Goal: Transaction & Acquisition: Purchase product/service

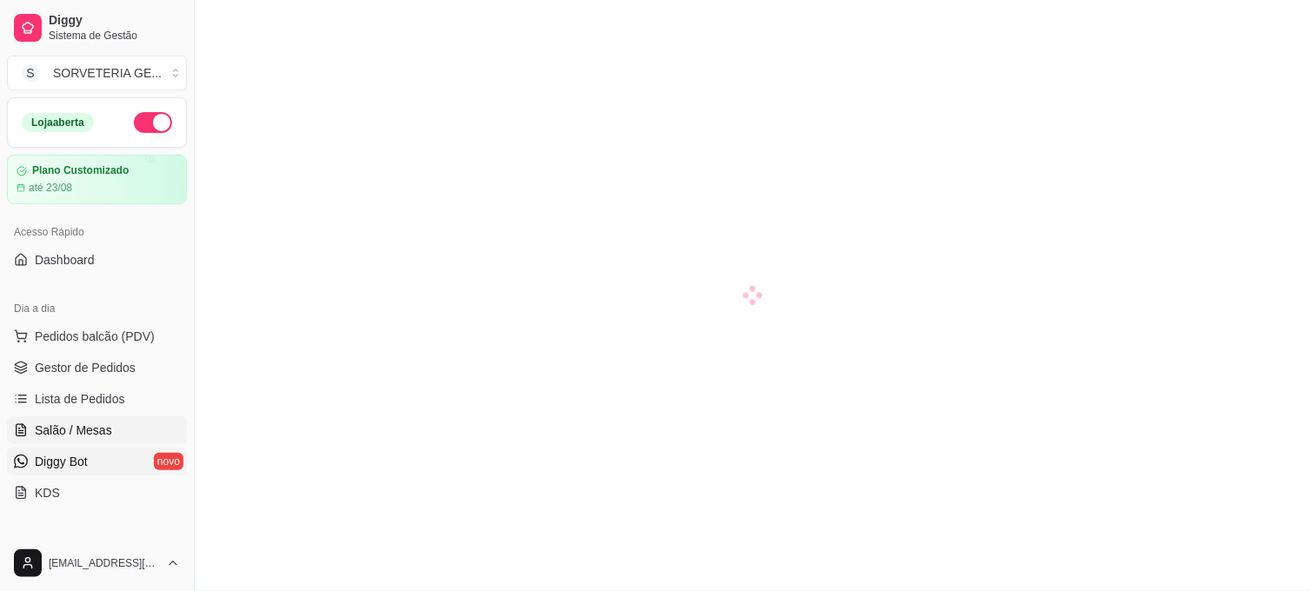
scroll to position [193, 0]
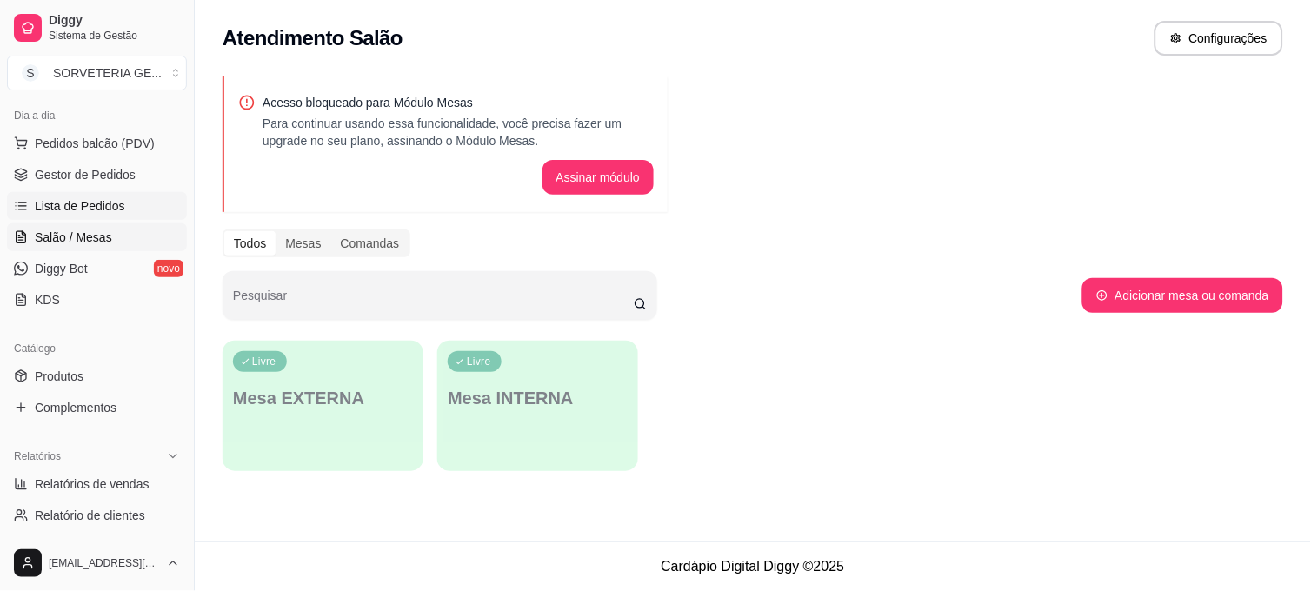
click at [104, 198] on span "Lista de Pedidos" at bounding box center [80, 205] width 90 height 17
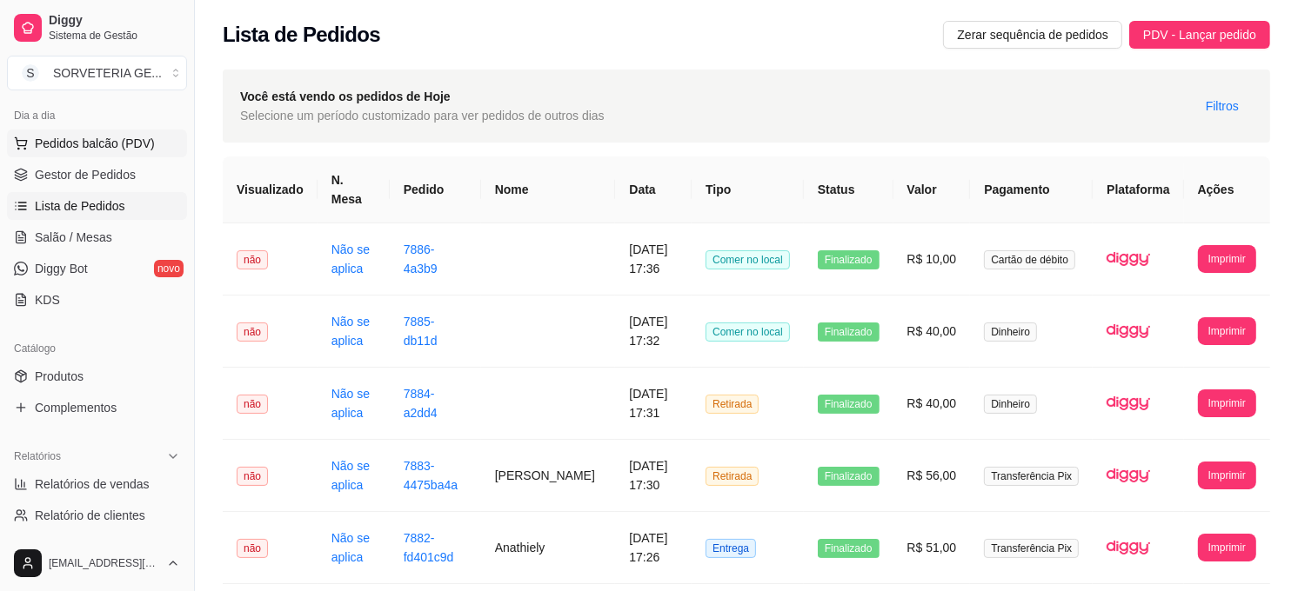
click at [114, 141] on span "Pedidos balcão (PDV)" at bounding box center [95, 143] width 120 height 17
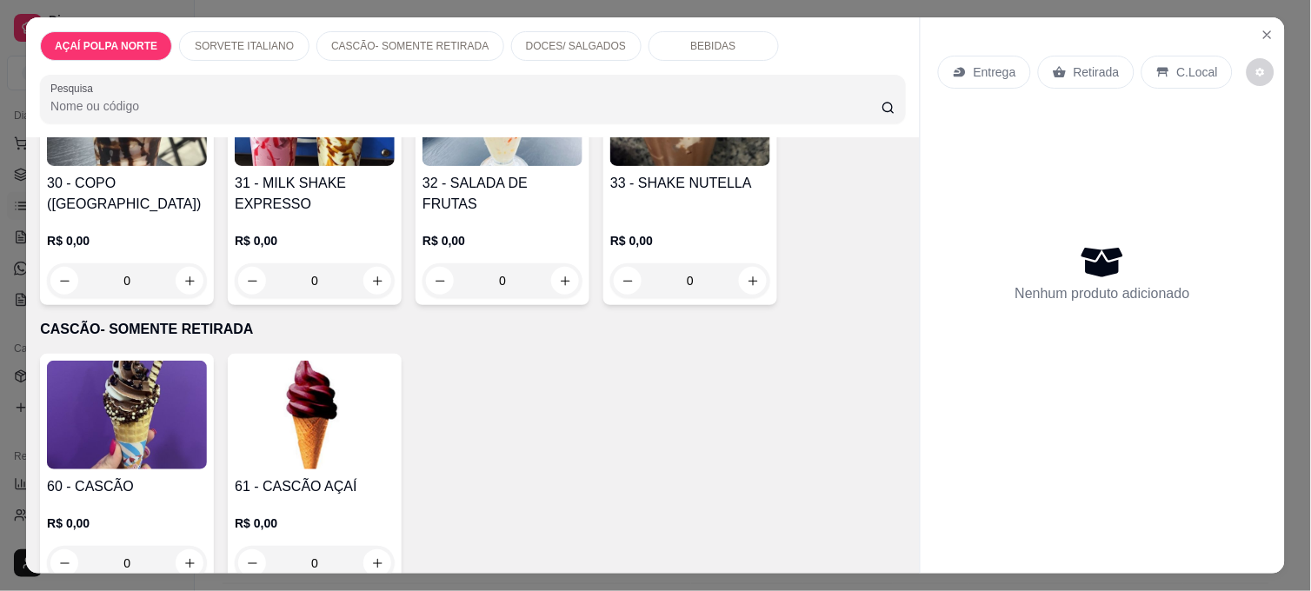
scroll to position [579, 0]
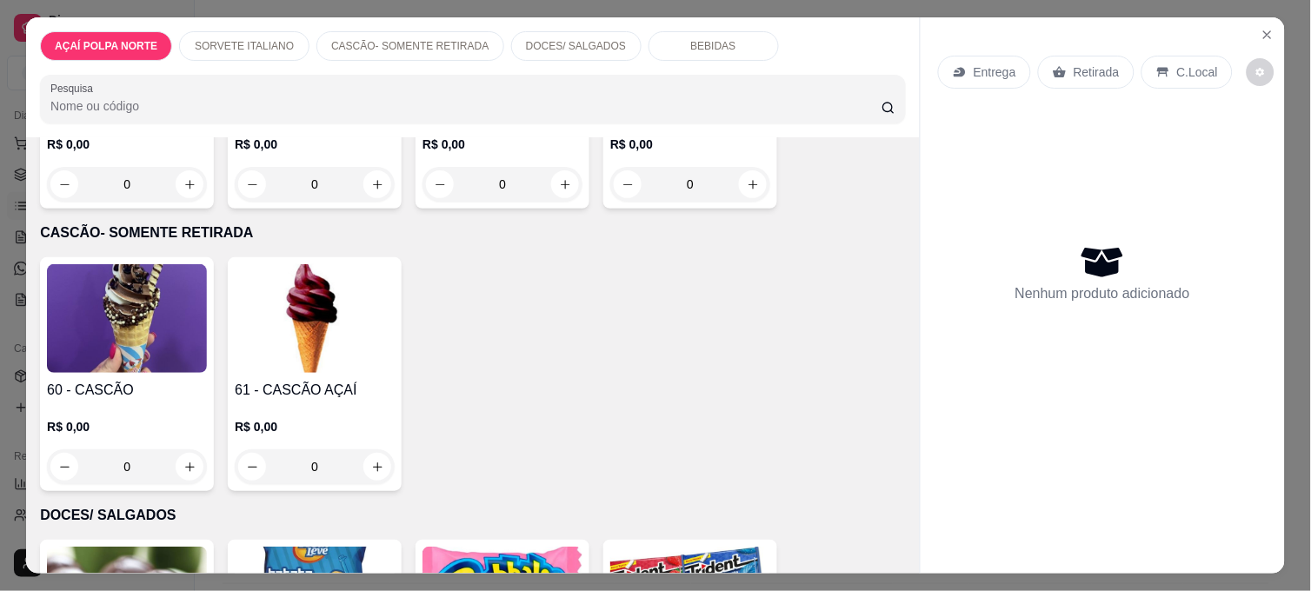
click at [161, 320] on img at bounding box center [127, 318] width 160 height 109
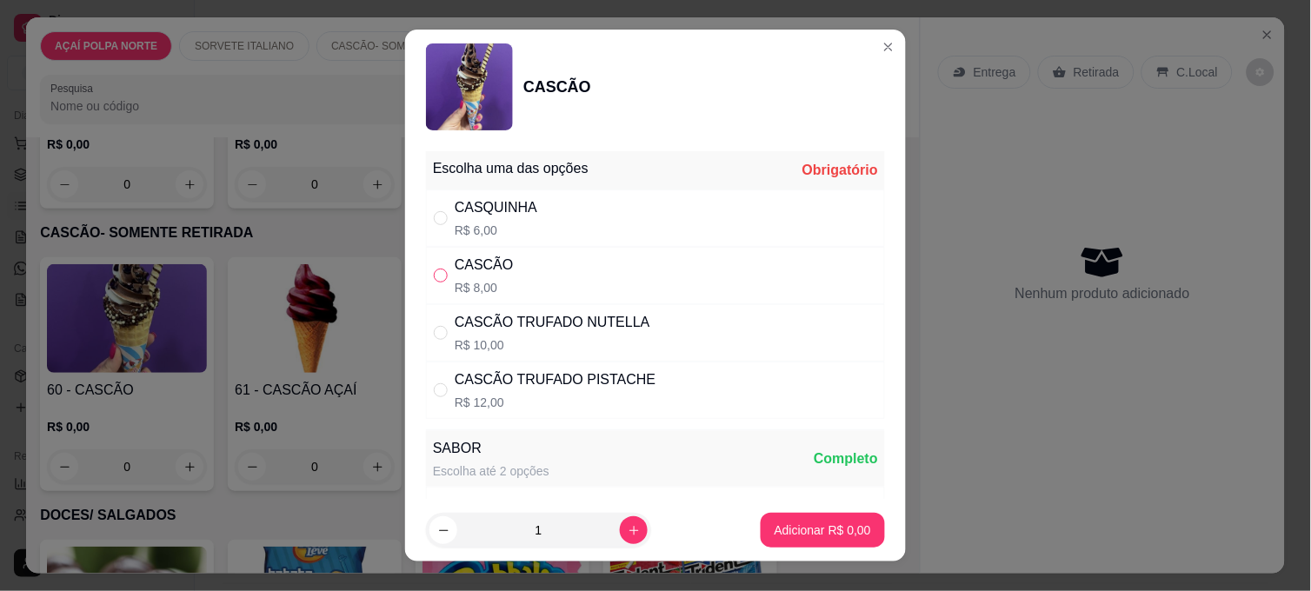
click at [434, 269] on input "" at bounding box center [441, 276] width 14 height 14
radio input "true"
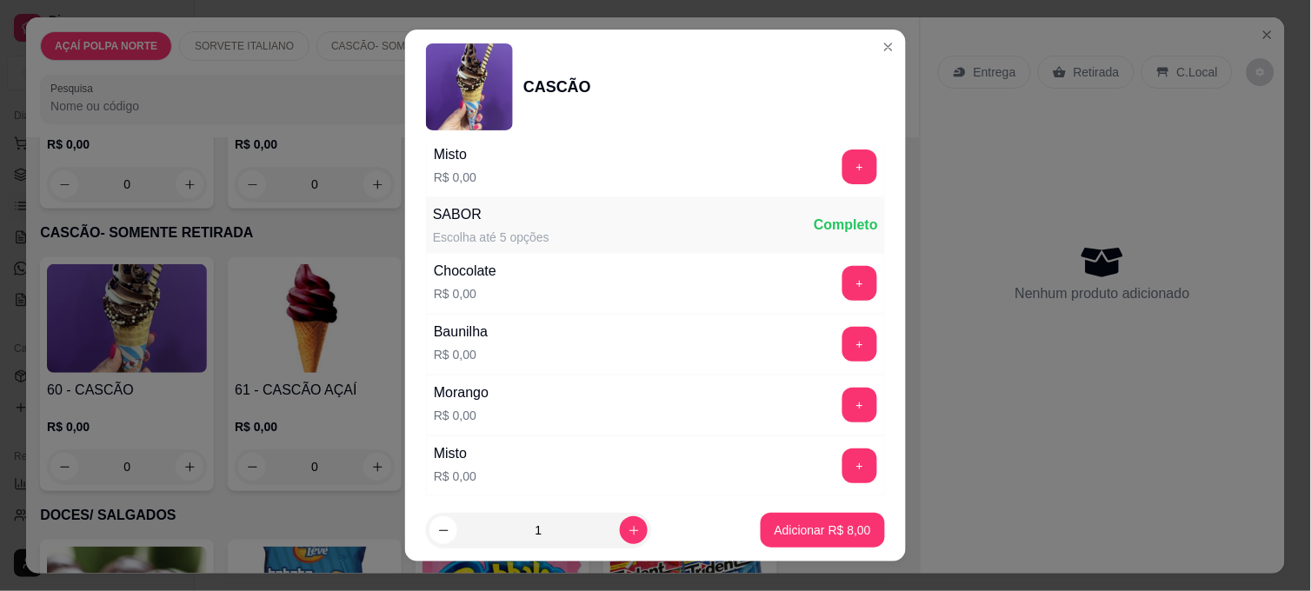
scroll to position [483, 0]
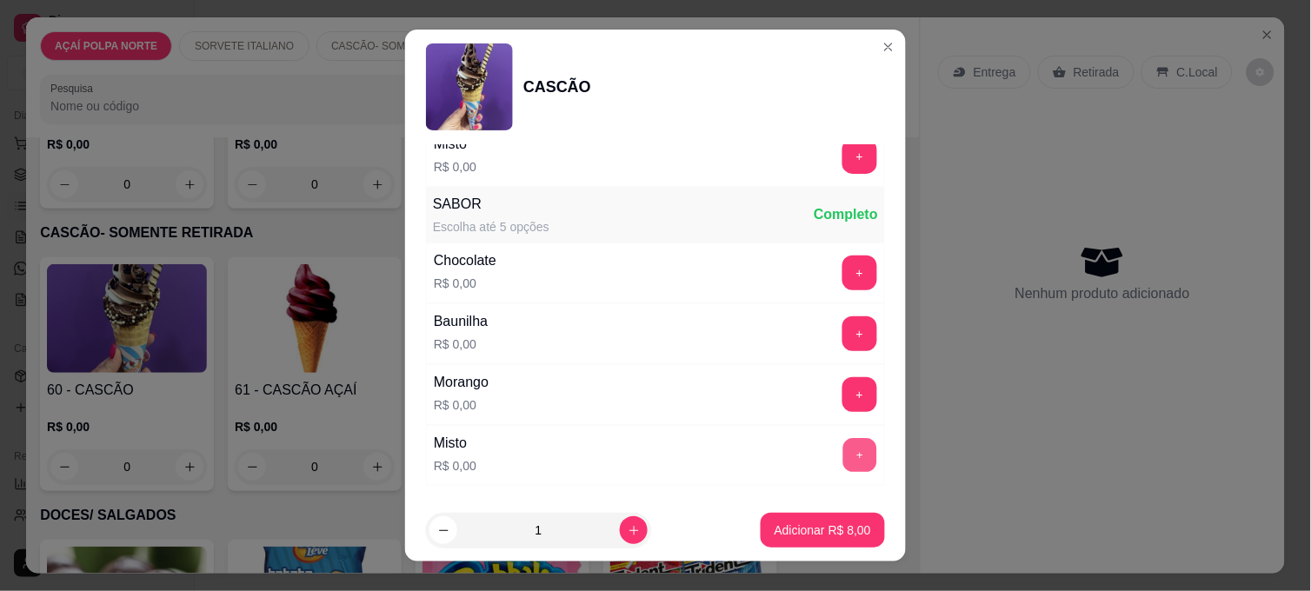
click at [844, 450] on button "+" at bounding box center [861, 456] width 34 height 34
click at [837, 528] on p "Adicionar R$ 8,00" at bounding box center [823, 530] width 97 height 17
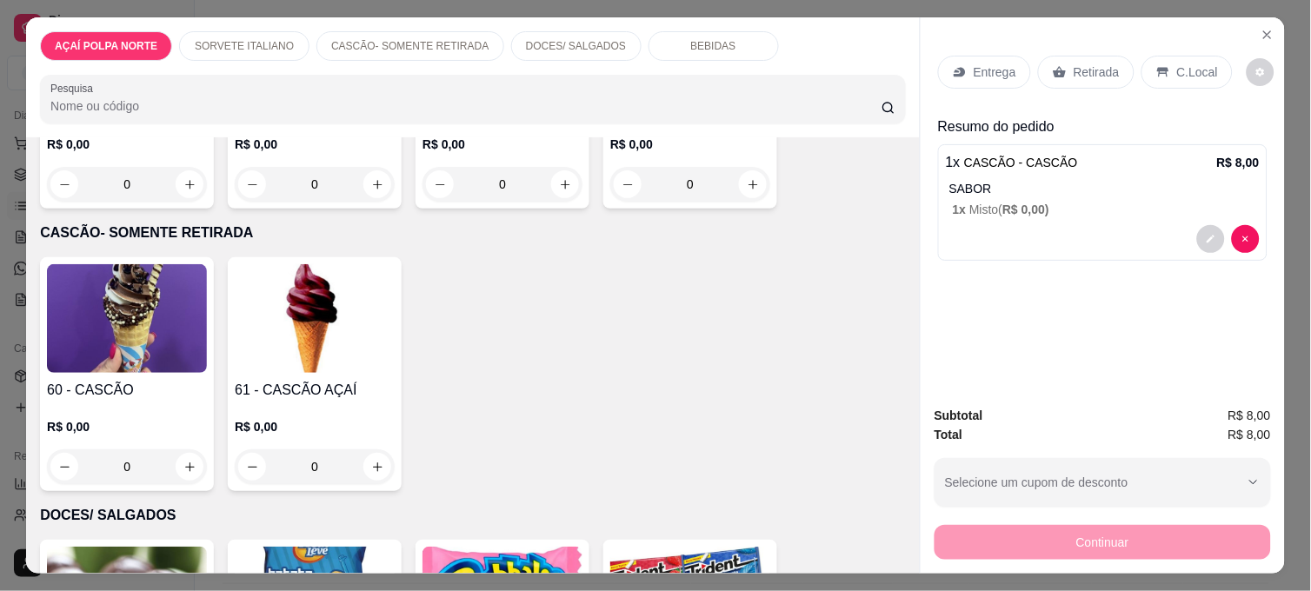
click at [129, 354] on img at bounding box center [127, 318] width 160 height 109
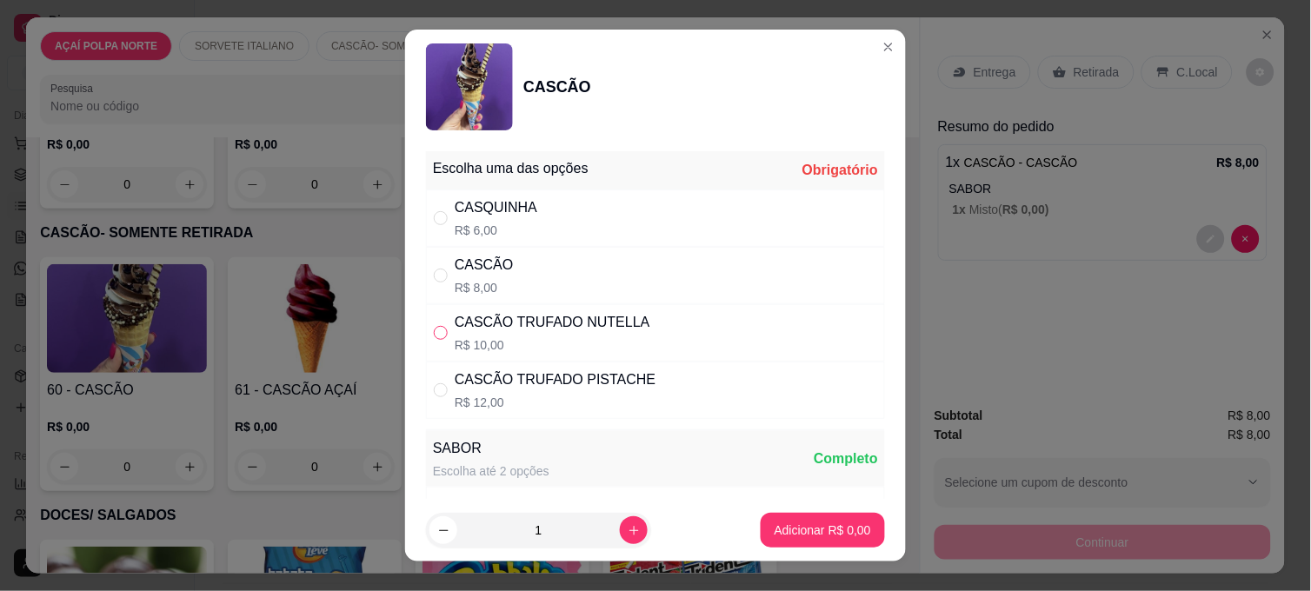
click at [437, 335] on input "" at bounding box center [441, 333] width 14 height 14
radio input "true"
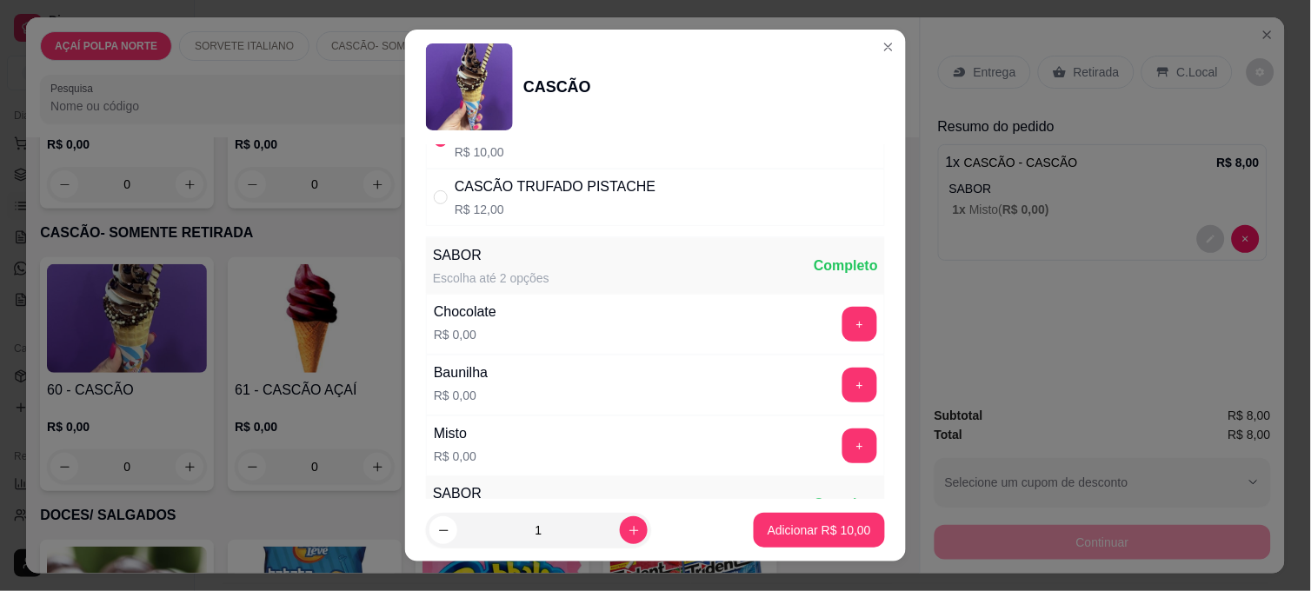
scroll to position [290, 0]
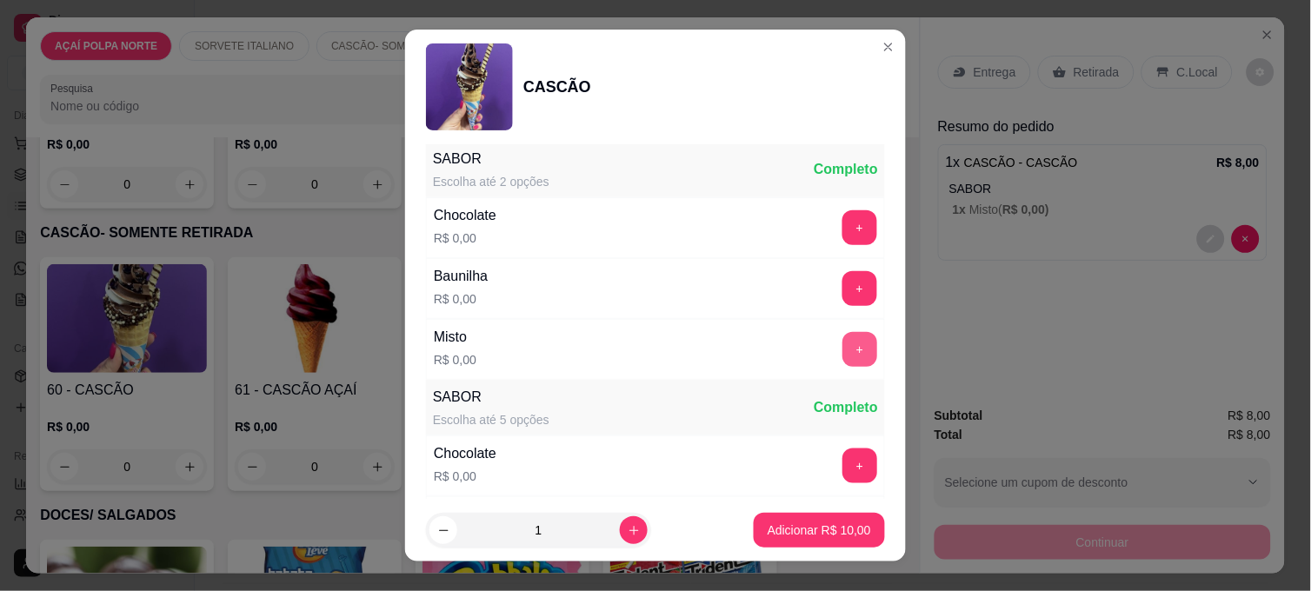
click at [843, 344] on button "+" at bounding box center [860, 349] width 35 height 35
click at [826, 519] on button "Adicionar R$ 10,00" at bounding box center [820, 531] width 128 height 34
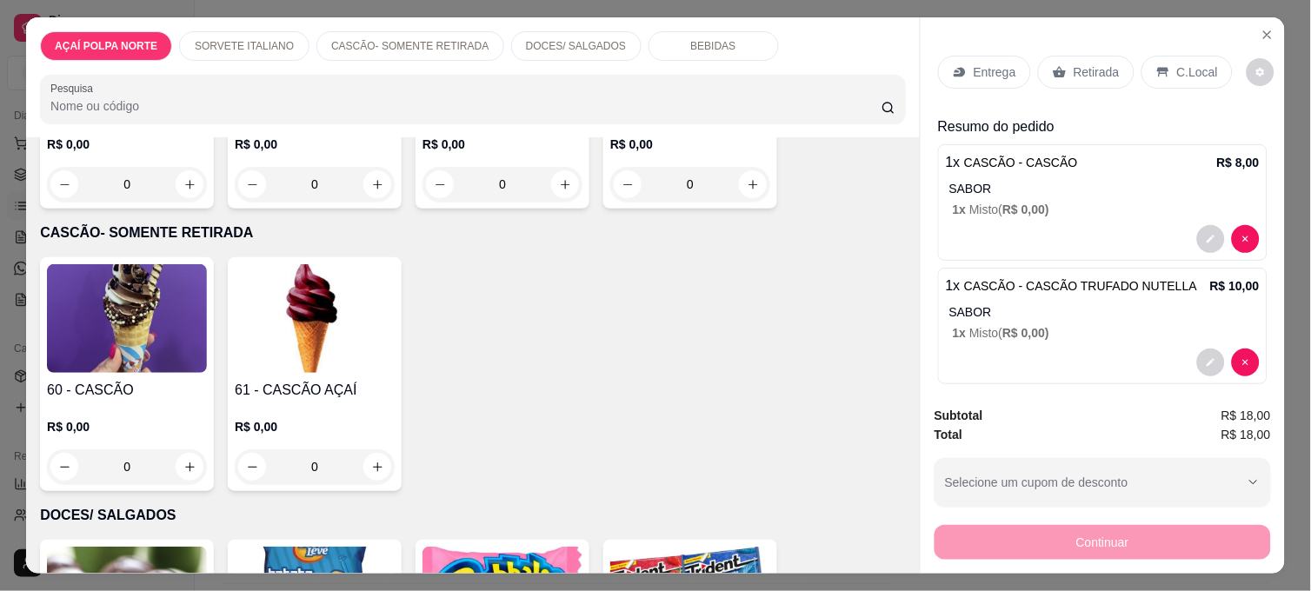
click at [1165, 58] on div "C.Local" at bounding box center [1187, 72] width 91 height 33
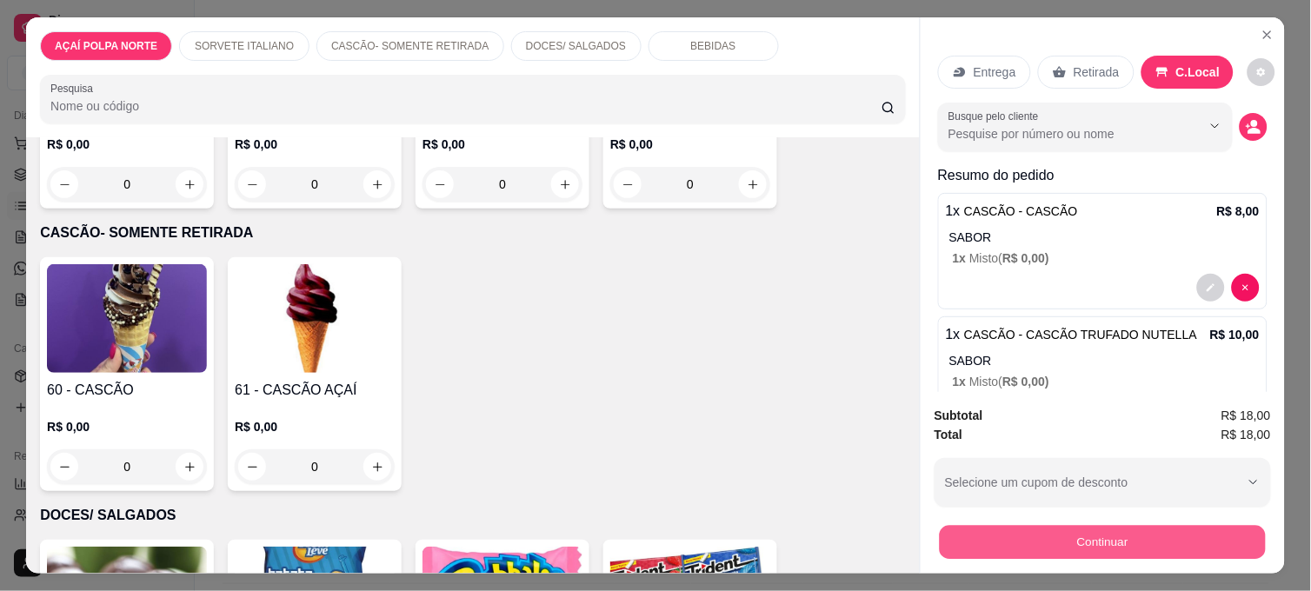
click at [1131, 530] on button "Continuar" at bounding box center [1103, 542] width 326 height 34
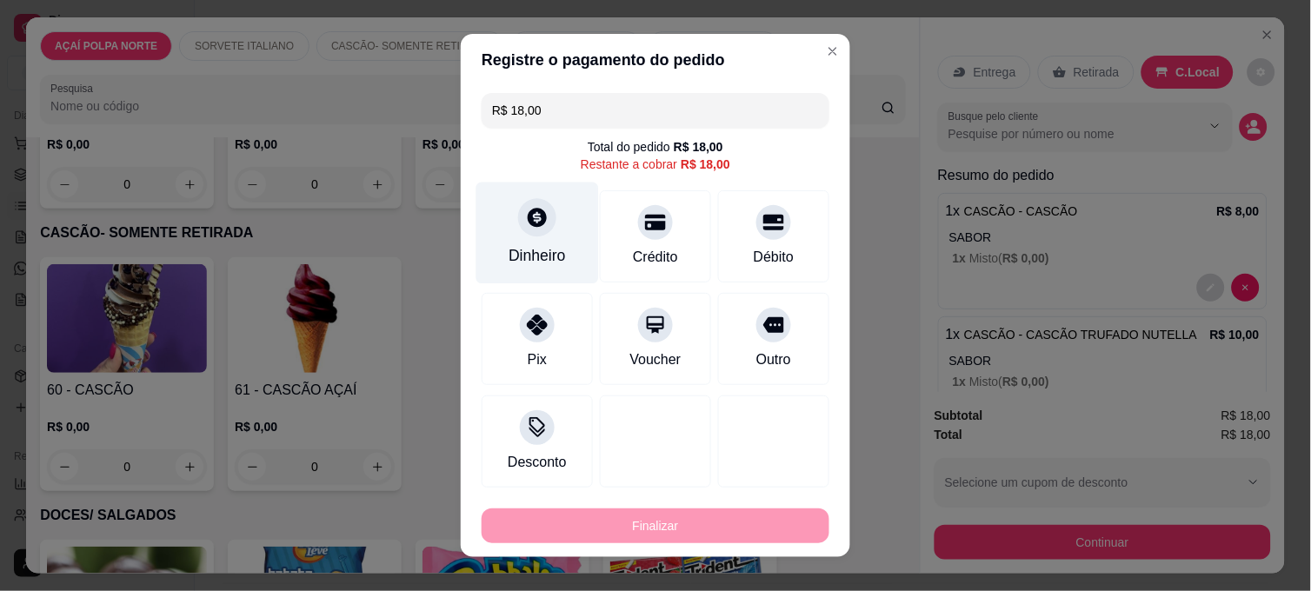
click at [516, 252] on div "Dinheiro" at bounding box center [537, 255] width 57 height 23
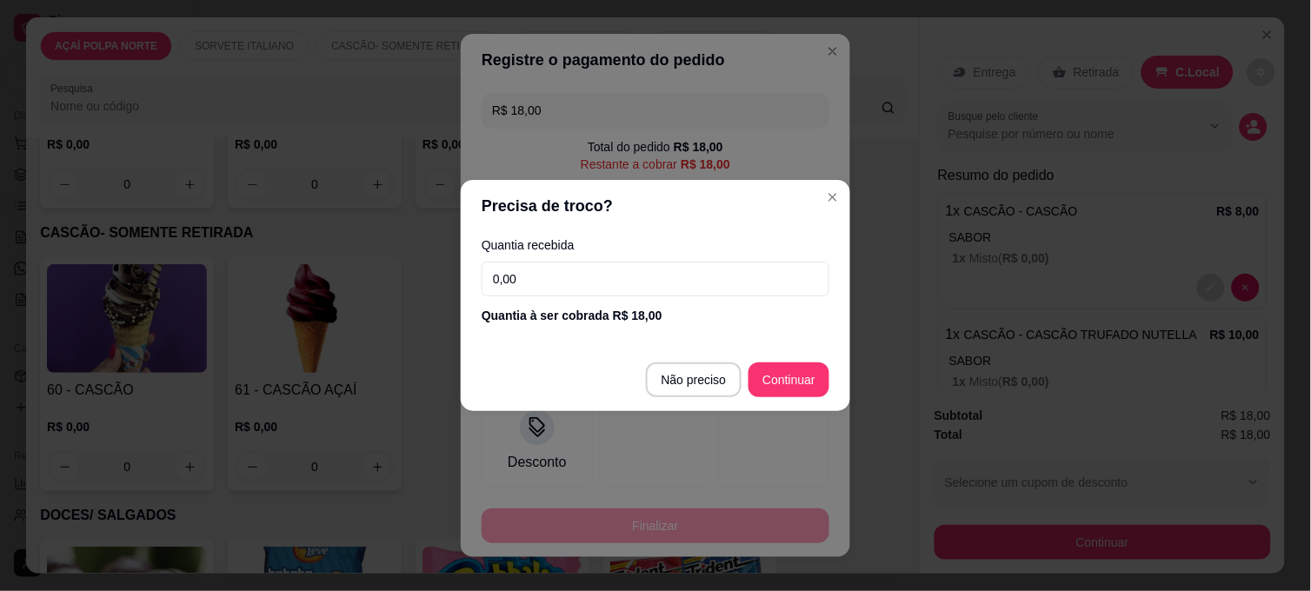
click at [566, 276] on input "0,00" at bounding box center [656, 279] width 348 height 35
type input "10,00"
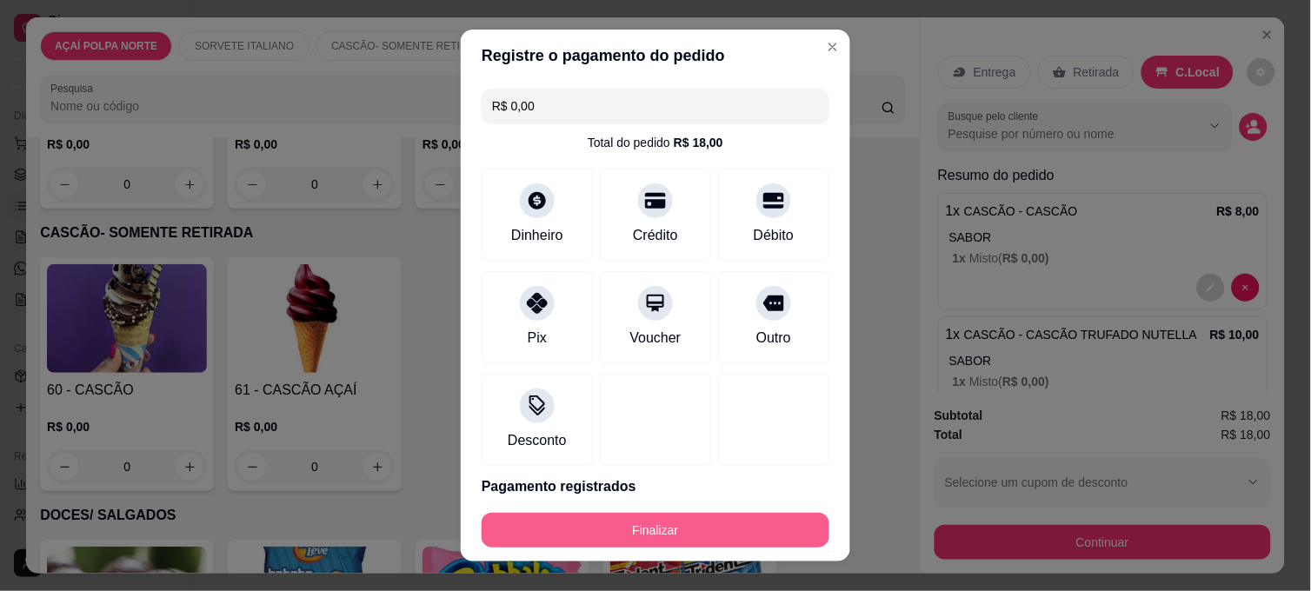
click at [711, 540] on button "Finalizar" at bounding box center [656, 530] width 348 height 35
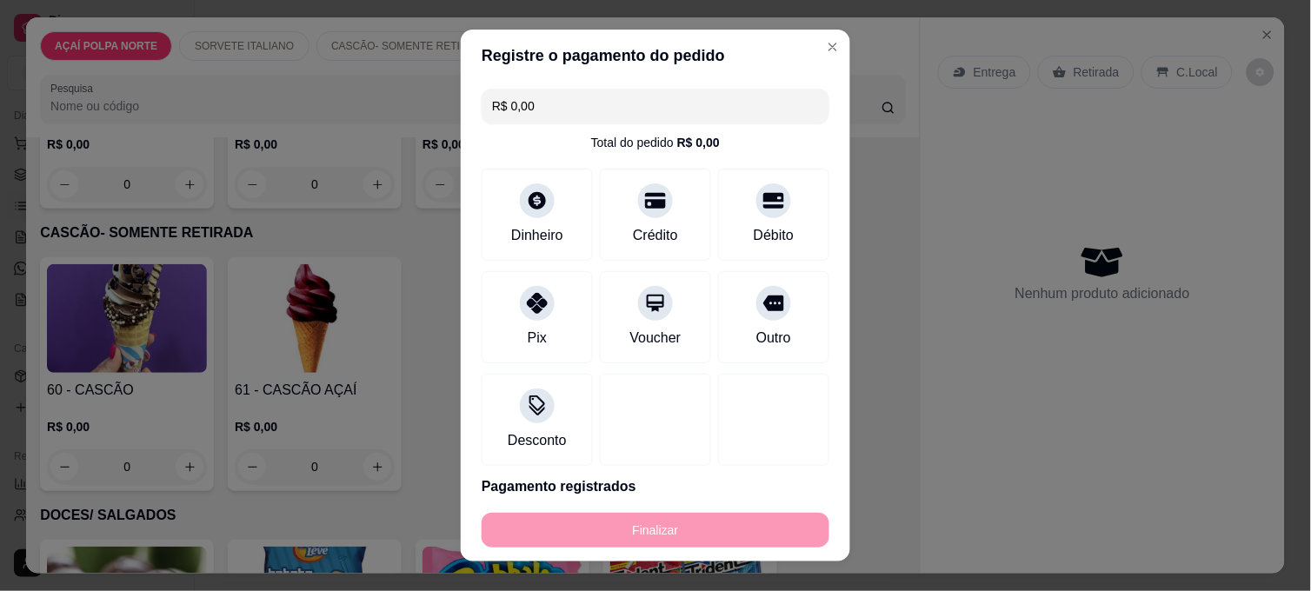
type input "-R$ 18,00"
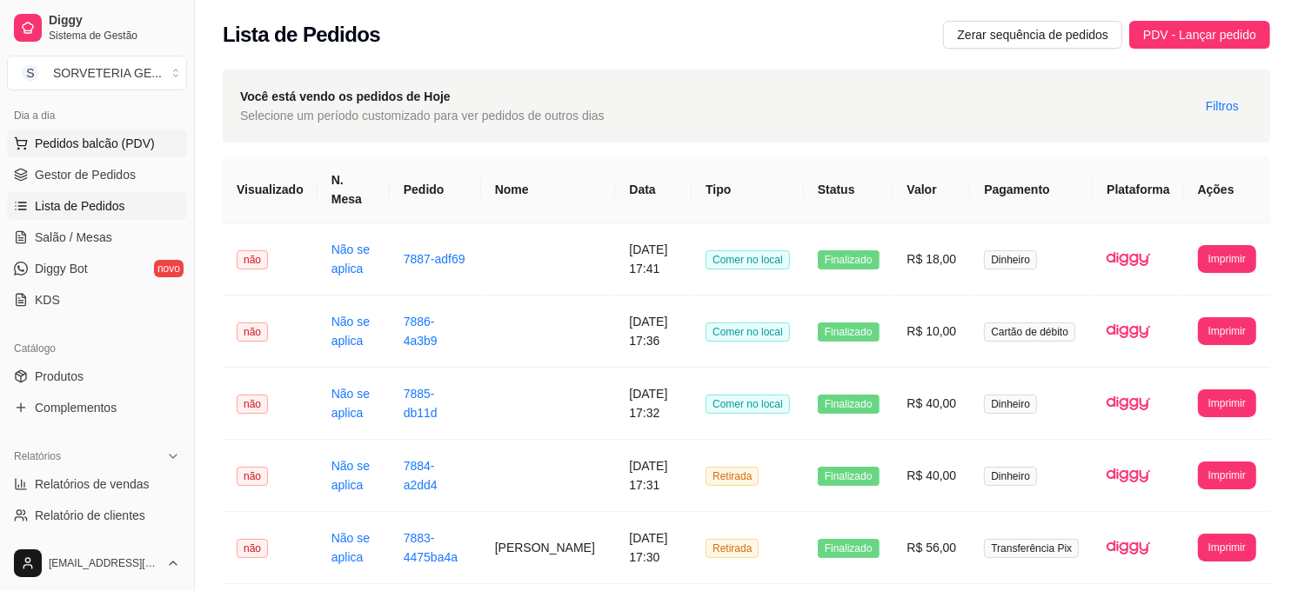
click at [135, 135] on span "Pedidos balcão (PDV)" at bounding box center [95, 143] width 120 height 17
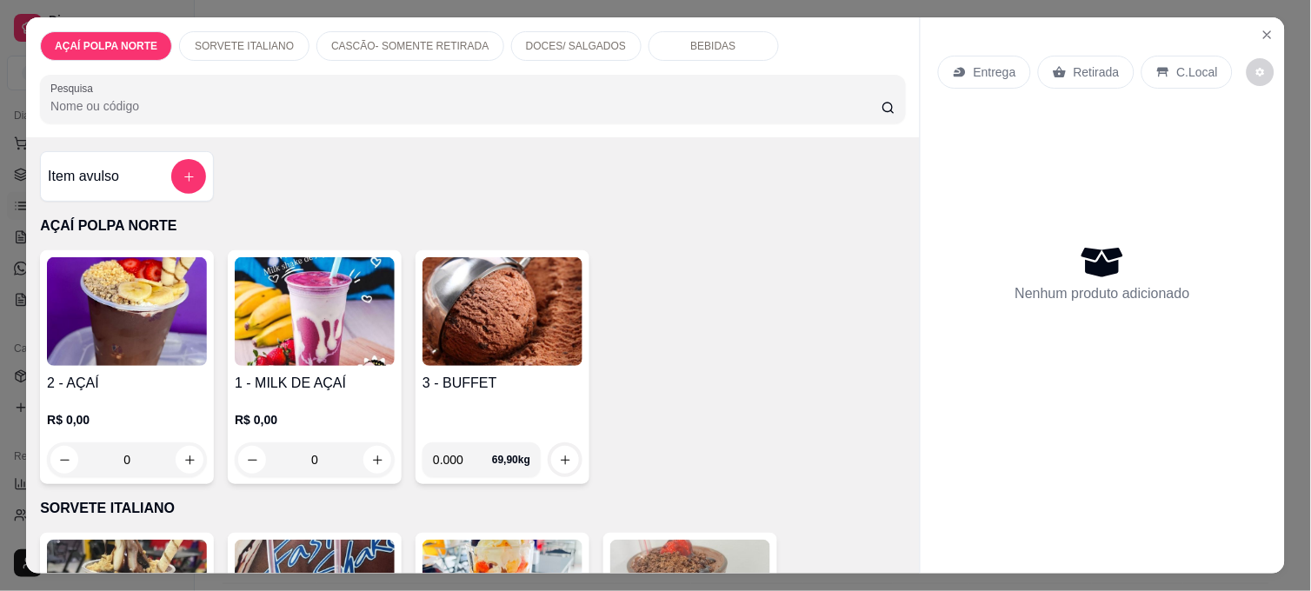
click at [171, 293] on img at bounding box center [127, 311] width 160 height 109
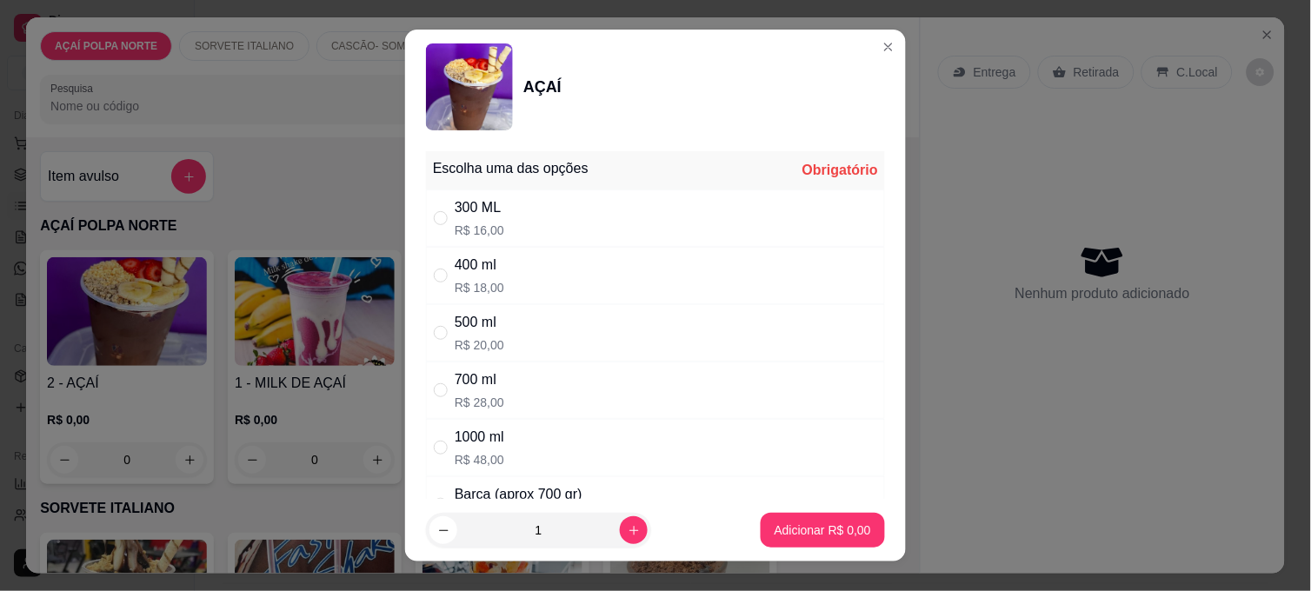
click at [593, 215] on div "300 ML R$ 16,00" at bounding box center [655, 218] width 459 height 57
radio input "true"
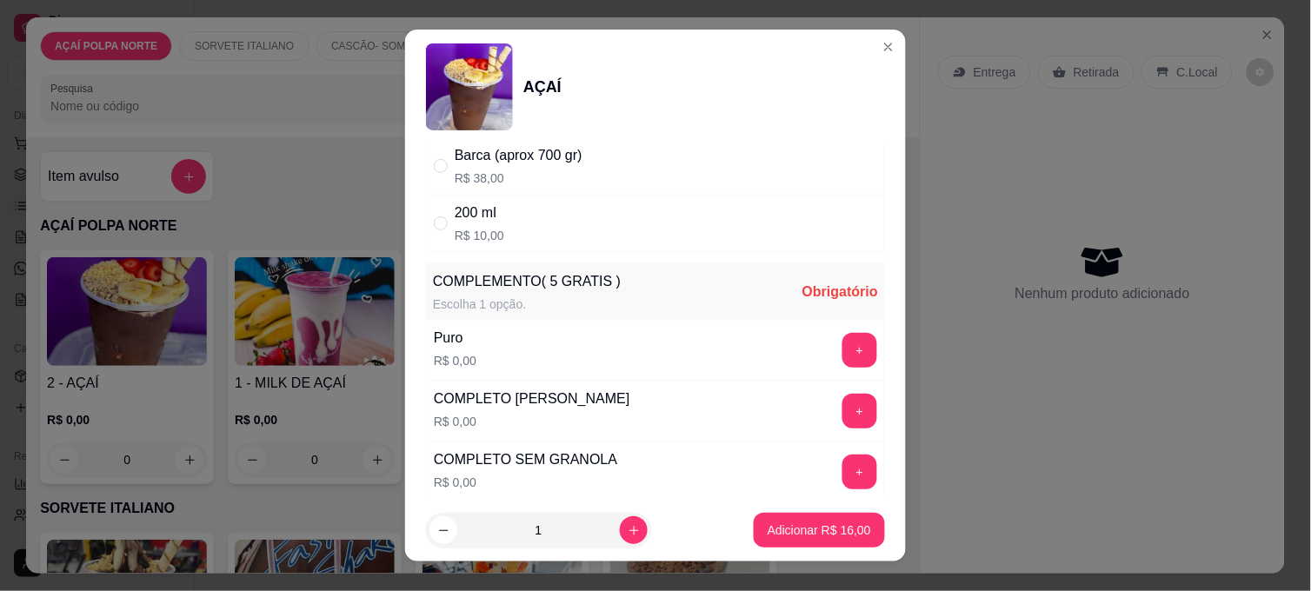
scroll to position [386, 0]
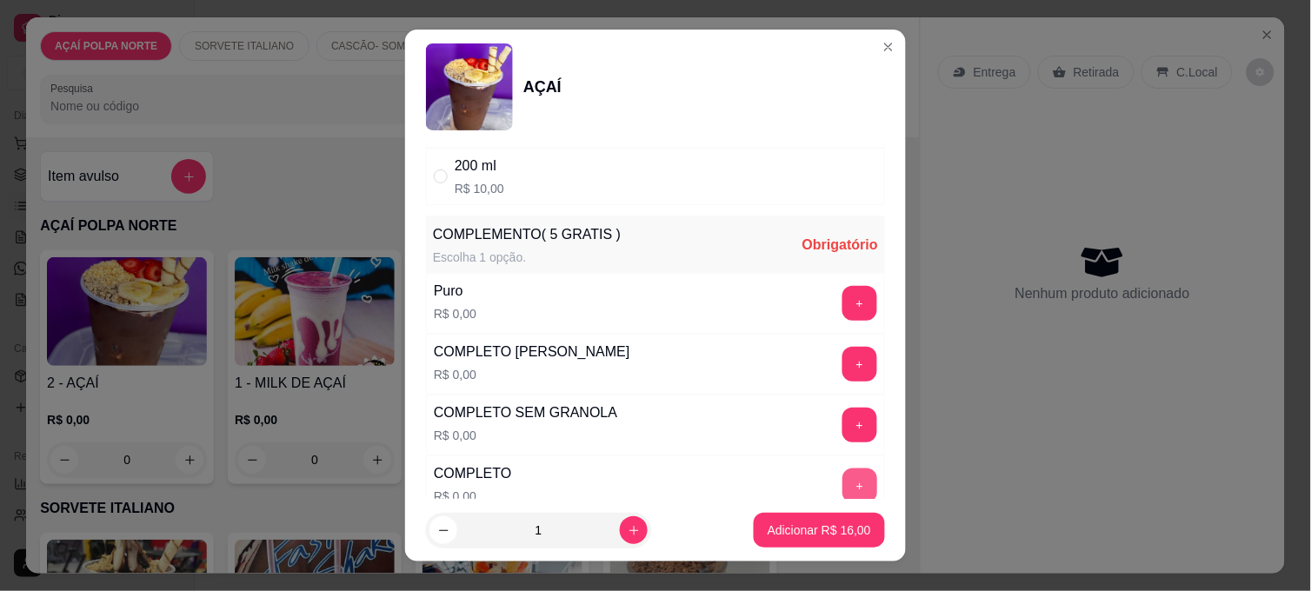
click at [843, 475] on button "+" at bounding box center [860, 486] width 35 height 35
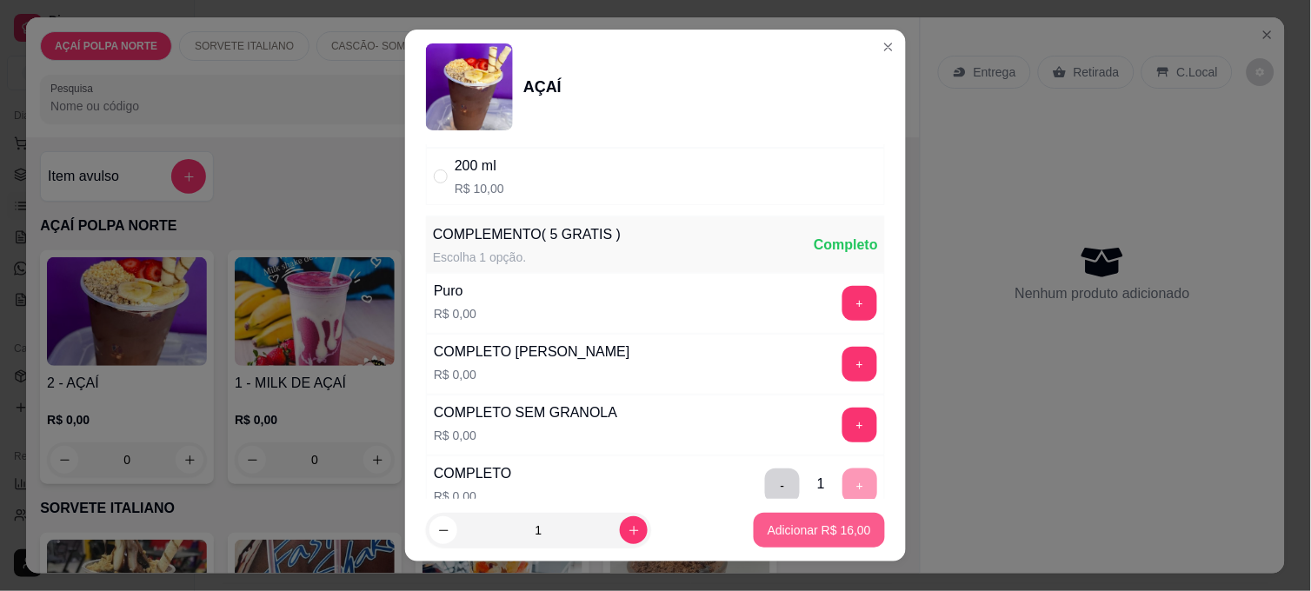
click at [821, 525] on p "Adicionar R$ 16,00" at bounding box center [819, 530] width 103 height 17
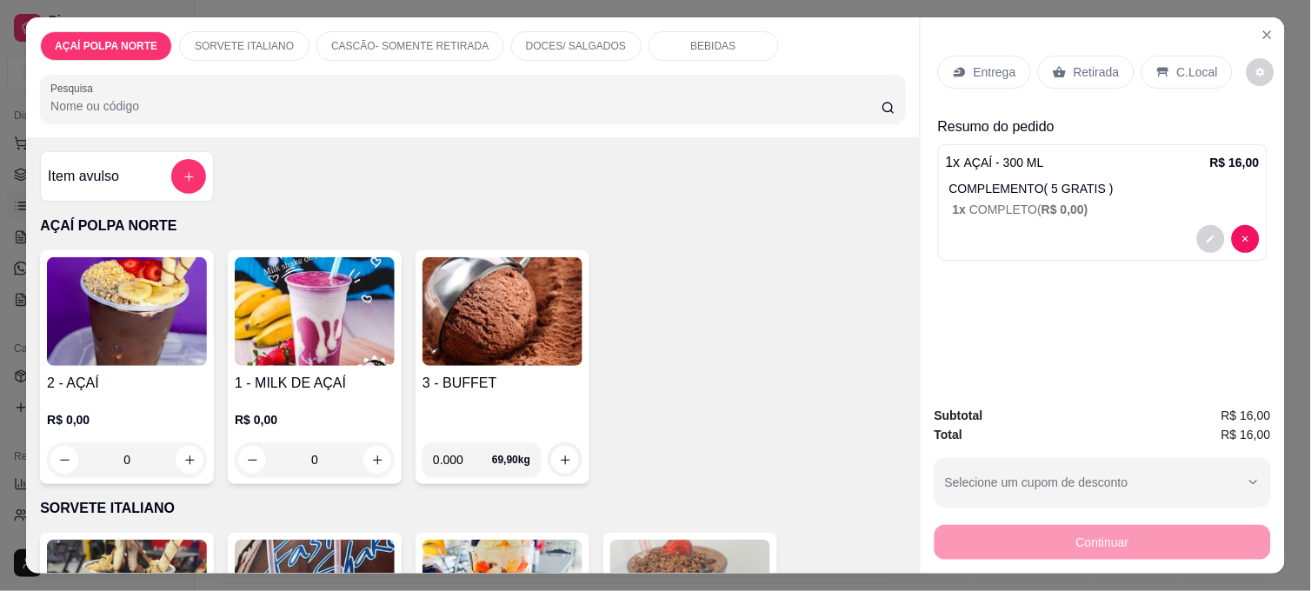
click at [1158, 72] on div "C.Local" at bounding box center [1187, 72] width 91 height 33
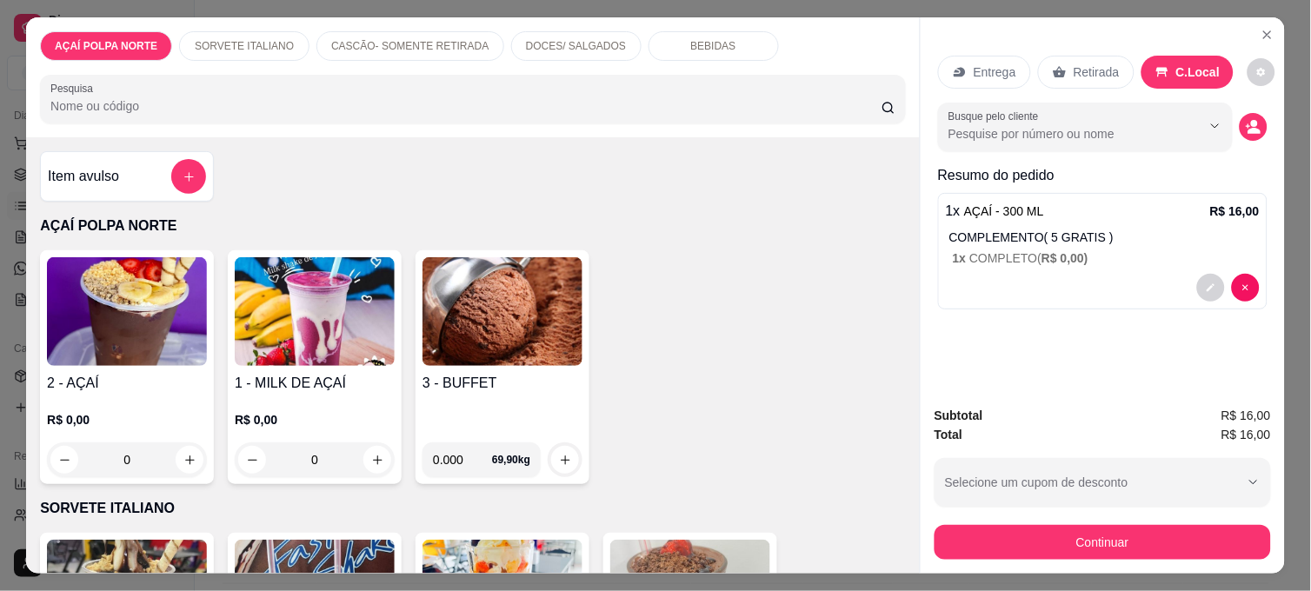
click at [1105, 70] on p "Retirada" at bounding box center [1097, 71] width 46 height 17
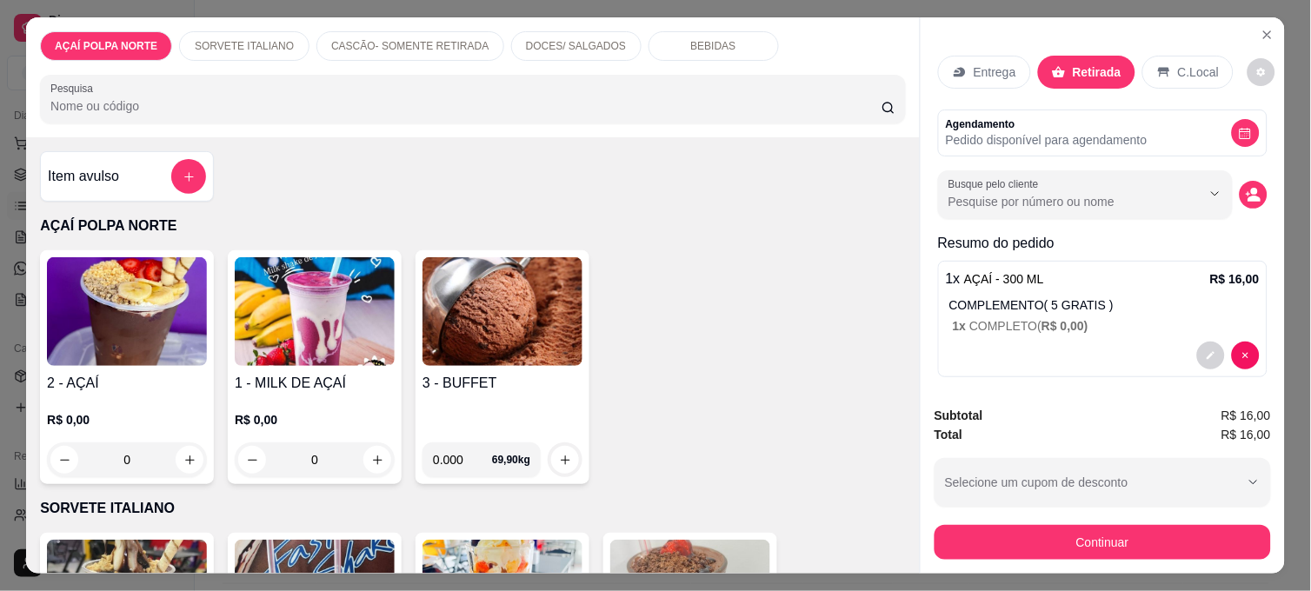
click at [1143, 70] on div "C.Local" at bounding box center [1188, 72] width 91 height 33
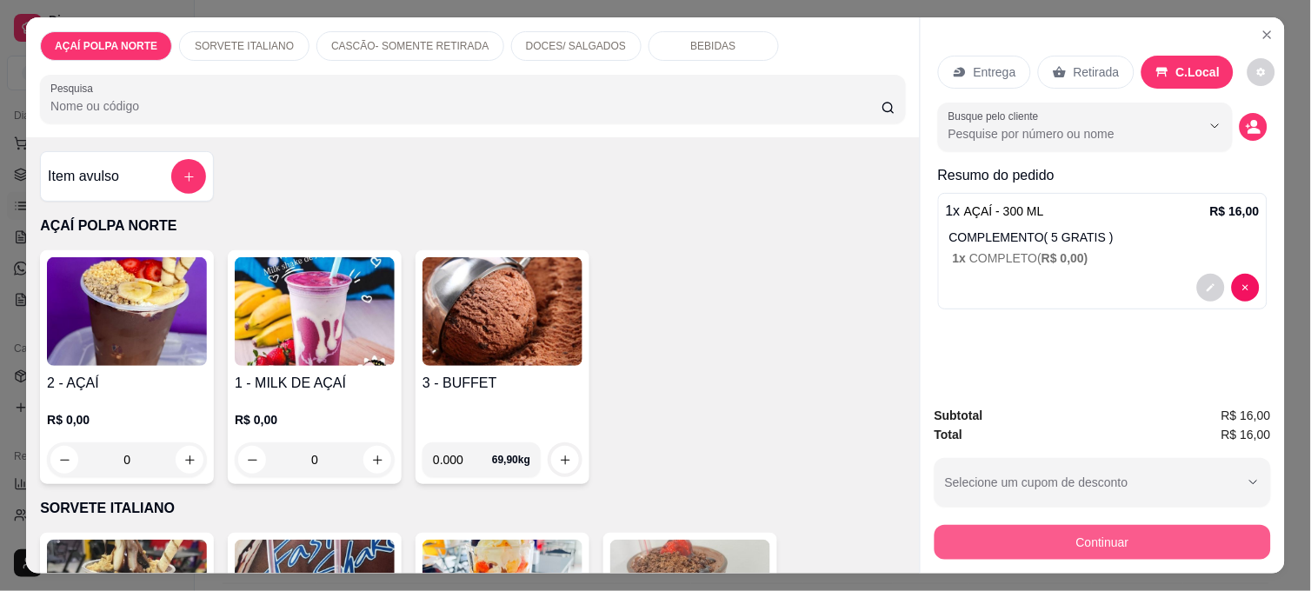
click at [1142, 525] on button "Continuar" at bounding box center [1103, 542] width 337 height 35
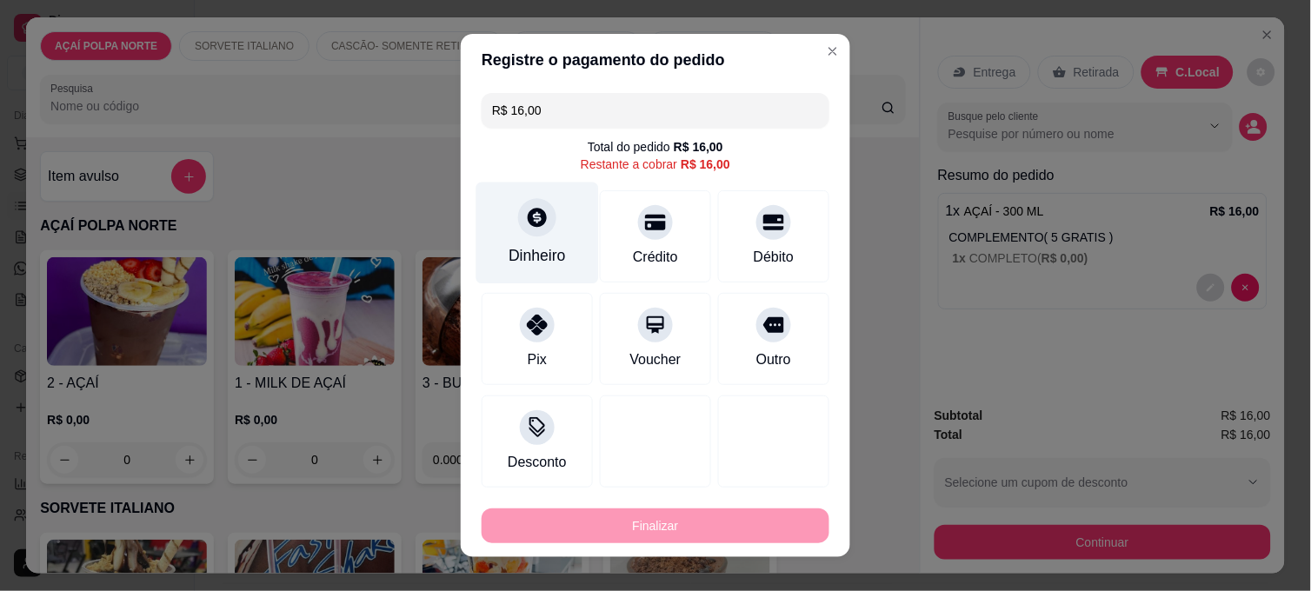
click at [570, 237] on div "Dinheiro" at bounding box center [538, 234] width 123 height 102
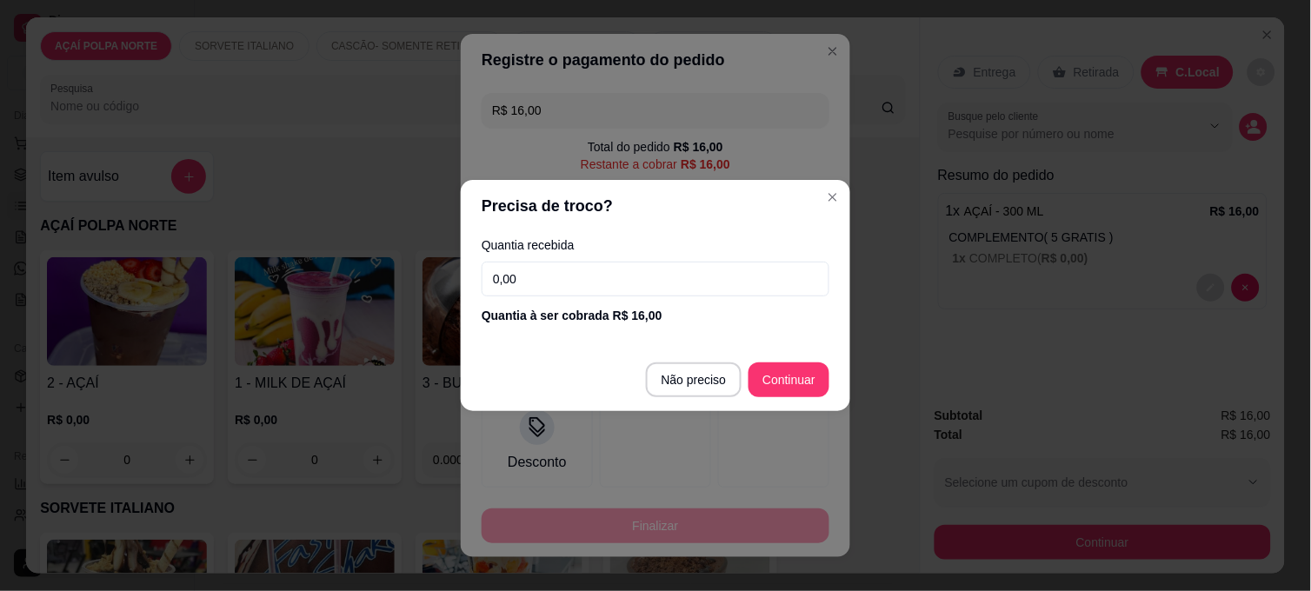
click at [552, 274] on input "0,00" at bounding box center [656, 279] width 348 height 35
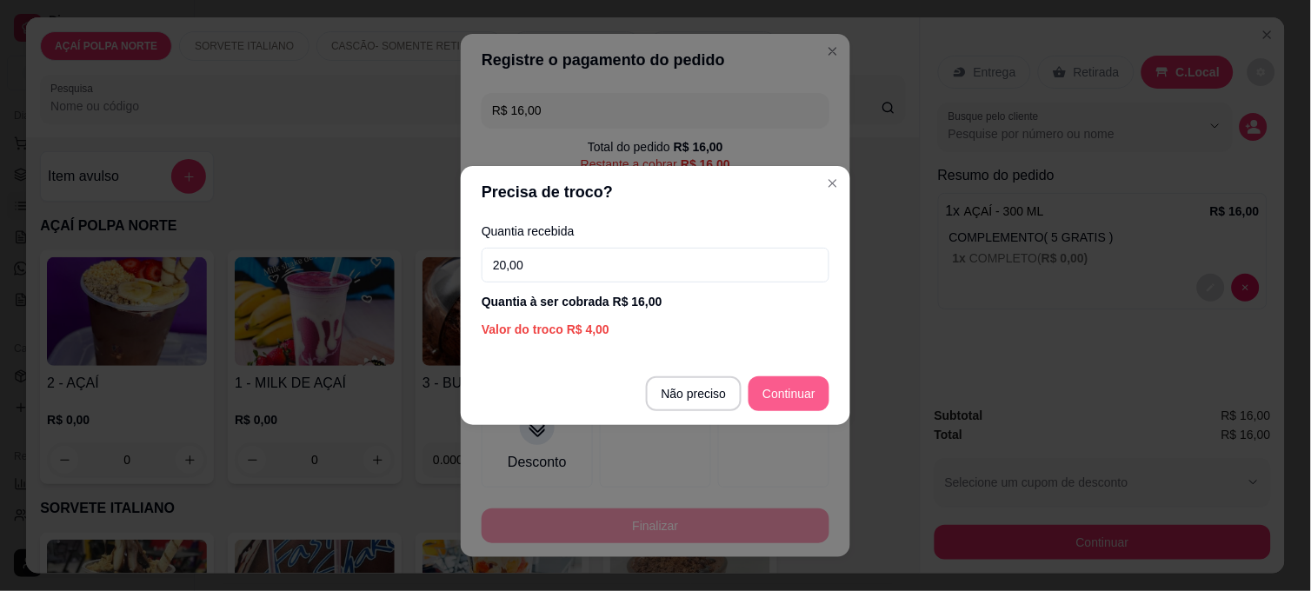
type input "20,00"
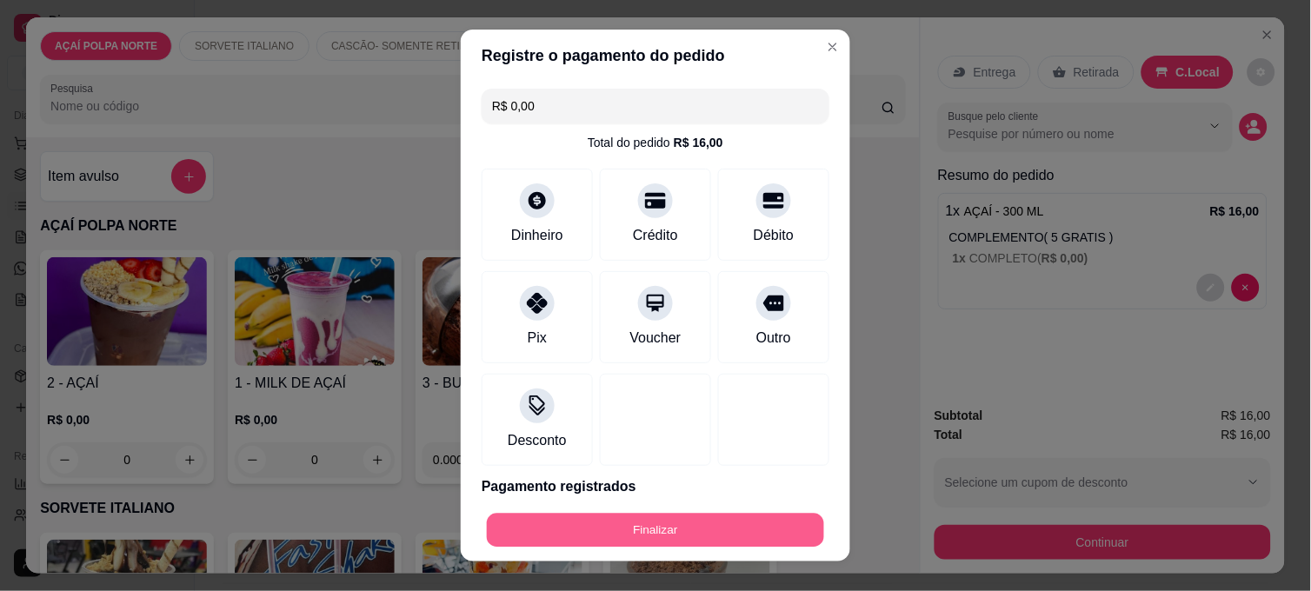
click at [755, 529] on button "Finalizar" at bounding box center [655, 531] width 337 height 34
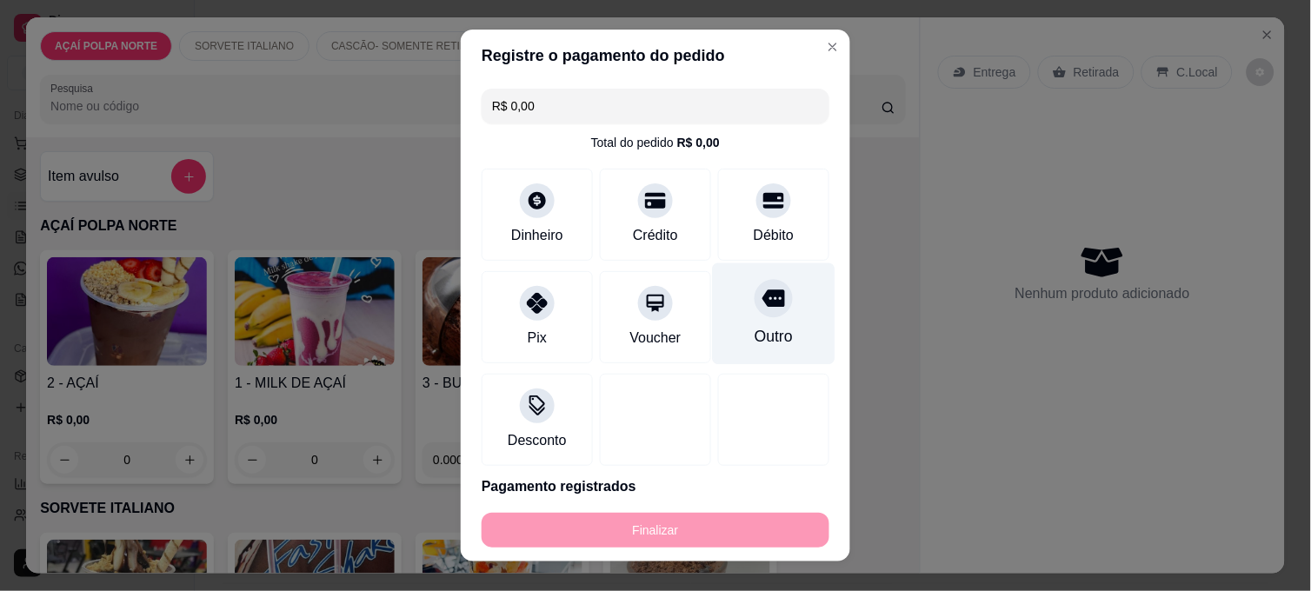
type input "-R$ 16,00"
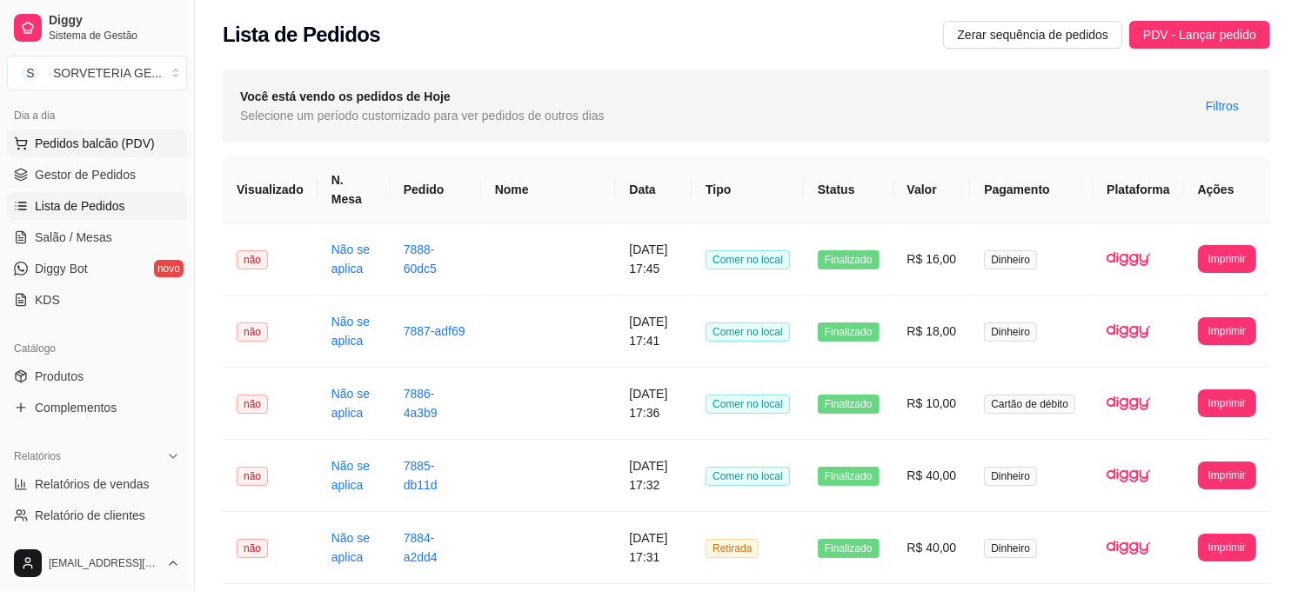
click at [97, 149] on span "Pedidos balcão (PDV)" at bounding box center [95, 143] width 120 height 17
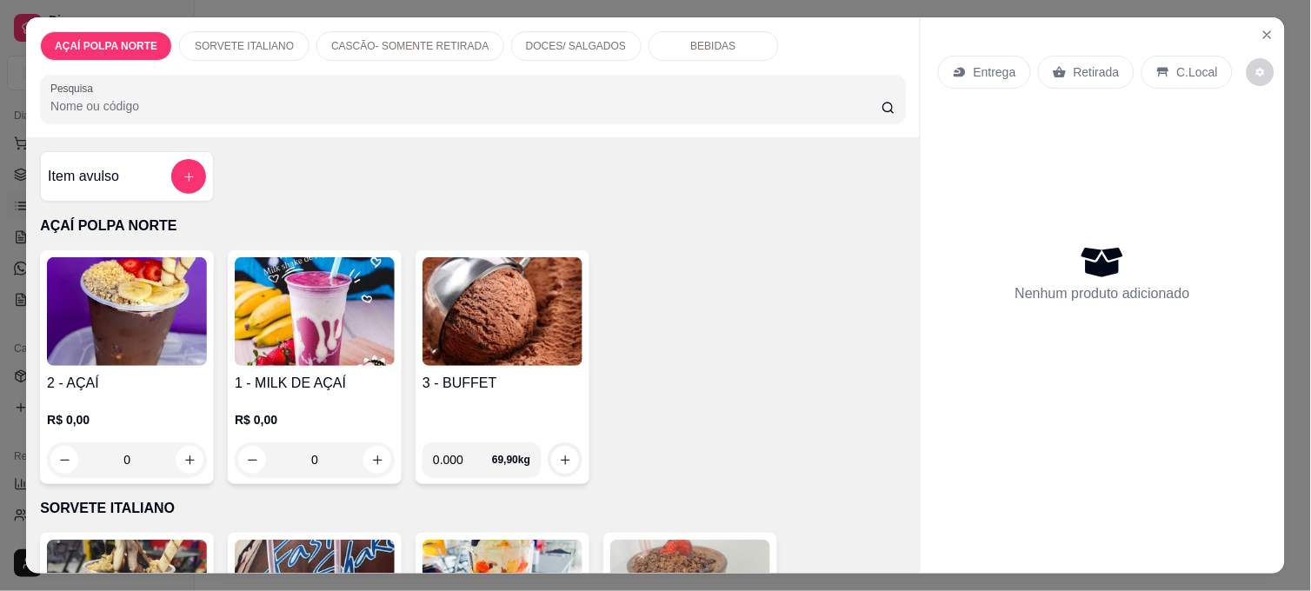
click at [77, 358] on img at bounding box center [127, 311] width 160 height 109
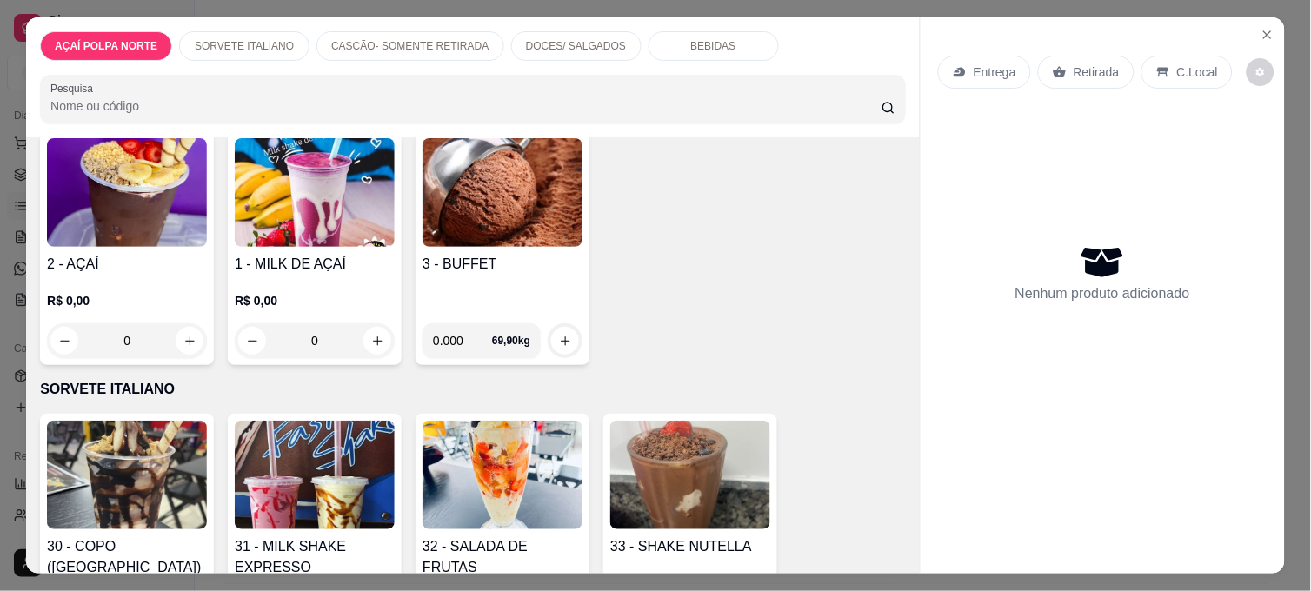
scroll to position [193, 0]
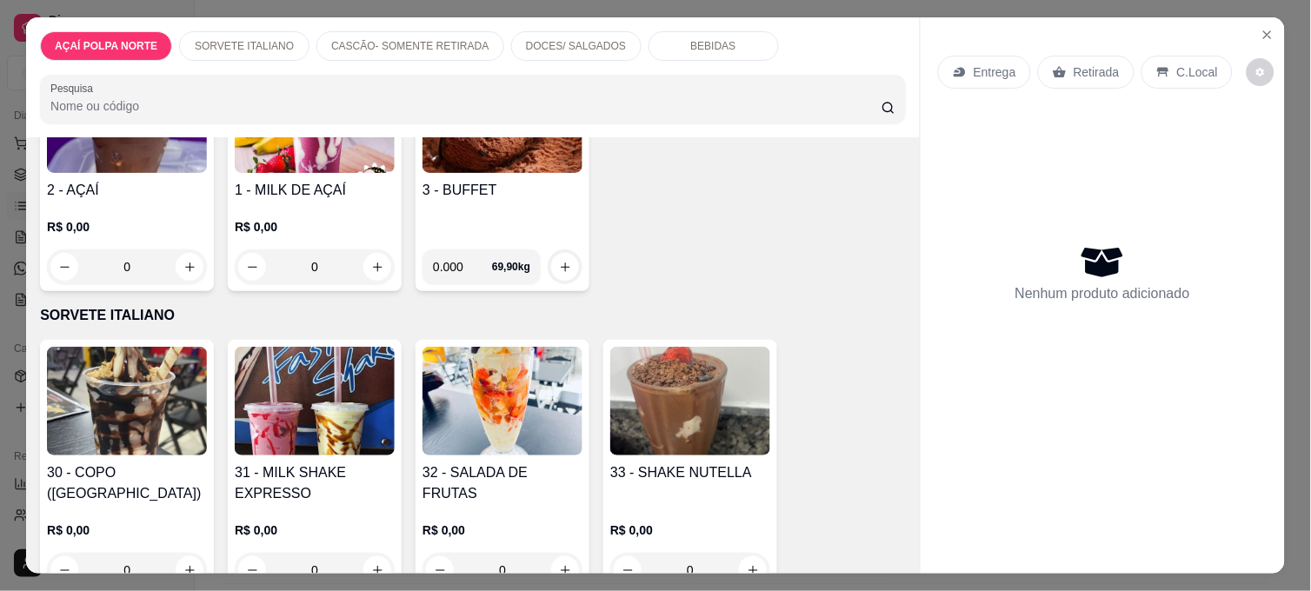
click at [775, 375] on div "30 - COPO (SUNDAE) R$ 0,00 0 31 - MILK SHAKE EXPRESSO R$ 0,00 0 32 - SALADA DE …" at bounding box center [473, 467] width 866 height 255
click at [748, 387] on img at bounding box center [690, 401] width 160 height 109
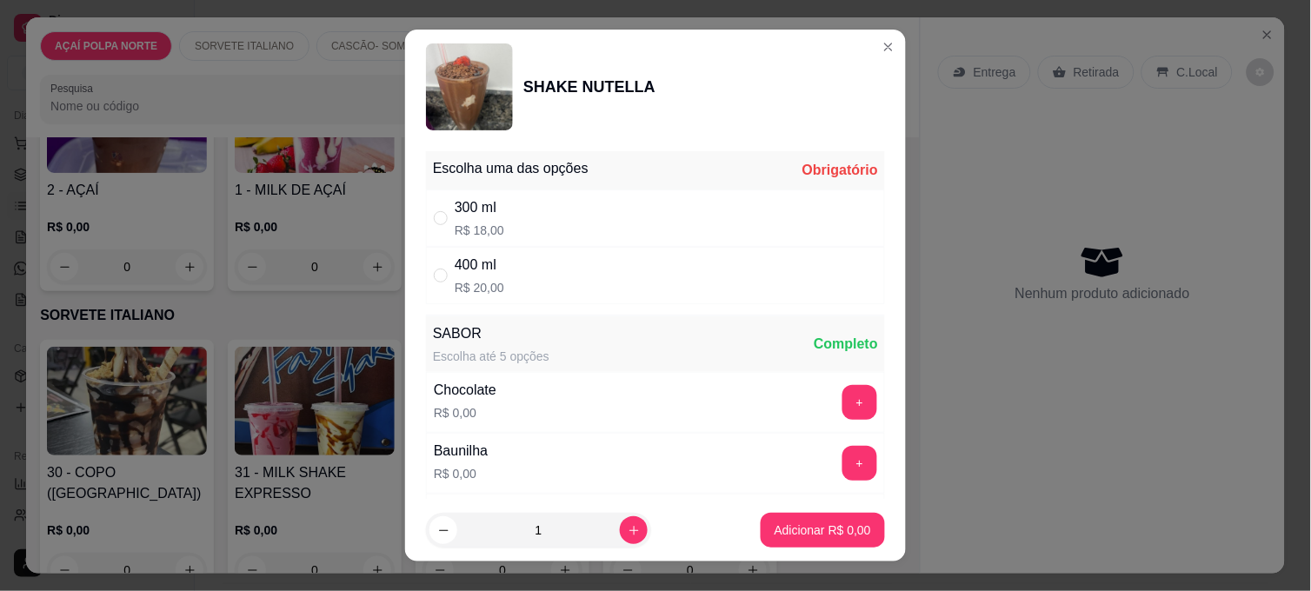
click at [598, 232] on div "300 ml R$ 18,00" at bounding box center [655, 218] width 459 height 57
radio input "true"
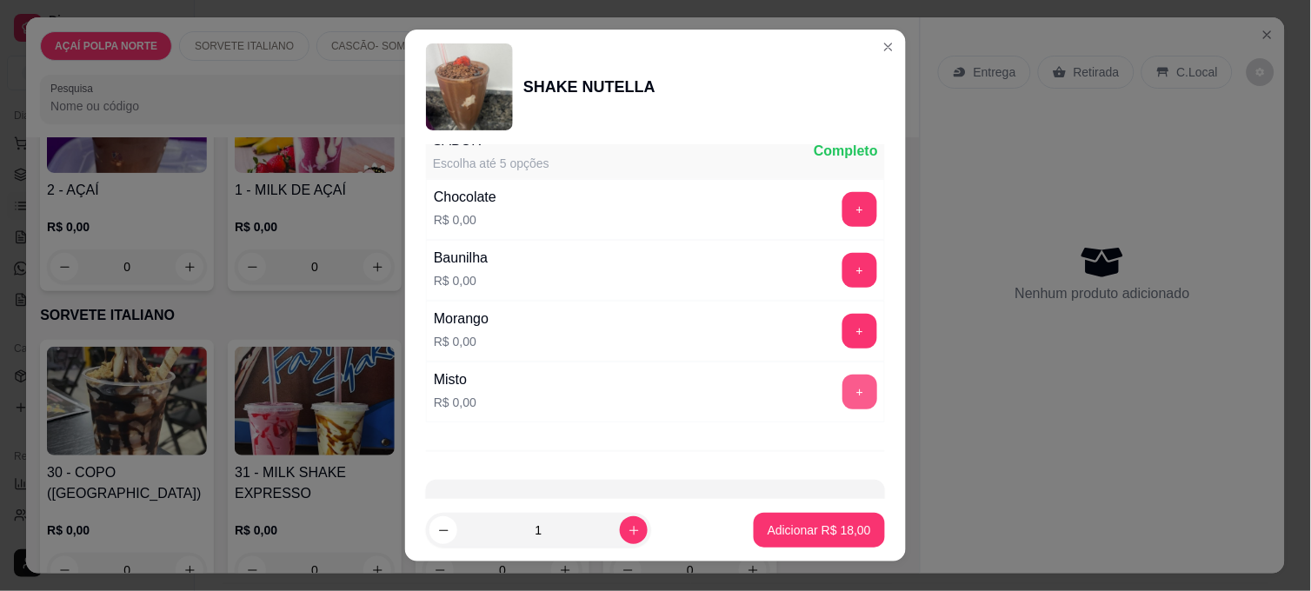
click at [843, 400] on button "+" at bounding box center [860, 392] width 35 height 35
click at [854, 544] on button "Adicionar R$ 18,00" at bounding box center [819, 530] width 131 height 35
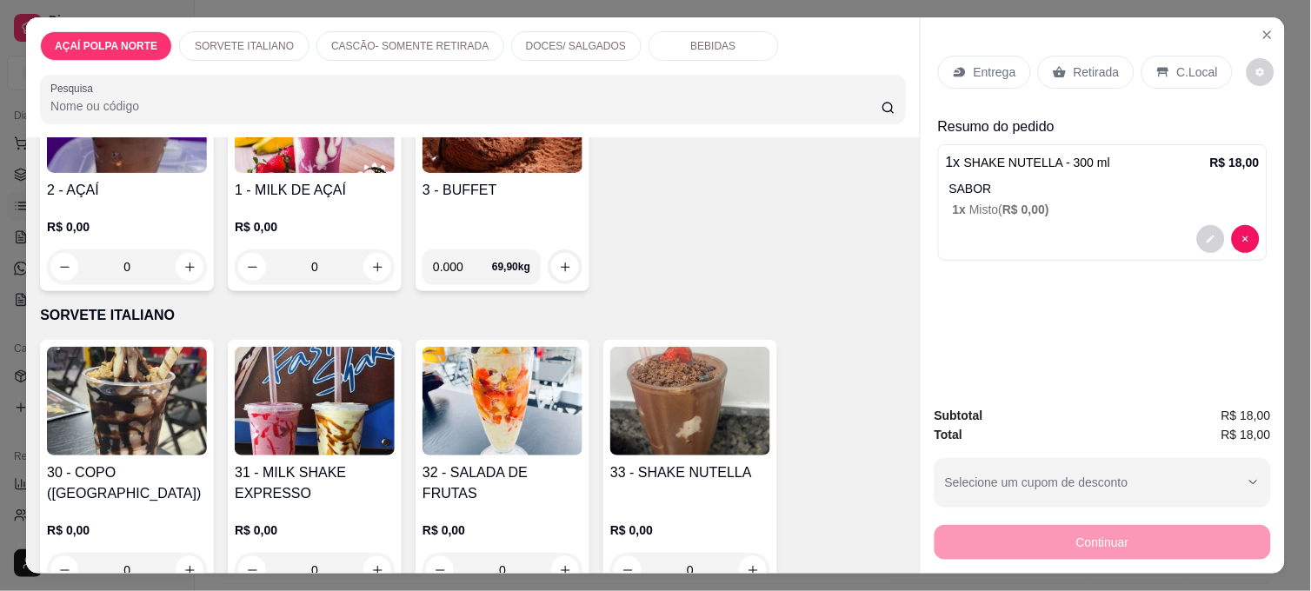
click at [975, 63] on p "Entrega" at bounding box center [995, 71] width 43 height 17
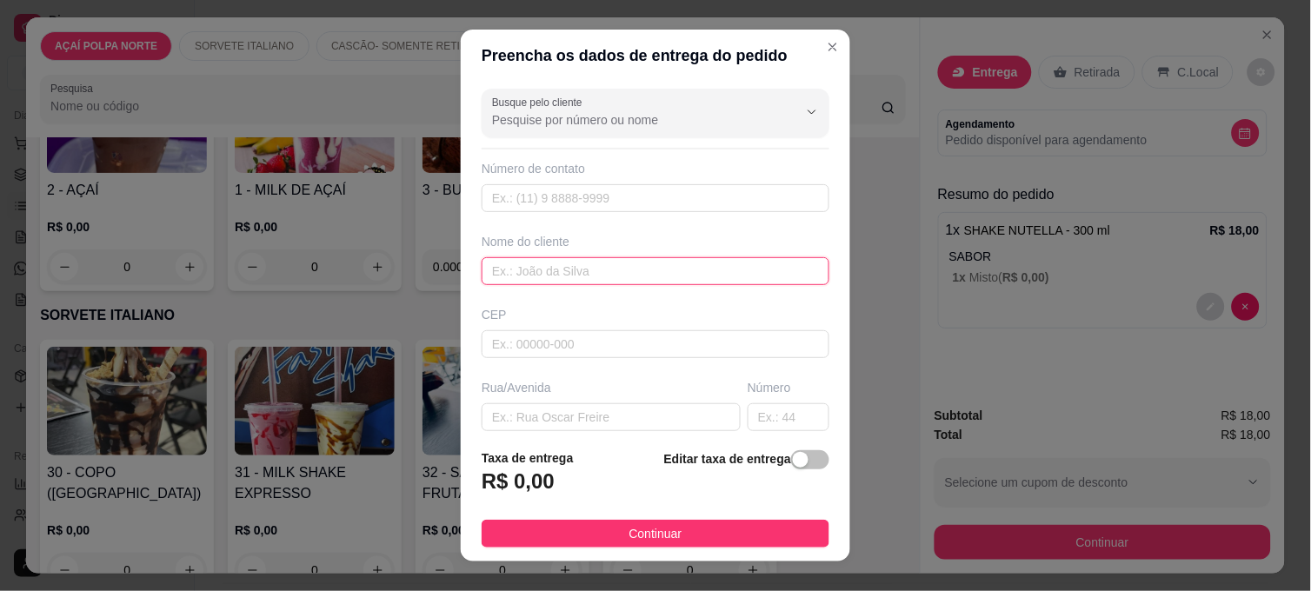
click at [619, 282] on input "text" at bounding box center [656, 271] width 348 height 28
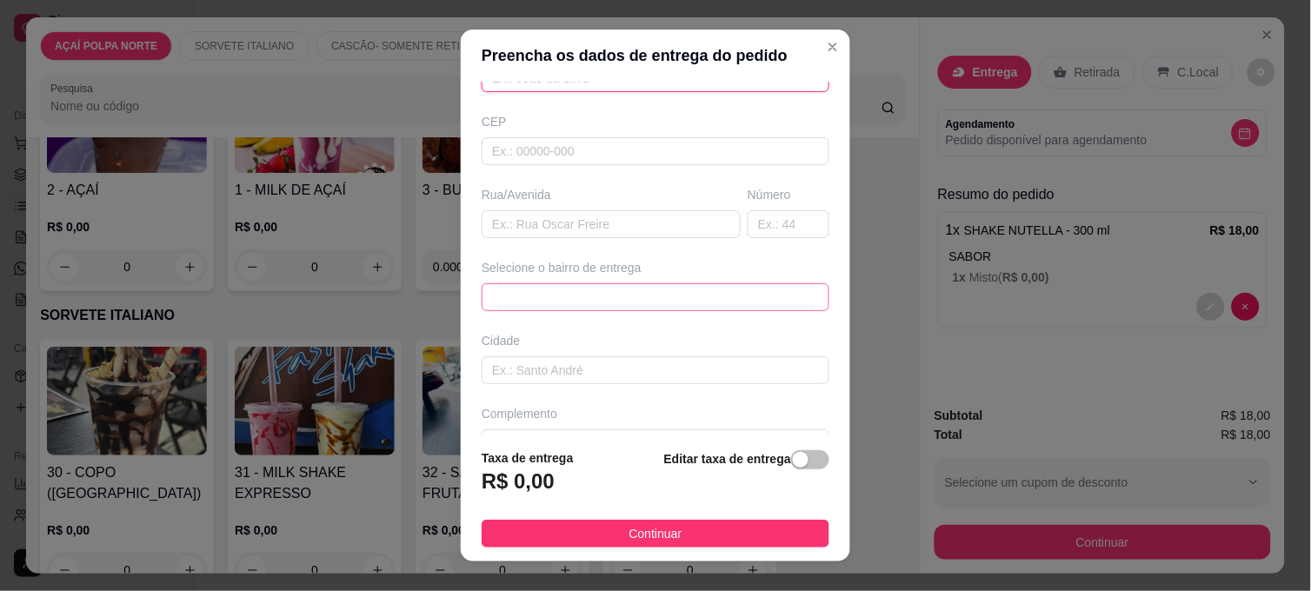
click at [585, 300] on span at bounding box center [655, 297] width 327 height 26
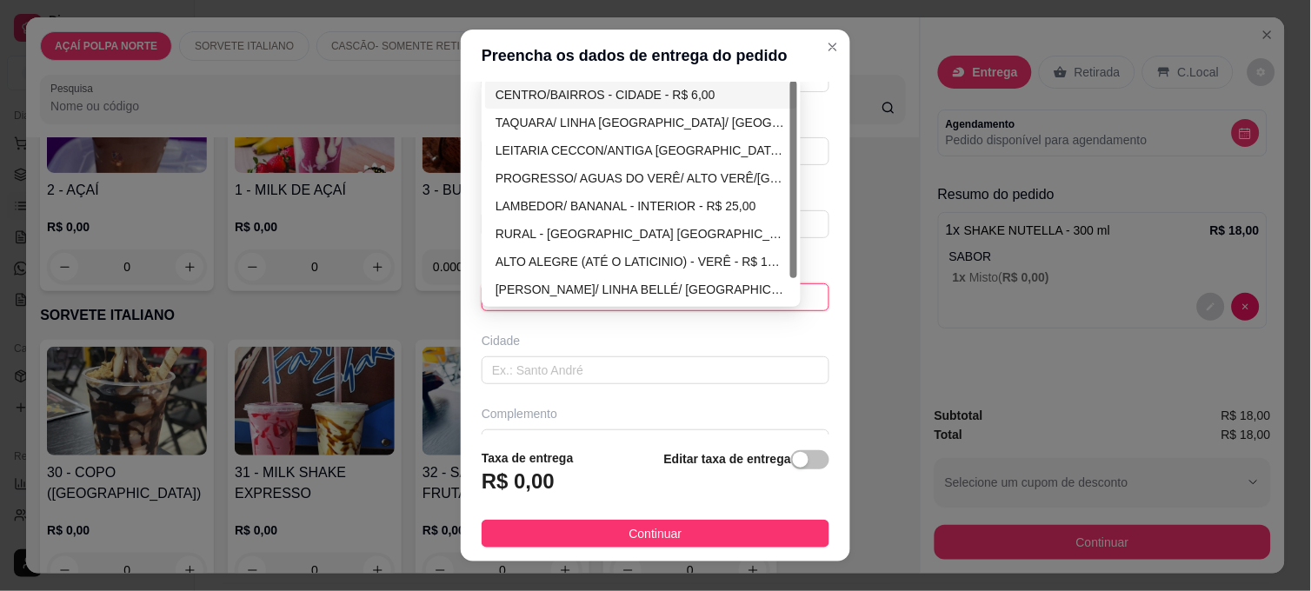
click at [683, 105] on div "CENTRO/BAIRROS - CIDADE - R$ 6,00" at bounding box center [641, 95] width 312 height 28
type input "CIDADE"
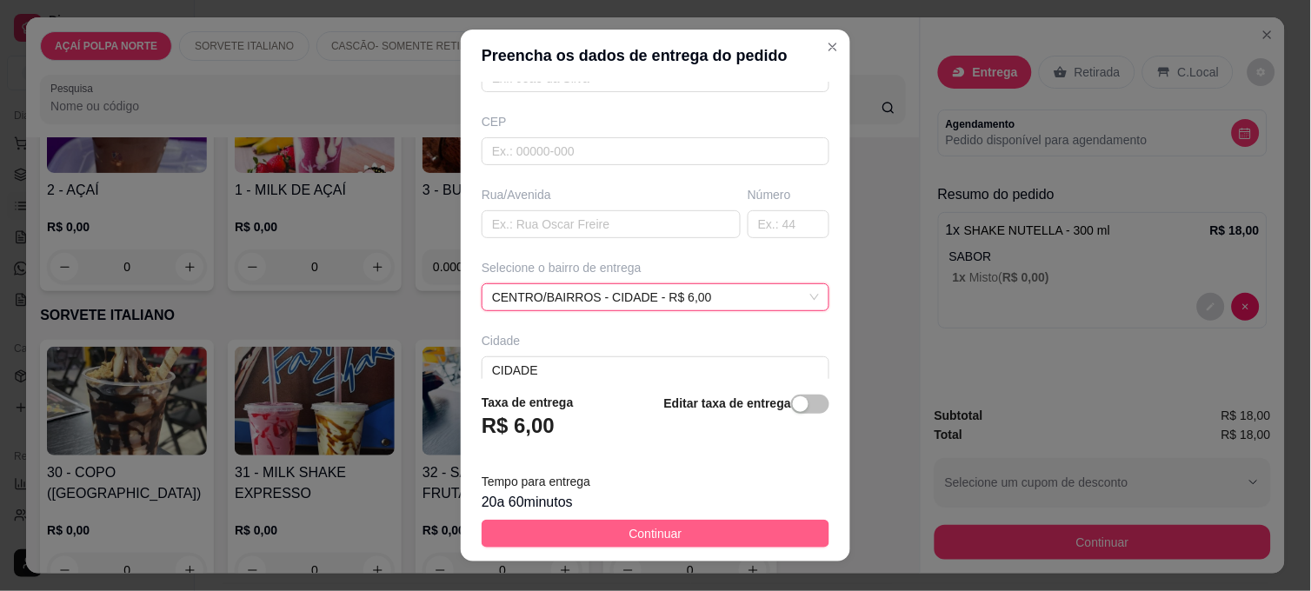
click at [638, 526] on span "Continuar" at bounding box center [656, 533] width 53 height 19
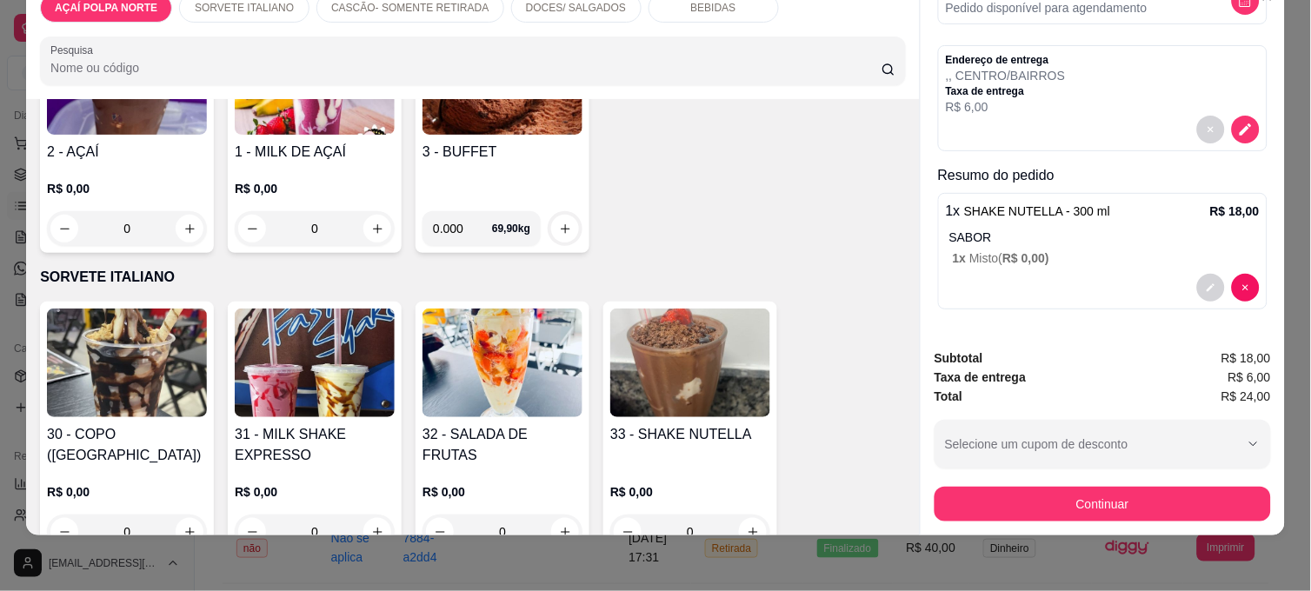
scroll to position [45, 0]
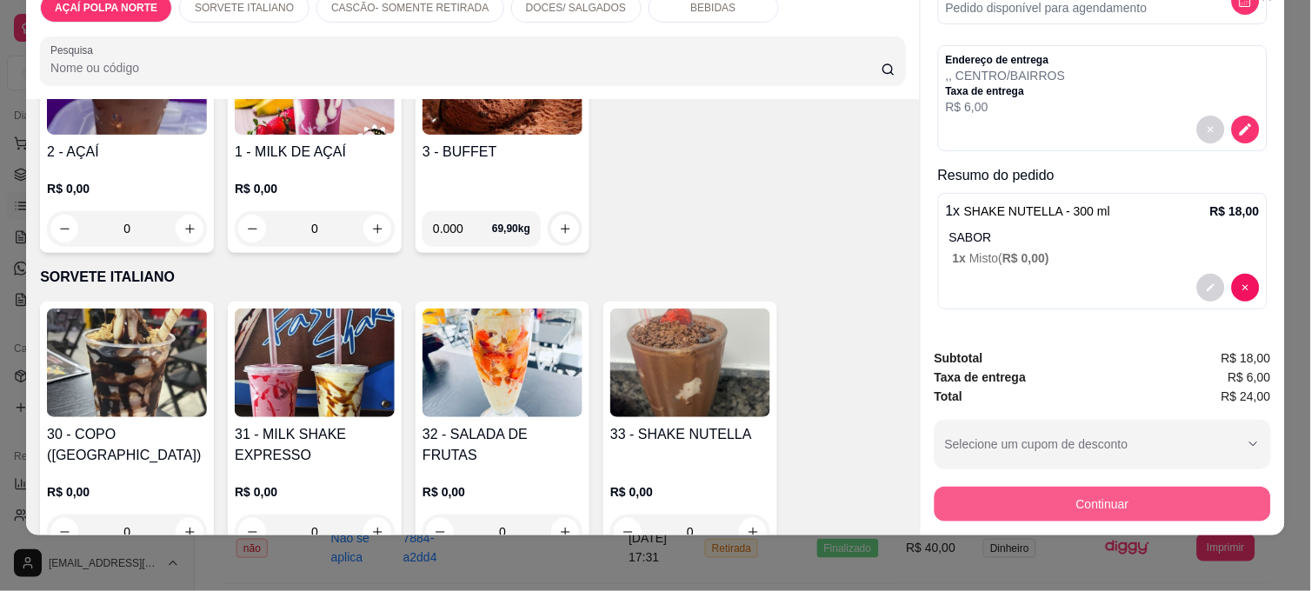
click at [1099, 497] on button "Continuar" at bounding box center [1103, 504] width 337 height 35
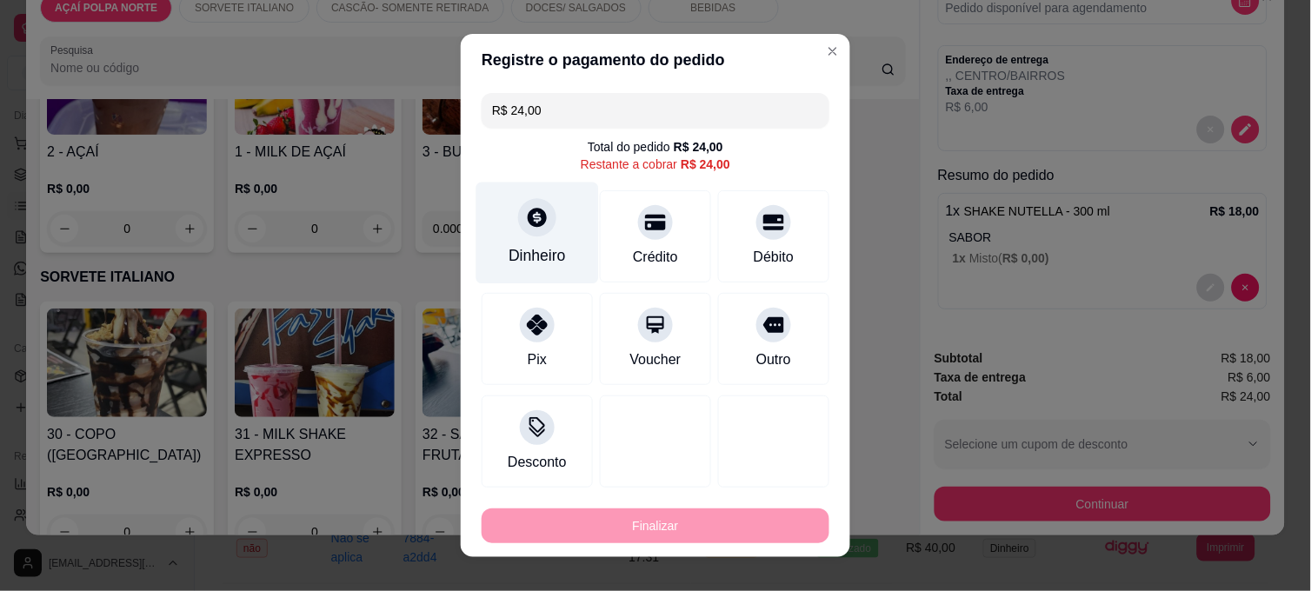
click at [559, 253] on div "Dinheiro" at bounding box center [538, 234] width 123 height 102
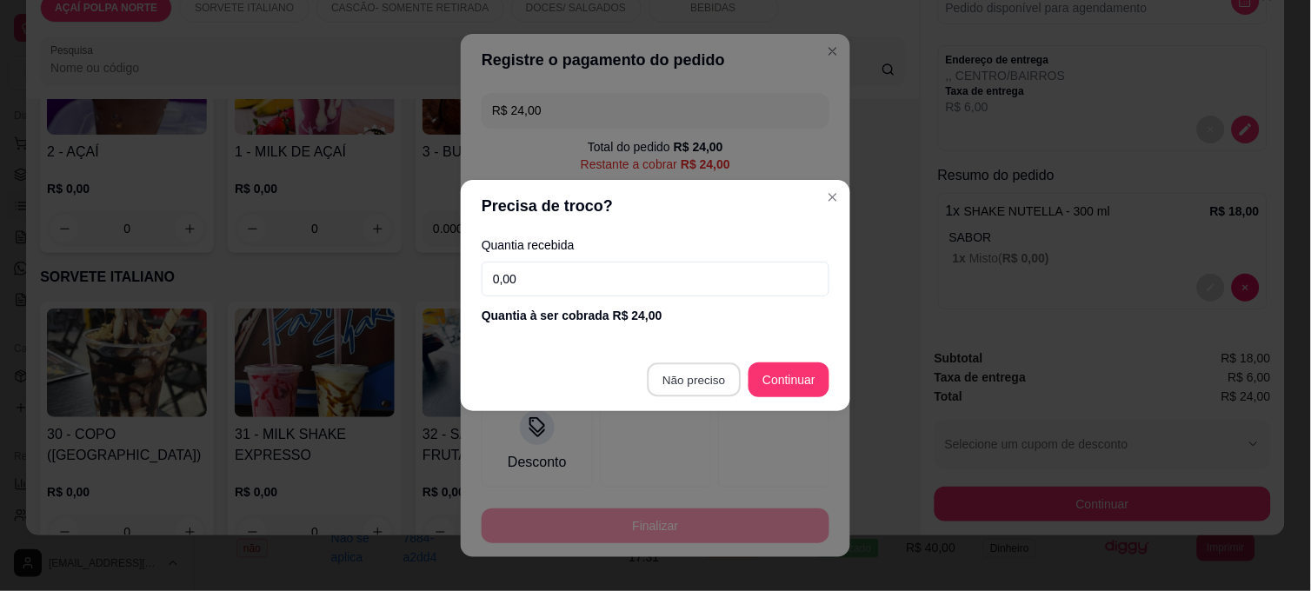
type input "R$ 0,00"
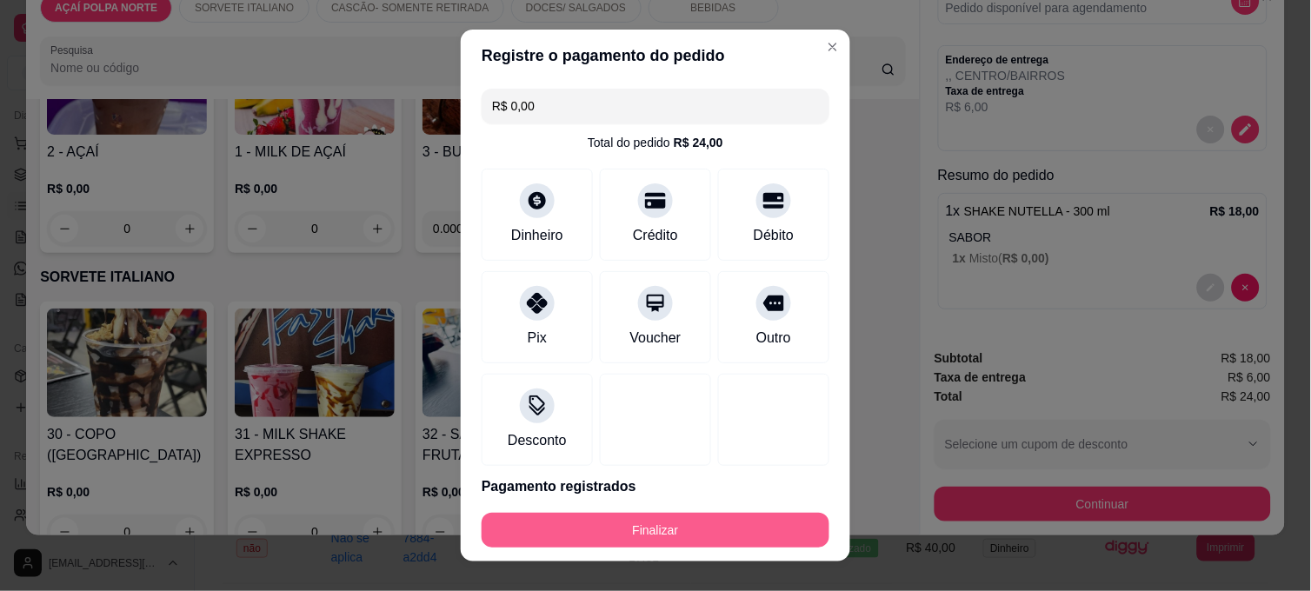
click at [743, 524] on button "Finalizar" at bounding box center [656, 530] width 348 height 35
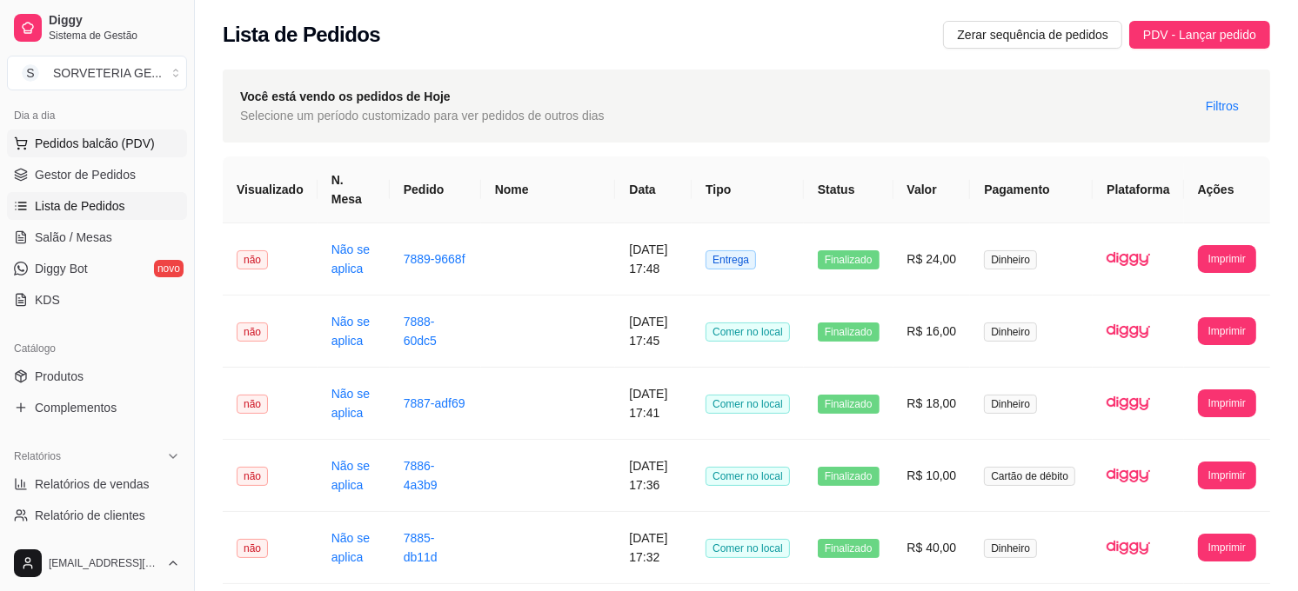
click at [116, 152] on button "Pedidos balcão (PDV)" at bounding box center [97, 144] width 180 height 28
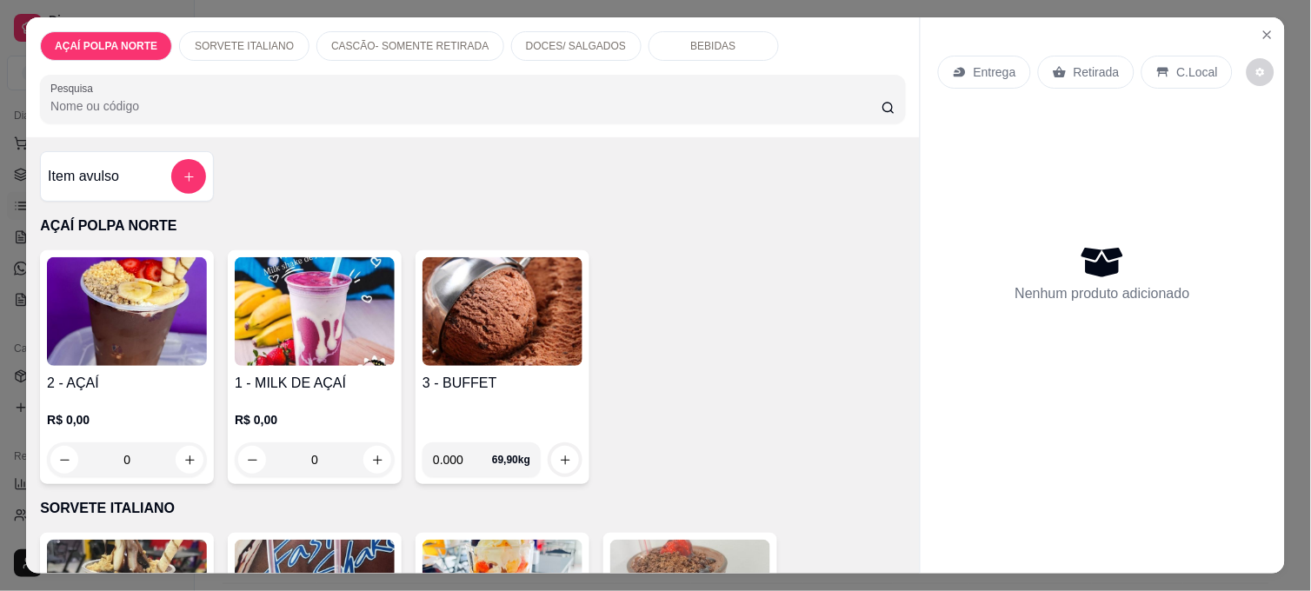
click at [141, 374] on h4 "2 - AÇAÍ" at bounding box center [127, 383] width 160 height 21
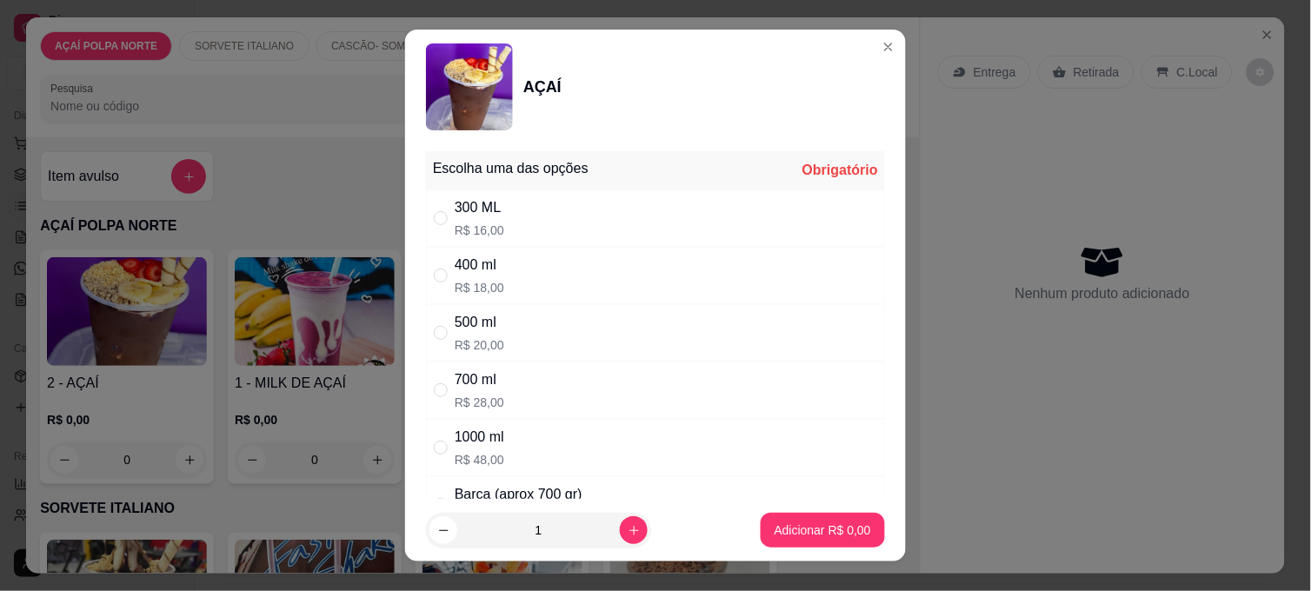
click at [578, 190] on div "300 ML R$ 16,00" at bounding box center [655, 218] width 459 height 57
radio input "true"
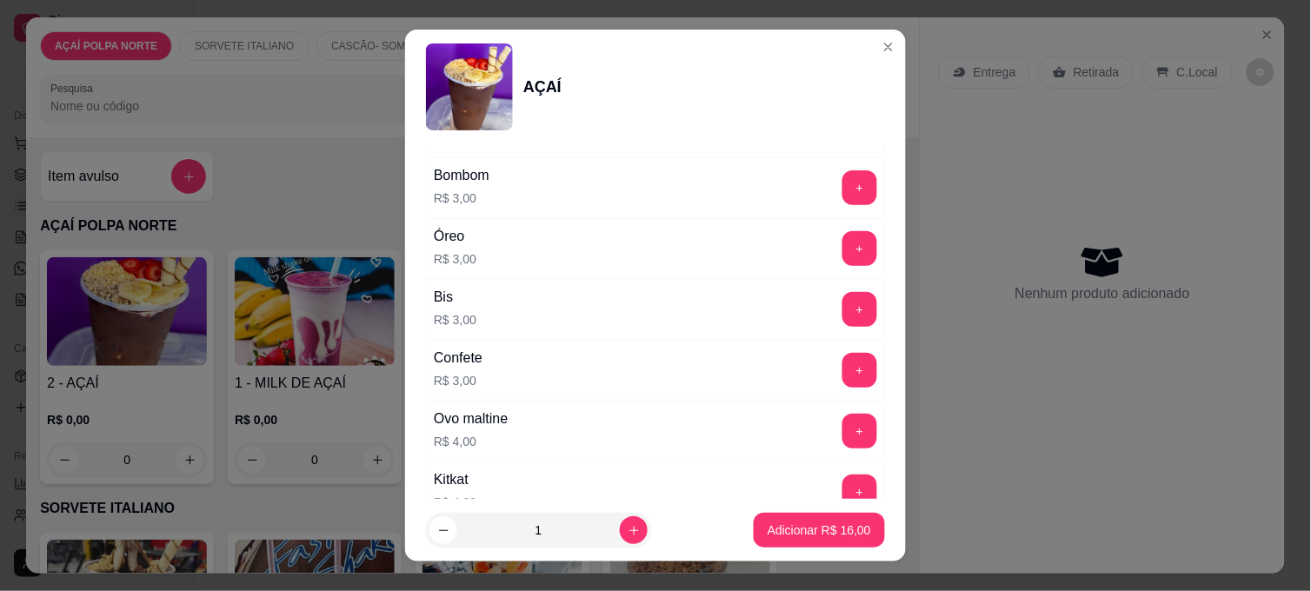
scroll to position [1836, 0]
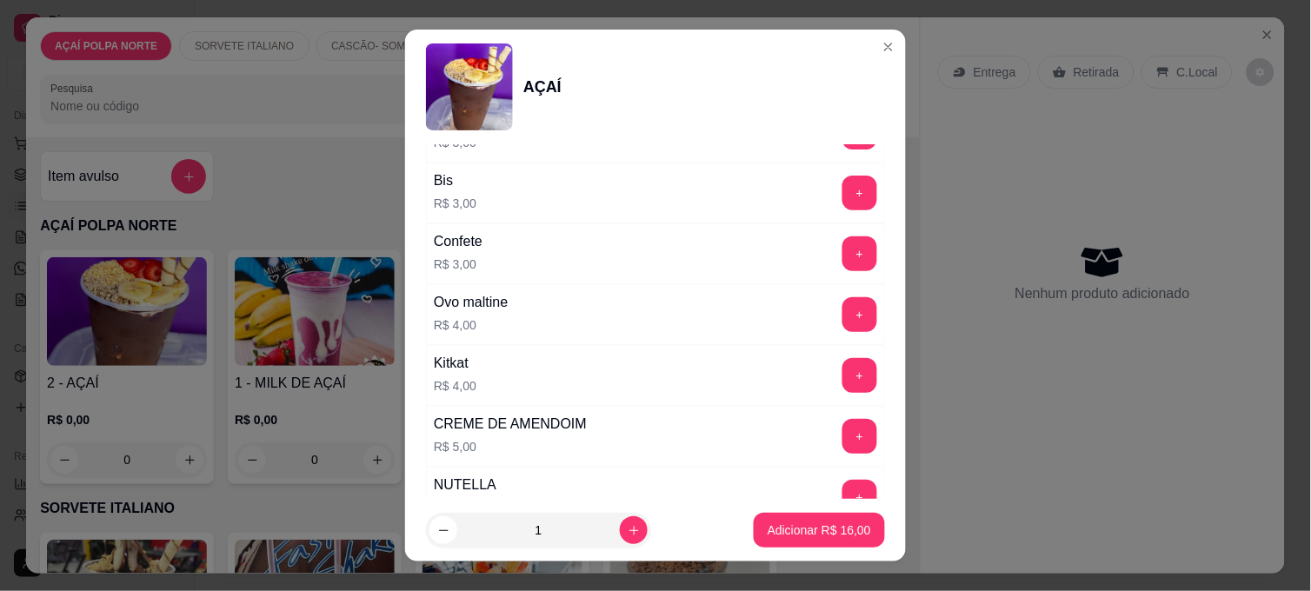
click at [818, 484] on div "NUTELLA R$ 5,00 +" at bounding box center [655, 497] width 459 height 61
click at [844, 487] on button "+" at bounding box center [861, 498] width 34 height 34
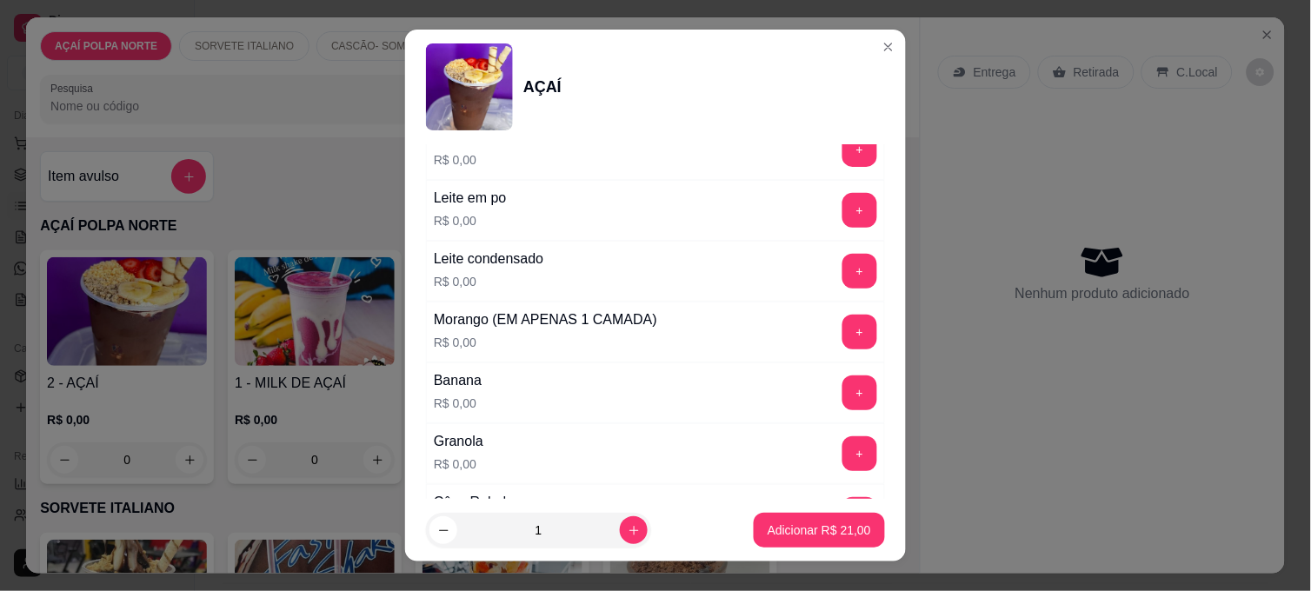
scroll to position [676, 0]
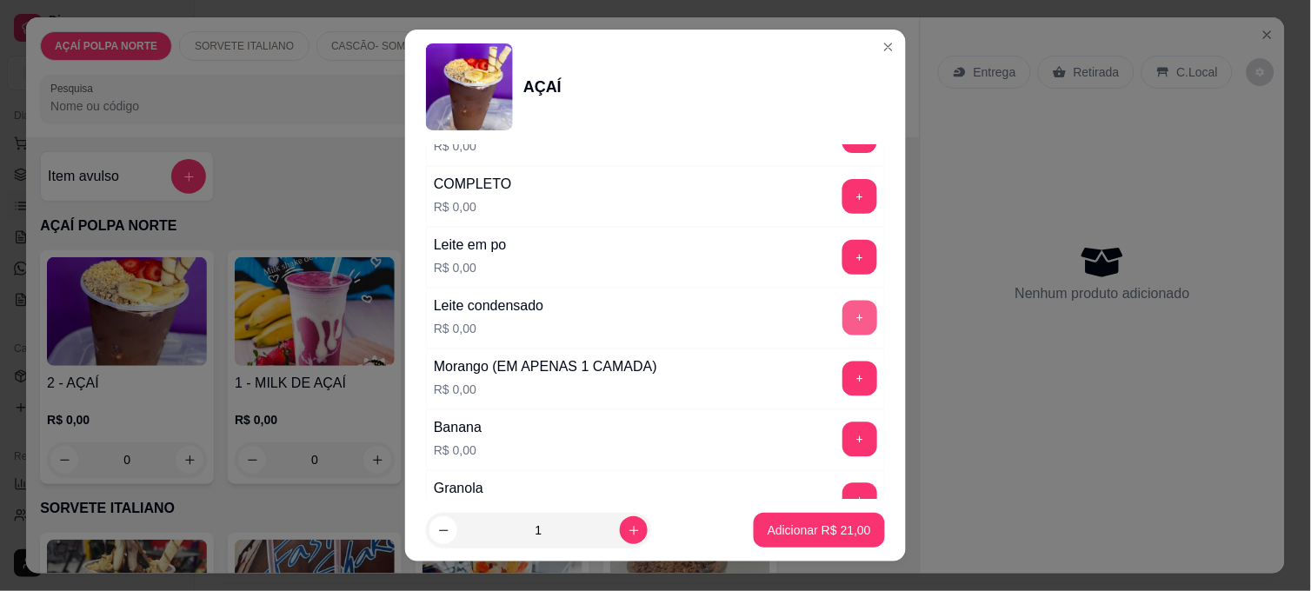
click at [843, 324] on button "+" at bounding box center [860, 318] width 35 height 35
click at [843, 384] on button "+" at bounding box center [860, 379] width 35 height 35
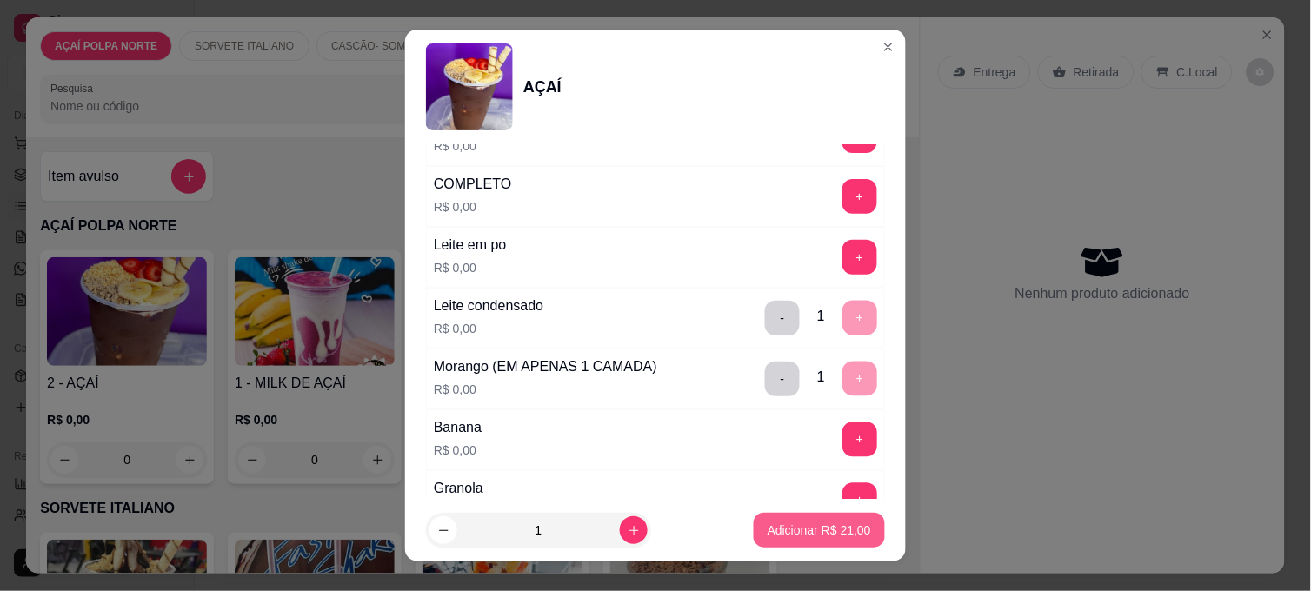
click at [836, 519] on button "Adicionar R$ 21,00" at bounding box center [819, 530] width 131 height 35
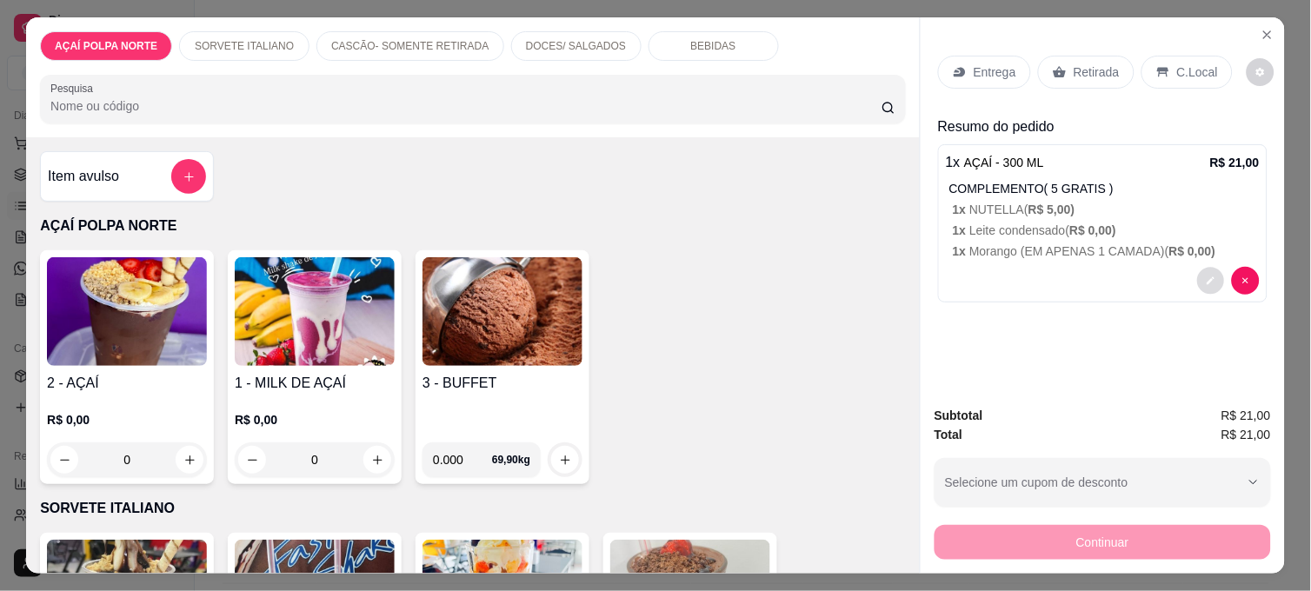
click at [1198, 276] on button "decrease-product-quantity" at bounding box center [1211, 281] width 27 height 27
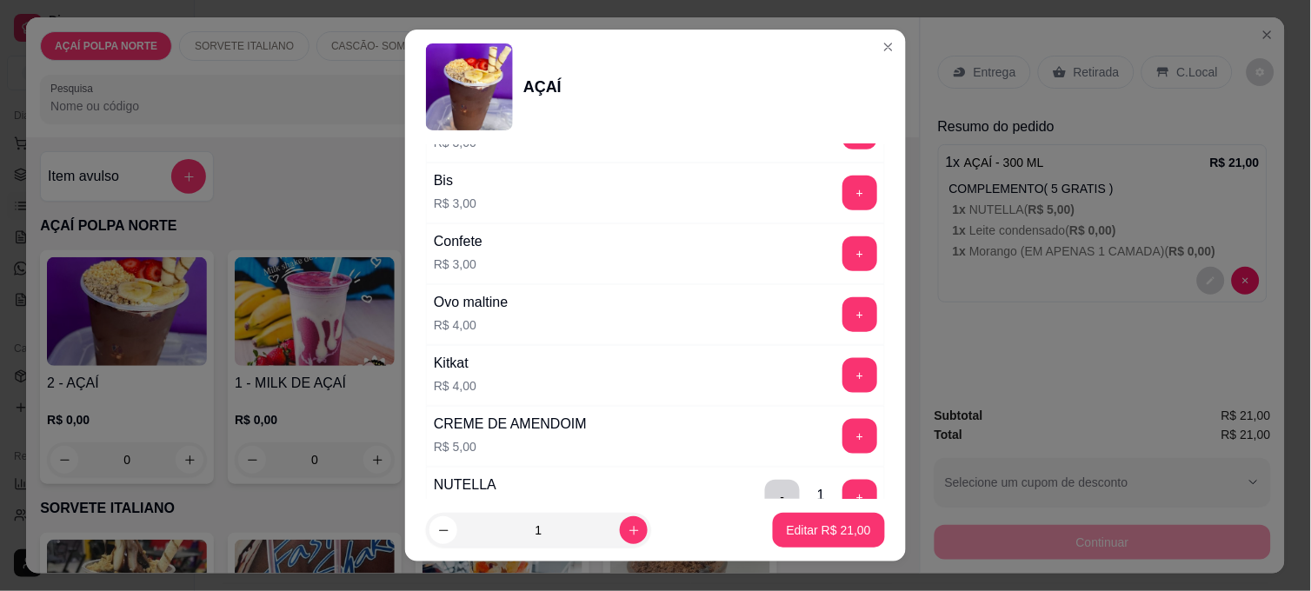
scroll to position [2123, 0]
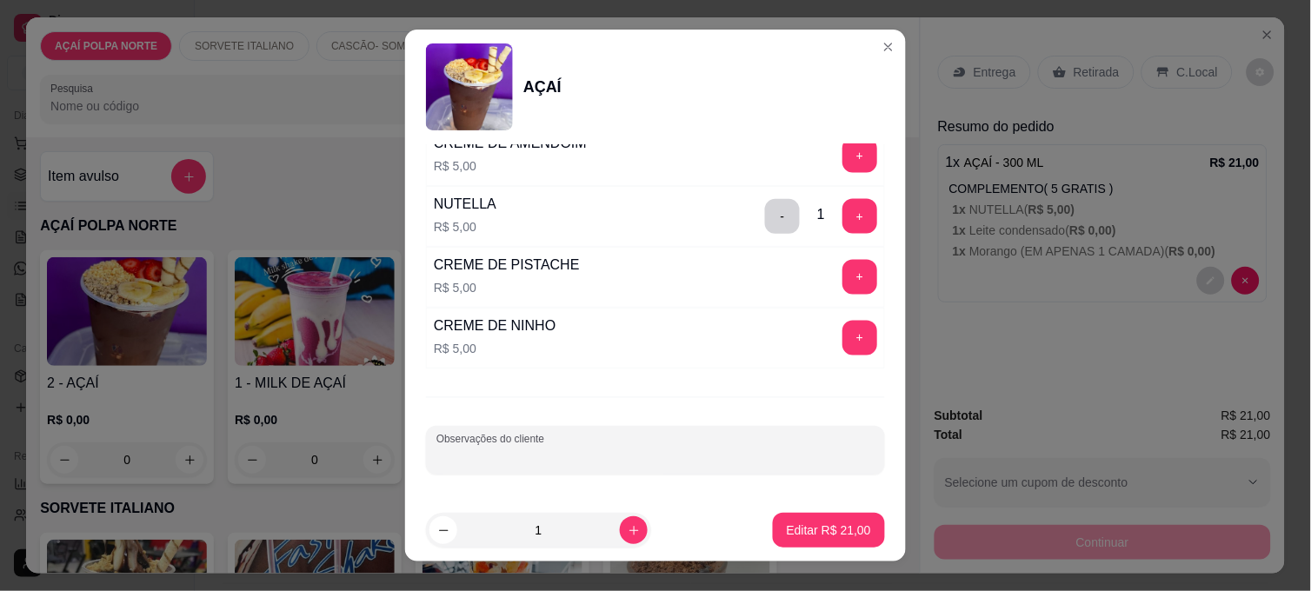
click at [567, 449] on input "Observações do cliente" at bounding box center [656, 457] width 438 height 17
type input "m"
type input "MEIO"
click at [823, 542] on button "Editar R$ 21,00" at bounding box center [829, 530] width 112 height 35
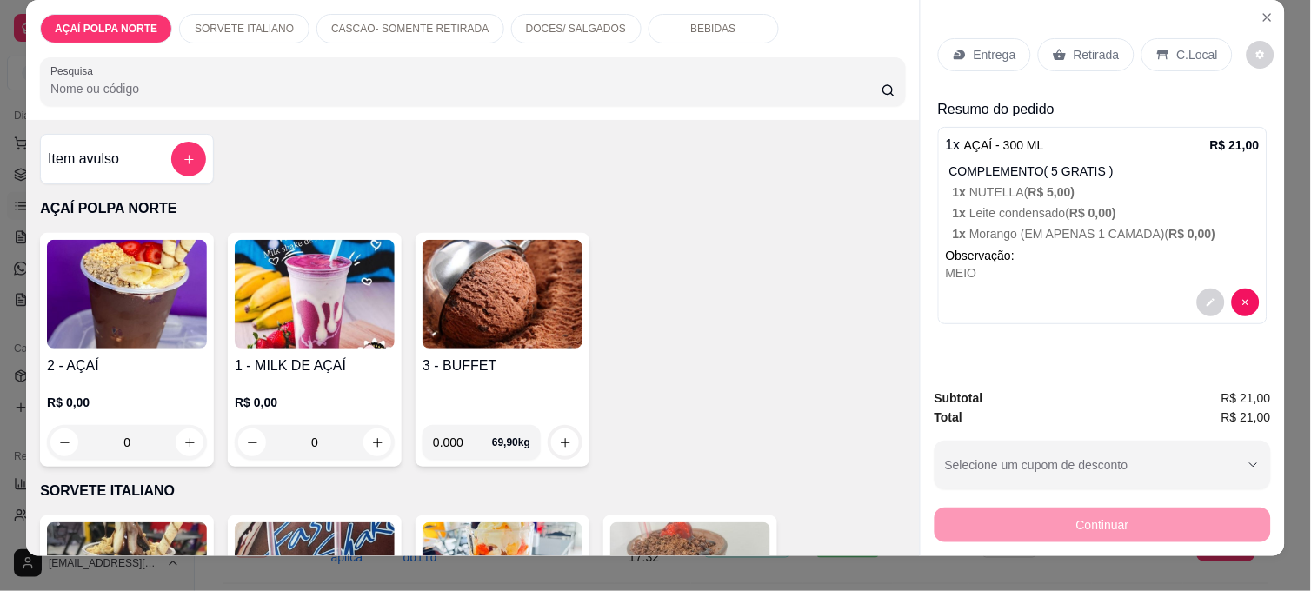
scroll to position [45, 0]
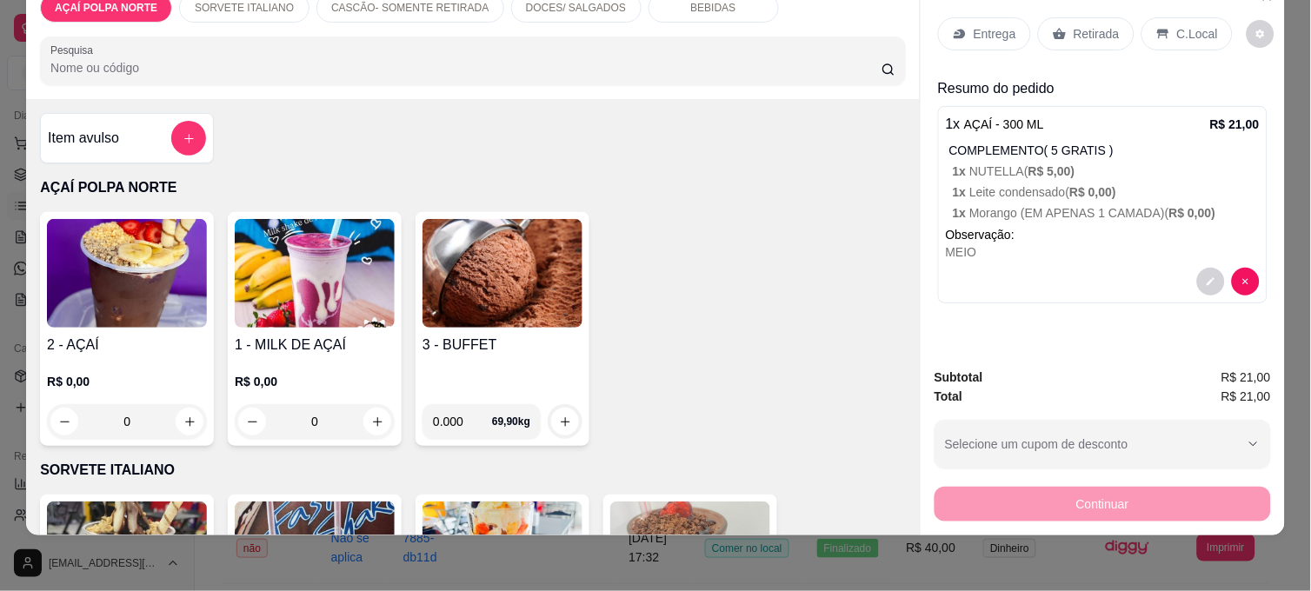
click at [55, 244] on img at bounding box center [127, 273] width 160 height 109
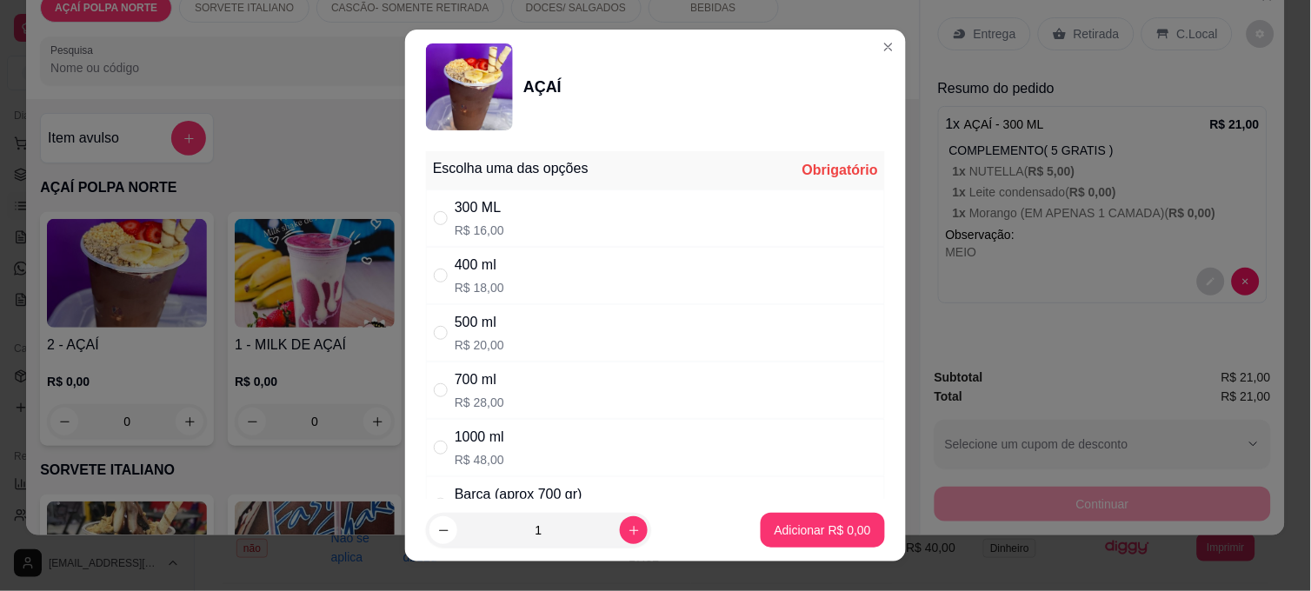
click at [537, 201] on div "300 ML R$ 16,00" at bounding box center [655, 218] width 459 height 57
radio input "true"
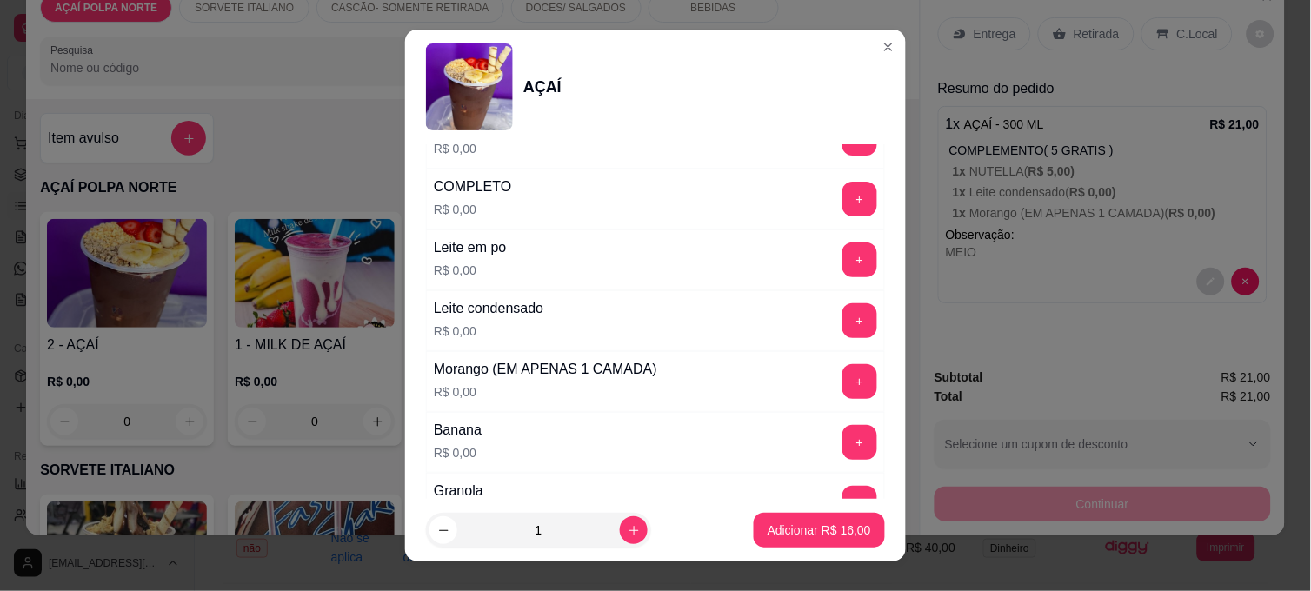
scroll to position [676, 0]
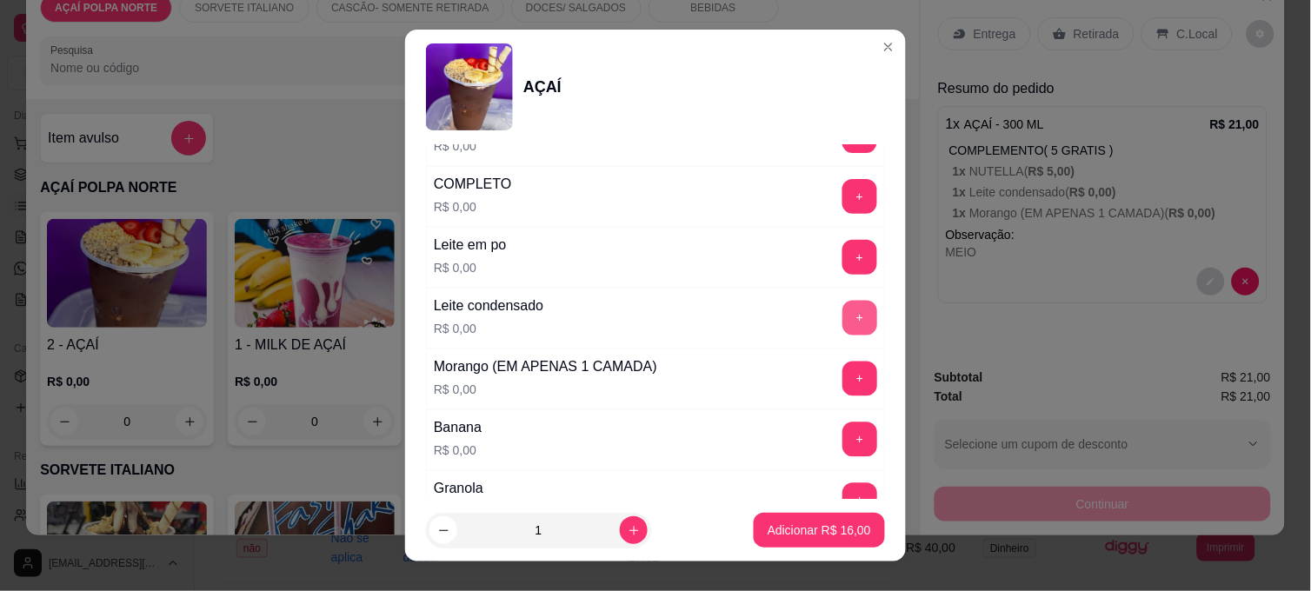
click at [843, 324] on button "+" at bounding box center [860, 318] width 35 height 35
click at [843, 261] on button "+" at bounding box center [860, 257] width 35 height 35
click at [843, 444] on button "+" at bounding box center [860, 440] width 35 height 35
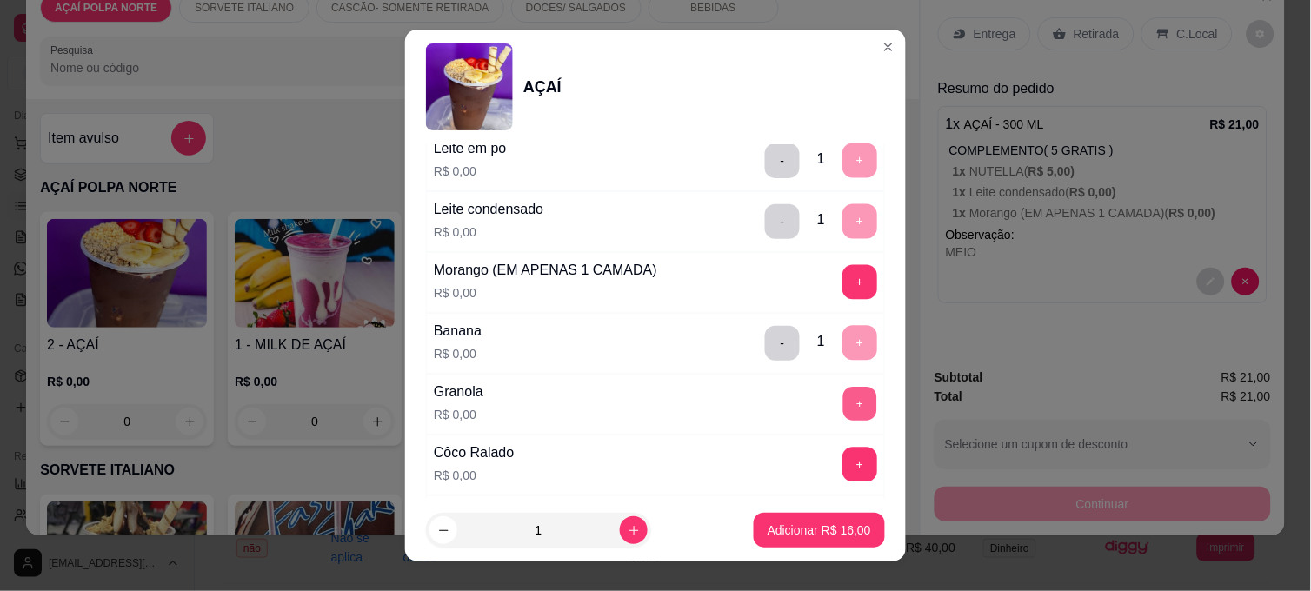
click at [844, 397] on button "+" at bounding box center [861, 405] width 34 height 34
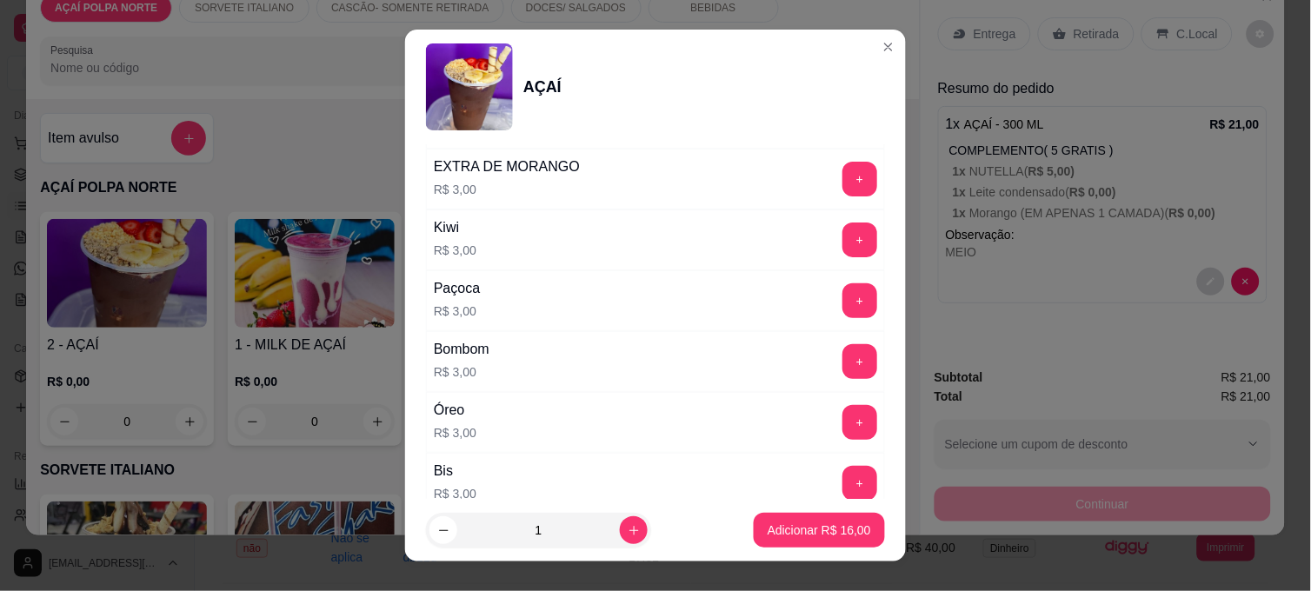
scroll to position [2123, 0]
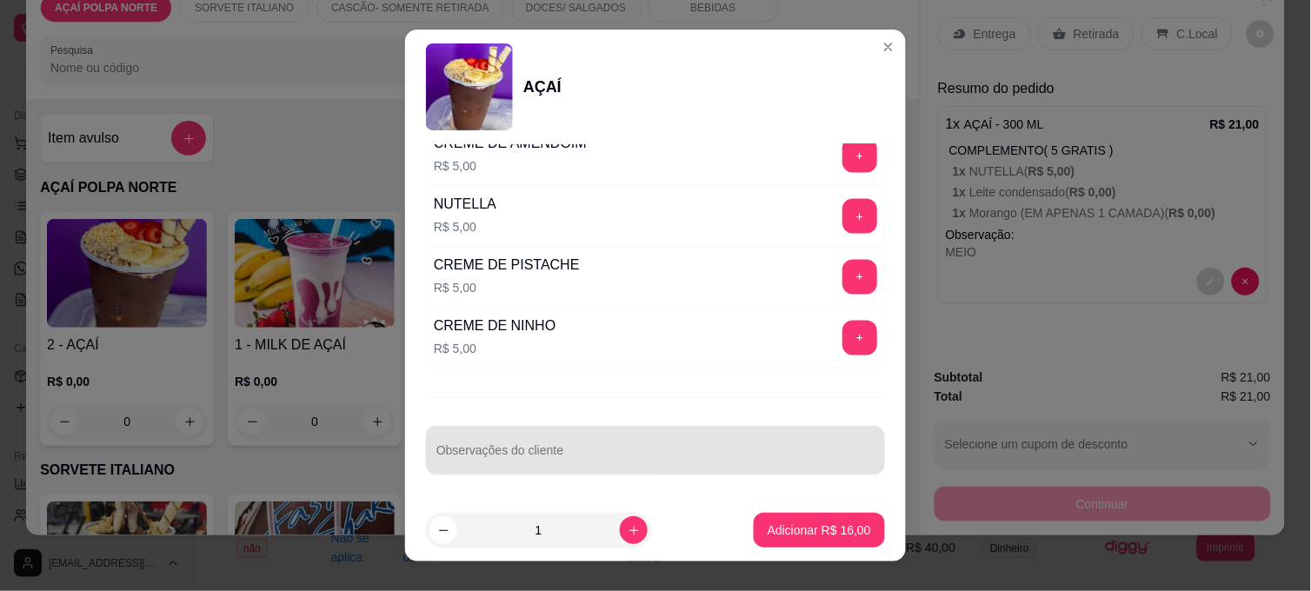
click at [675, 444] on div at bounding box center [656, 450] width 438 height 35
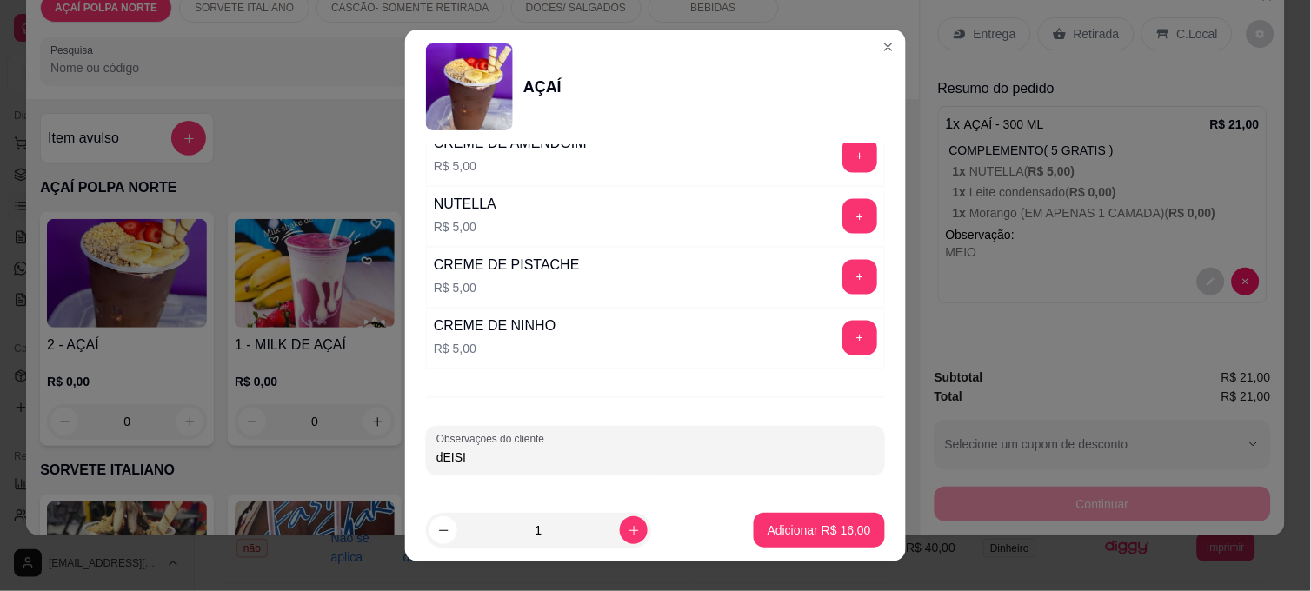
click at [439, 457] on input "dEISI" at bounding box center [656, 457] width 438 height 17
type input "[DEMOGRAPHIC_DATA]"
click at [779, 536] on p "Adicionar R$ 16,00" at bounding box center [819, 530] width 103 height 17
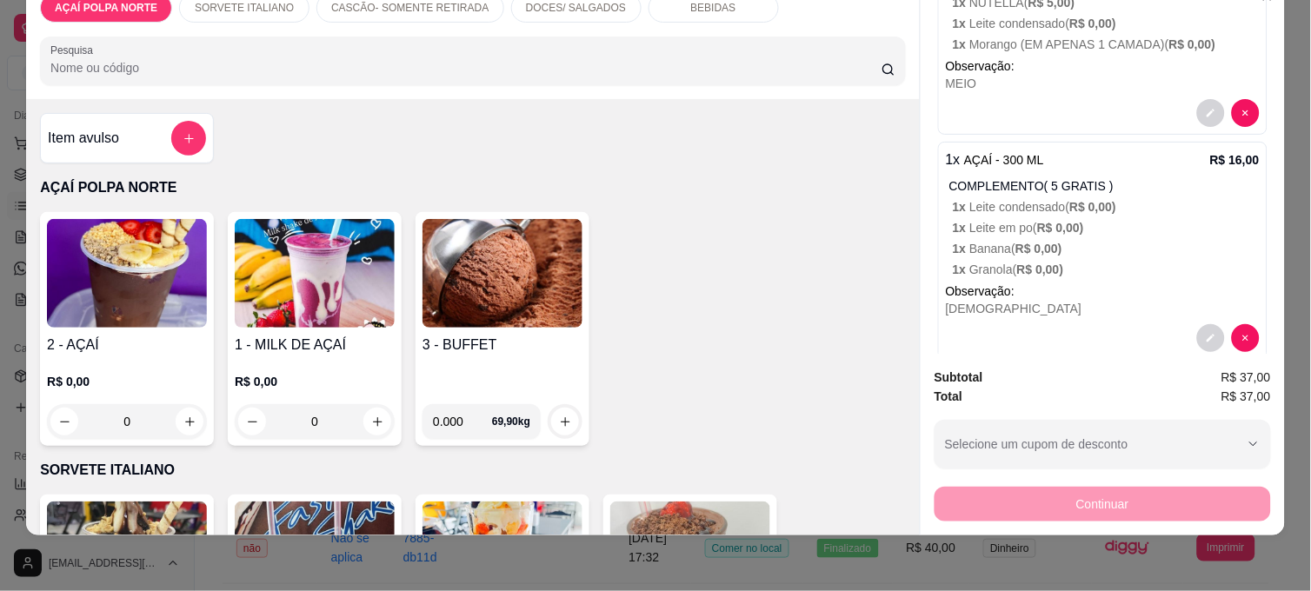
scroll to position [200, 0]
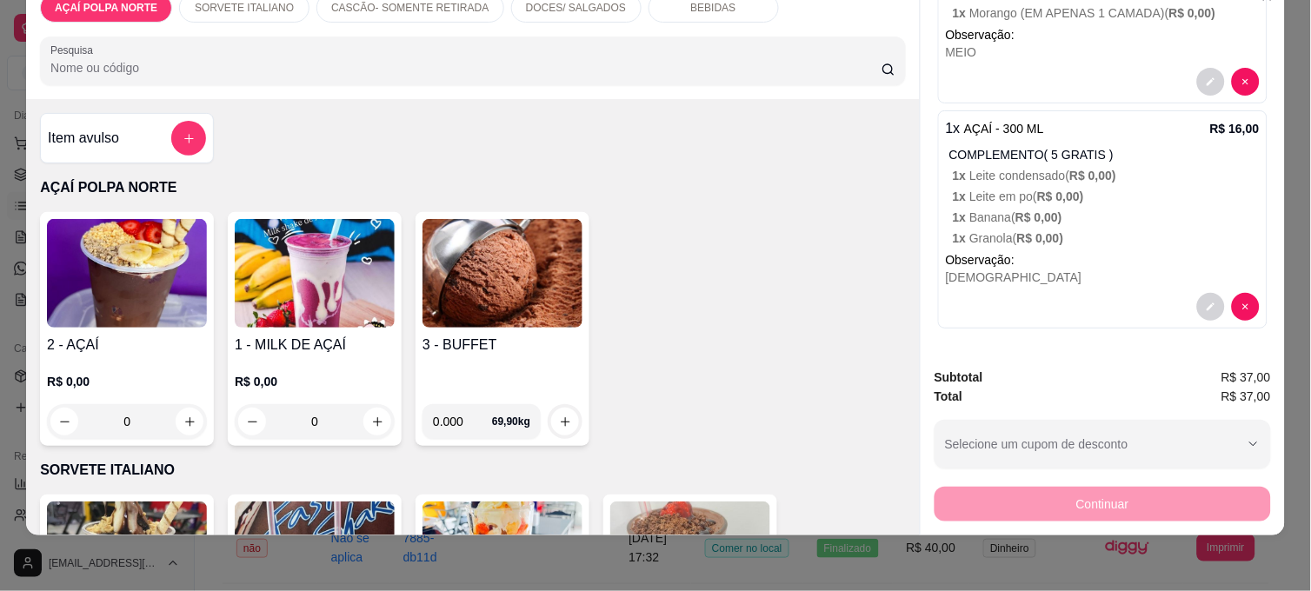
click at [160, 270] on img at bounding box center [127, 273] width 160 height 109
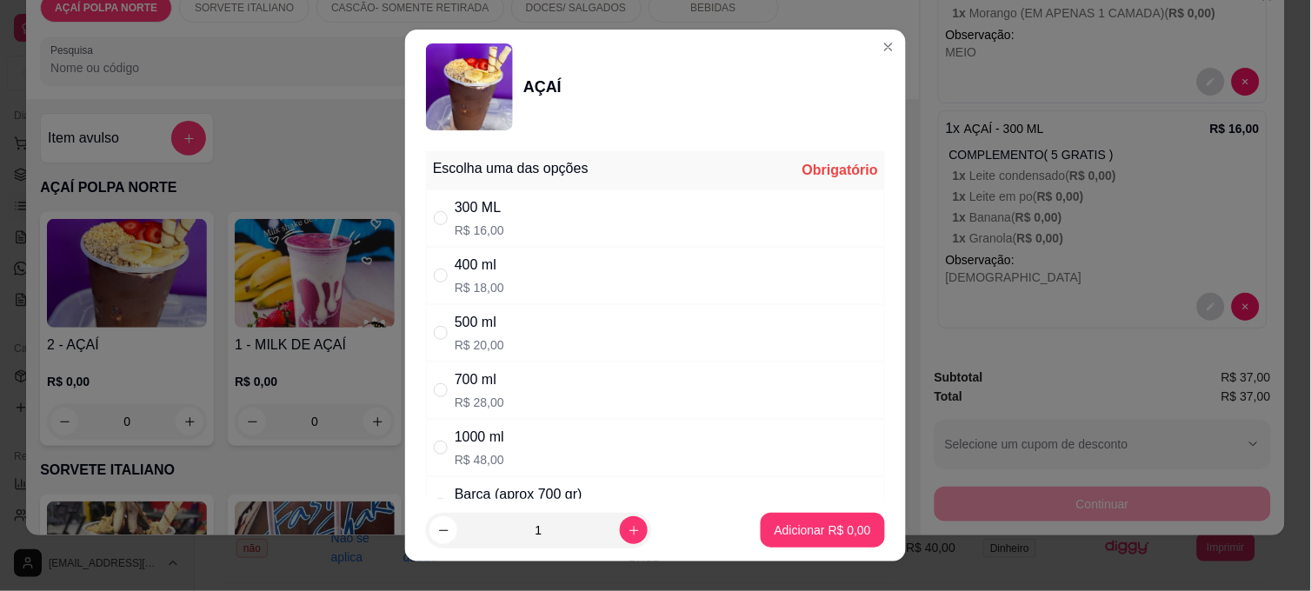
click at [455, 210] on div "300 ML" at bounding box center [480, 207] width 50 height 21
radio input "true"
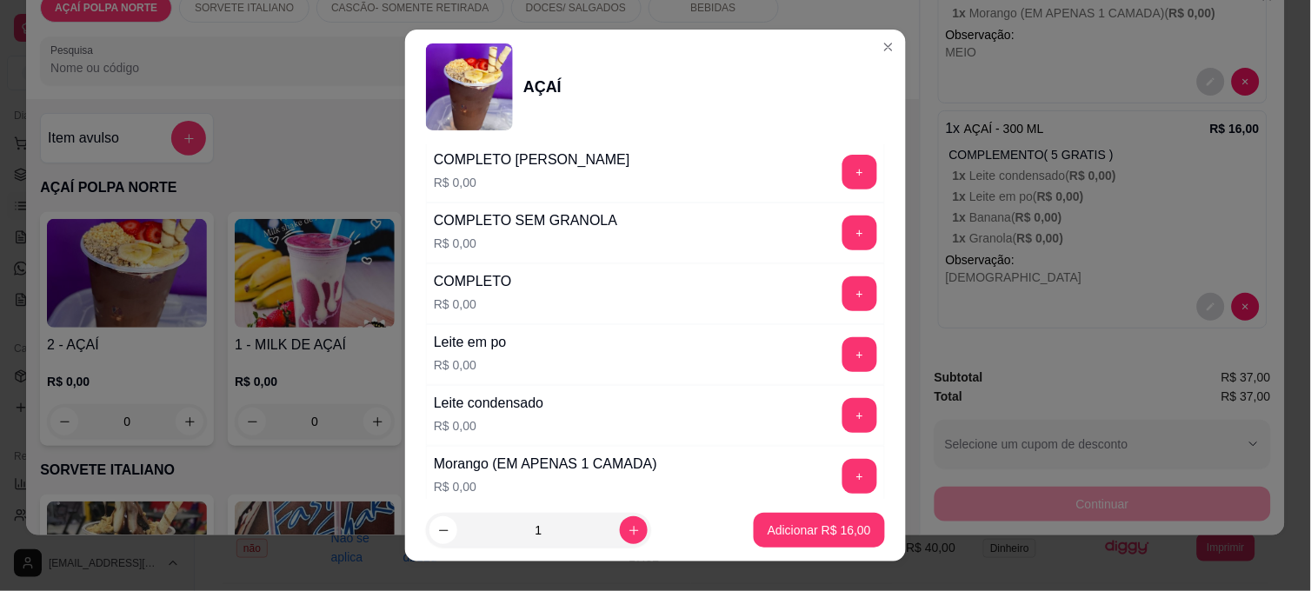
scroll to position [579, 0]
click at [844, 349] on button "+" at bounding box center [861, 354] width 34 height 34
click at [843, 411] on button "+" at bounding box center [860, 414] width 35 height 35
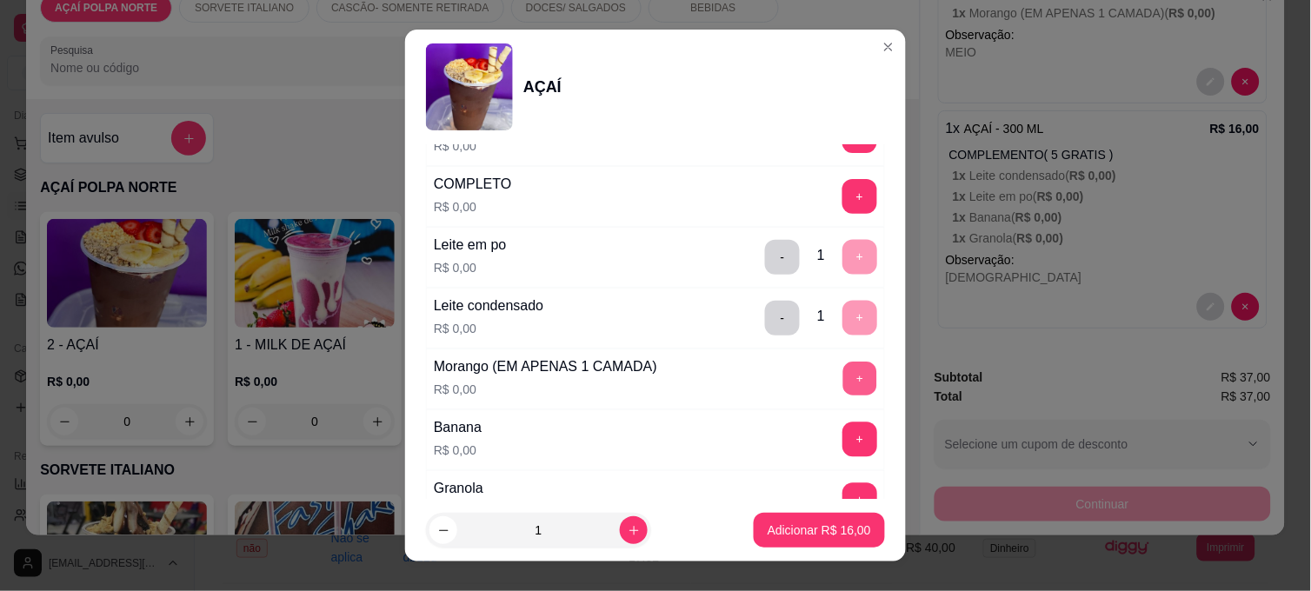
click at [844, 386] on button "+" at bounding box center [861, 380] width 34 height 34
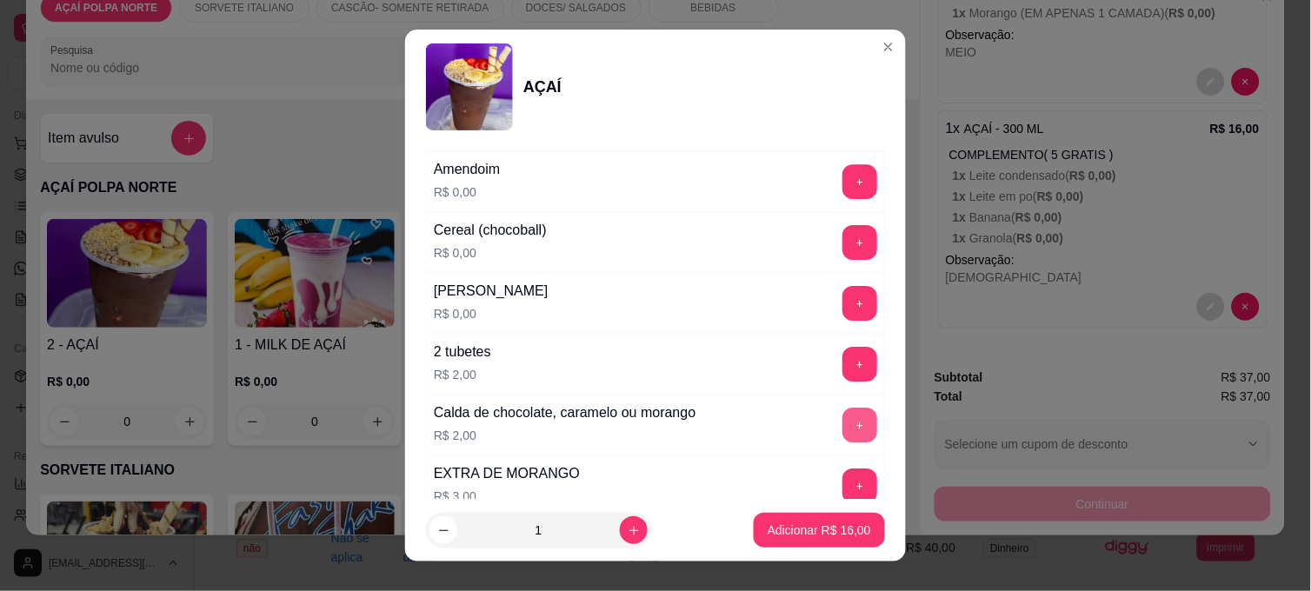
scroll to position [1256, 0]
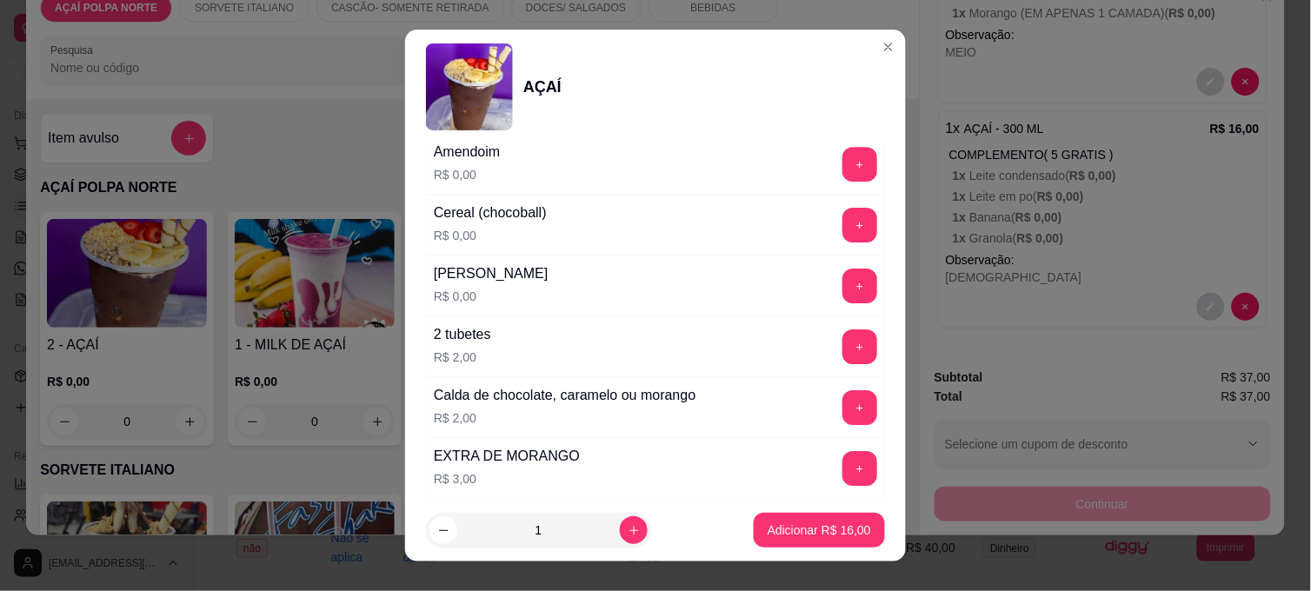
click at [843, 466] on button "+" at bounding box center [860, 468] width 35 height 35
click at [831, 528] on p "Adicionar R$ 19,00" at bounding box center [819, 530] width 103 height 17
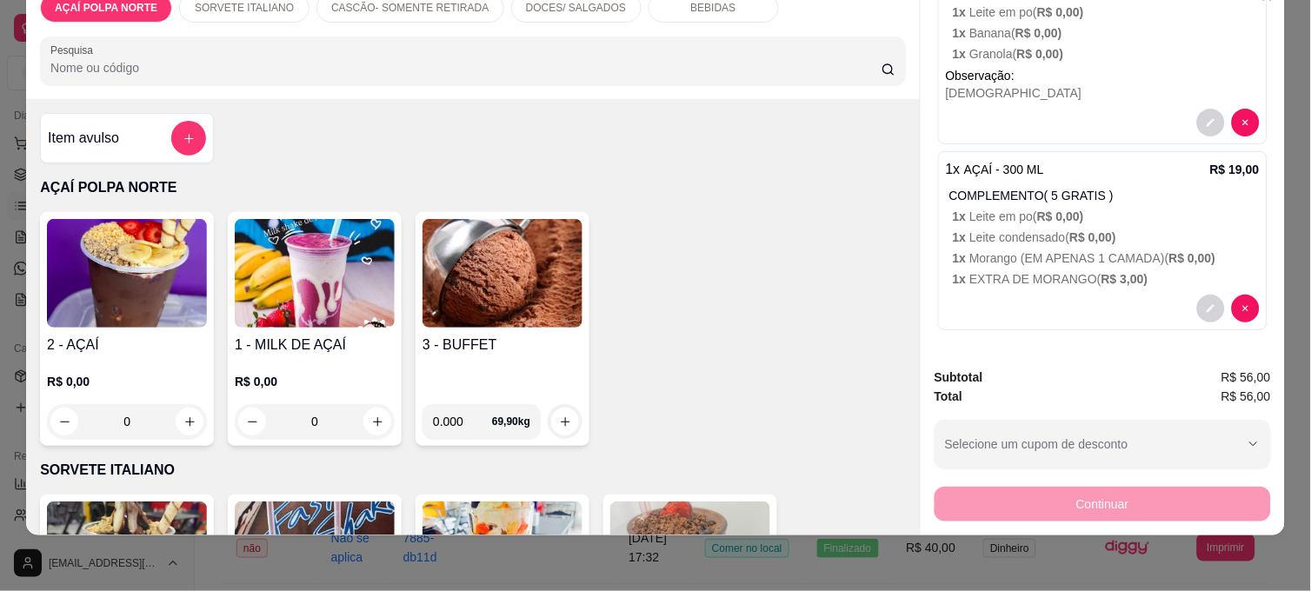
scroll to position [386, 0]
click at [1198, 306] on button "decrease-product-quantity" at bounding box center [1212, 307] width 28 height 28
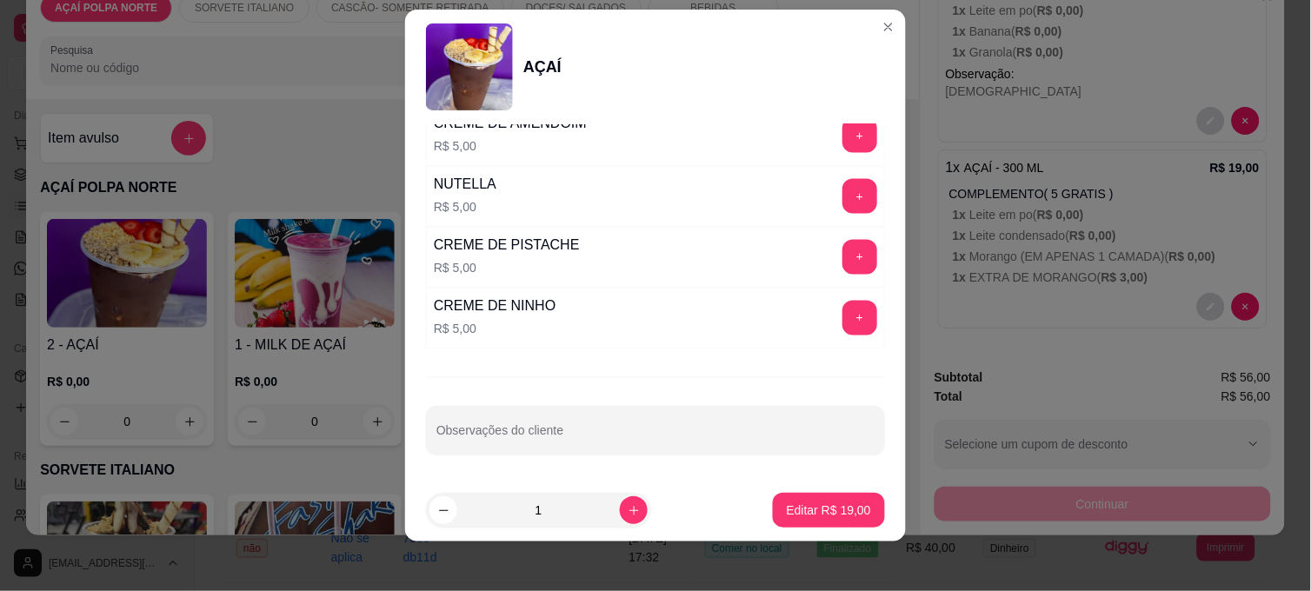
scroll to position [26, 0]
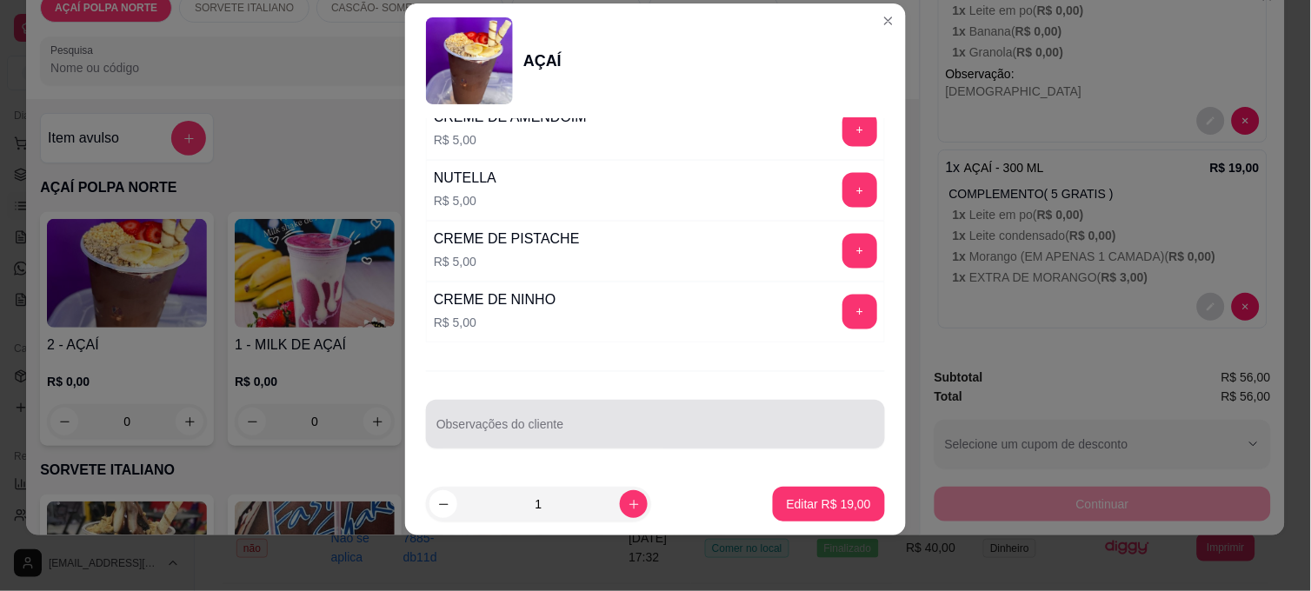
click at [602, 419] on div at bounding box center [656, 424] width 438 height 35
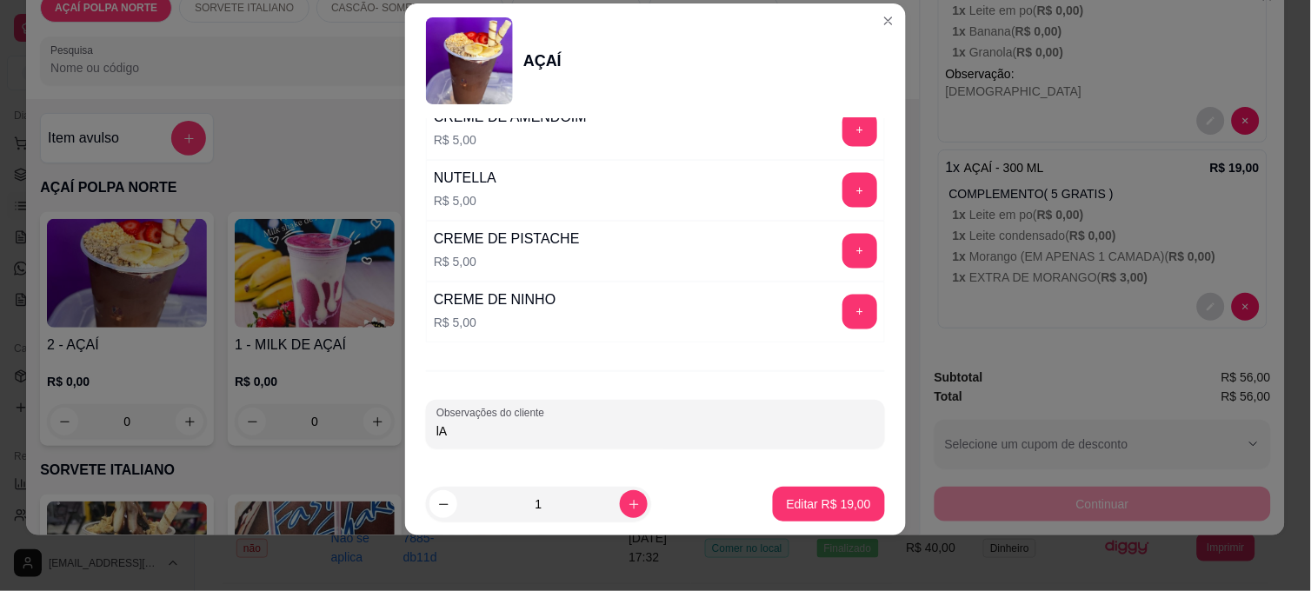
type input "l"
type input "[PERSON_NAME]"
click at [775, 510] on button "Editar R$ 19,00" at bounding box center [829, 505] width 109 height 34
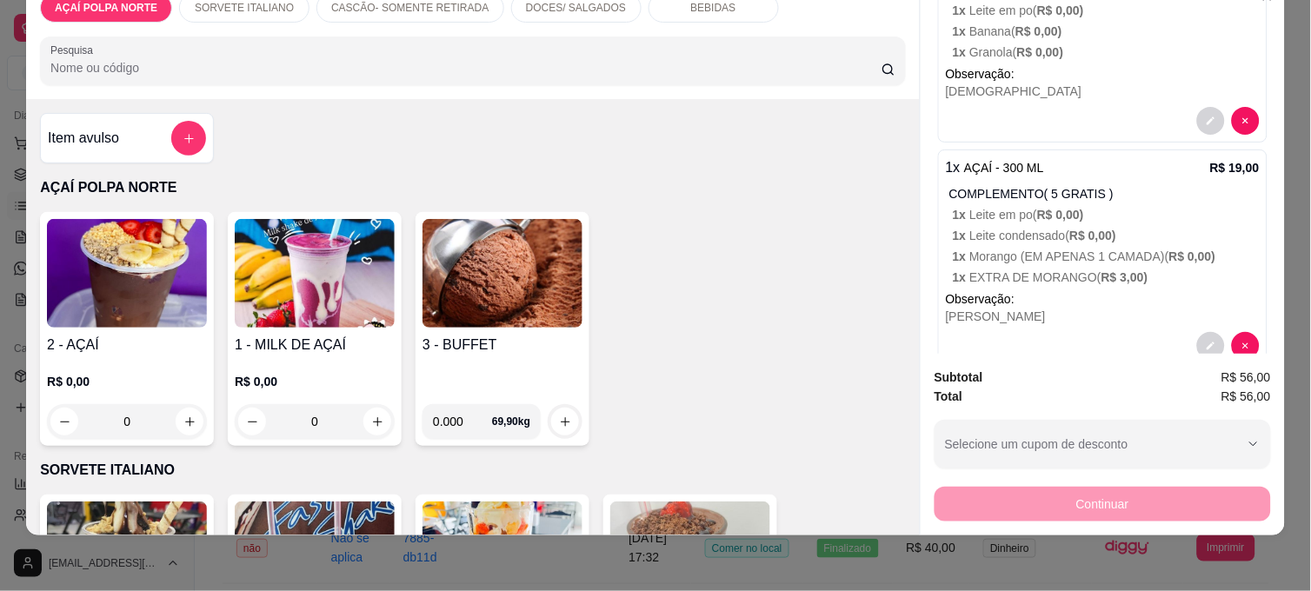
click at [167, 281] on img at bounding box center [127, 273] width 160 height 109
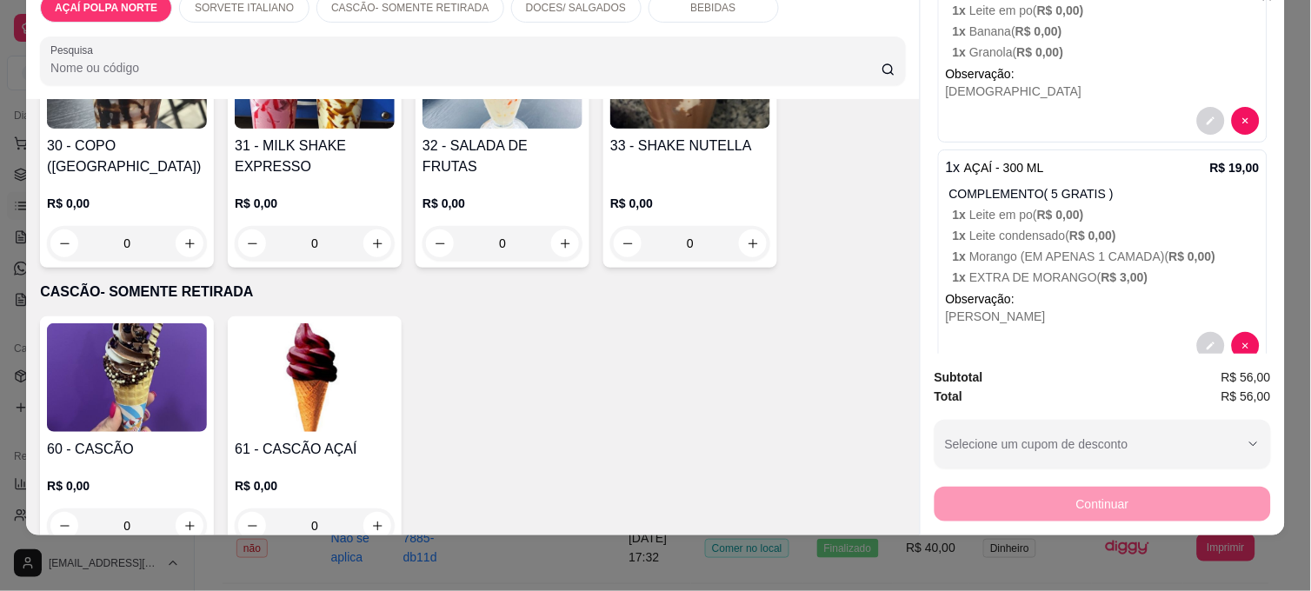
scroll to position [483, 0]
click at [175, 376] on img at bounding box center [127, 377] width 160 height 109
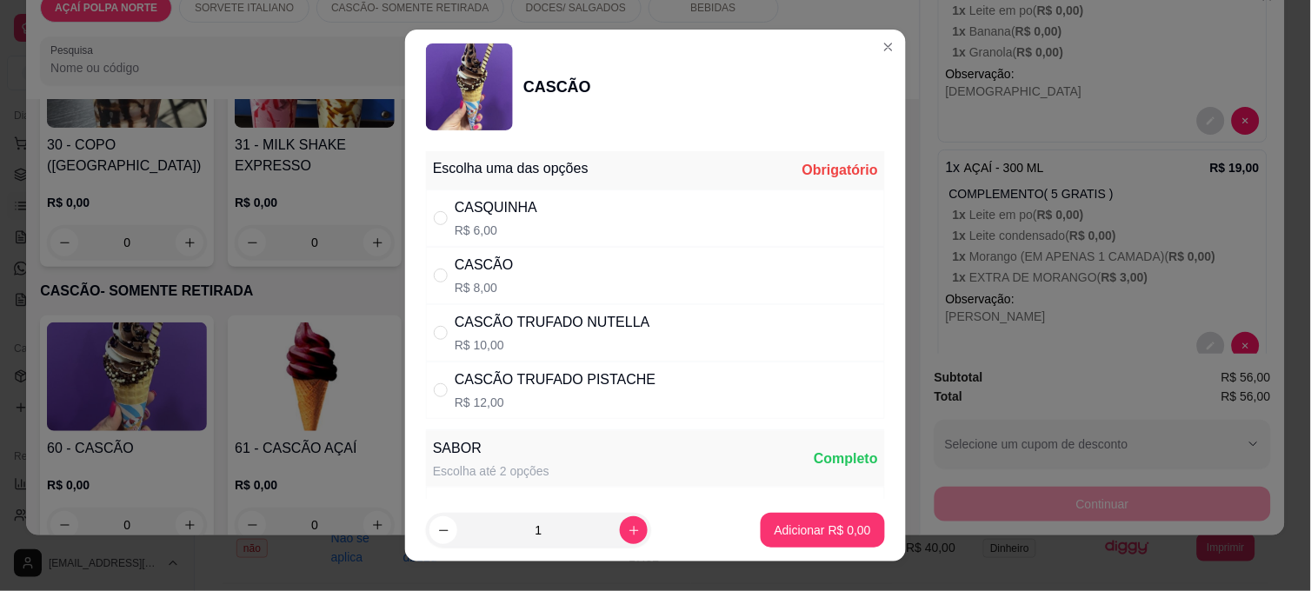
click at [533, 387] on div "CASCÃO TRUFADO PISTACHE" at bounding box center [555, 380] width 201 height 21
radio input "true"
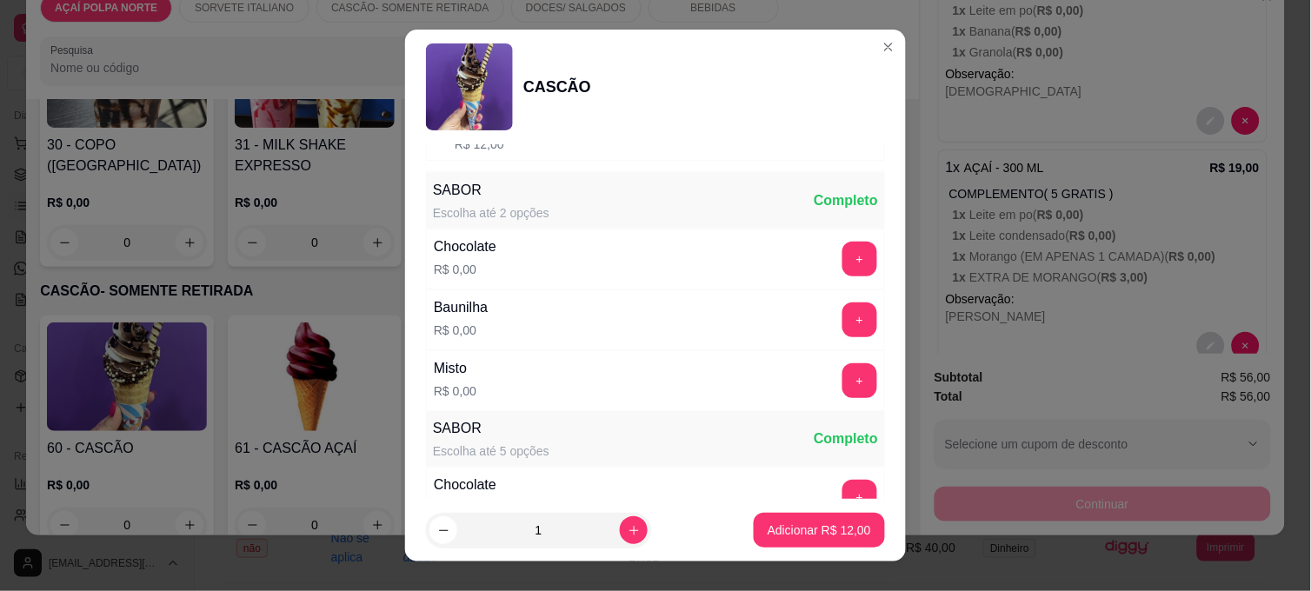
scroll to position [290, 0]
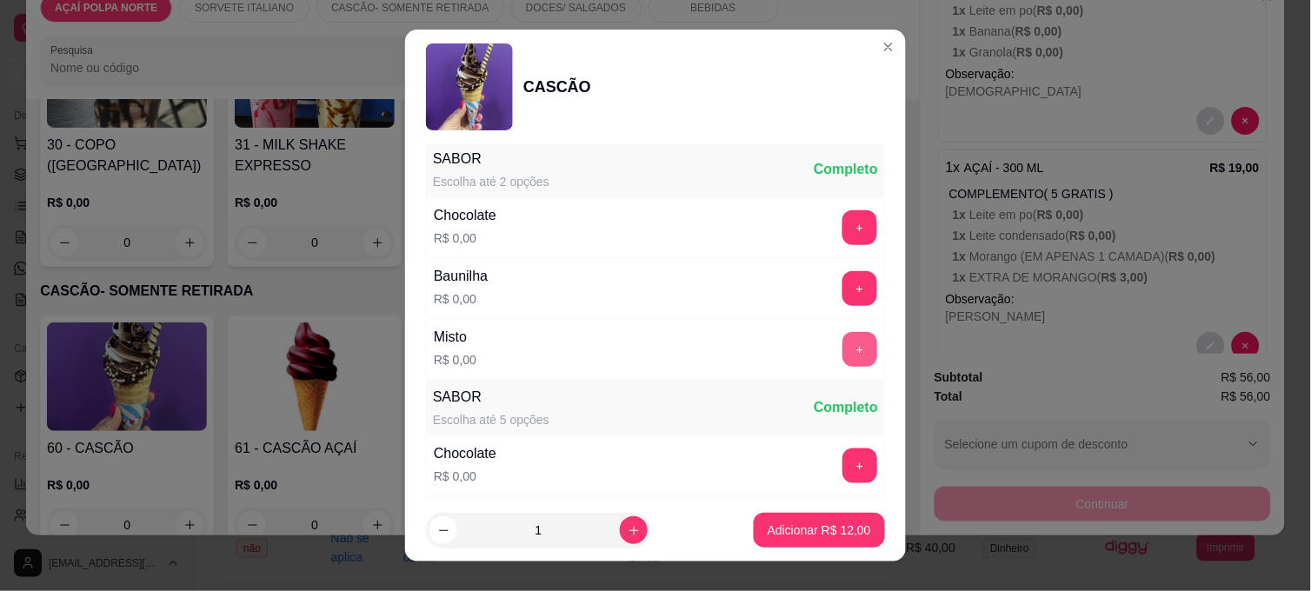
click at [843, 358] on button "+" at bounding box center [860, 349] width 35 height 35
click at [836, 519] on button "Adicionar R$ 12,00" at bounding box center [820, 531] width 128 height 34
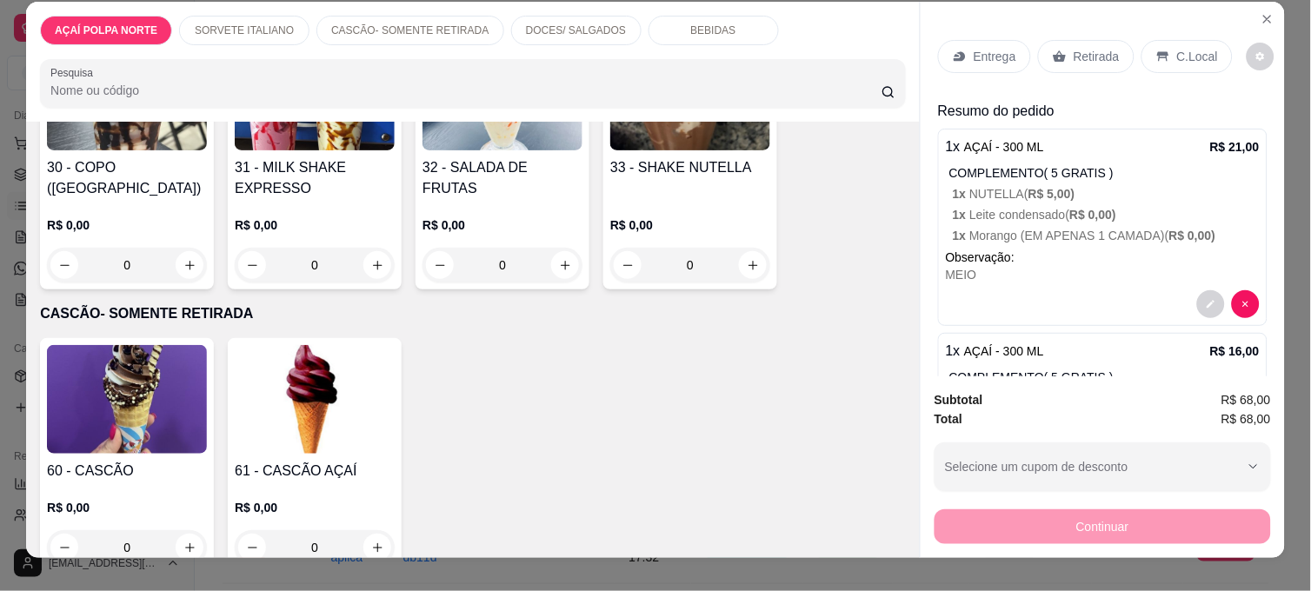
scroll to position [0, 0]
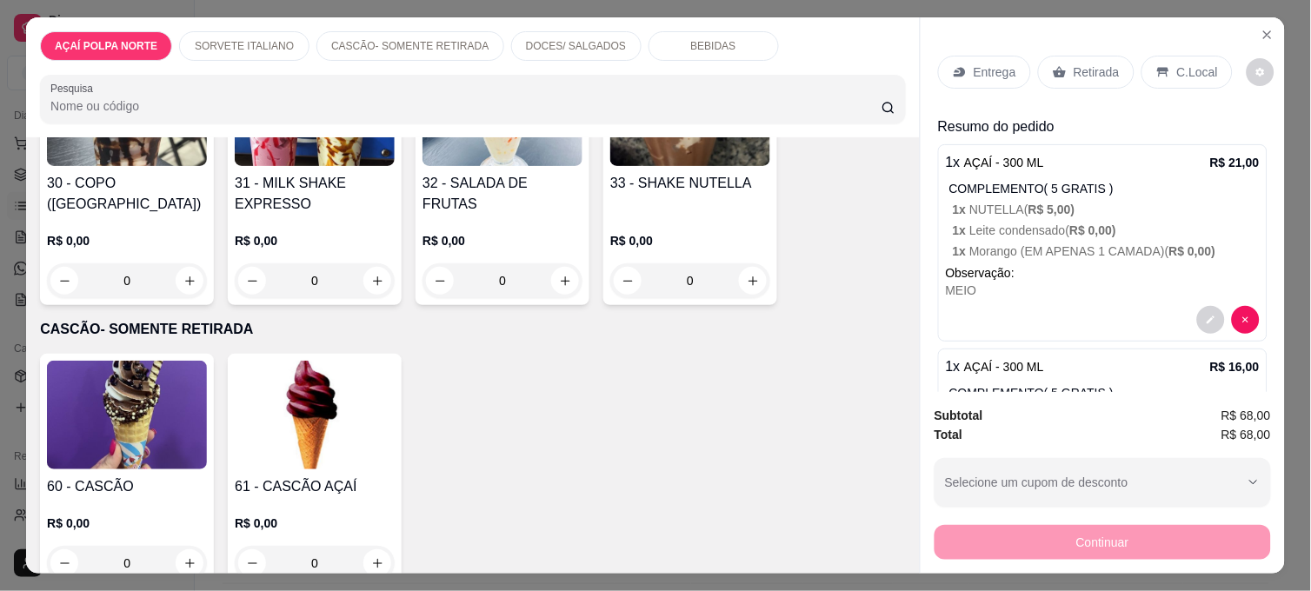
click at [1181, 73] on p "C.Local" at bounding box center [1198, 71] width 41 height 17
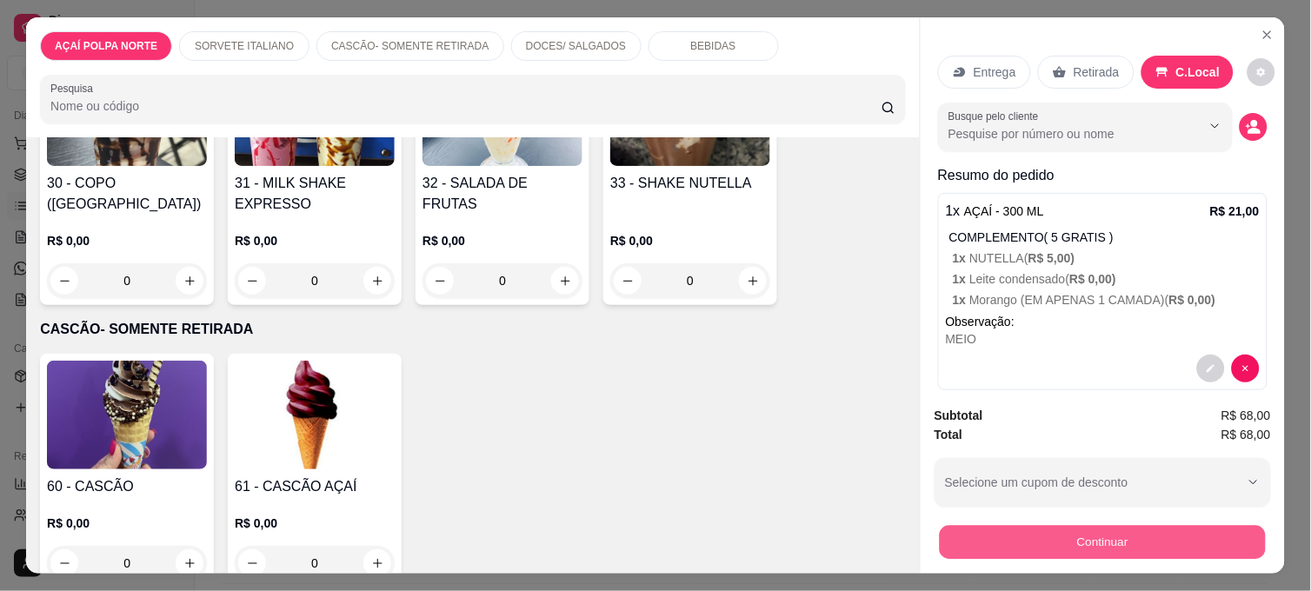
click at [1128, 540] on button "Continuar" at bounding box center [1103, 542] width 326 height 34
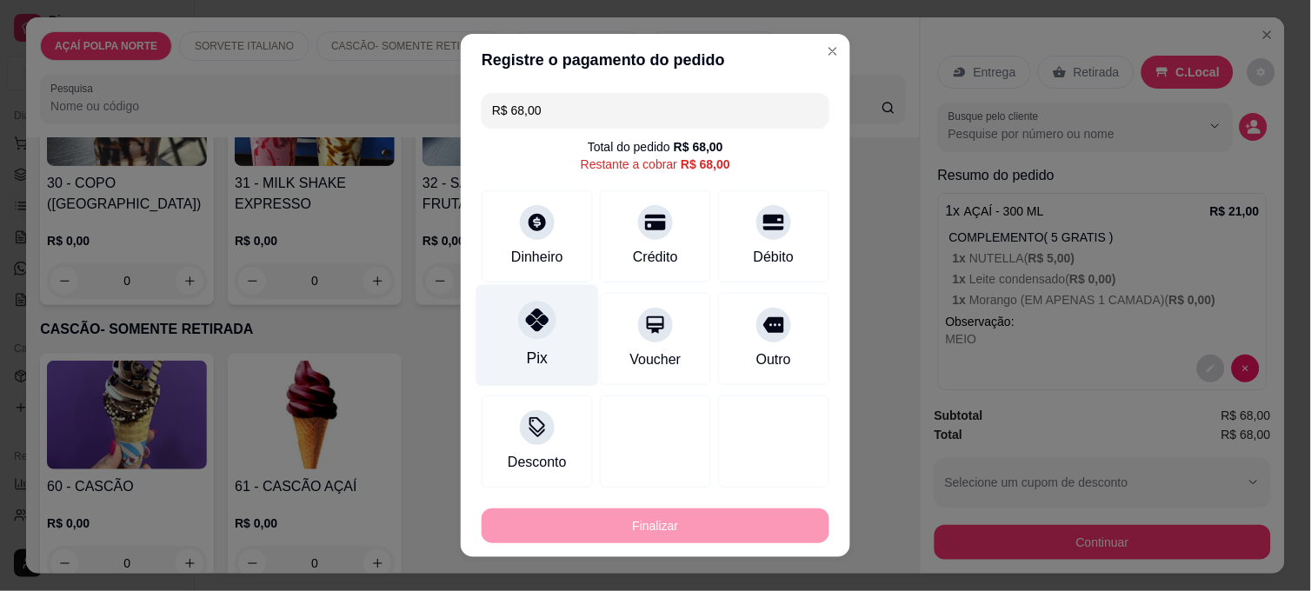
click at [527, 358] on div "Pix" at bounding box center [537, 358] width 21 height 23
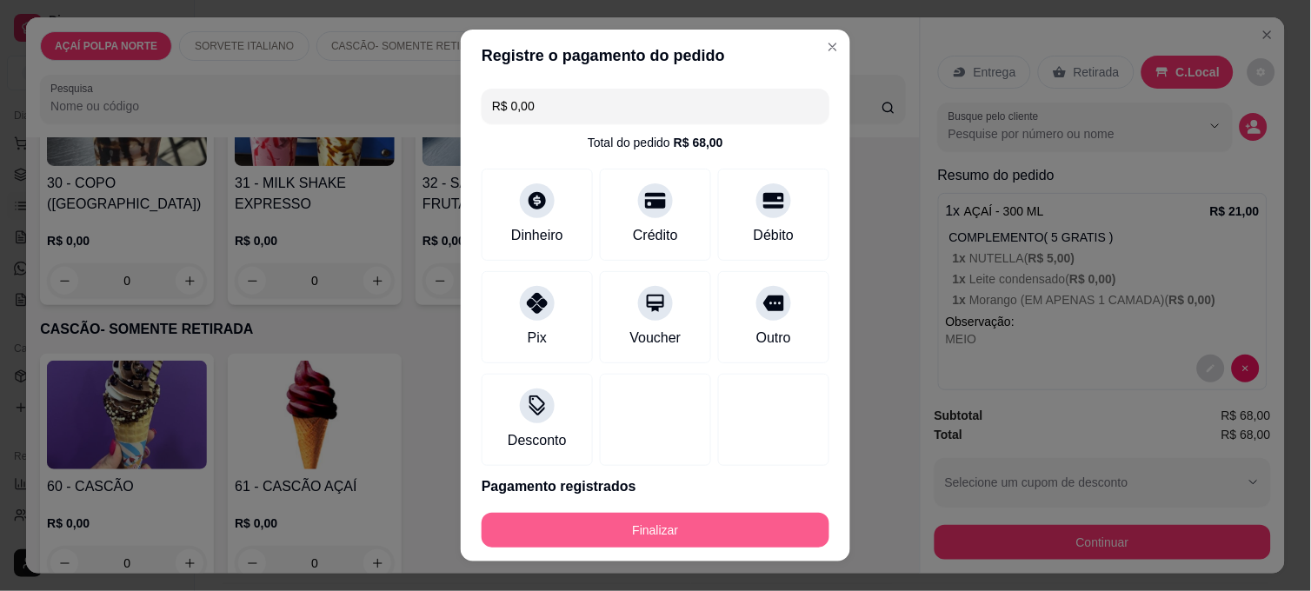
click at [705, 520] on button "Finalizar" at bounding box center [656, 530] width 348 height 35
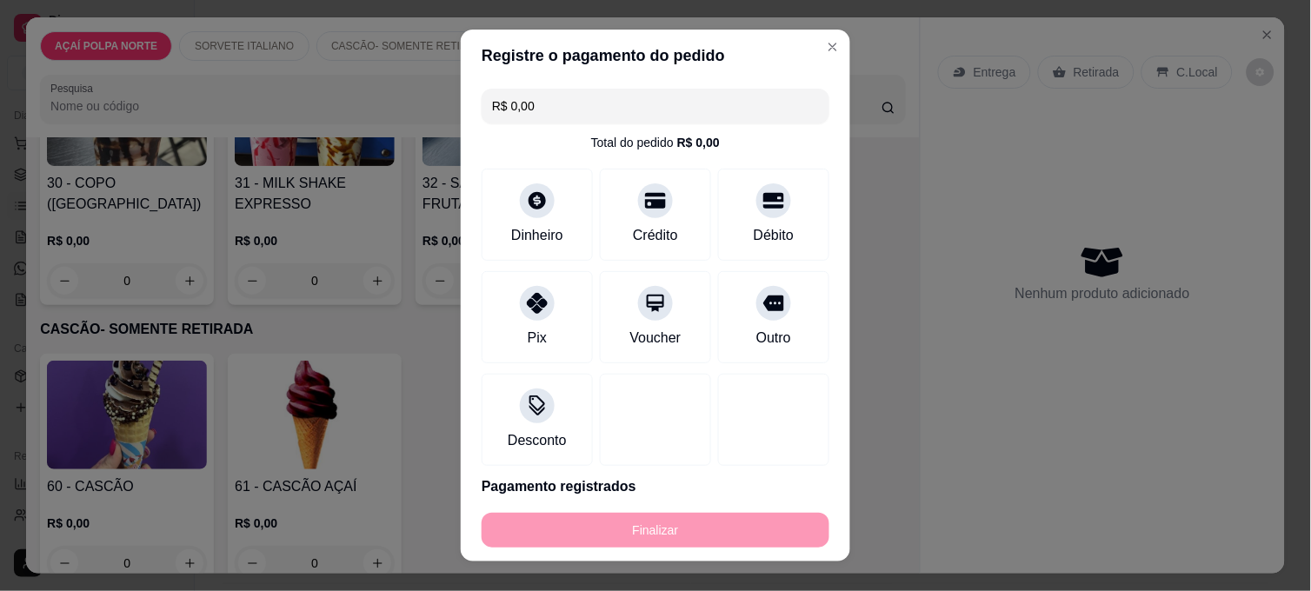
type input "-R$ 68,00"
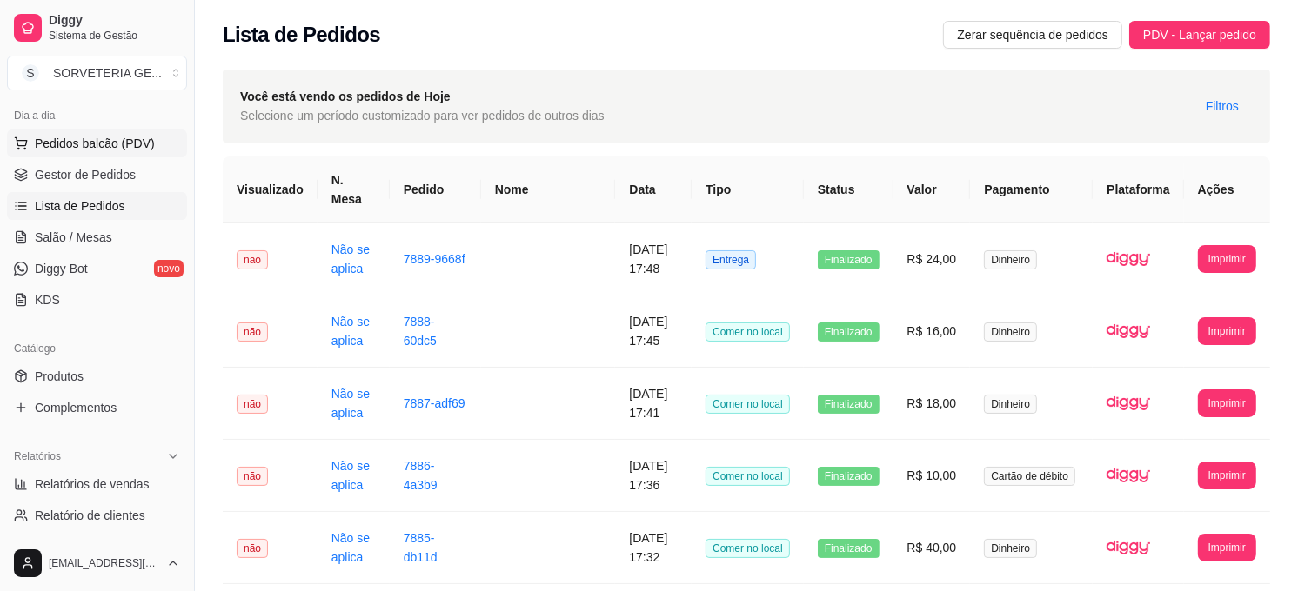
click at [96, 141] on span "Pedidos balcão (PDV)" at bounding box center [95, 143] width 120 height 17
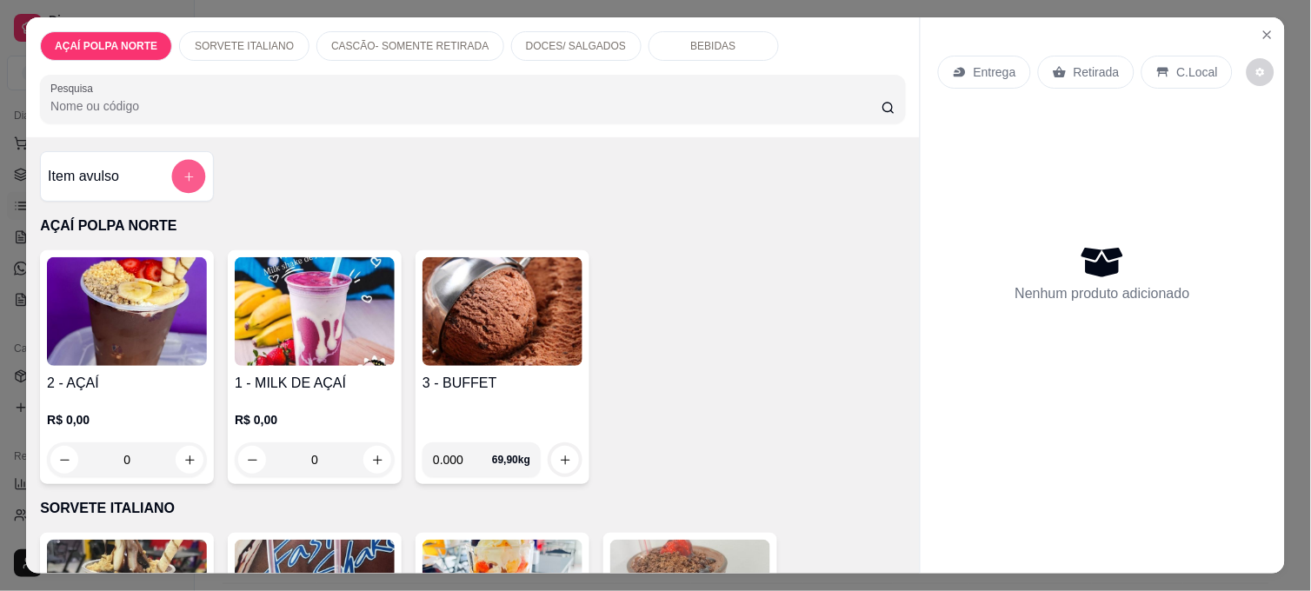
click at [172, 177] on button "add-separate-item" at bounding box center [189, 177] width 34 height 34
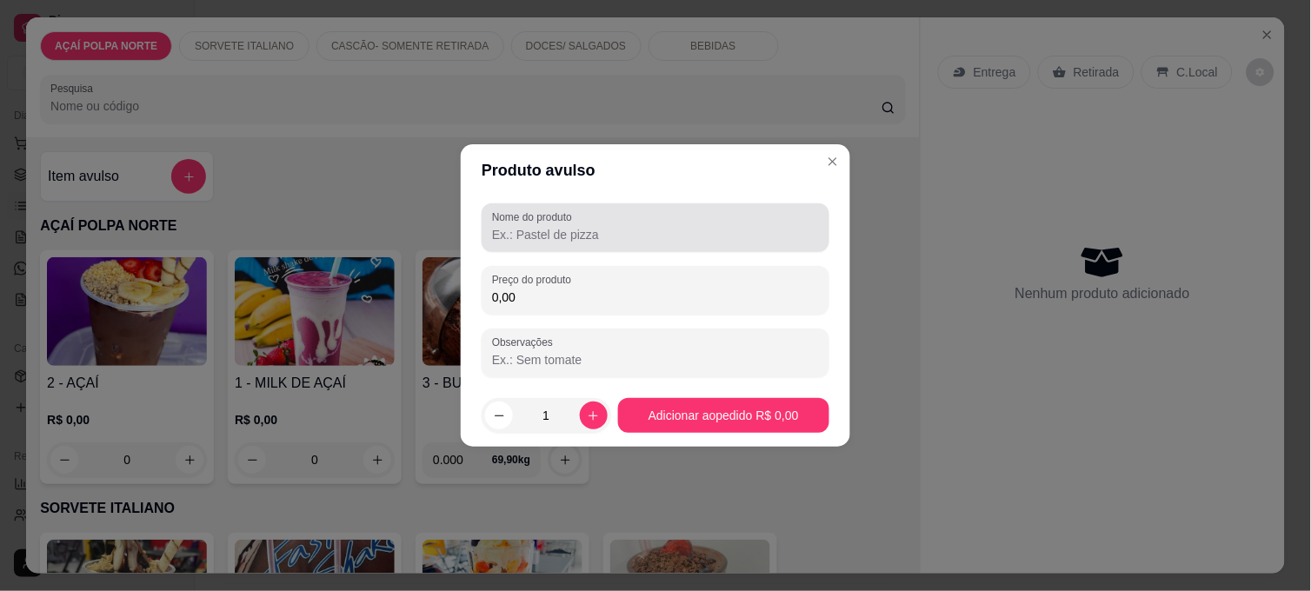
click at [543, 244] on input "Nome do produto" at bounding box center [655, 234] width 327 height 17
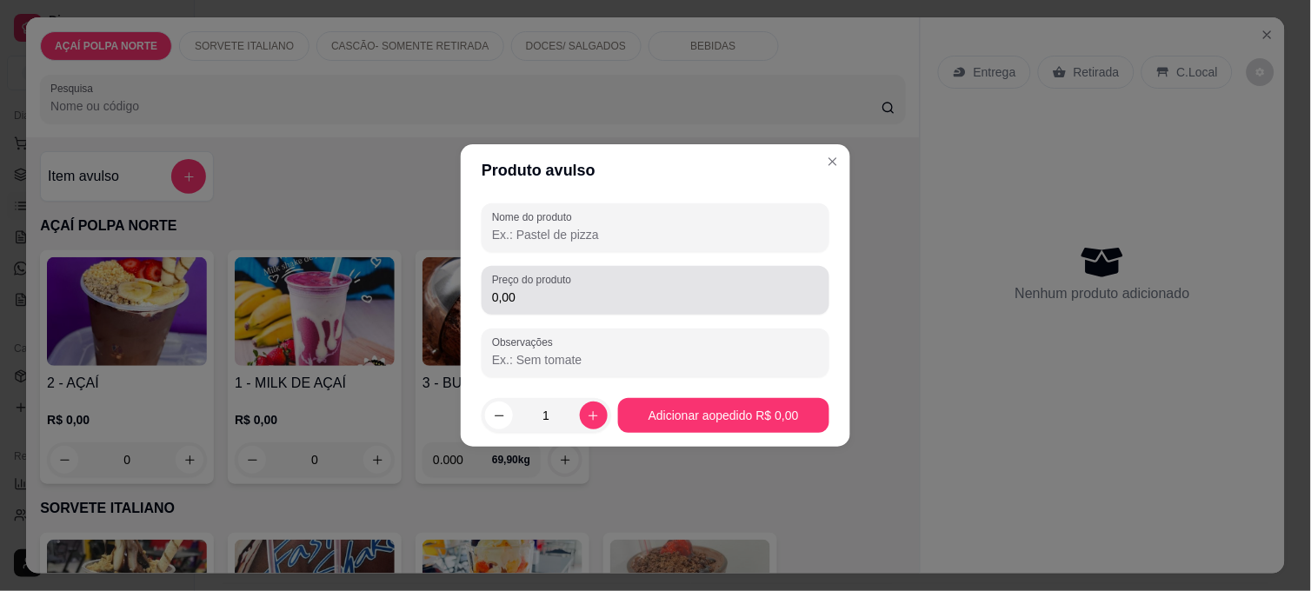
click at [680, 303] on input "0,00" at bounding box center [655, 297] width 327 height 17
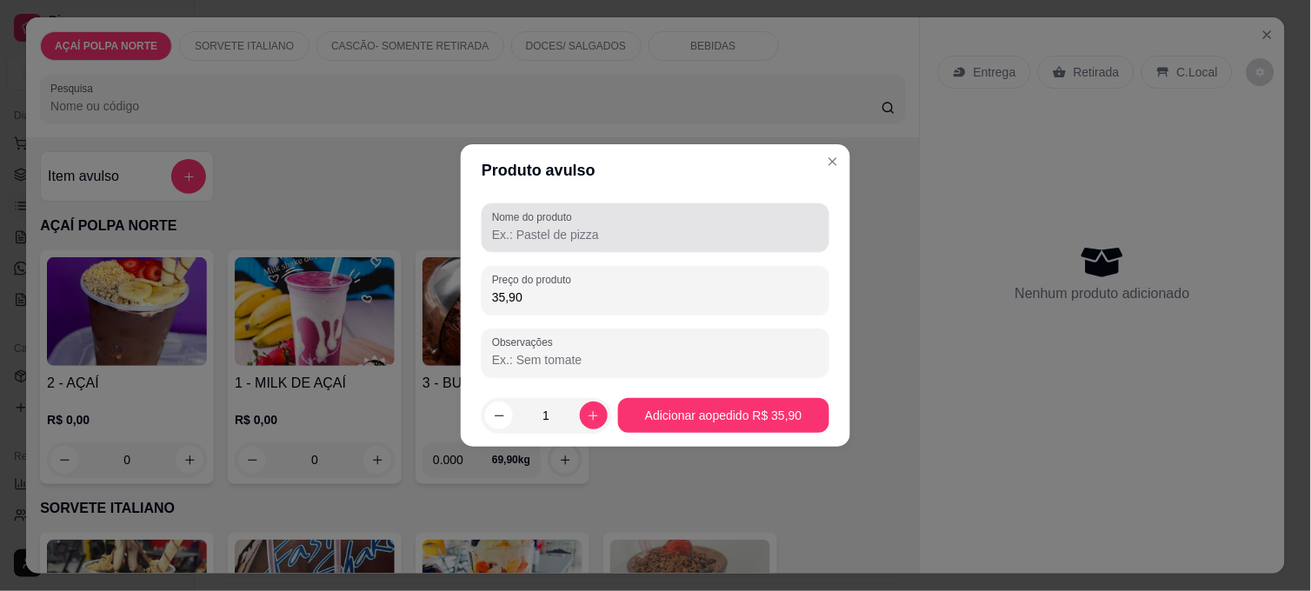
type input "35,90"
click at [537, 229] on input "Nome do produto" at bounding box center [655, 234] width 327 height 17
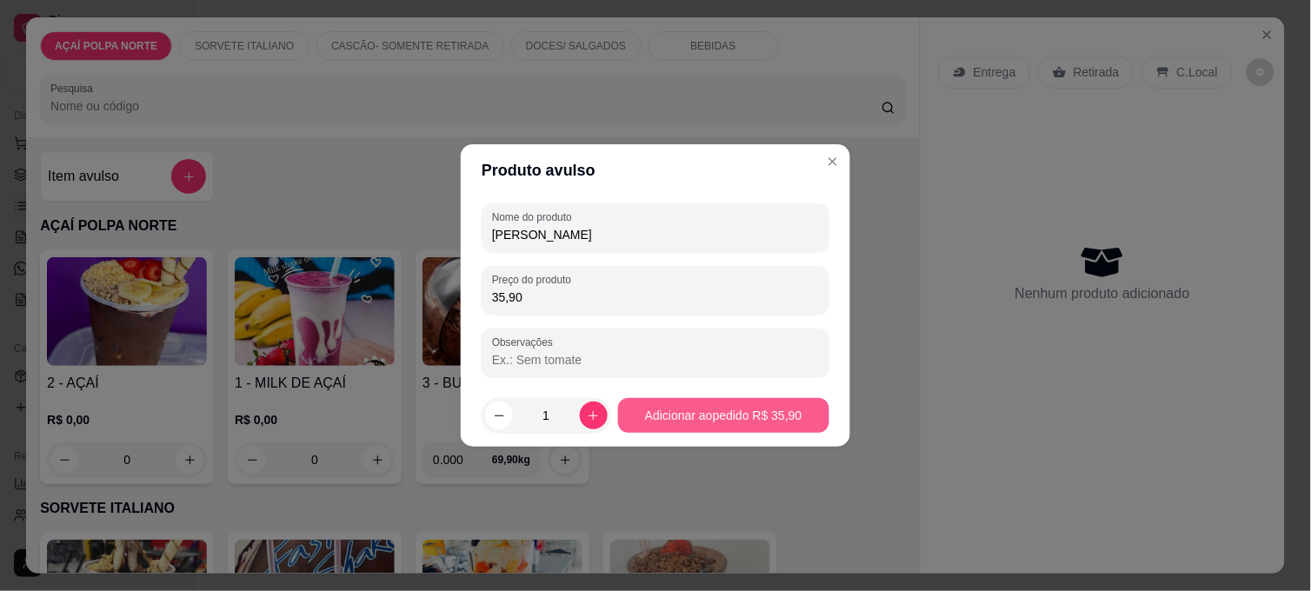
type input "[PERSON_NAME]"
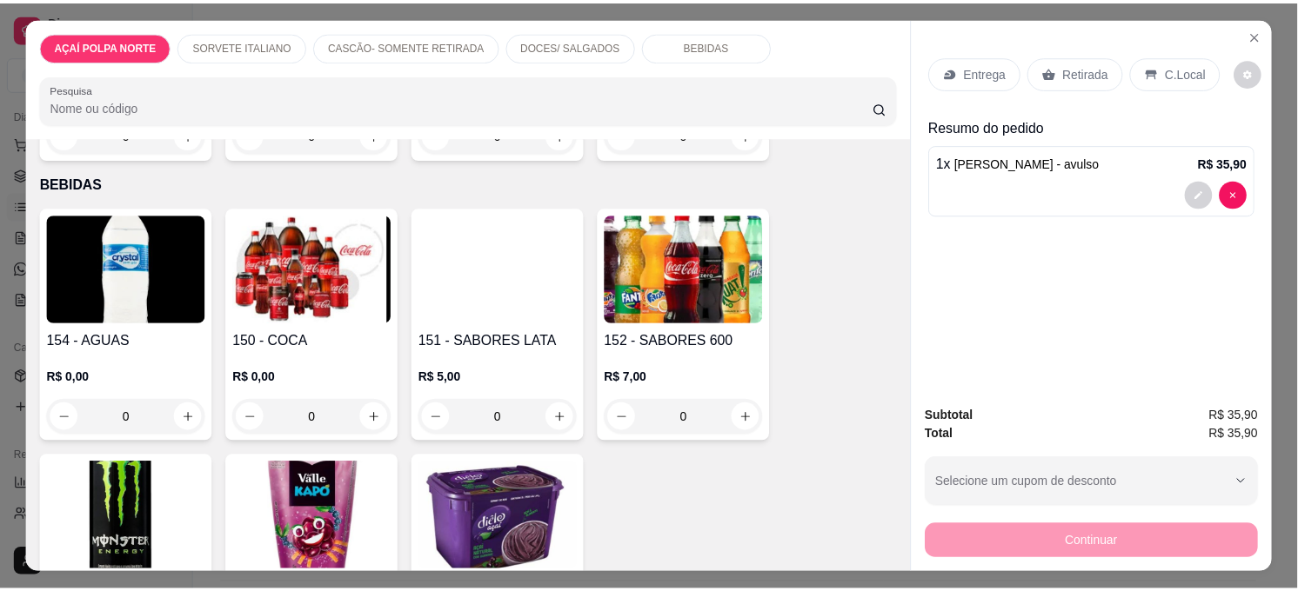
scroll to position [1344, 0]
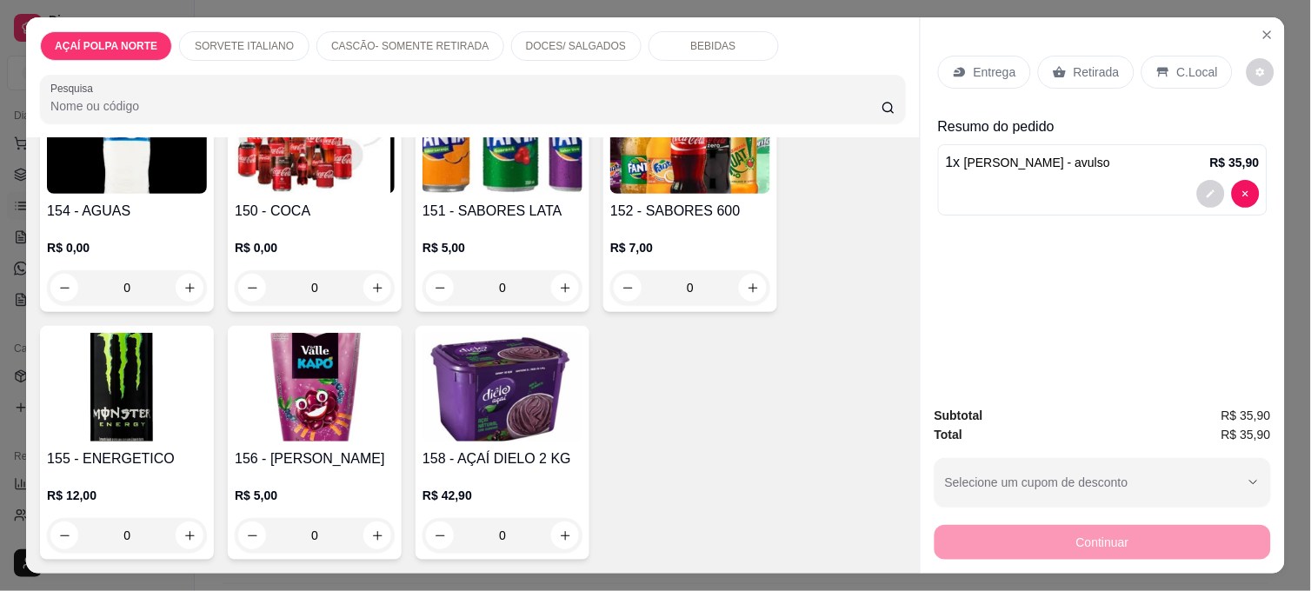
click at [328, 222] on div "R$ 0,00 0" at bounding box center [315, 263] width 160 height 83
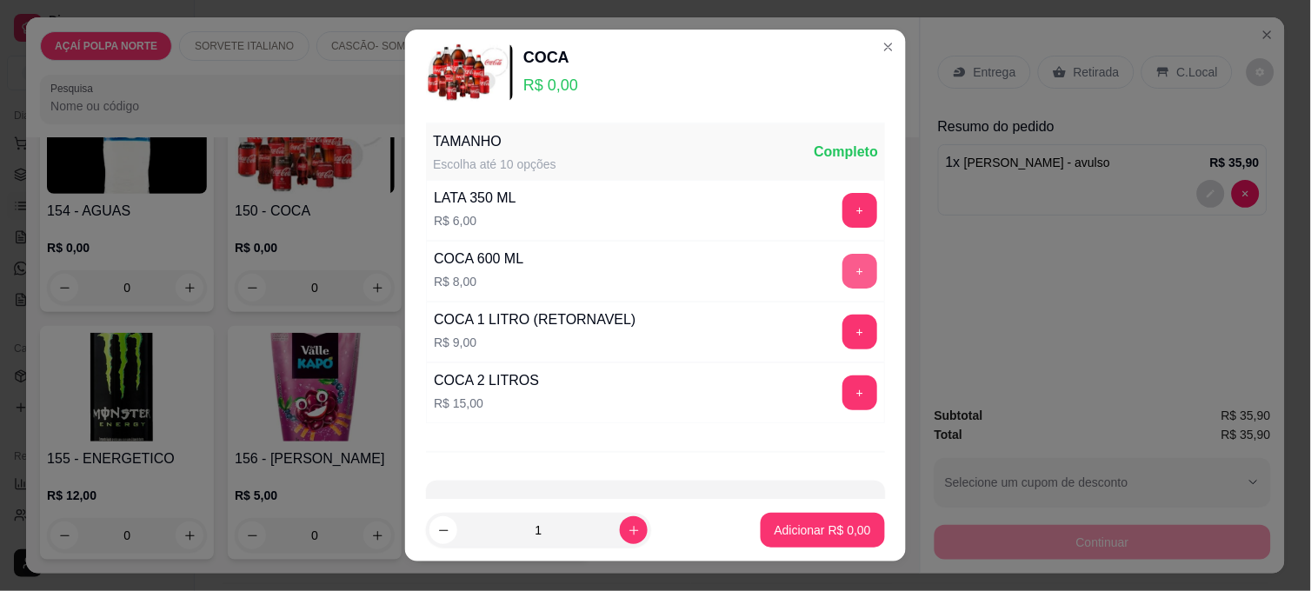
click at [843, 270] on button "+" at bounding box center [860, 271] width 35 height 35
click at [840, 524] on p "Adicionar R$ 8,00" at bounding box center [823, 530] width 97 height 17
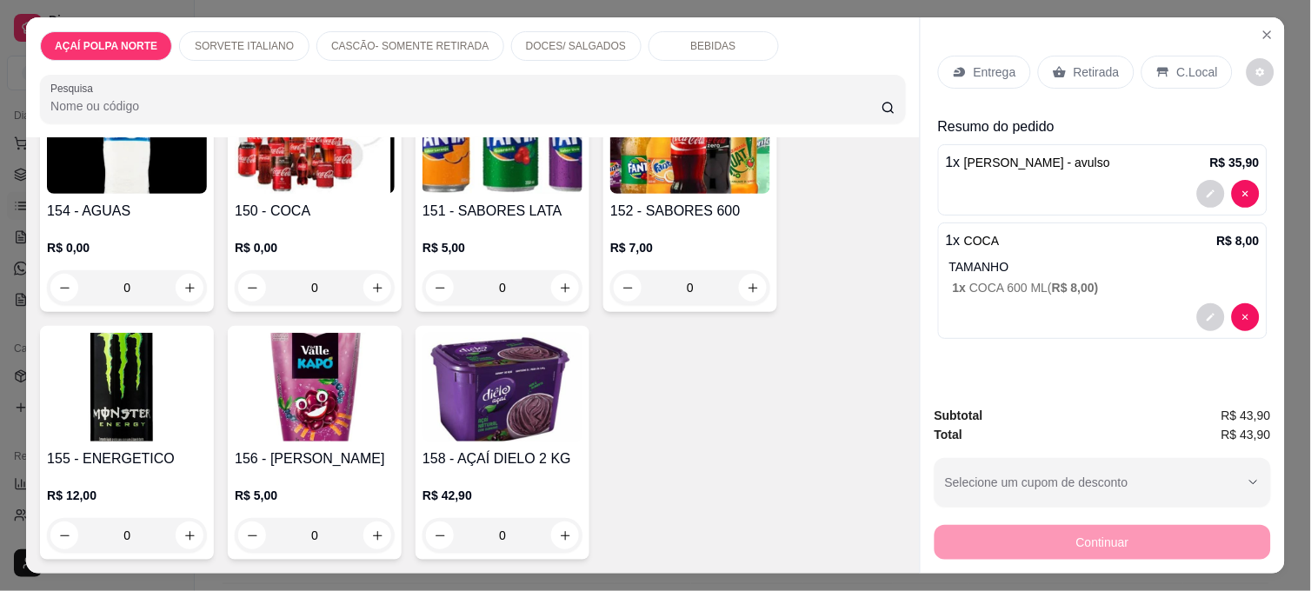
drag, startPoint x: 1099, startPoint y: 70, endPoint x: 1109, endPoint y: 73, distance: 9.9
click at [1100, 72] on p "Retirada" at bounding box center [1097, 71] width 46 height 17
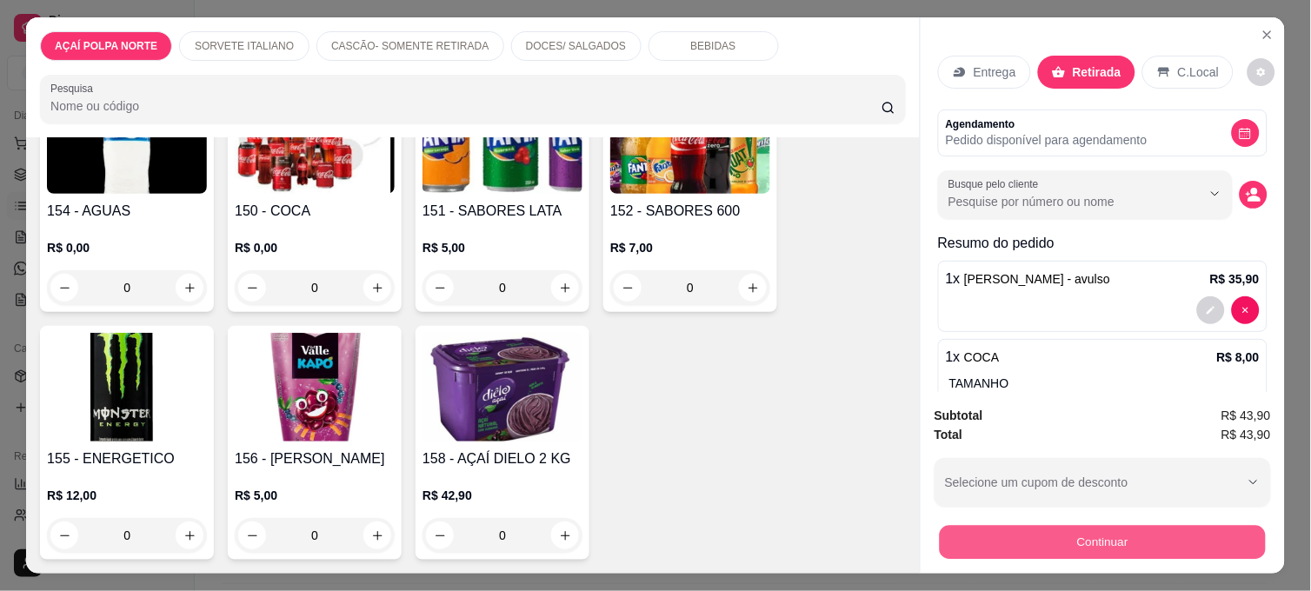
click at [1140, 542] on button "Continuar" at bounding box center [1103, 542] width 326 height 34
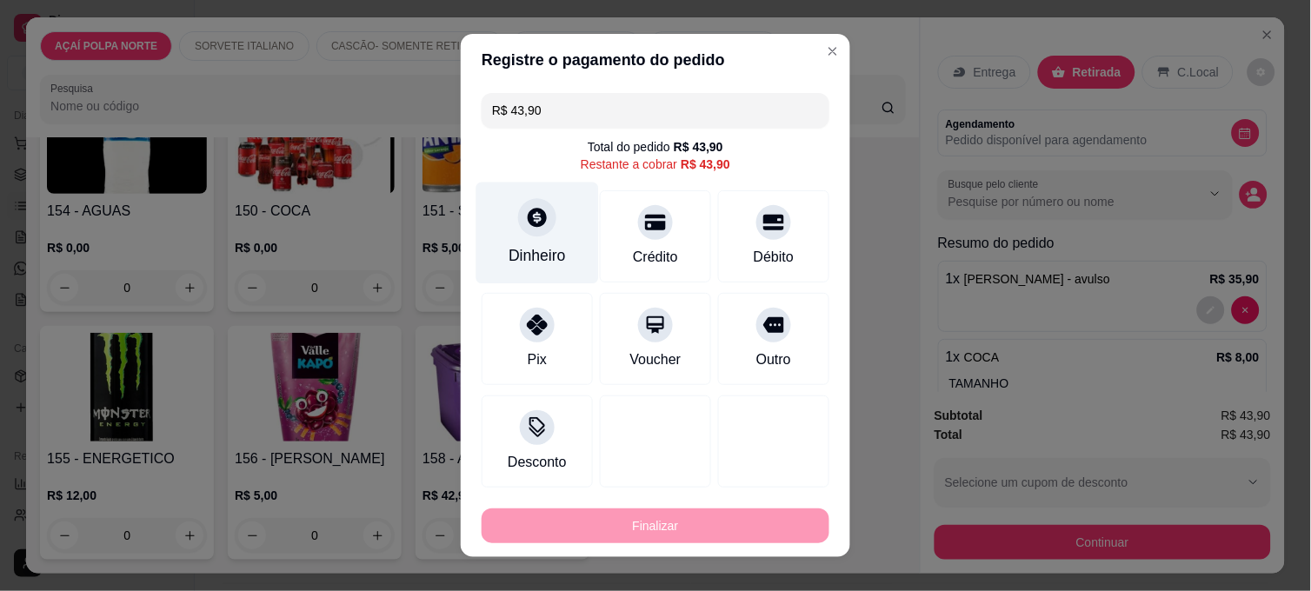
click at [537, 264] on div "Dinheiro" at bounding box center [537, 255] width 57 height 23
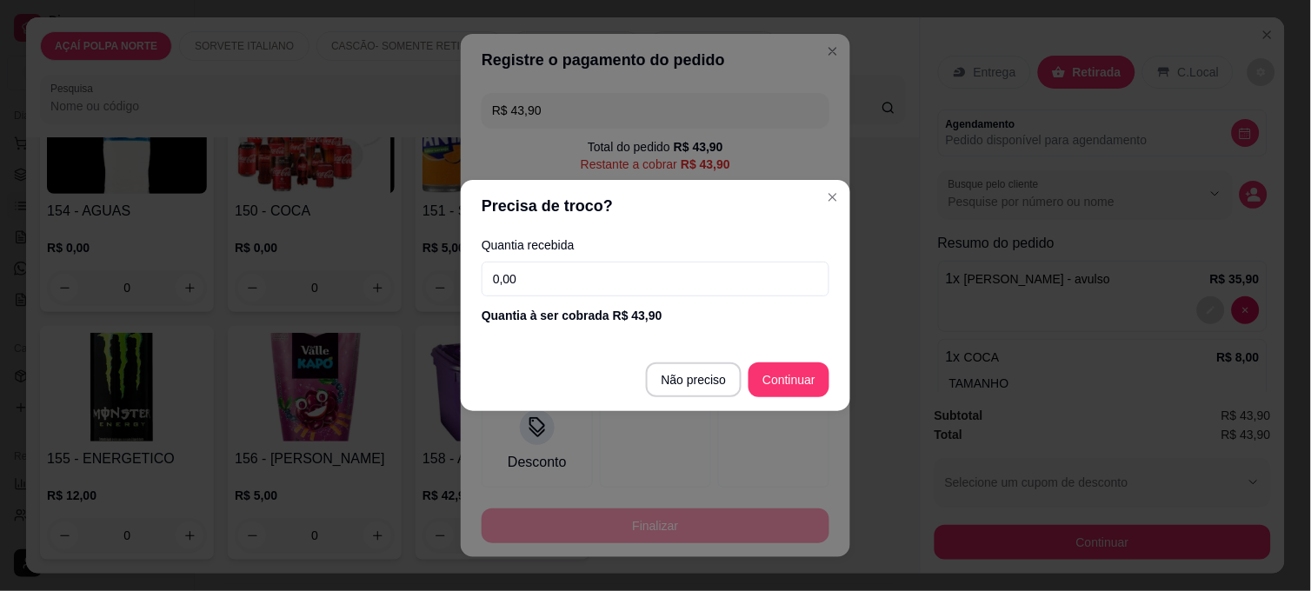
click at [549, 271] on input "0,00" at bounding box center [656, 279] width 348 height 35
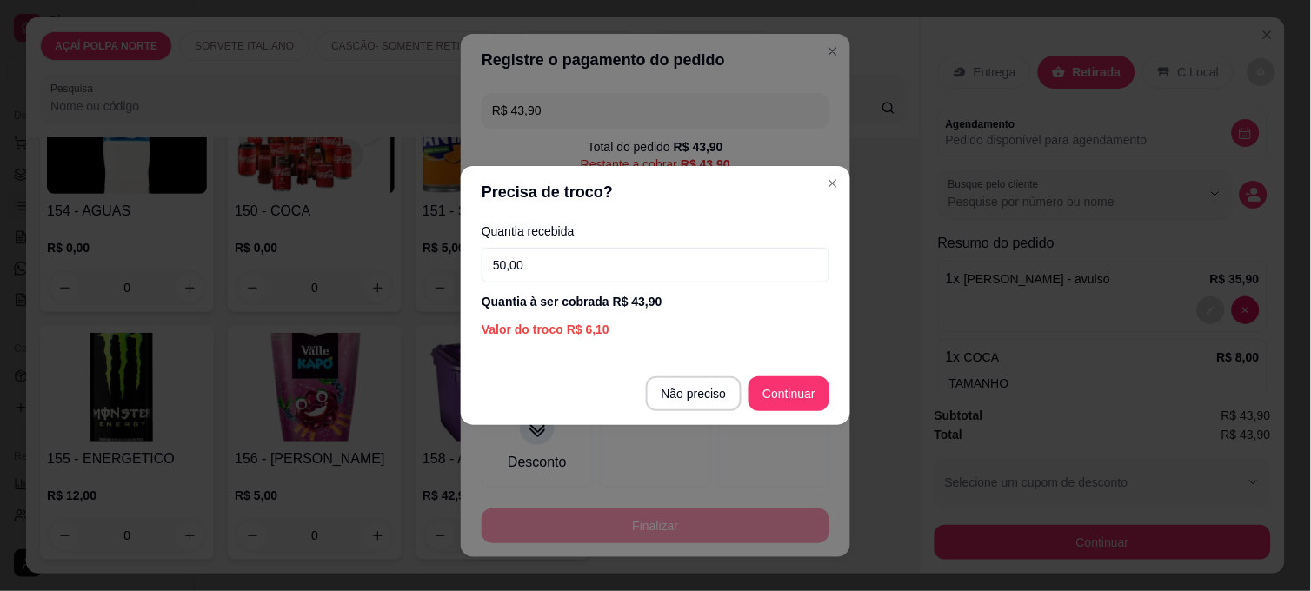
type input "50,00"
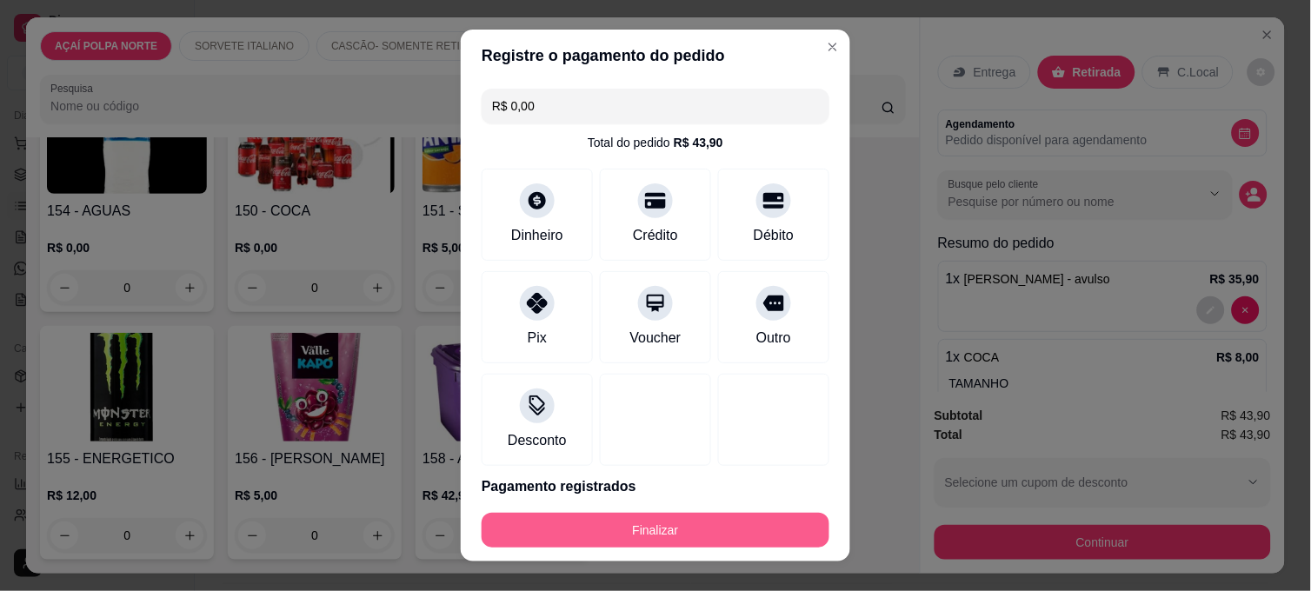
click at [749, 525] on button "Finalizar" at bounding box center [656, 530] width 348 height 35
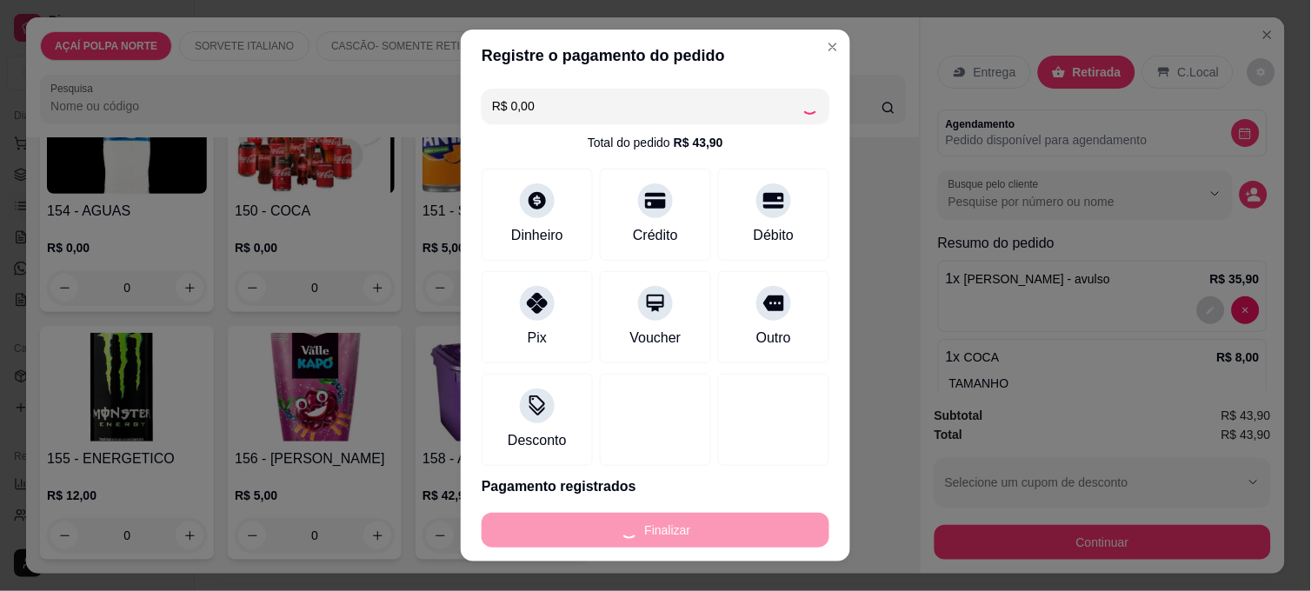
type input "-R$ 43,90"
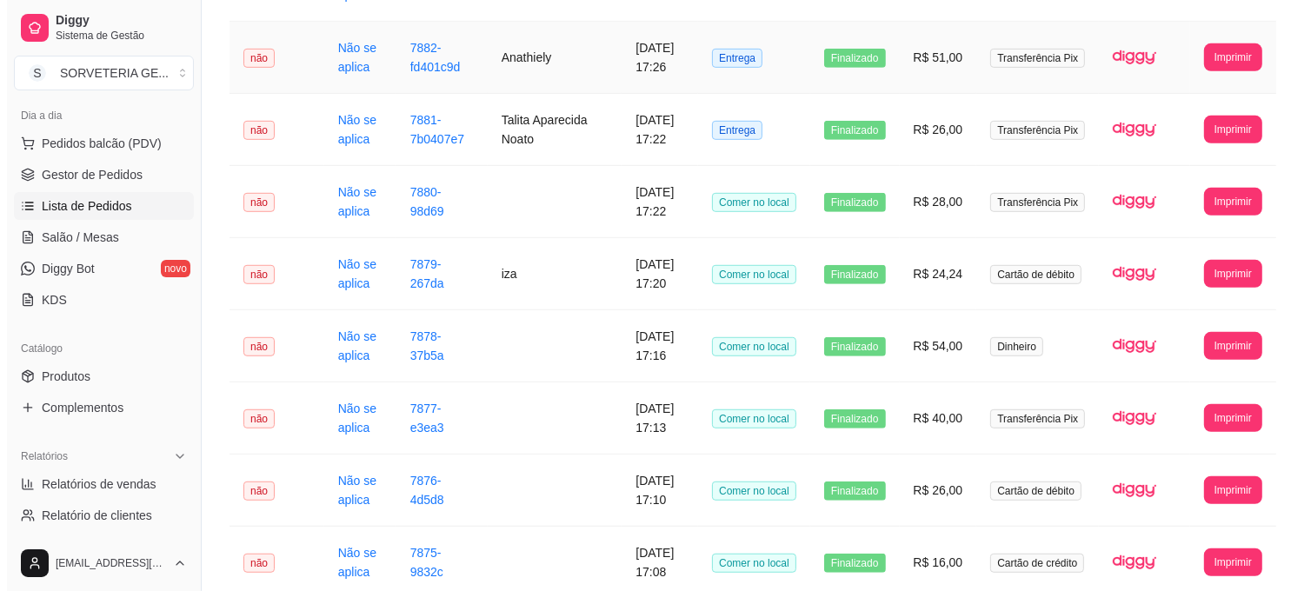
scroll to position [966, 0]
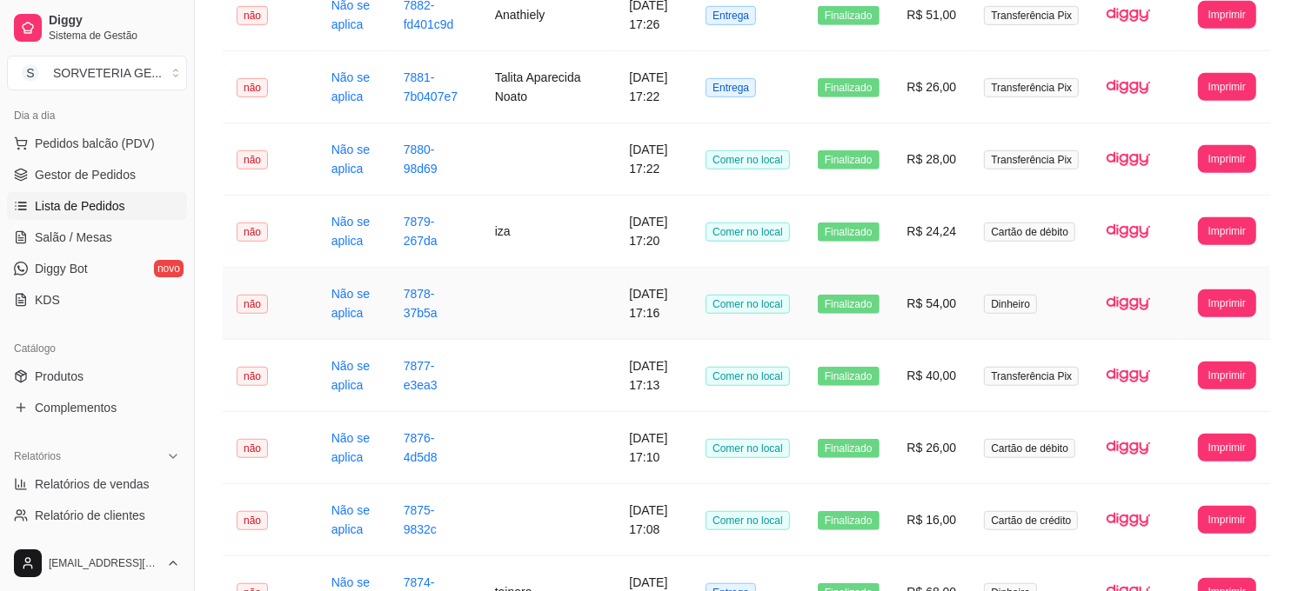
click at [536, 317] on td at bounding box center [548, 304] width 135 height 72
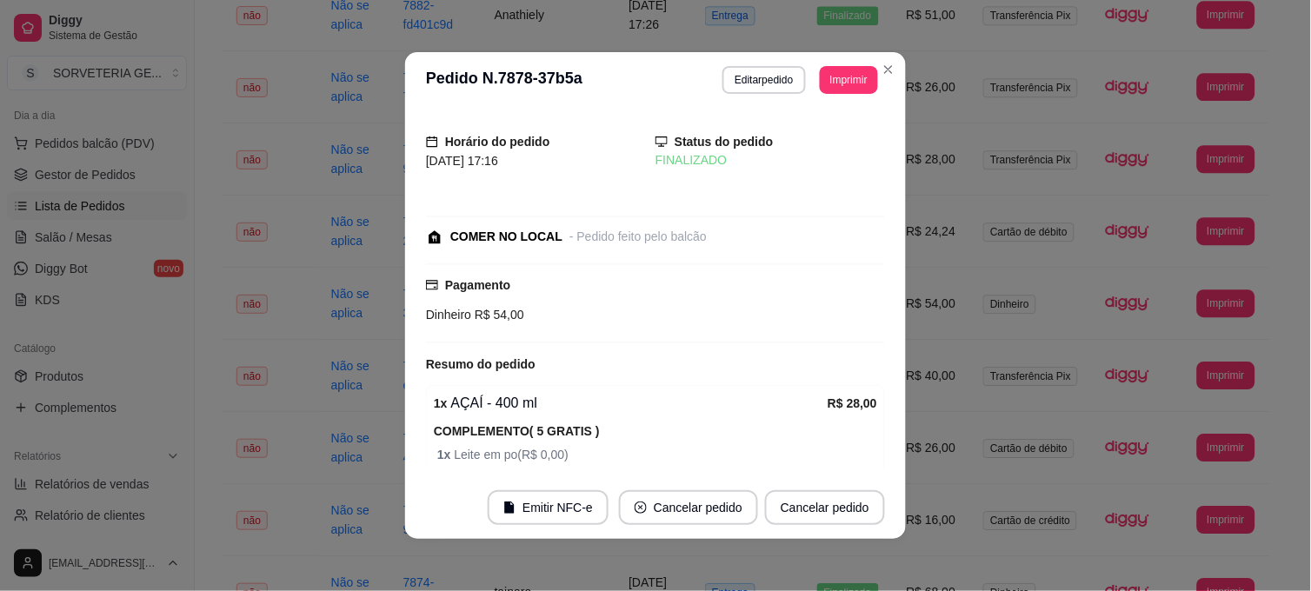
scroll to position [97, 0]
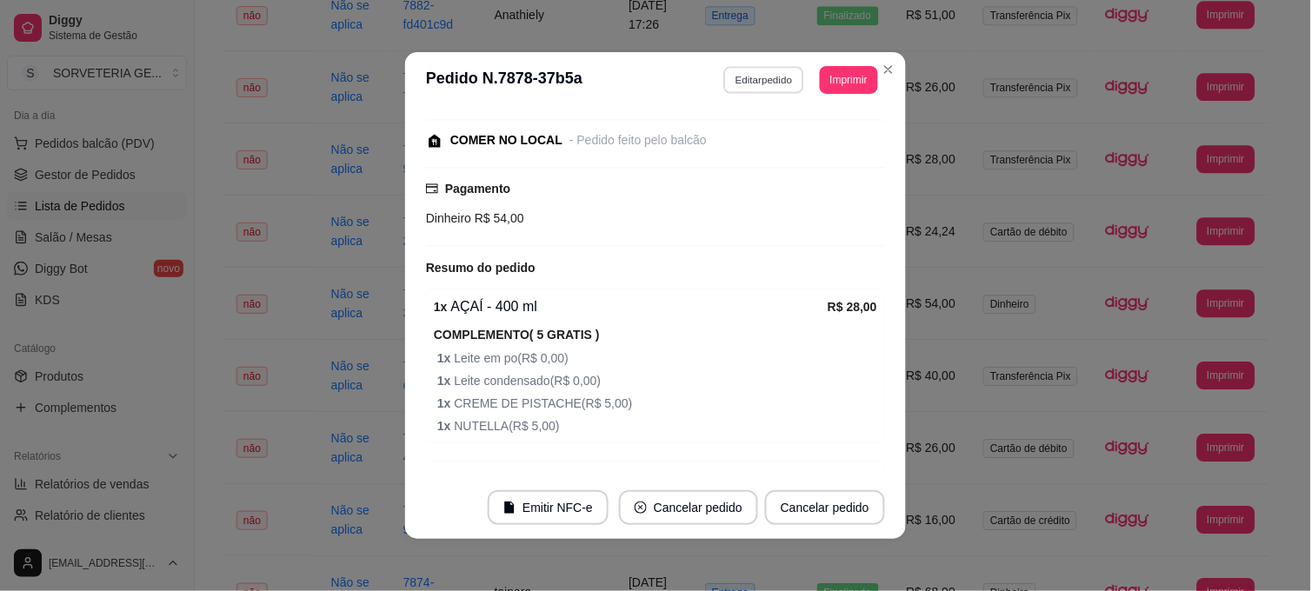
click at [780, 83] on button "Editar pedido" at bounding box center [764, 79] width 81 height 27
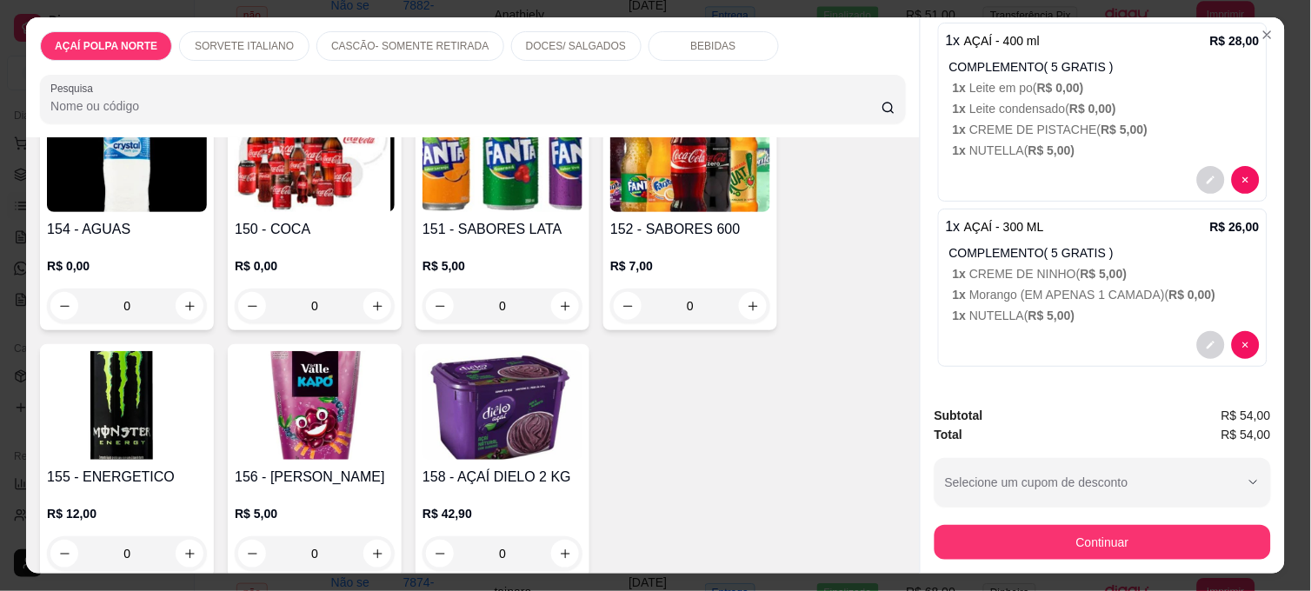
scroll to position [1344, 0]
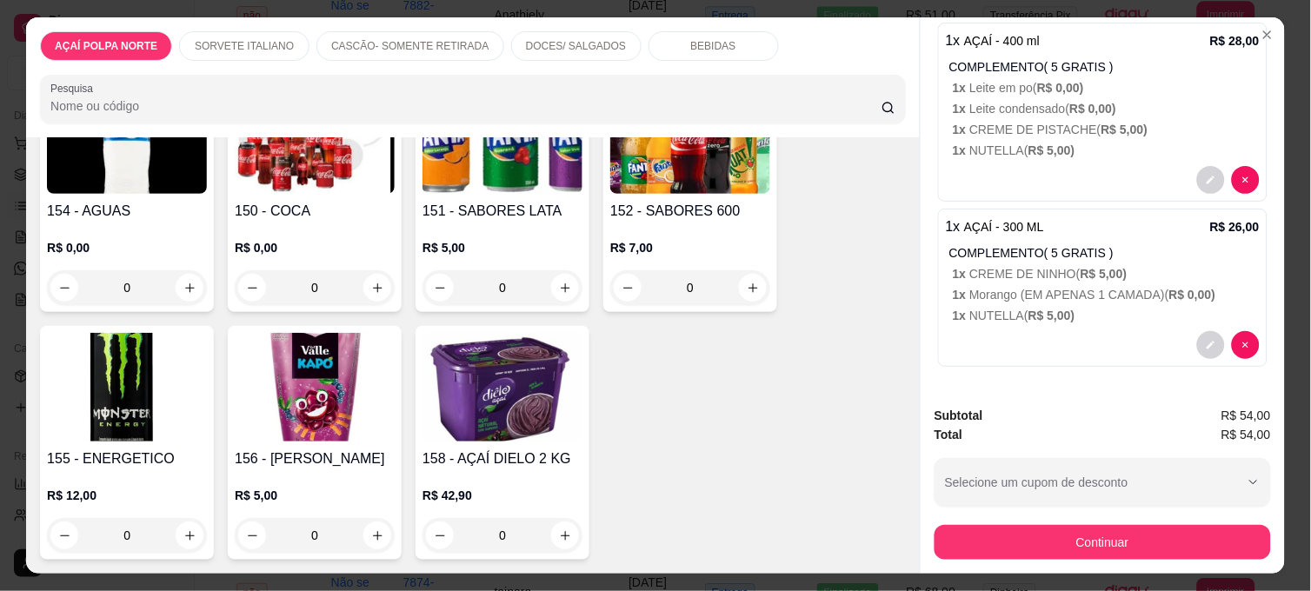
click at [161, 201] on h4 "154 - AGUAS" at bounding box center [127, 211] width 160 height 21
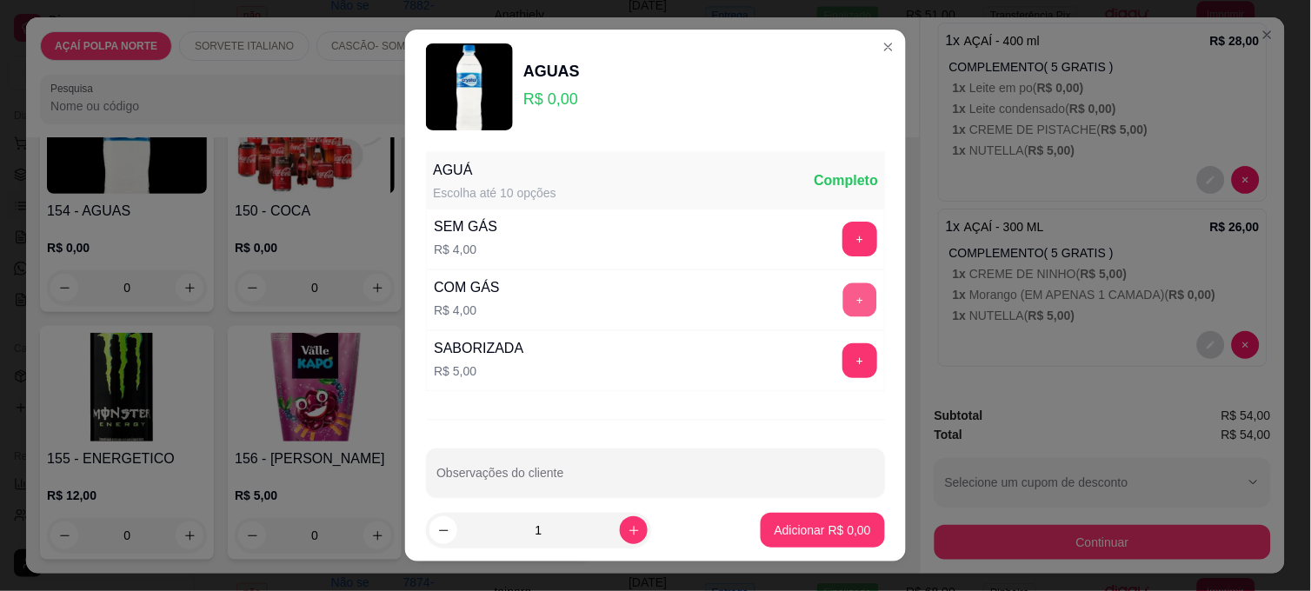
click at [844, 296] on button "+" at bounding box center [861, 301] width 34 height 34
click at [803, 517] on button "Adicionar R$ 4,00" at bounding box center [823, 531] width 121 height 34
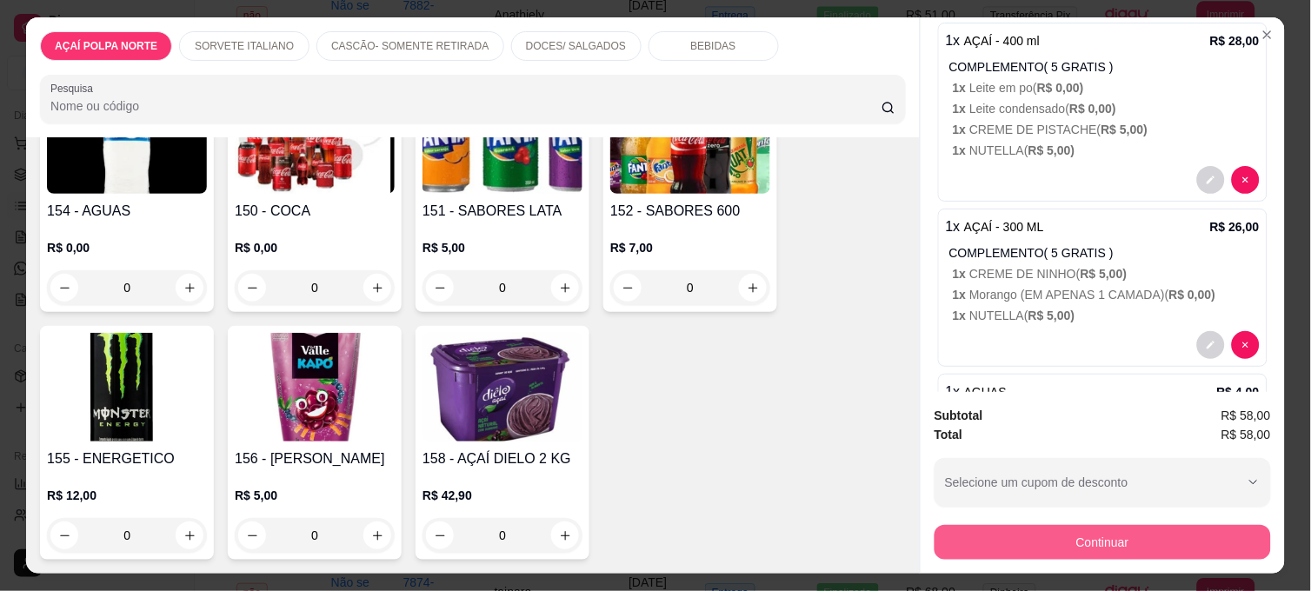
click at [1012, 543] on button "Continuar" at bounding box center [1103, 542] width 337 height 35
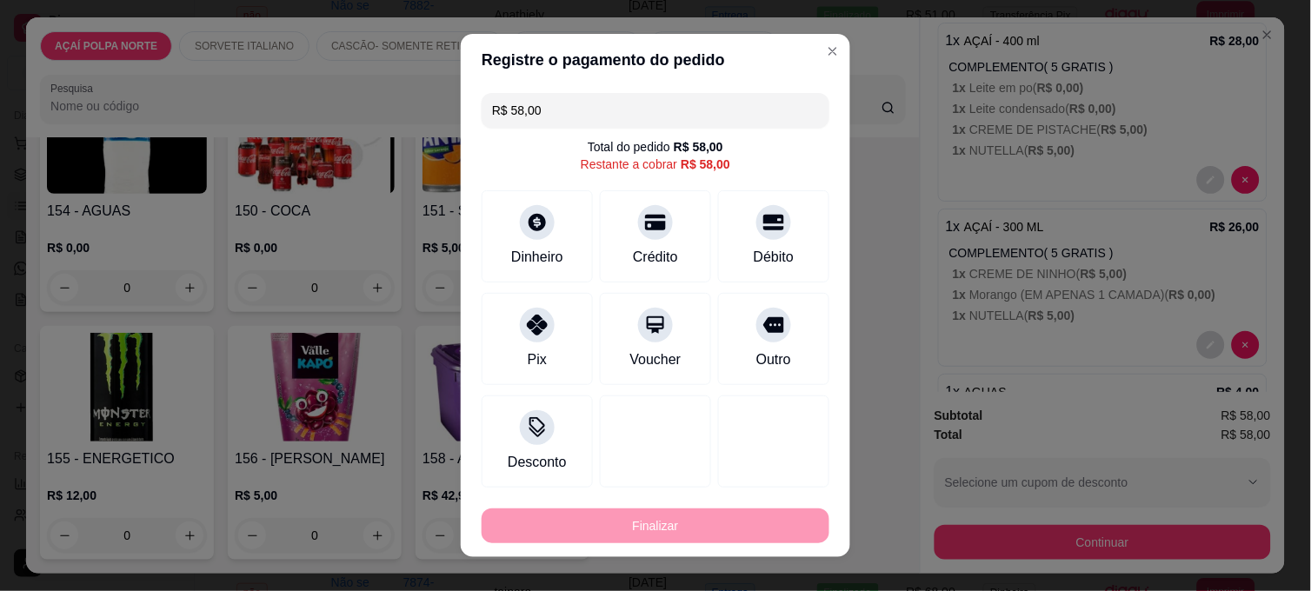
drag, startPoint x: 566, startPoint y: 117, endPoint x: 476, endPoint y: 122, distance: 90.6
click at [482, 122] on div "R$ 58,00" at bounding box center [656, 110] width 348 height 35
click at [551, 217] on div "Dinheiro" at bounding box center [538, 234] width 123 height 102
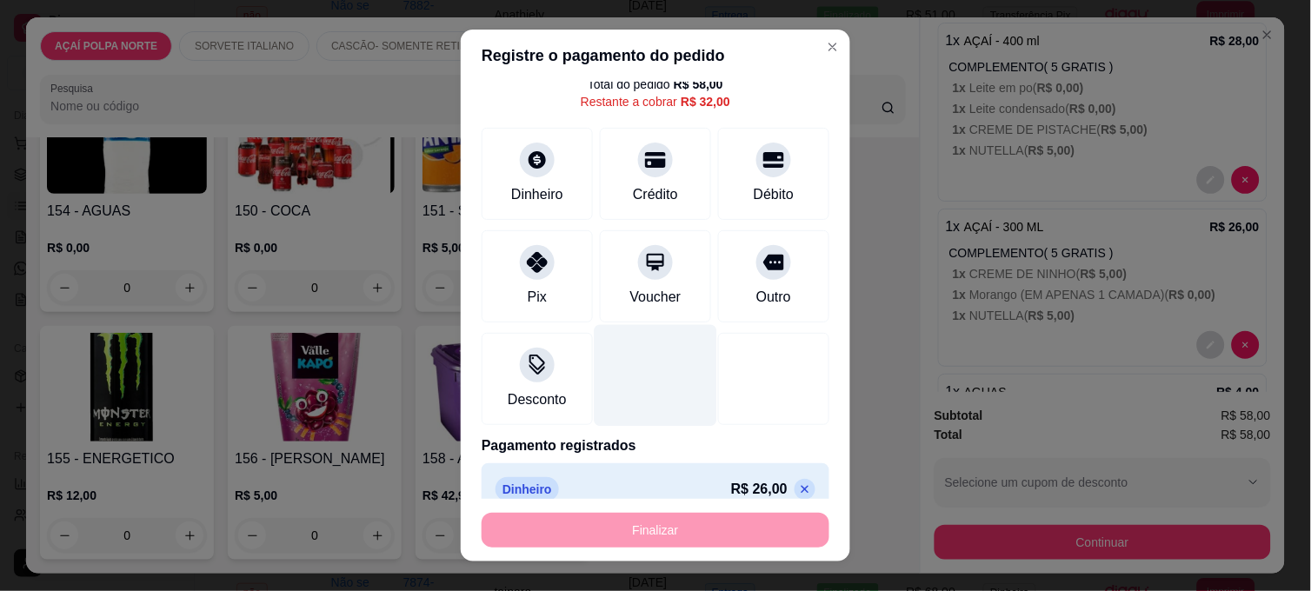
scroll to position [82, 0]
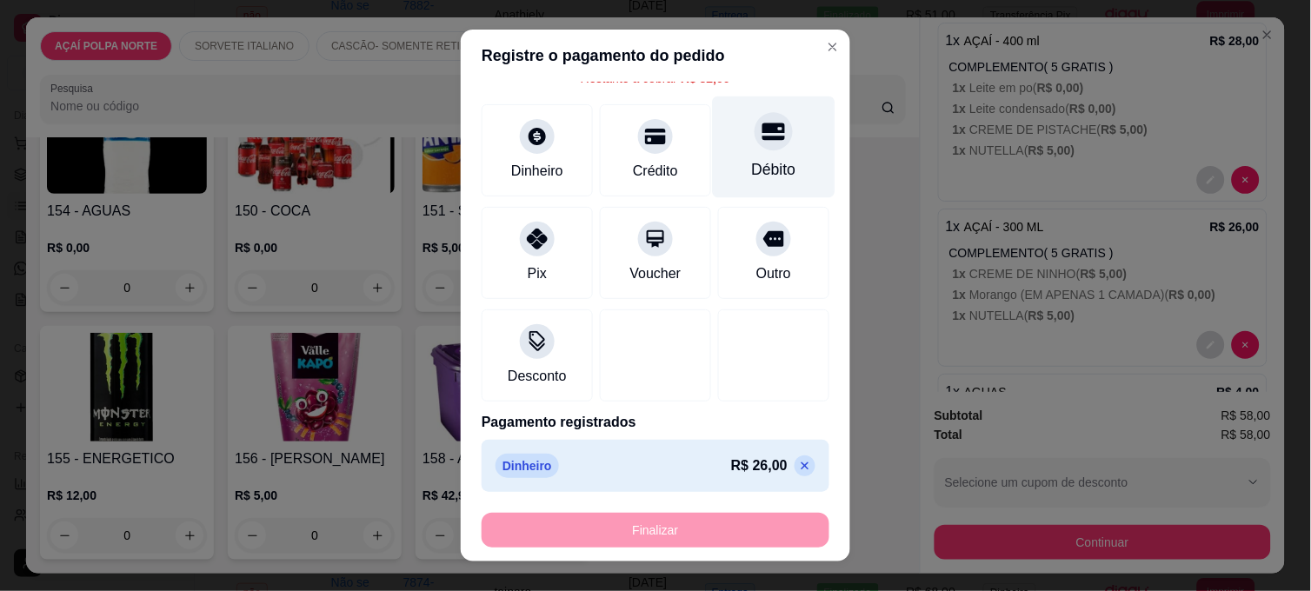
click at [752, 160] on div "Débito" at bounding box center [774, 169] width 44 height 23
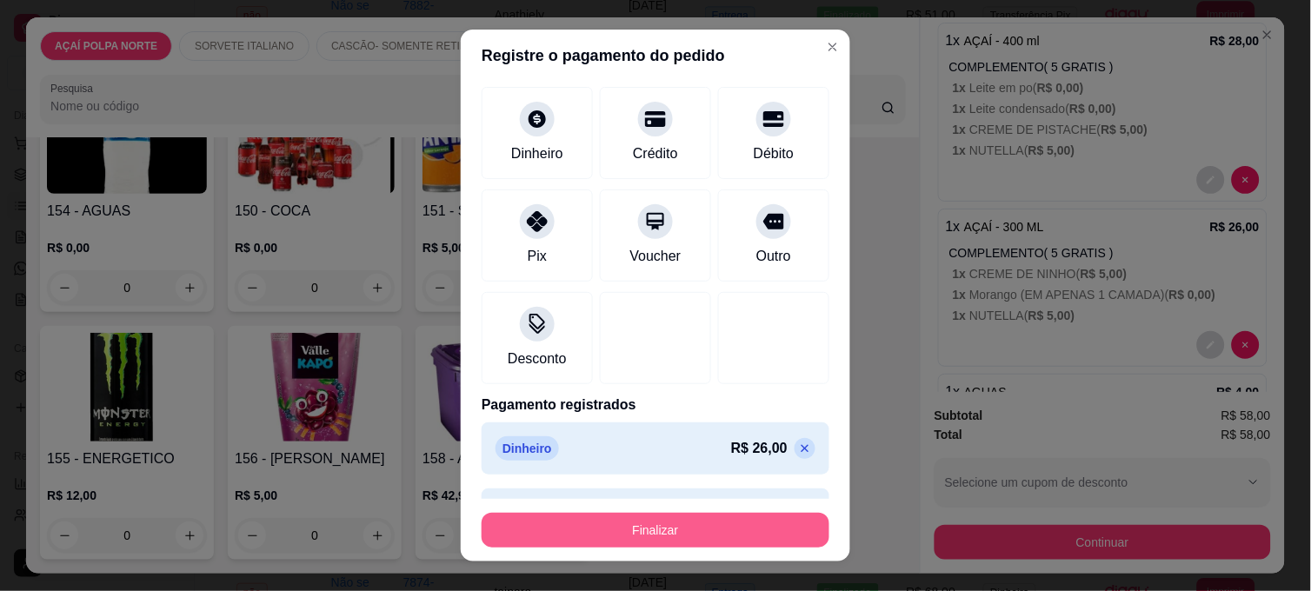
click at [729, 542] on button "Finalizar" at bounding box center [656, 530] width 348 height 35
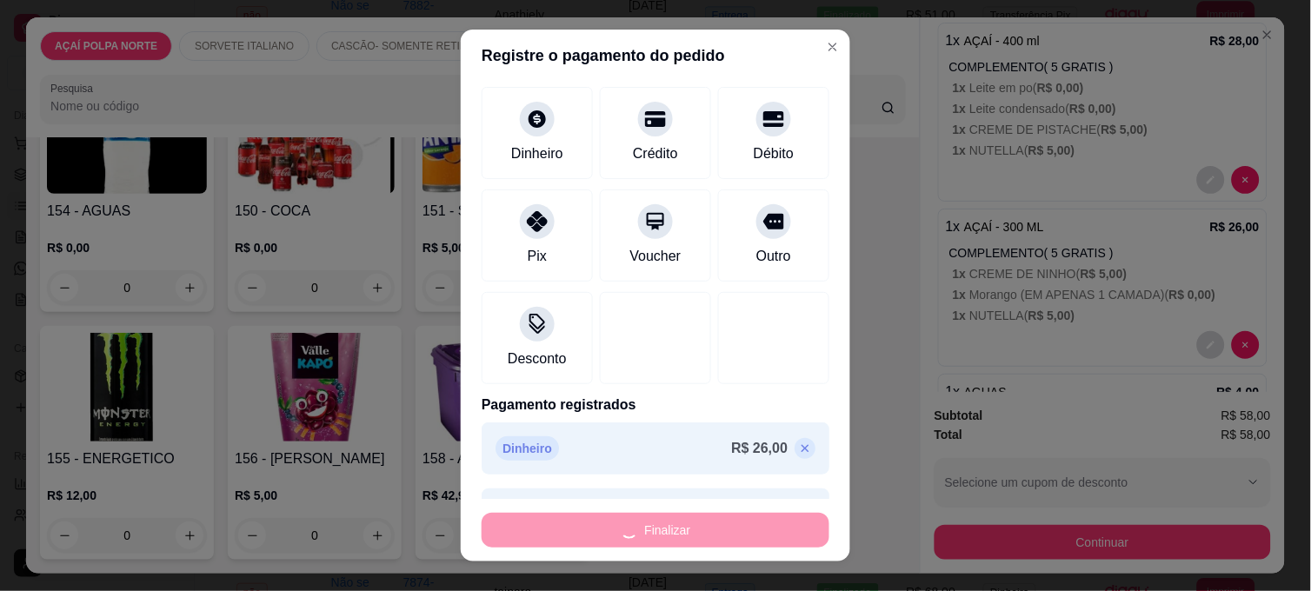
type input "-R$ 58,00"
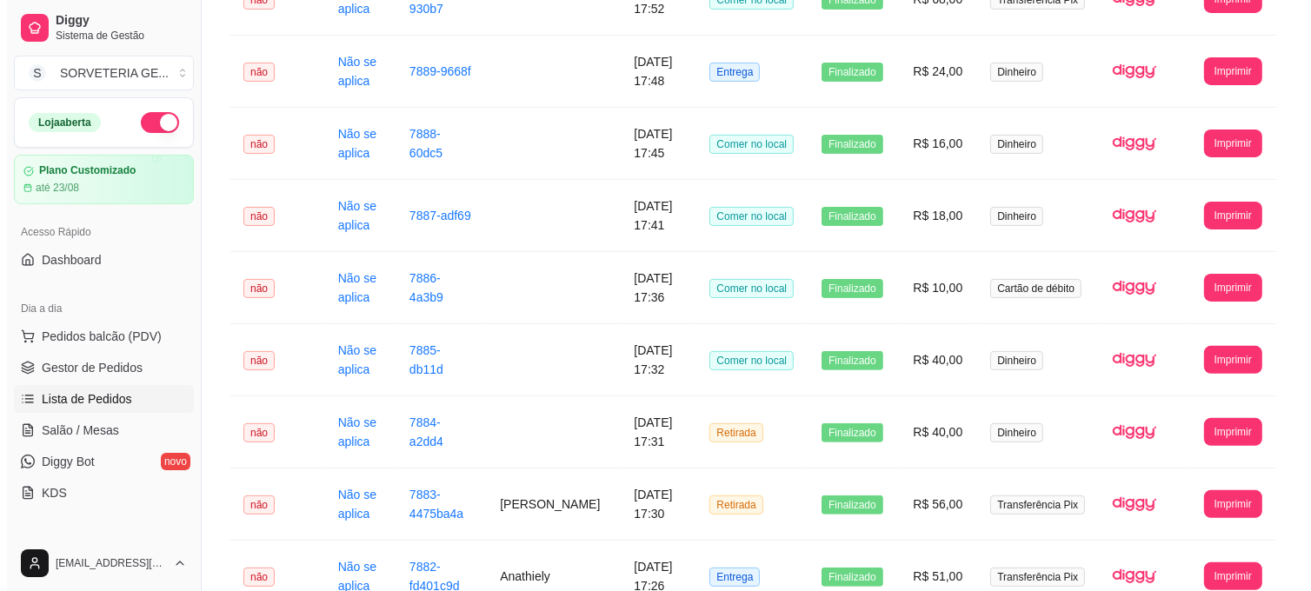
scroll to position [386, 0]
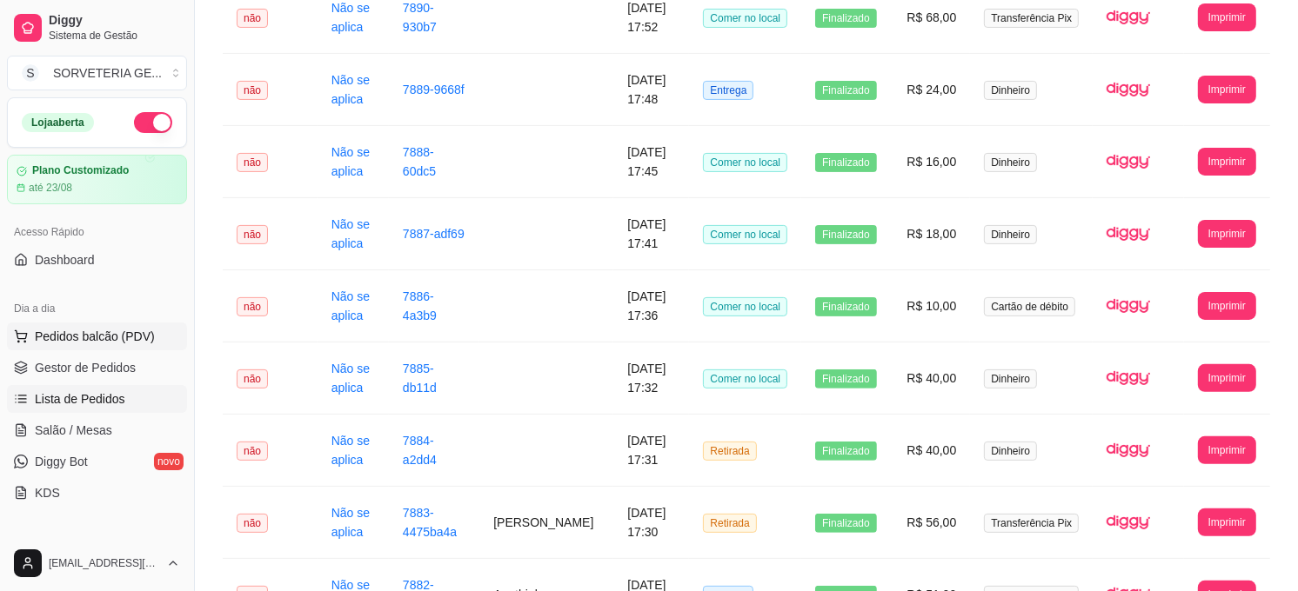
click at [100, 332] on span "Pedidos balcão (PDV)" at bounding box center [95, 336] width 120 height 17
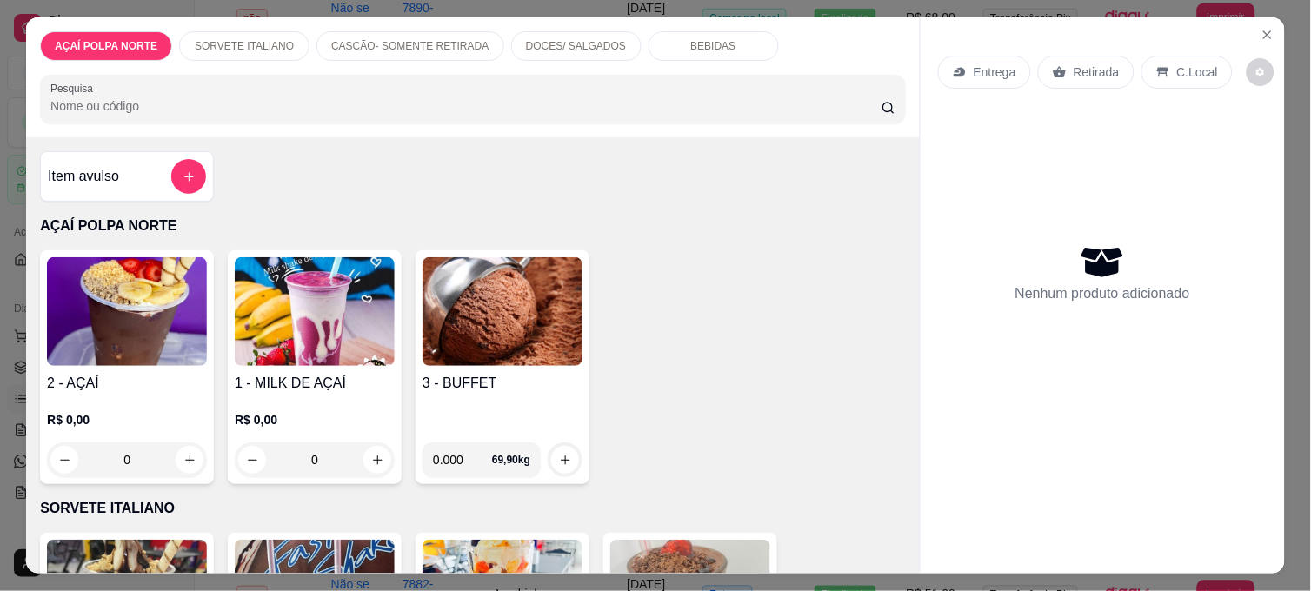
click at [154, 330] on img at bounding box center [127, 311] width 160 height 109
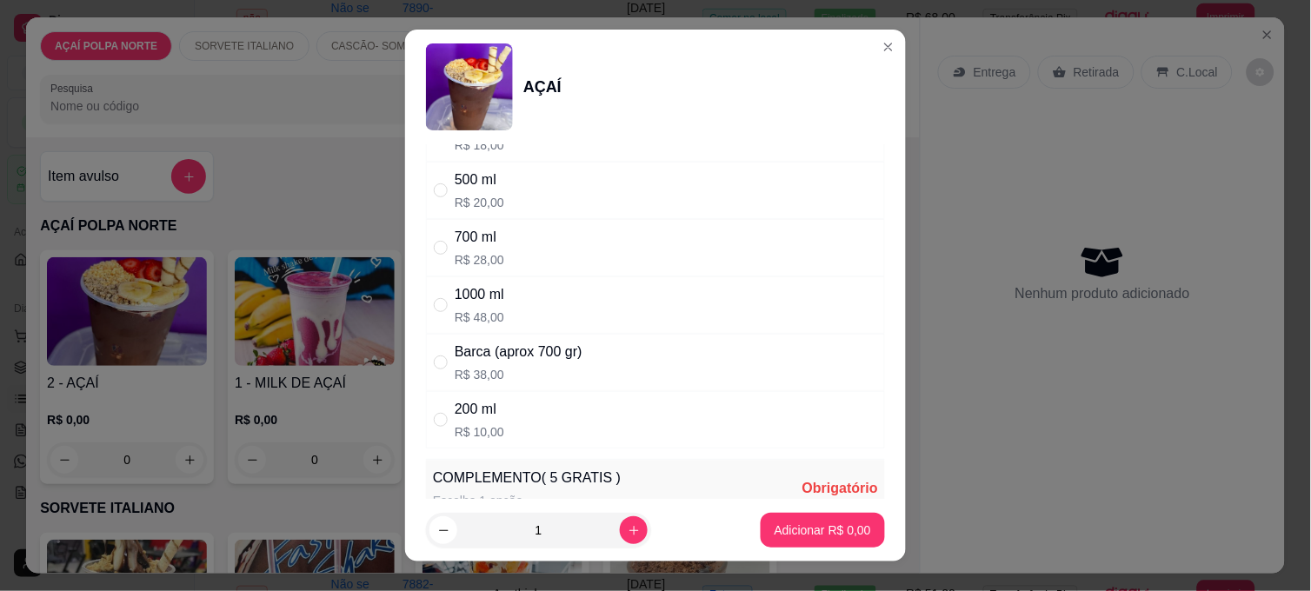
scroll to position [193, 0]
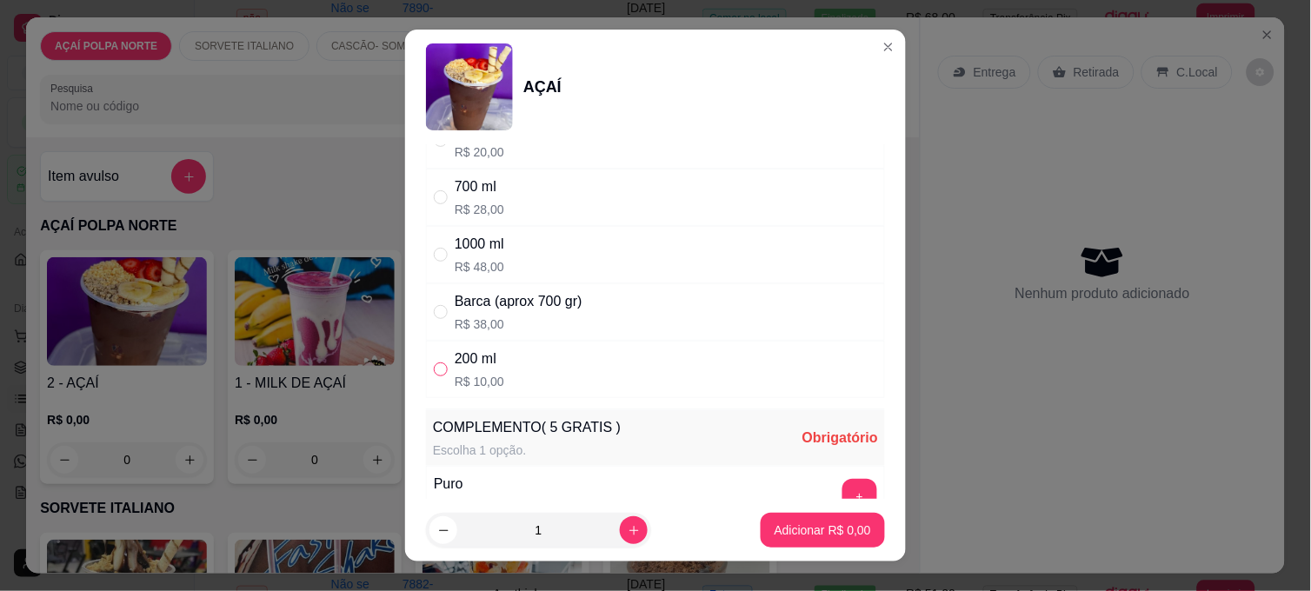
click at [436, 370] on input "" at bounding box center [441, 370] width 14 height 14
radio input "true"
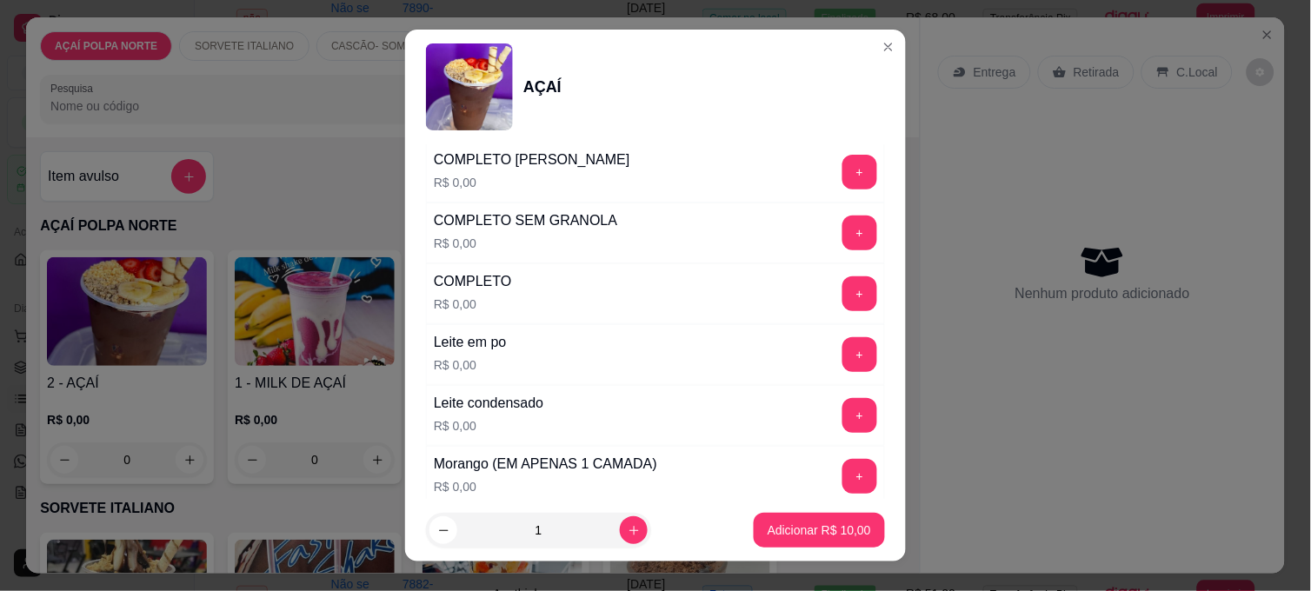
scroll to position [579, 0]
click at [843, 361] on button "+" at bounding box center [860, 354] width 35 height 35
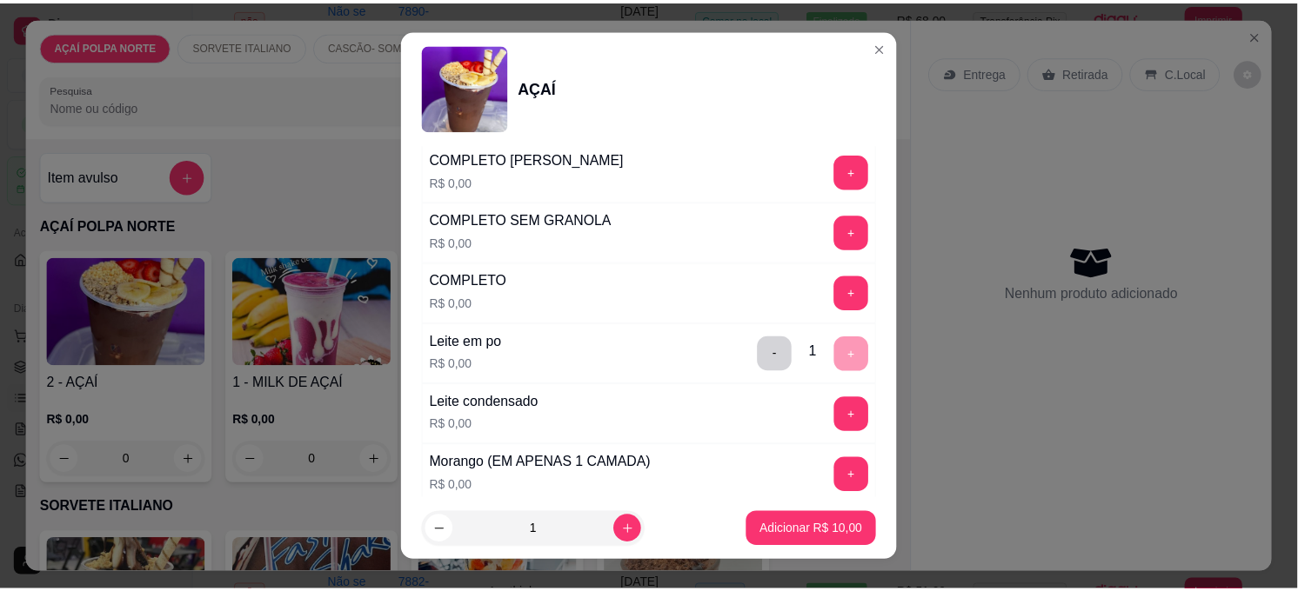
scroll to position [676, 0]
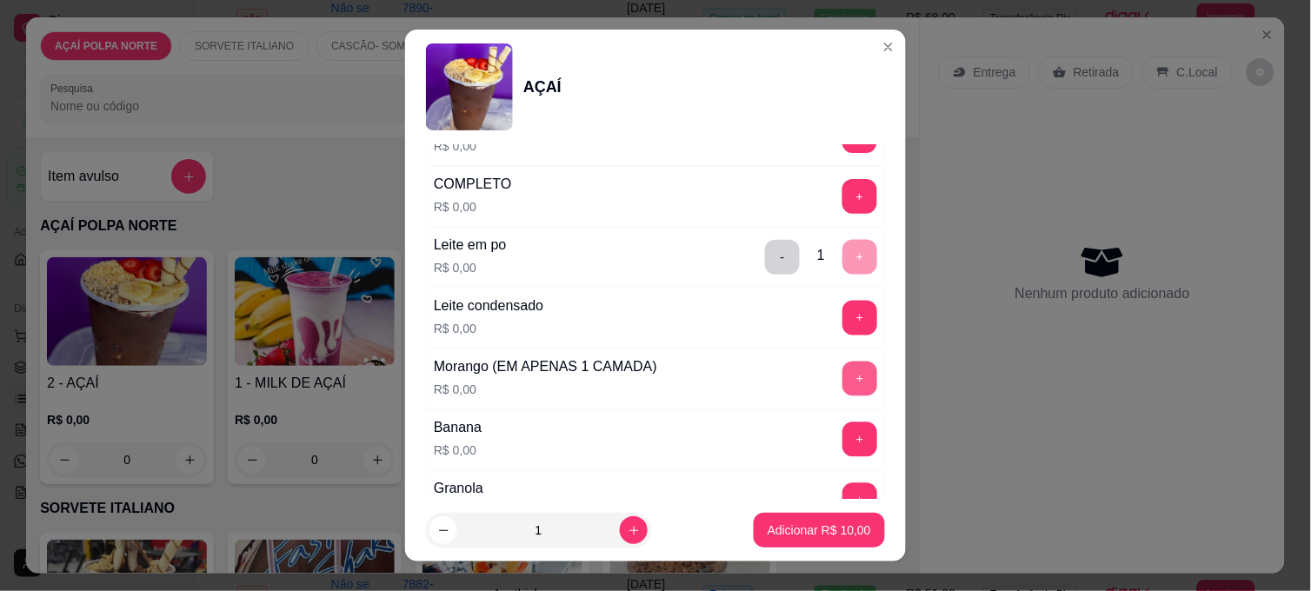
click at [843, 377] on button "+" at bounding box center [860, 379] width 35 height 35
click at [815, 519] on button "Adicionar R$ 10,00" at bounding box center [820, 531] width 128 height 34
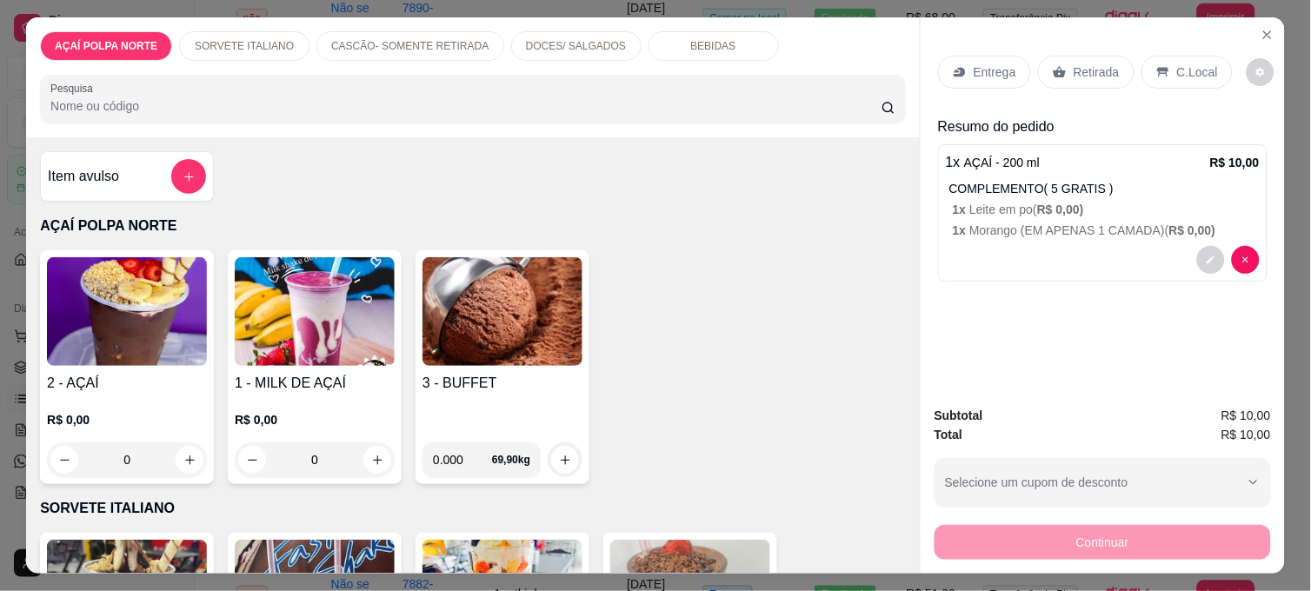
click at [1187, 63] on p "C.Local" at bounding box center [1198, 71] width 41 height 17
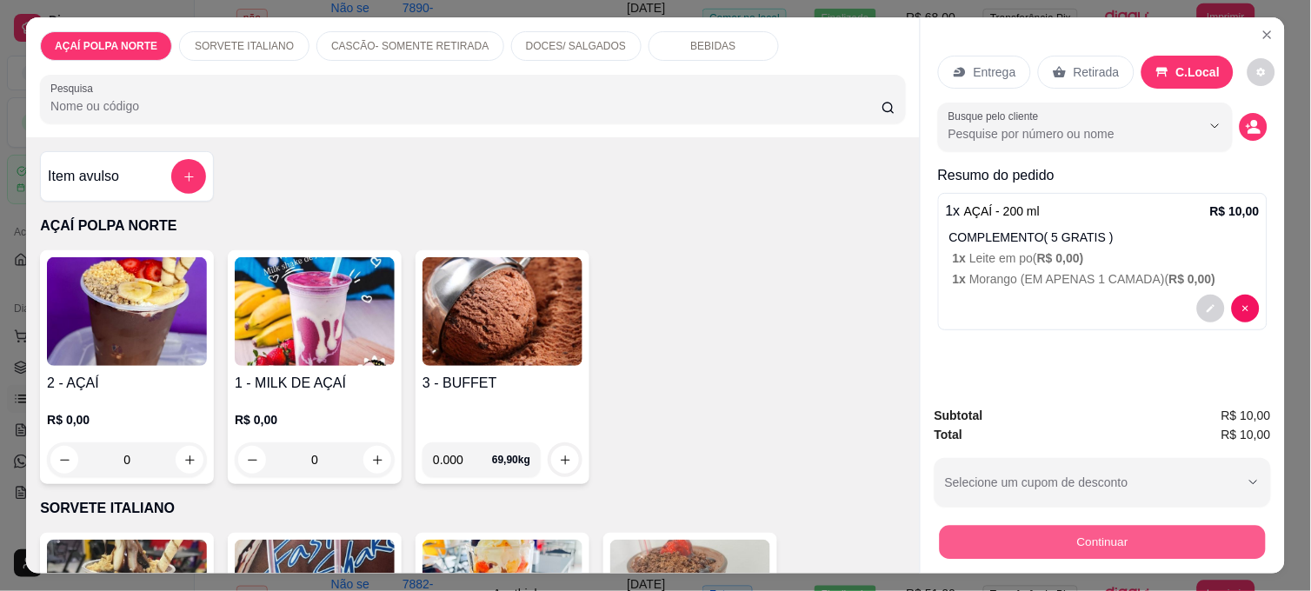
click at [1118, 533] on button "Continuar" at bounding box center [1103, 542] width 326 height 34
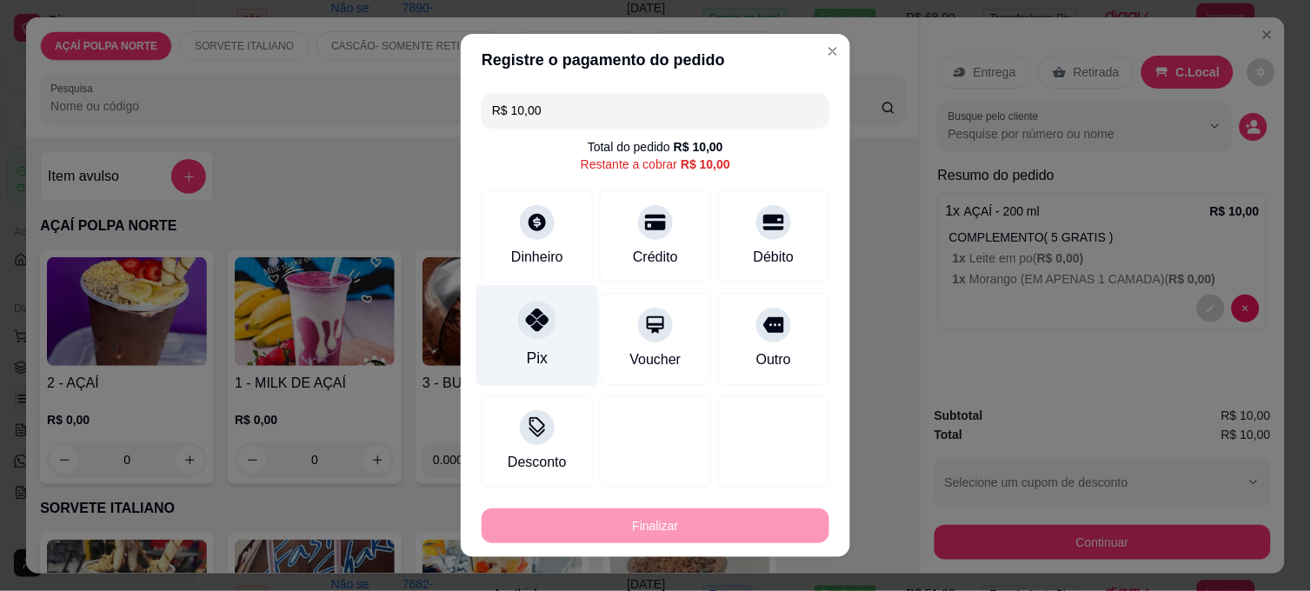
click at [553, 334] on div "Pix" at bounding box center [538, 336] width 123 height 102
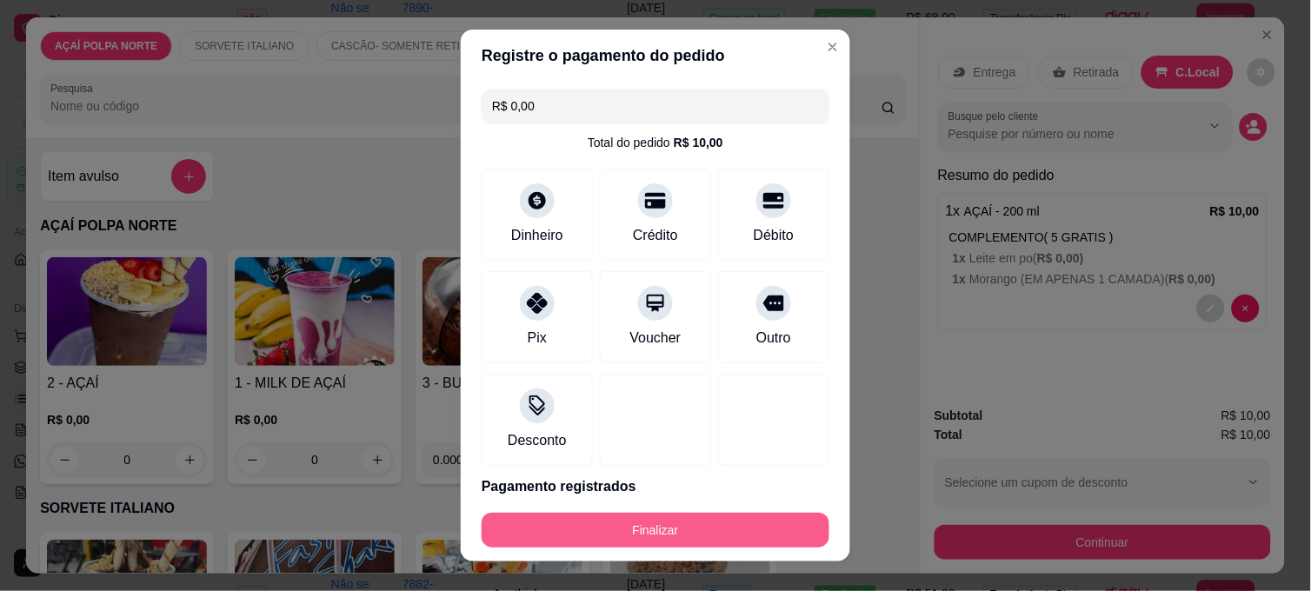
click at [663, 518] on button "Finalizar" at bounding box center [656, 530] width 348 height 35
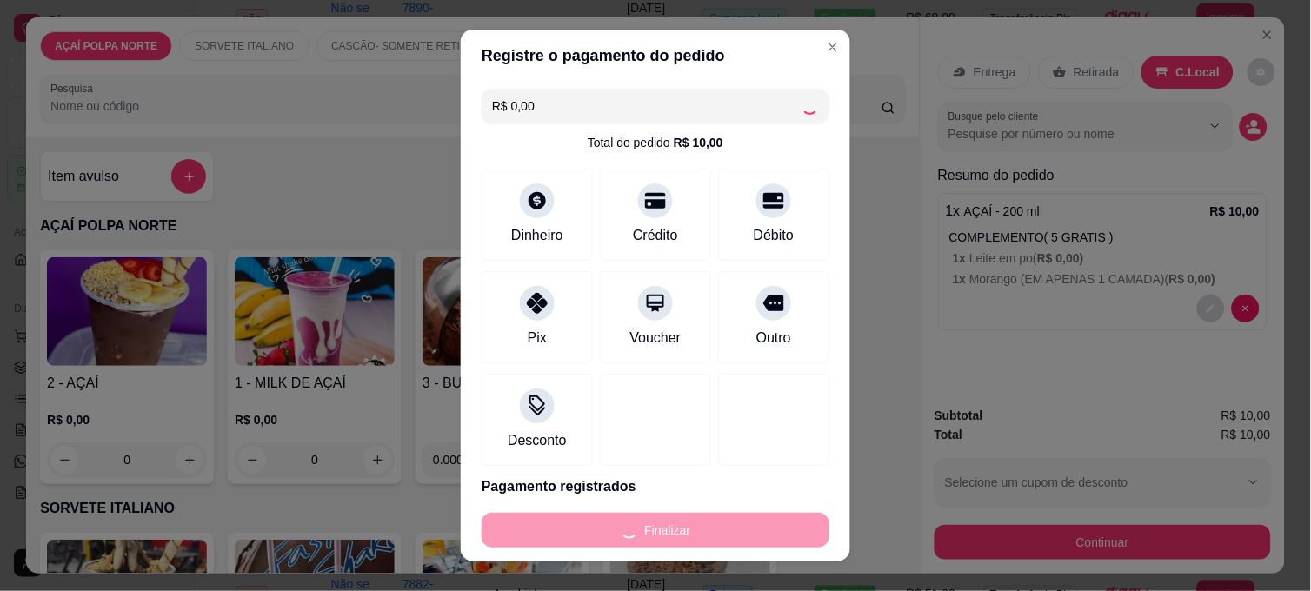
type input "-R$ 10,00"
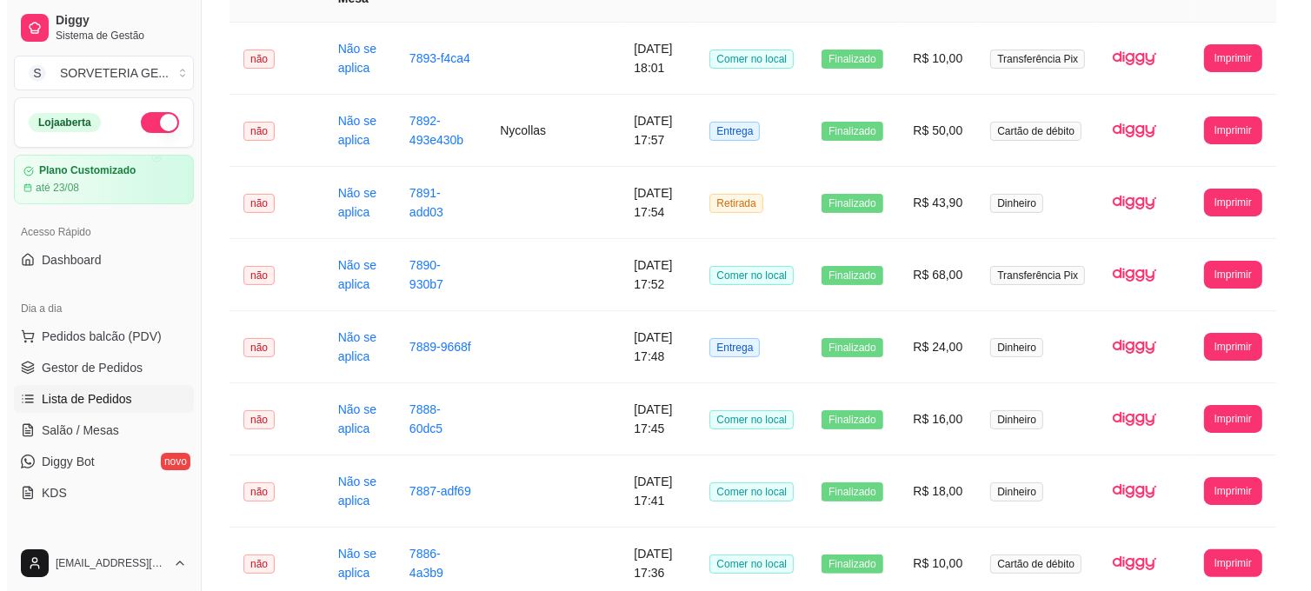
scroll to position [193, 0]
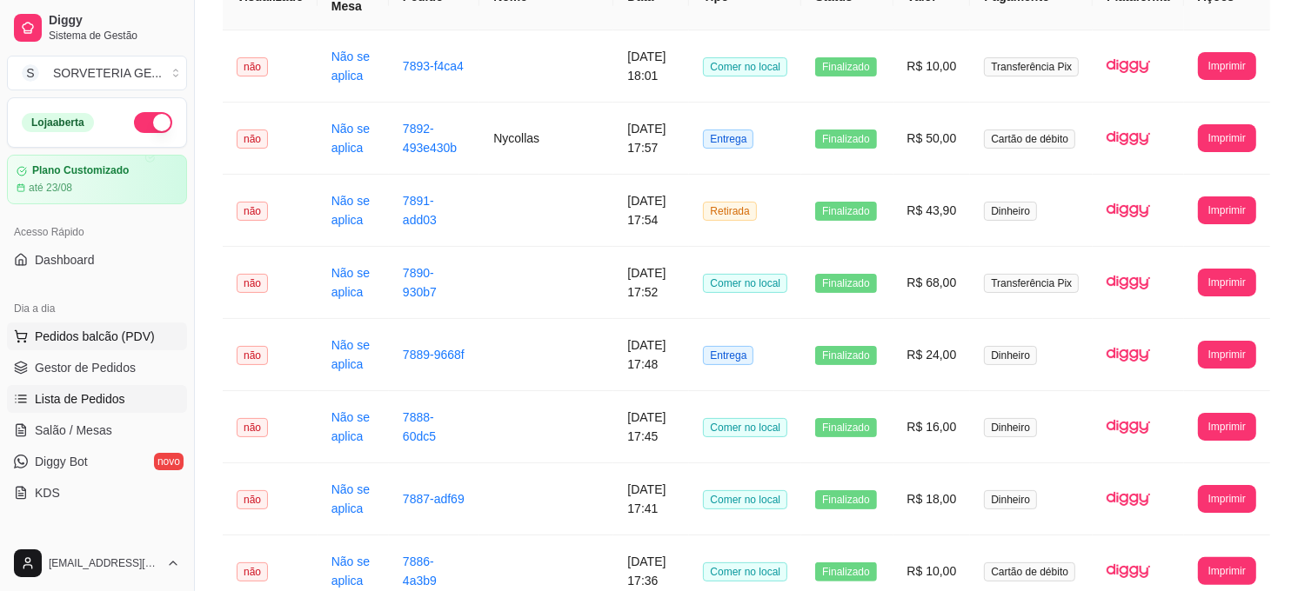
click at [100, 331] on span "Pedidos balcão (PDV)" at bounding box center [95, 336] width 120 height 17
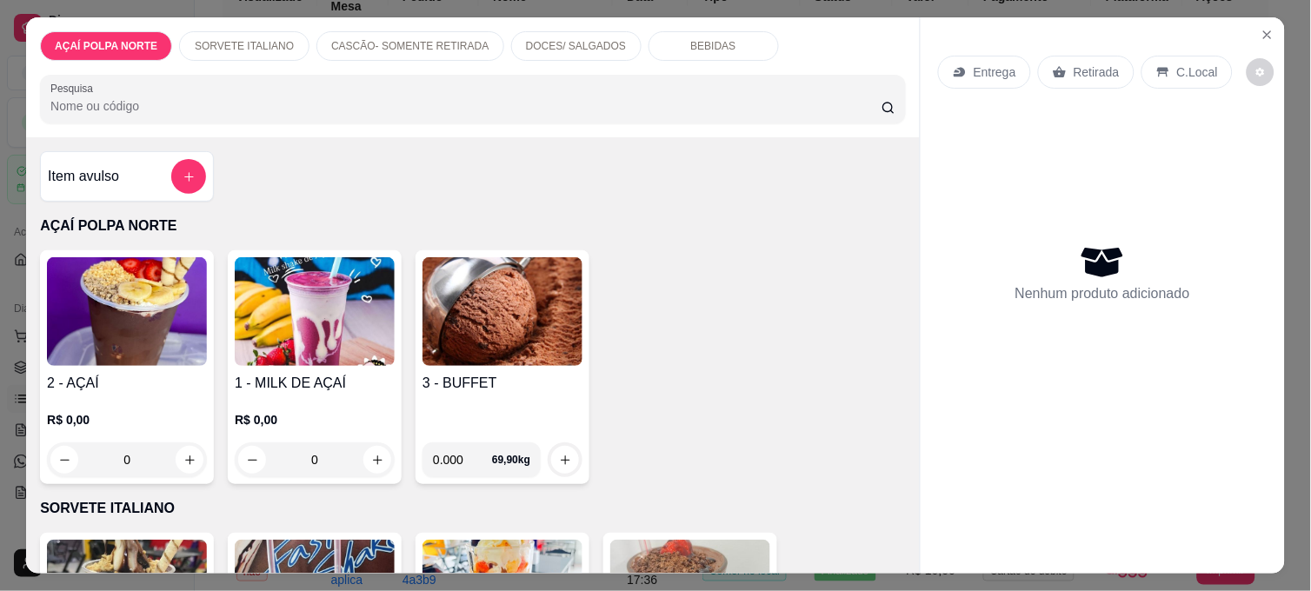
click at [122, 362] on div "2 - AÇAÍ R$ 0,00 0" at bounding box center [127, 367] width 174 height 234
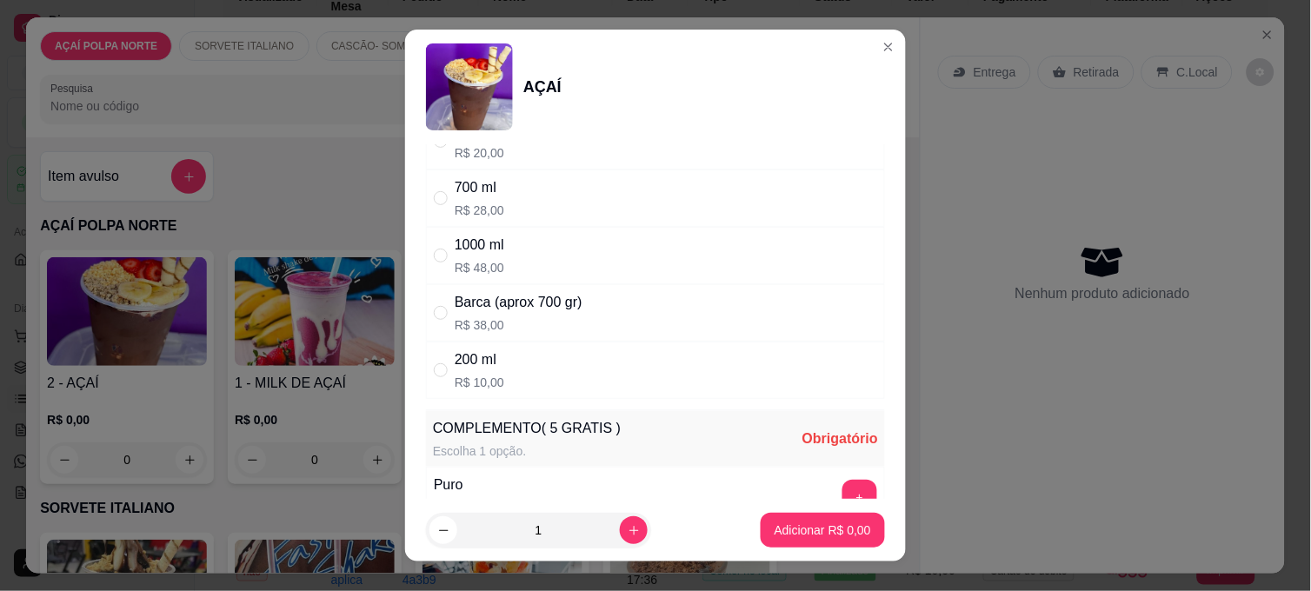
scroll to position [193, 0]
click at [434, 363] on input "" at bounding box center [441, 370] width 14 height 14
radio input "true"
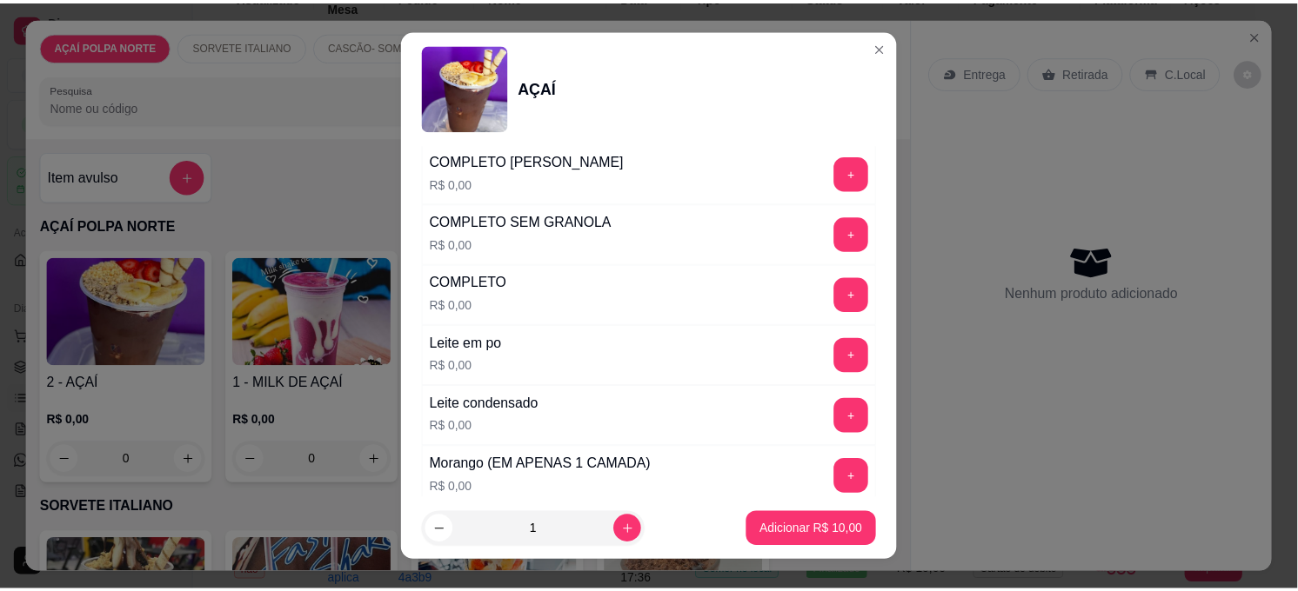
scroll to position [579, 0]
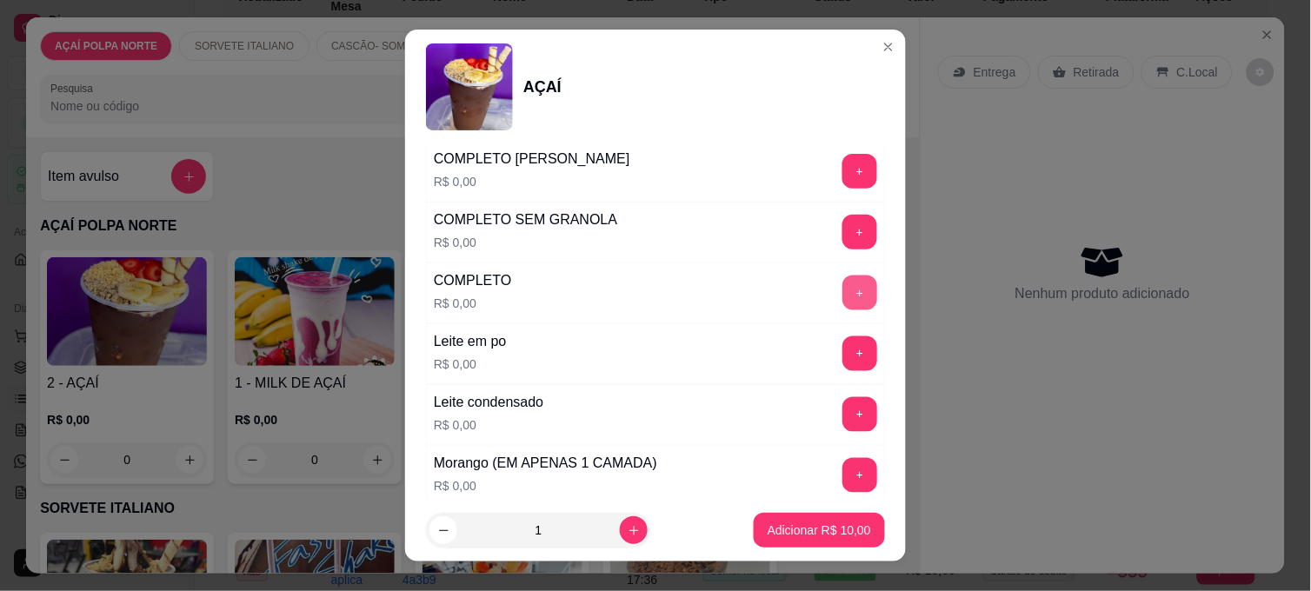
click at [843, 301] on button "+" at bounding box center [860, 293] width 35 height 35
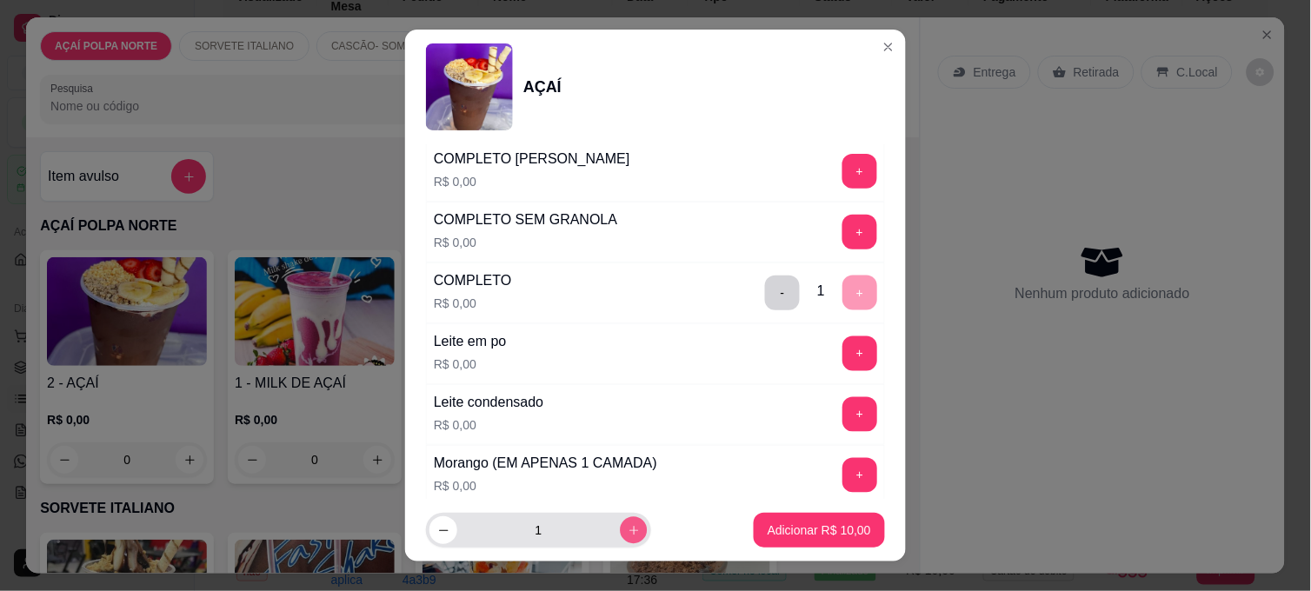
click at [628, 527] on icon "increase-product-quantity" at bounding box center [634, 530] width 13 height 13
type input "2"
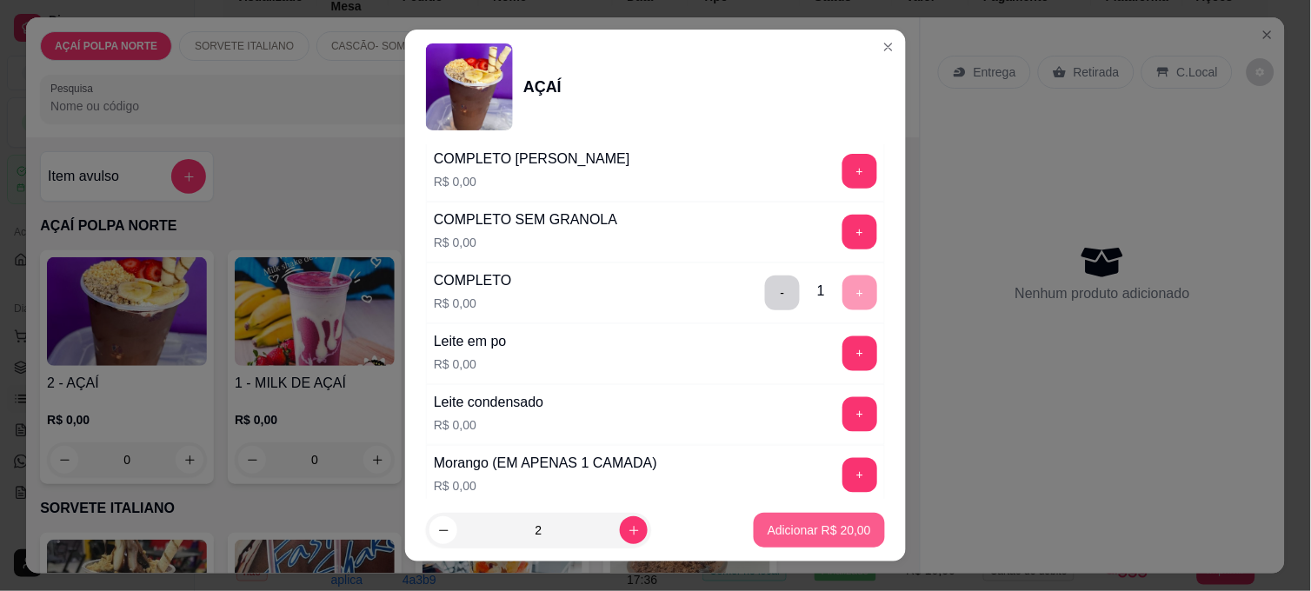
click at [818, 526] on p "Adicionar R$ 20,00" at bounding box center [819, 530] width 103 height 17
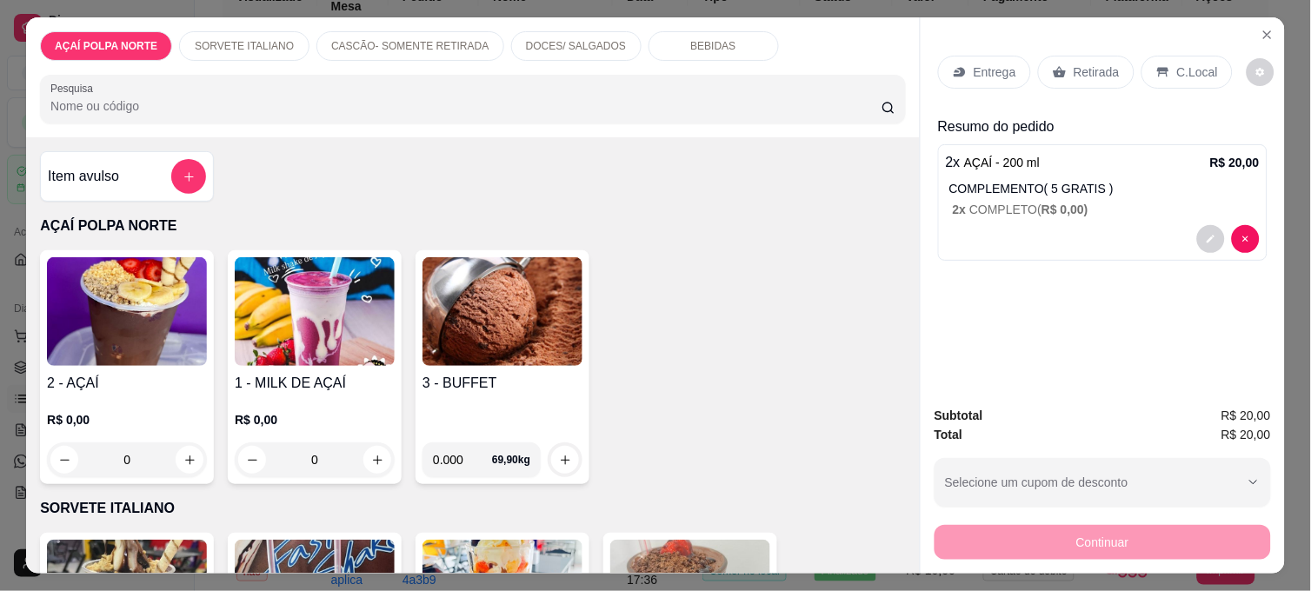
click at [1179, 63] on p "C.Local" at bounding box center [1198, 71] width 41 height 17
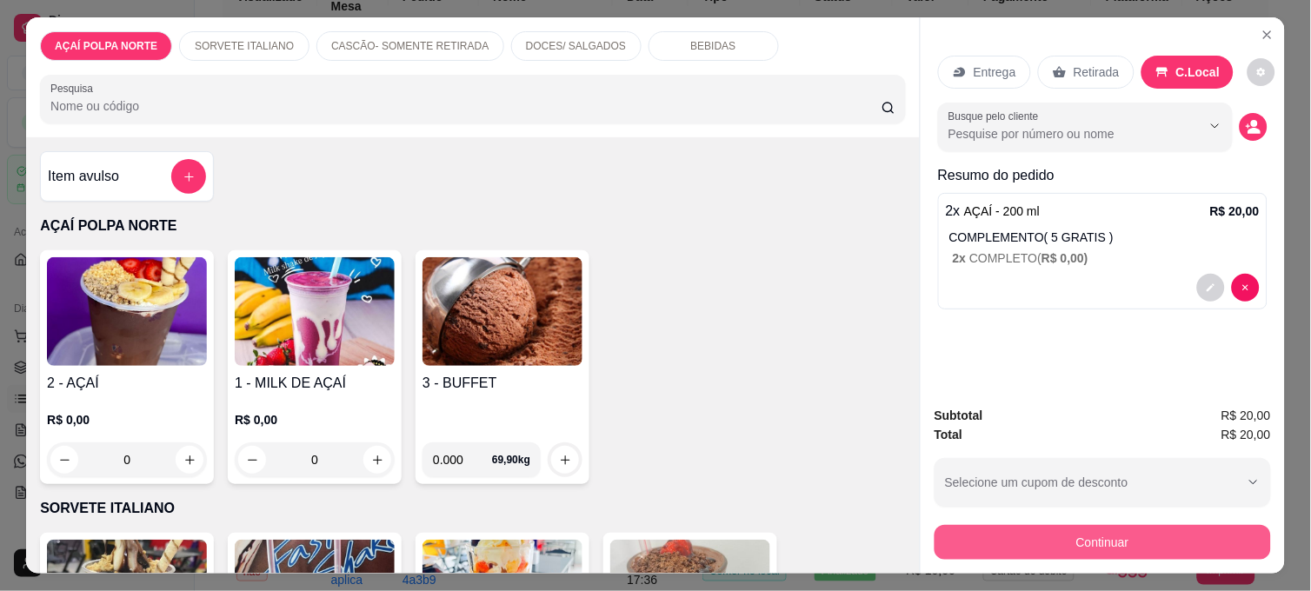
click at [1082, 525] on button "Continuar" at bounding box center [1103, 542] width 337 height 35
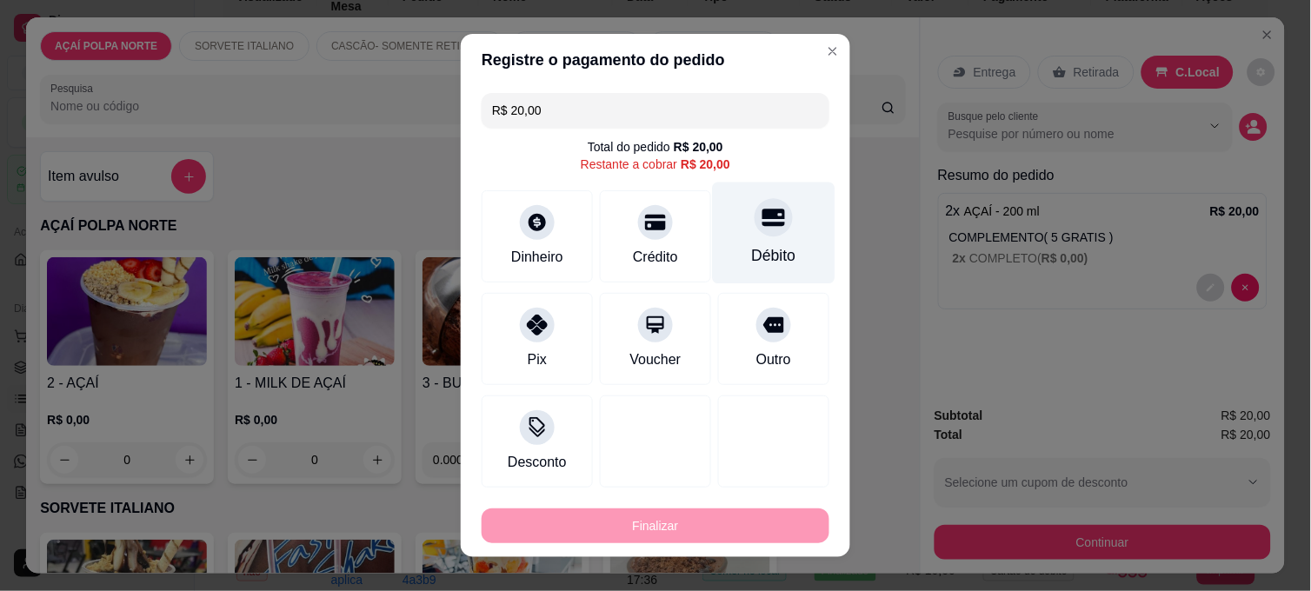
click at [731, 237] on div "Débito" at bounding box center [774, 234] width 123 height 102
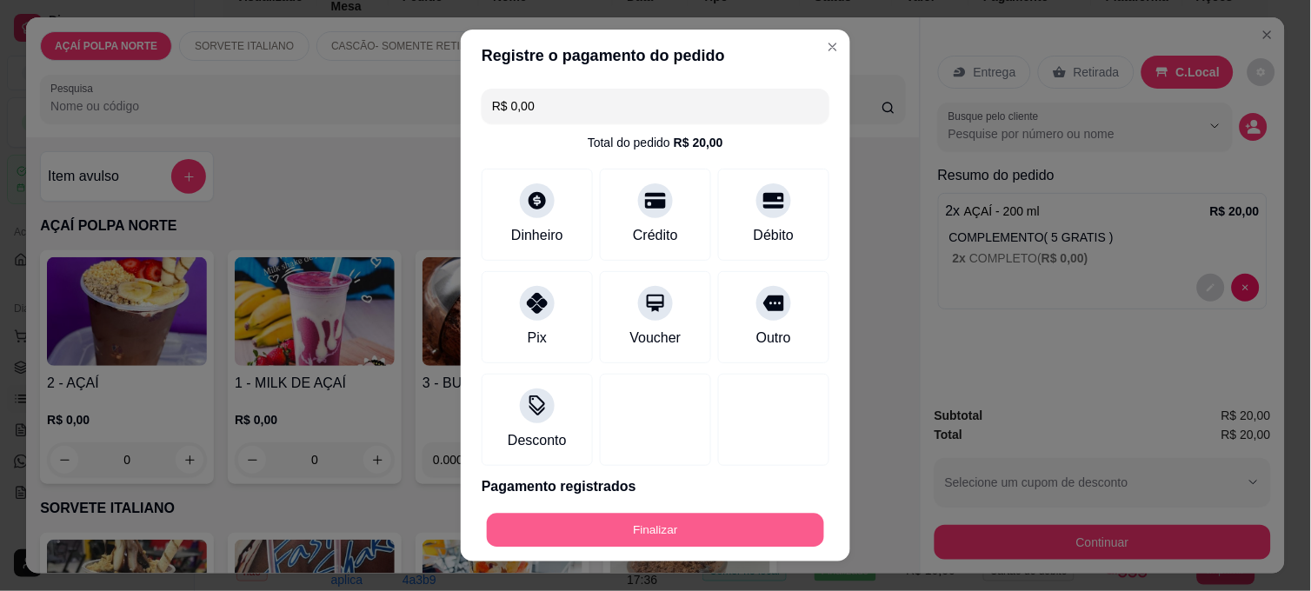
click at [610, 522] on button "Finalizar" at bounding box center [655, 531] width 337 height 34
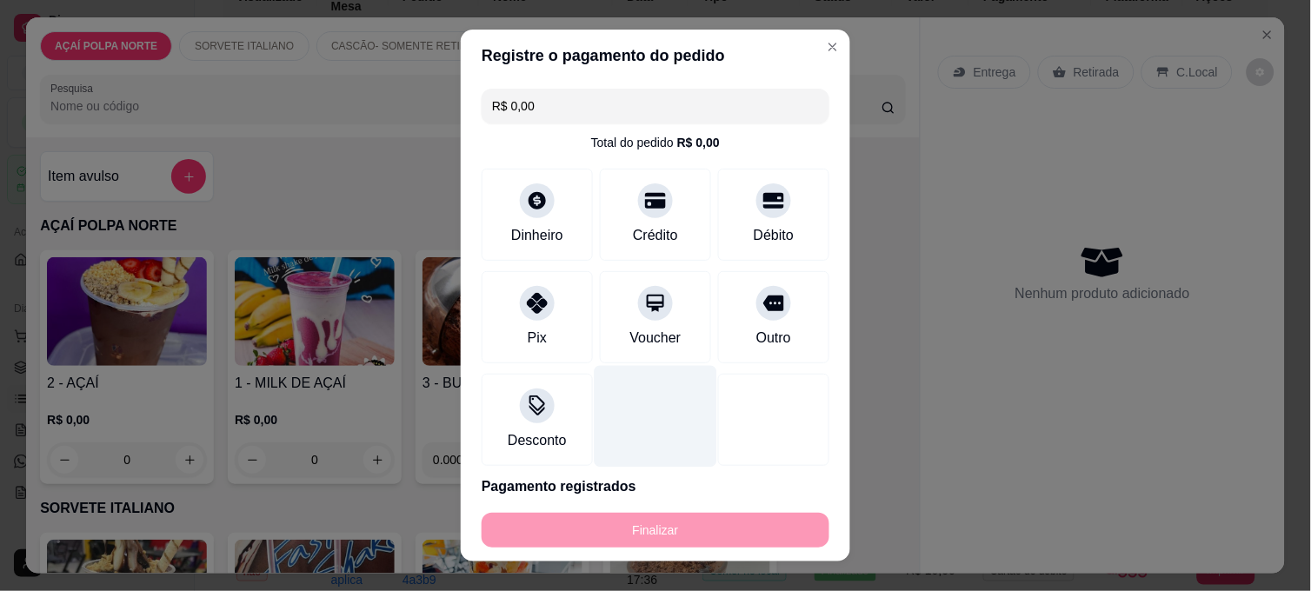
type input "-R$ 20,00"
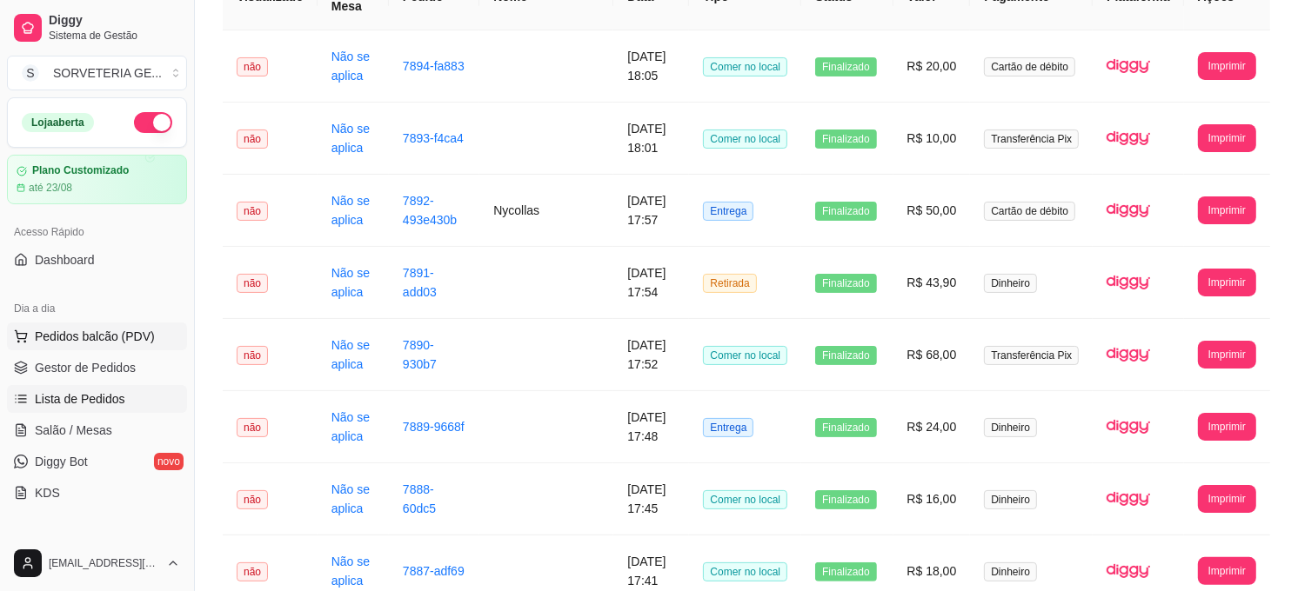
click at [89, 344] on span "Pedidos balcão (PDV)" at bounding box center [95, 336] width 120 height 17
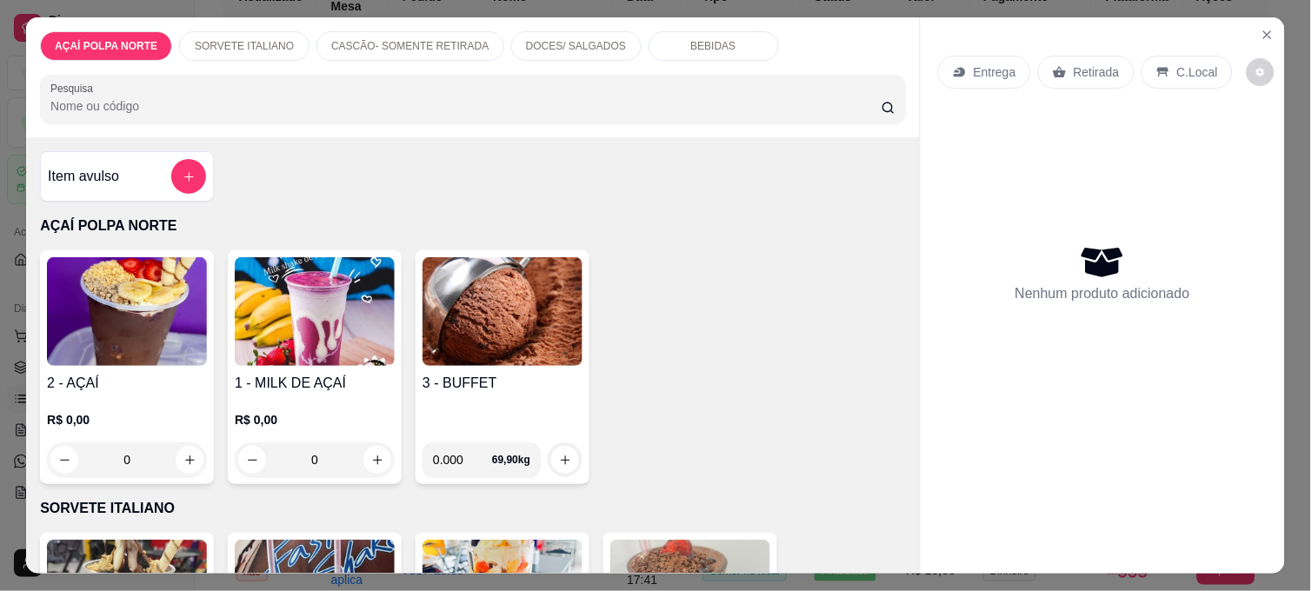
click at [558, 330] on img at bounding box center [503, 311] width 160 height 109
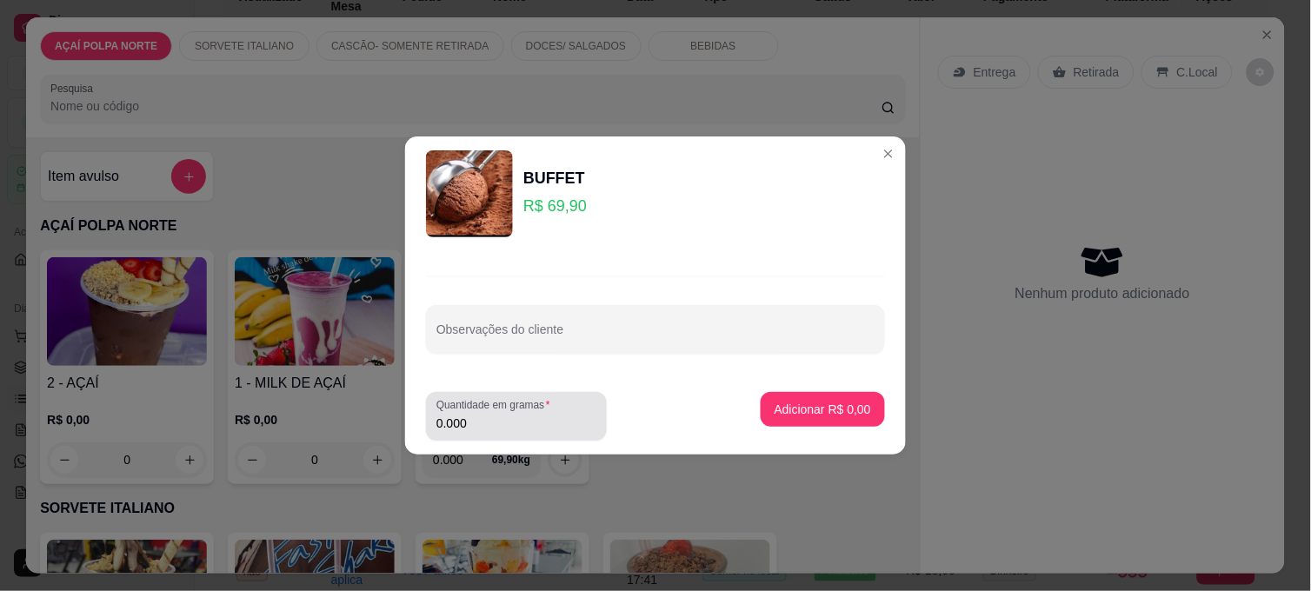
click at [537, 413] on div "0.000" at bounding box center [517, 416] width 160 height 35
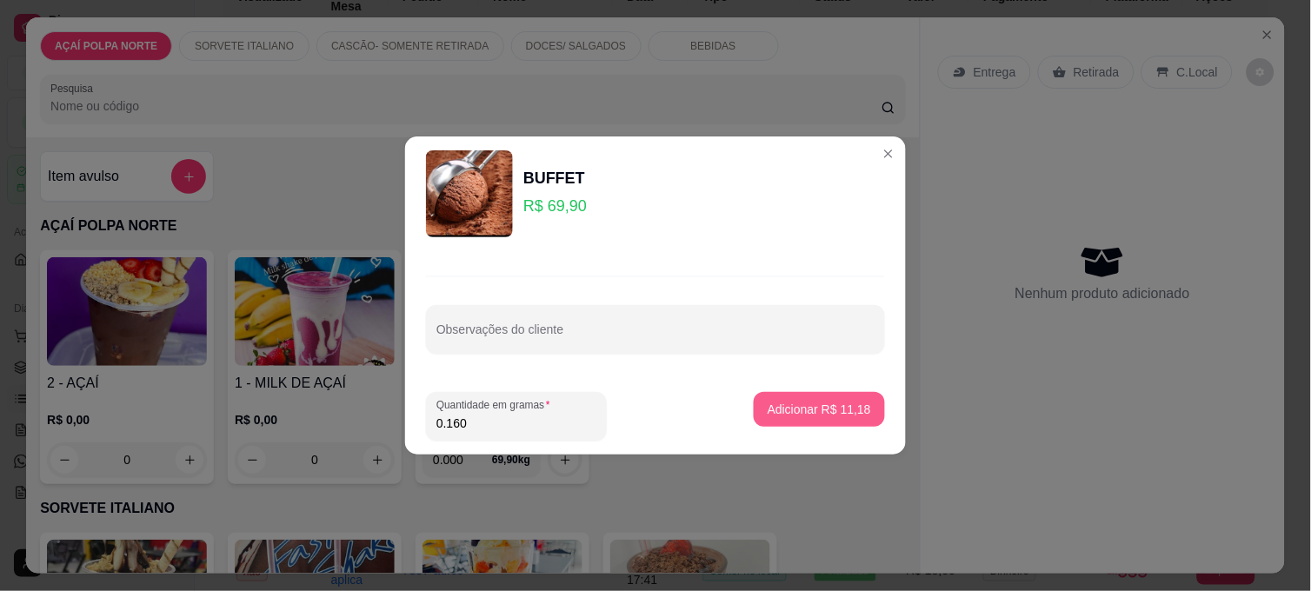
type input "0.160"
click at [781, 402] on p "Adicionar R$ 11,18" at bounding box center [819, 409] width 103 height 17
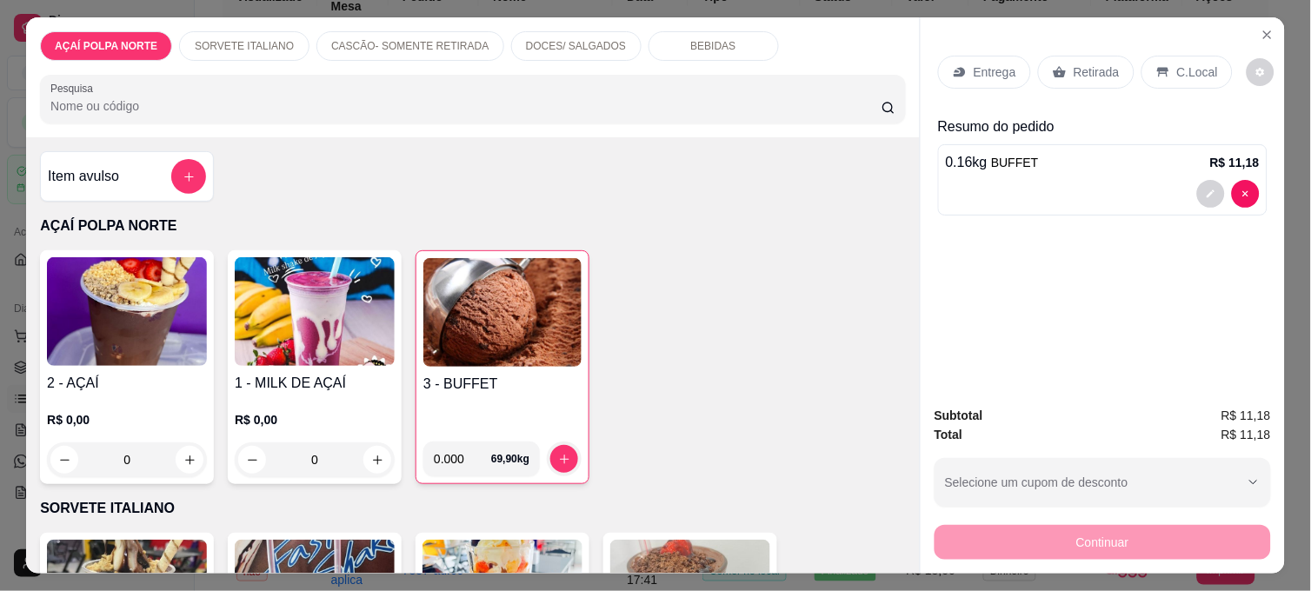
click at [464, 315] on img at bounding box center [503, 312] width 158 height 109
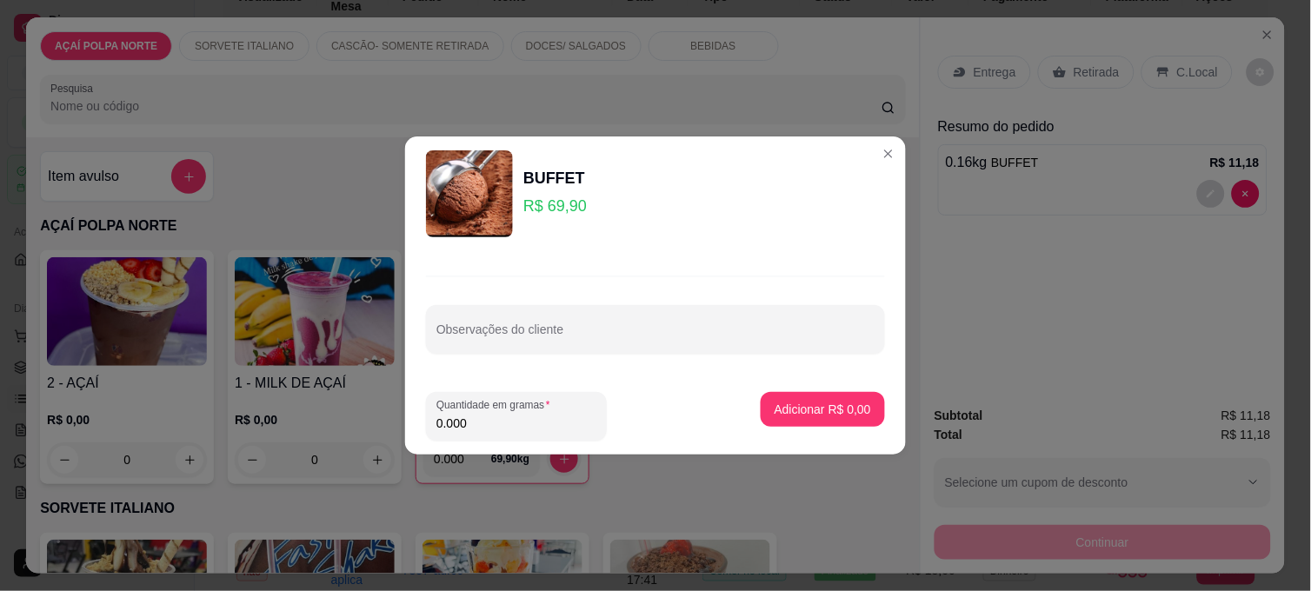
click at [537, 430] on input "0.000" at bounding box center [517, 423] width 160 height 17
type input "0.270"
click at [768, 403] on p "Adicionar R$ 18,87" at bounding box center [819, 409] width 103 height 17
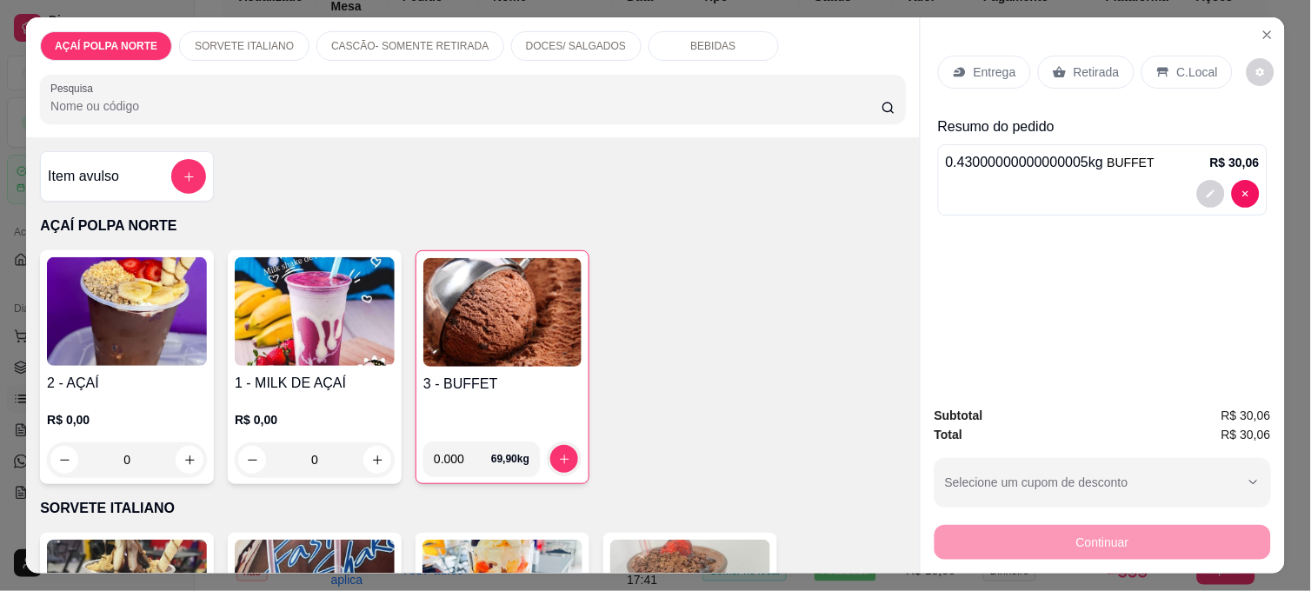
click at [537, 442] on div "0.000 69,90 kg" at bounding box center [503, 459] width 158 height 35
click at [539, 320] on img at bounding box center [503, 312] width 158 height 109
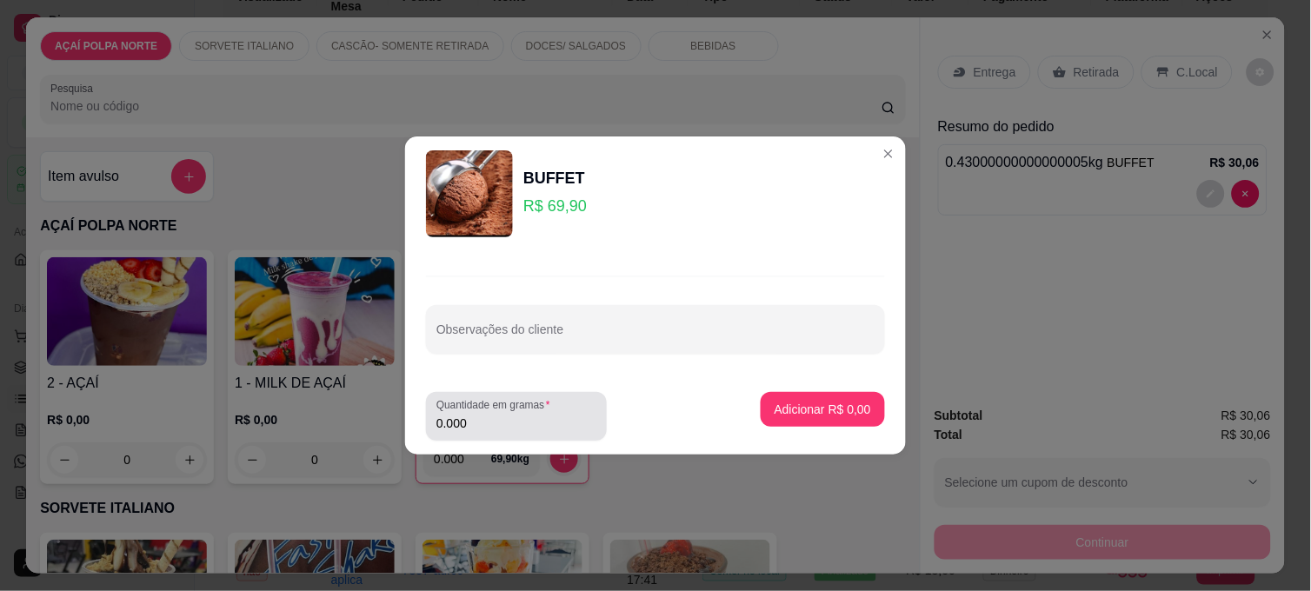
click at [489, 426] on input "0.000" at bounding box center [517, 423] width 160 height 17
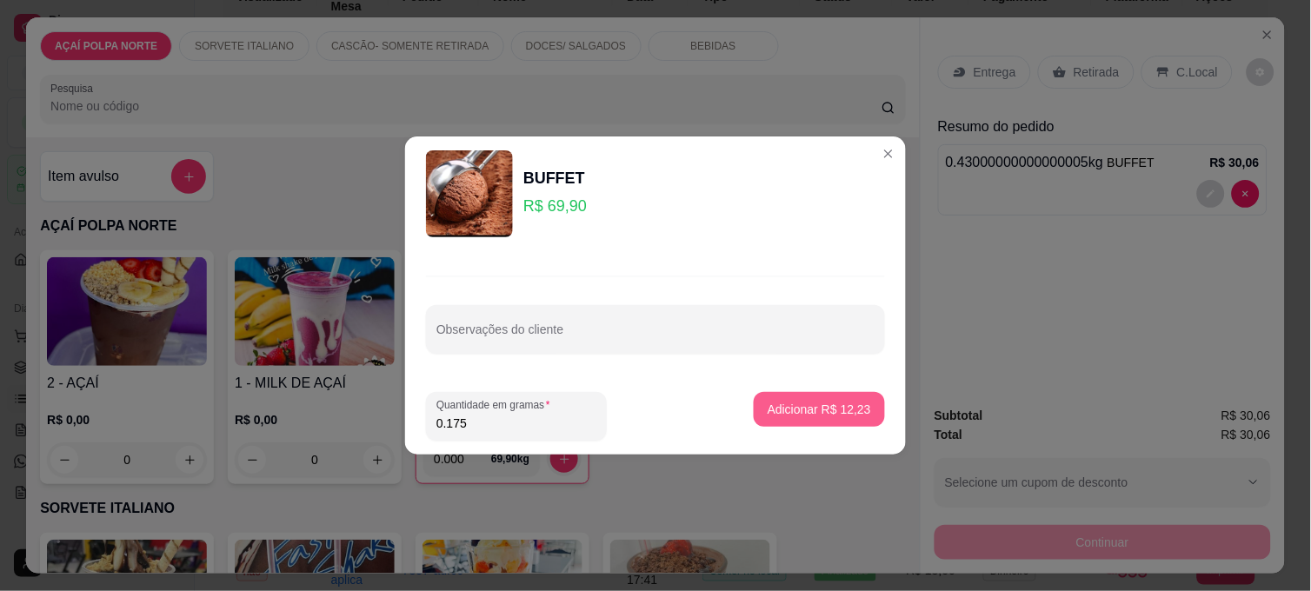
type input "0.175"
click at [784, 415] on p "Adicionar R$ 12,23" at bounding box center [819, 409] width 103 height 17
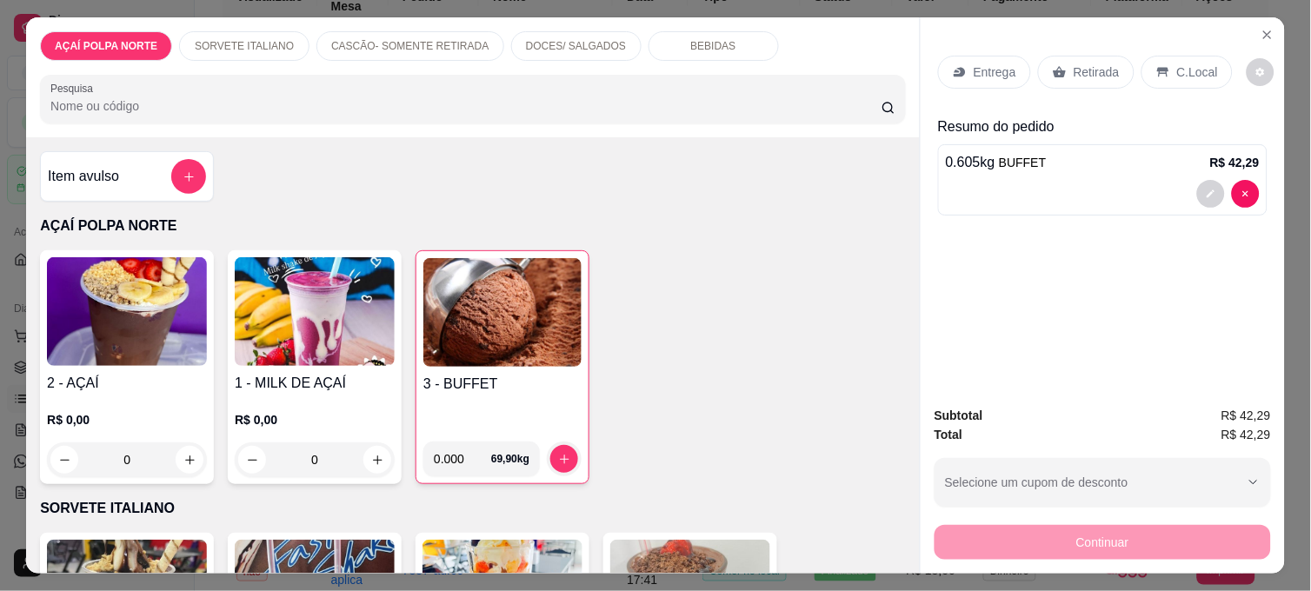
click at [1198, 67] on p "C.Local" at bounding box center [1198, 71] width 41 height 17
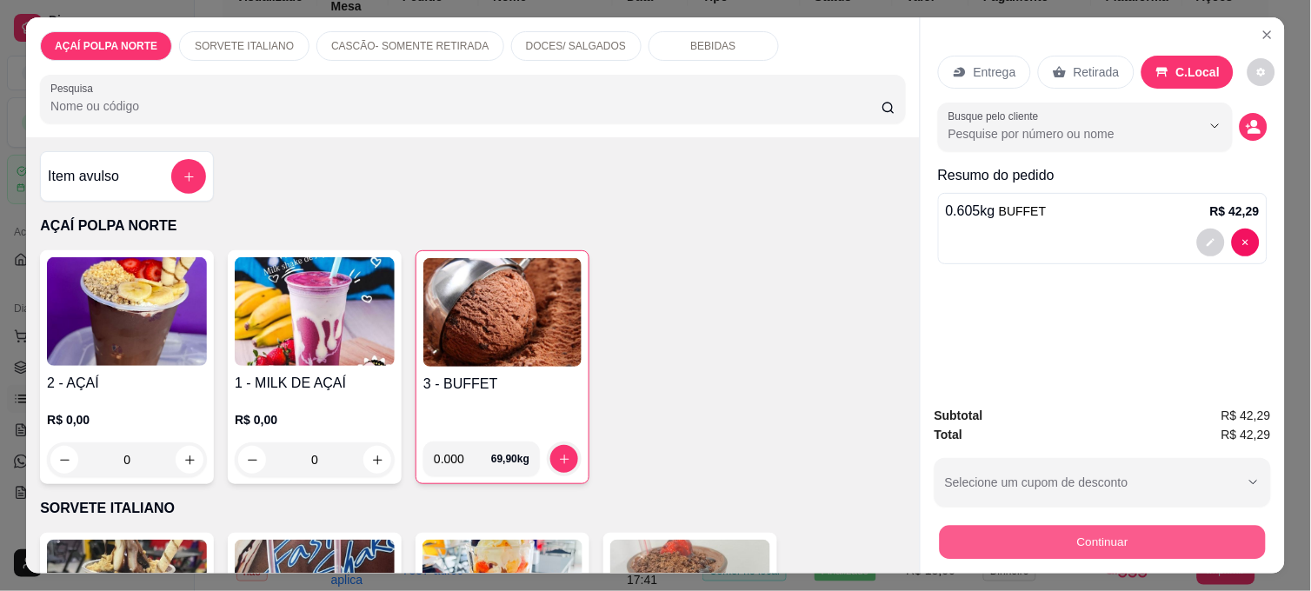
click at [1191, 544] on button "Continuar" at bounding box center [1103, 542] width 326 height 34
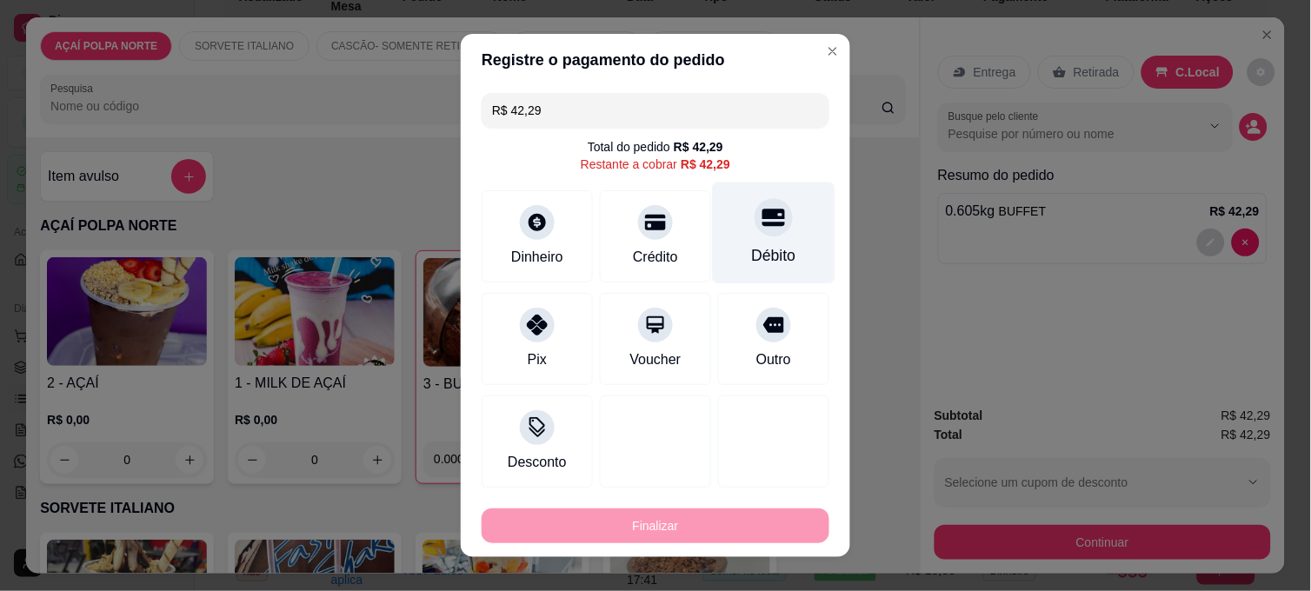
click at [752, 248] on div "Débito" at bounding box center [774, 255] width 44 height 23
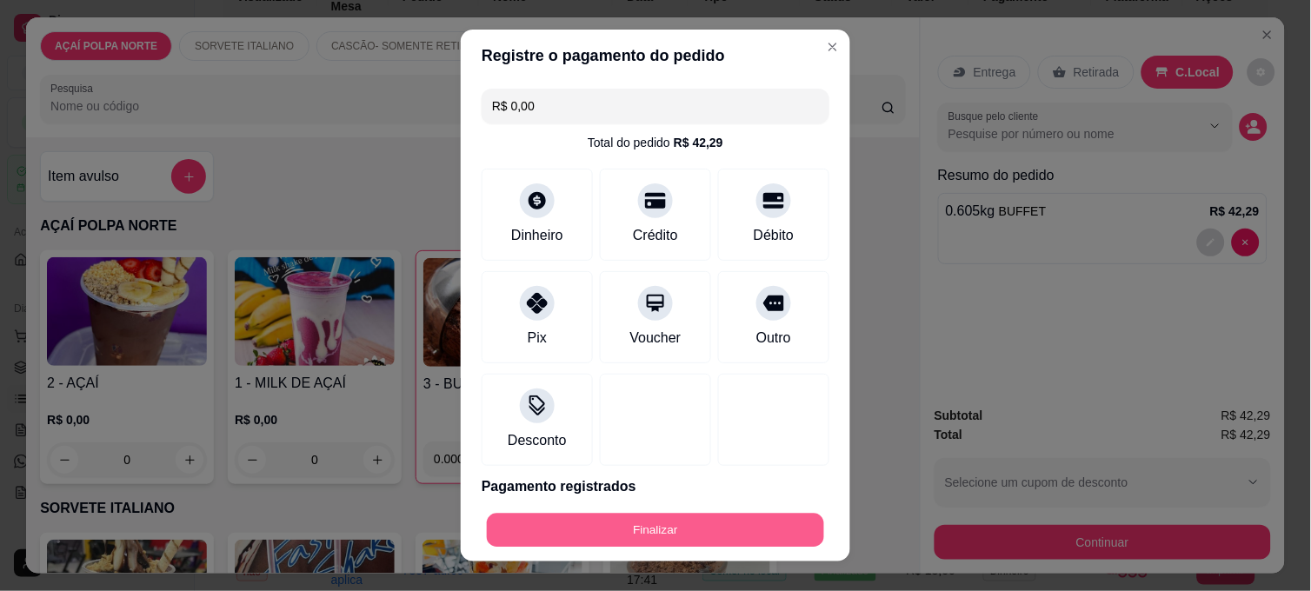
click at [724, 525] on button "Finalizar" at bounding box center [655, 531] width 337 height 34
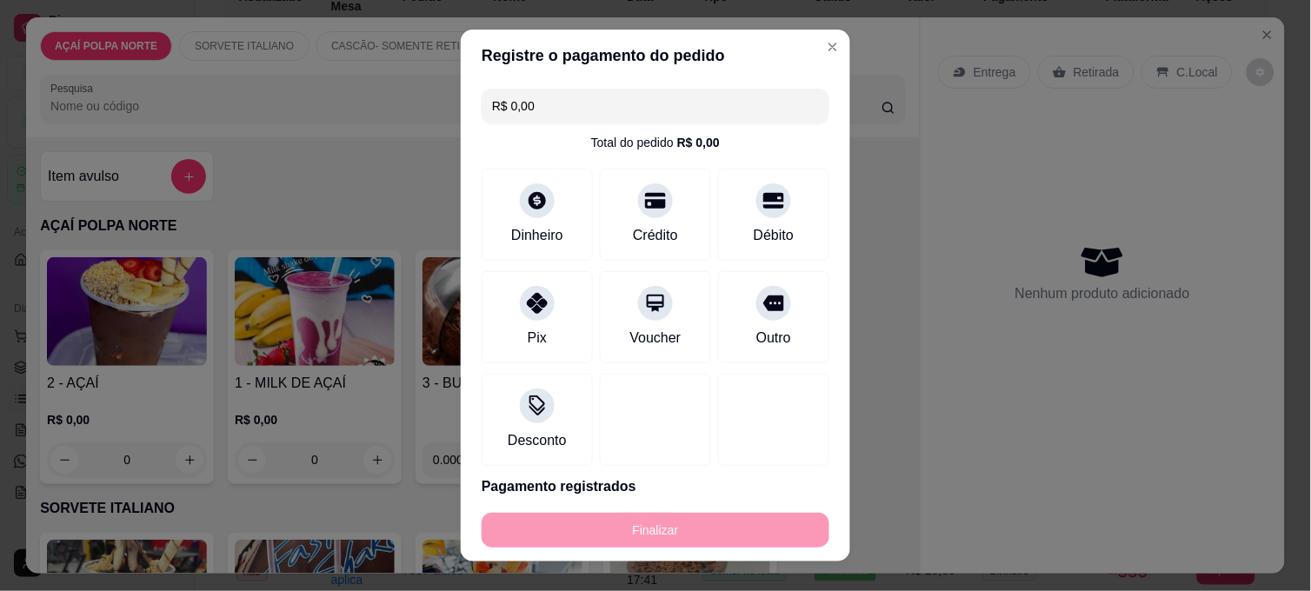
type input "-R$ 42,29"
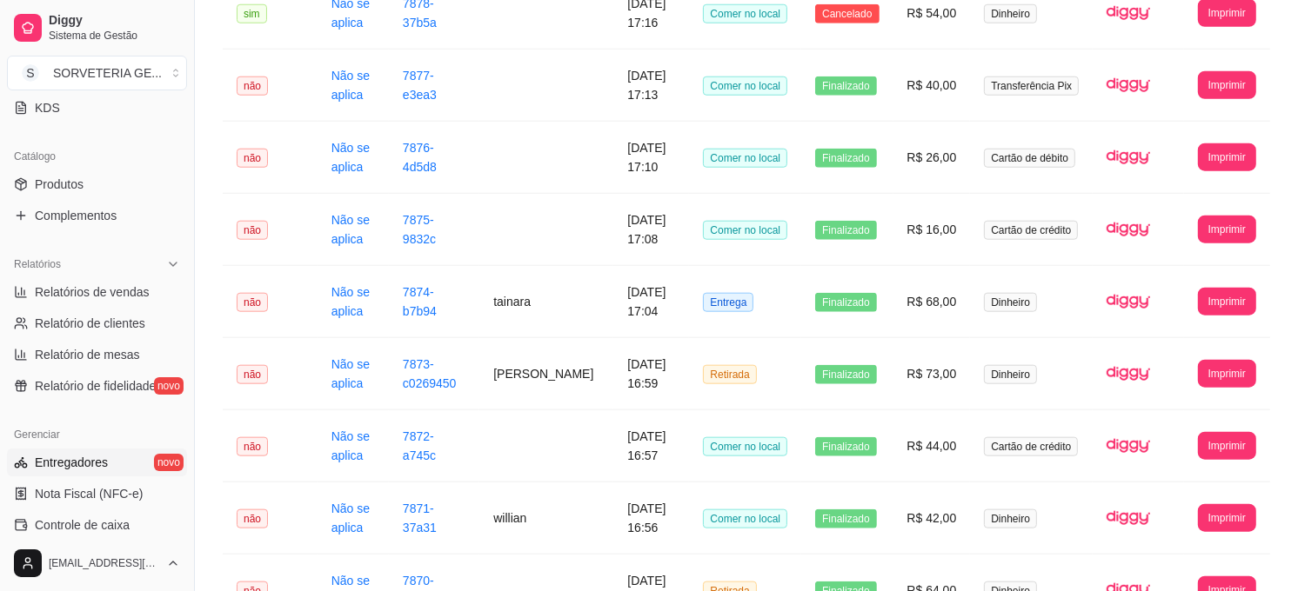
scroll to position [386, 0]
click at [84, 294] on span "Relatórios de vendas" at bounding box center [92, 291] width 115 height 17
select select "ALL"
select select "0"
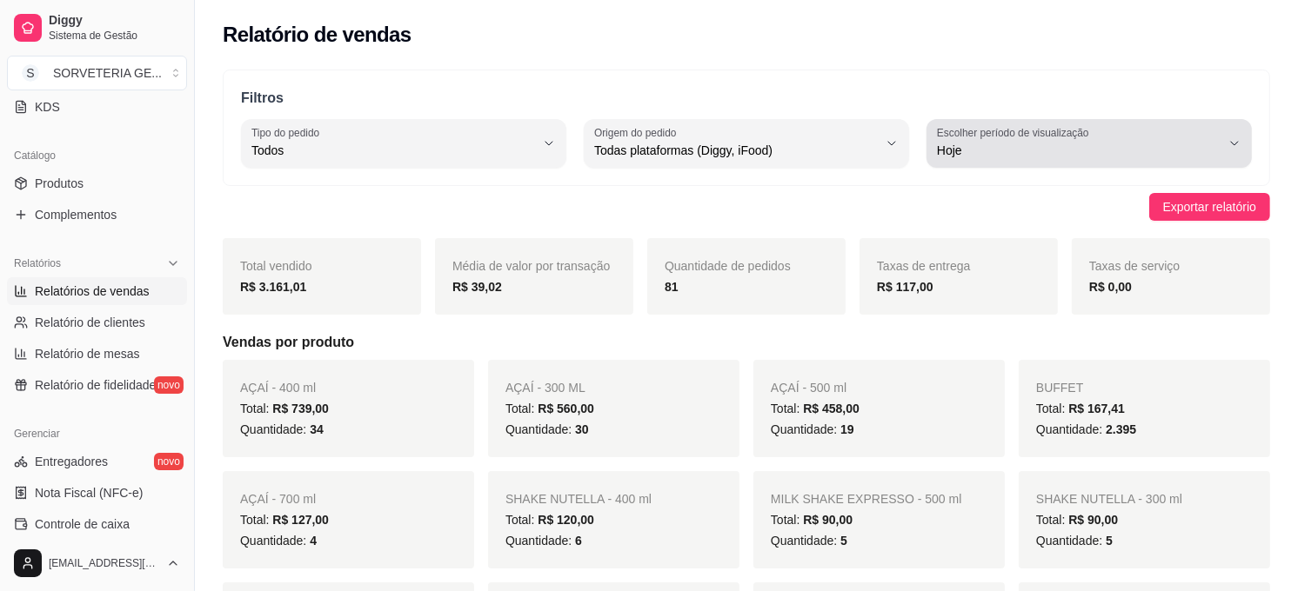
click at [1011, 149] on span "Hoje" at bounding box center [1079, 150] width 284 height 17
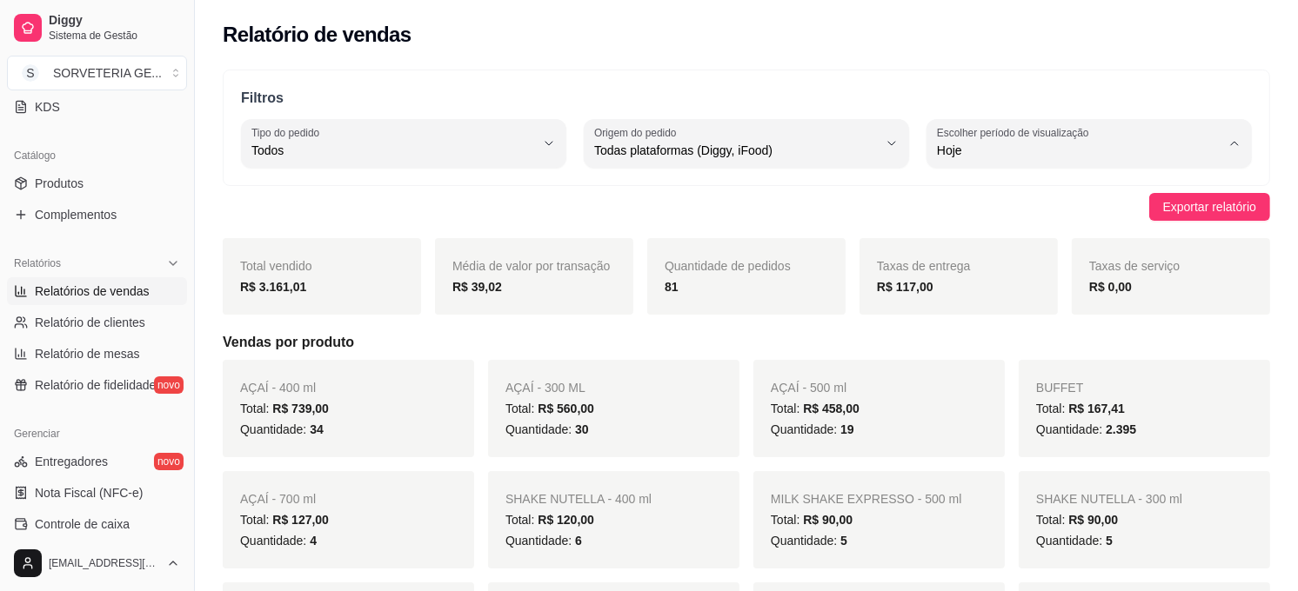
click at [997, 370] on span "Customizado" at bounding box center [1080, 362] width 269 height 17
type input "-1"
select select "-1"
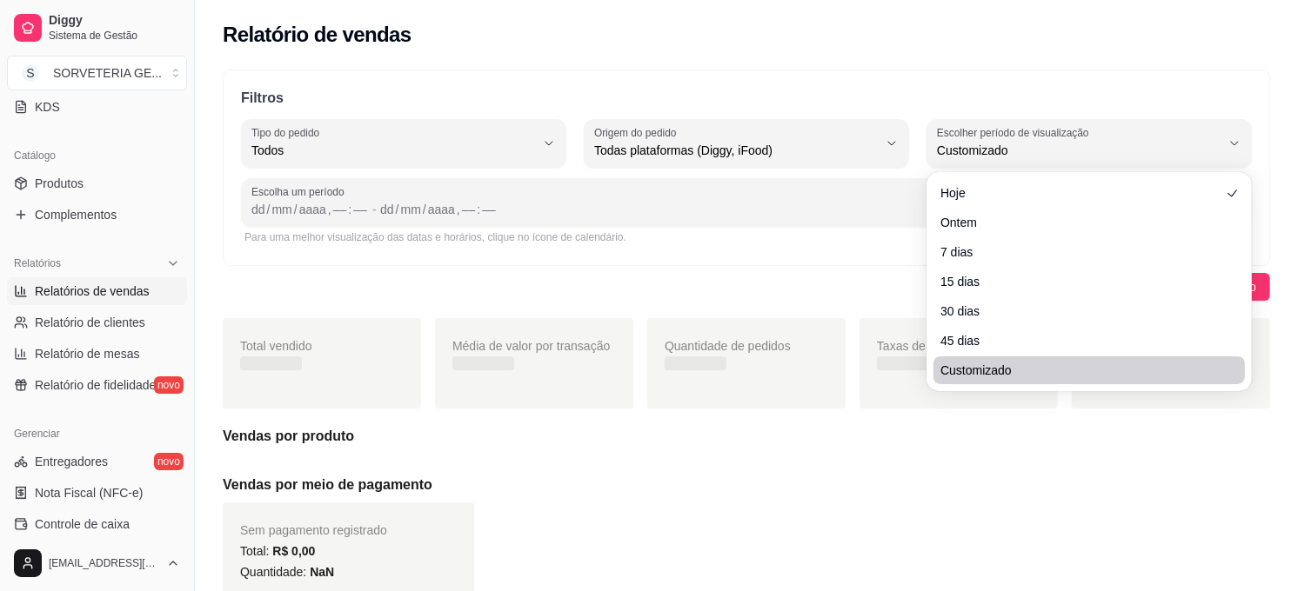
scroll to position [16, 0]
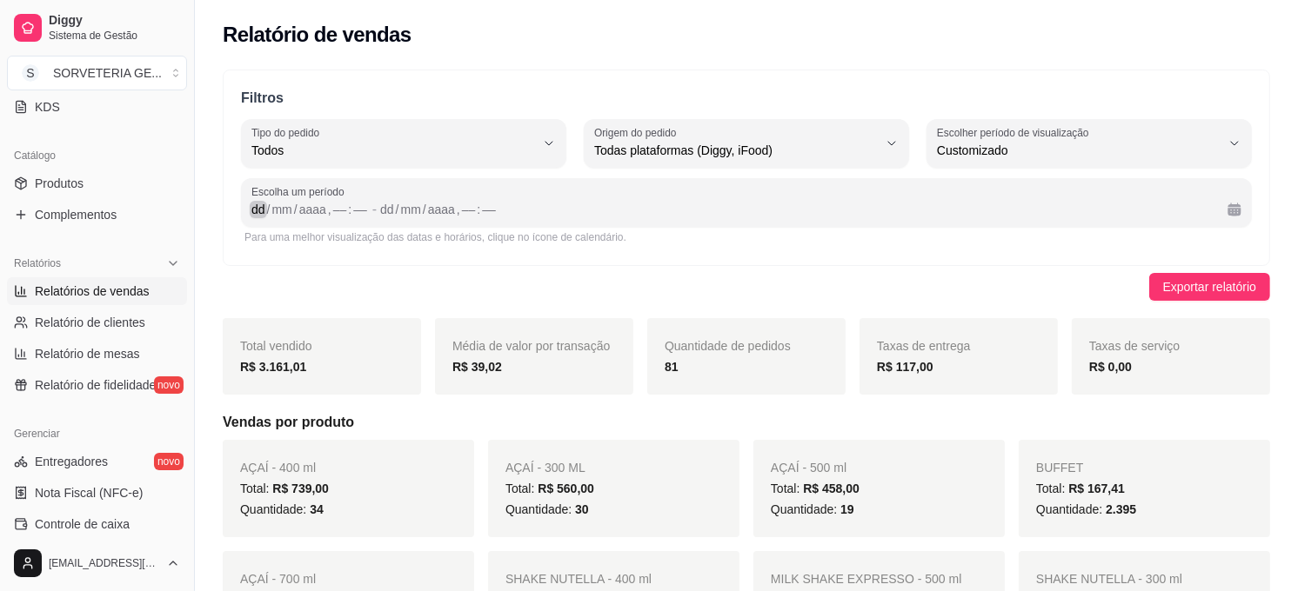
click at [255, 207] on div "dd" at bounding box center [258, 209] width 17 height 17
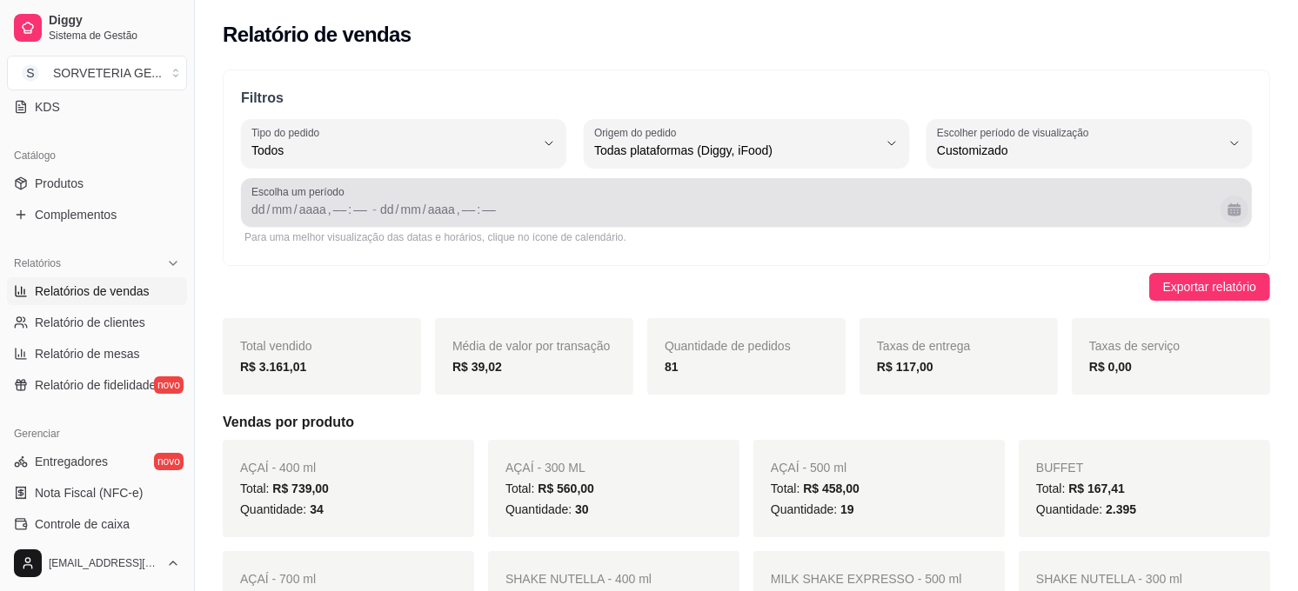
click at [1240, 210] on button "Calendário" at bounding box center [1234, 210] width 28 height 28
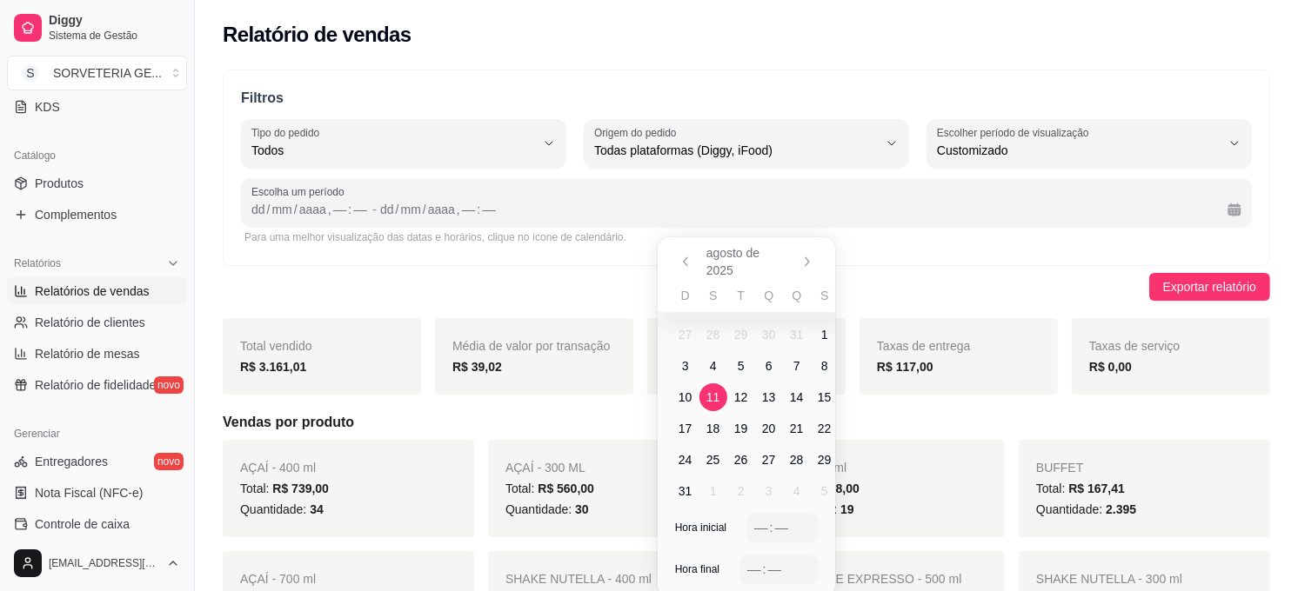
click at [716, 397] on span "11" at bounding box center [713, 397] width 14 height 17
click at [682, 435] on span "17" at bounding box center [685, 428] width 14 height 17
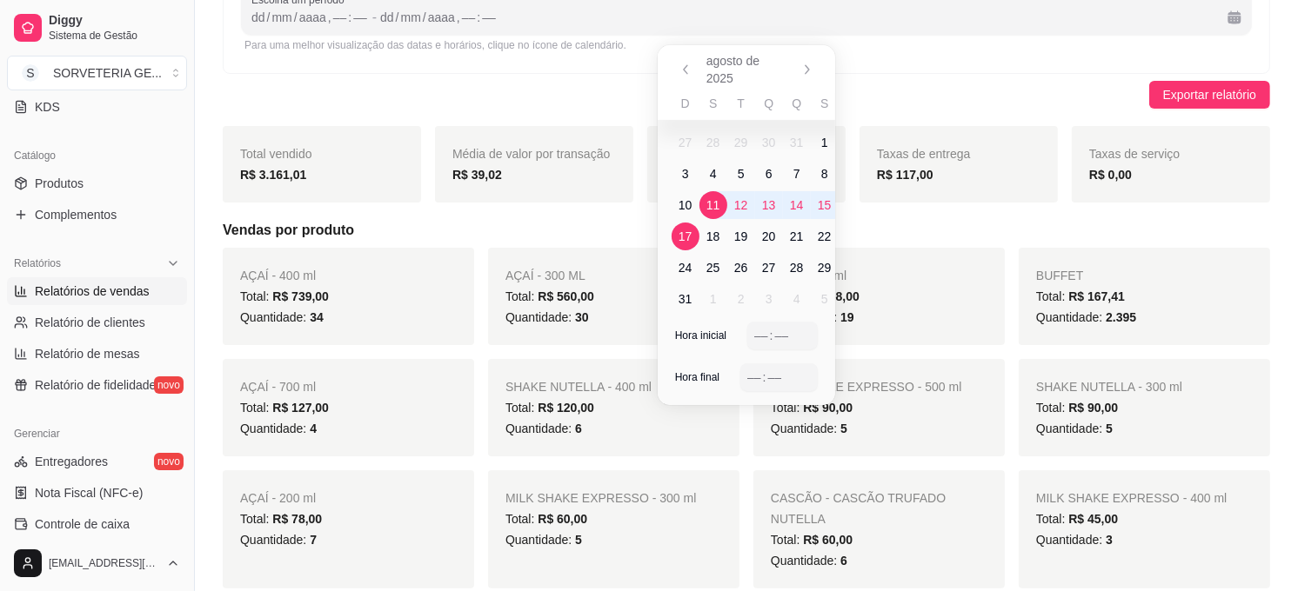
scroll to position [193, 0]
click at [755, 346] on div "–– : ––" at bounding box center [782, 335] width 70 height 28
click at [743, 377] on div "Hora final –– : ––" at bounding box center [746, 384] width 178 height 42
click at [755, 377] on div "––" at bounding box center [753, 376] width 17 height 17
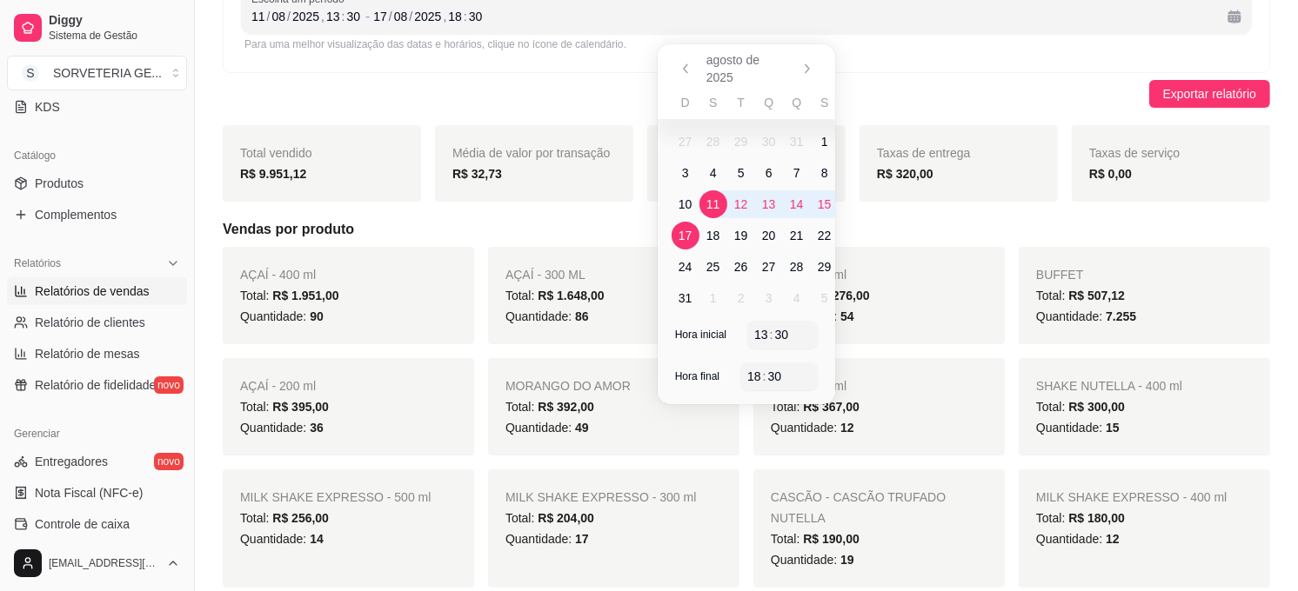
click at [994, 223] on h5 "Vendas por produto" at bounding box center [746, 229] width 1047 height 21
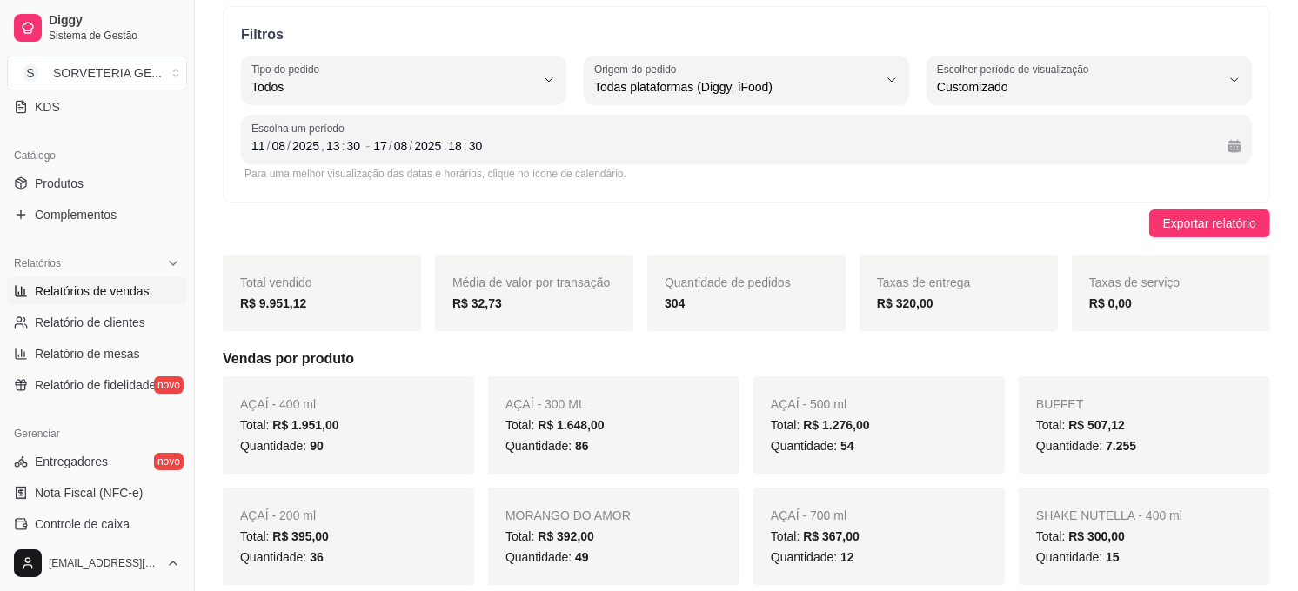
scroll to position [97, 0]
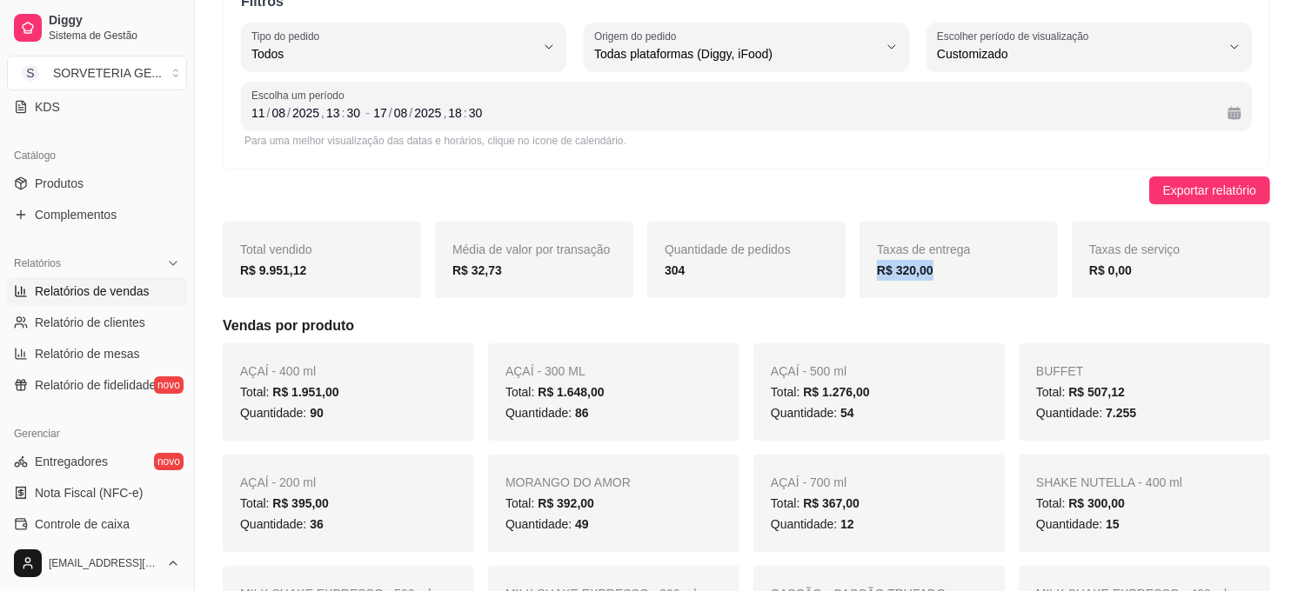
drag, startPoint x: 944, startPoint y: 277, endPoint x: 857, endPoint y: 274, distance: 87.9
click at [857, 274] on div "Total vendido R$ 9.951,12 Média de valor por transação R$ 32,73 Quantidade de p…" at bounding box center [746, 260] width 1047 height 77
drag, startPoint x: 857, startPoint y: 274, endPoint x: 957, endPoint y: 288, distance: 101.8
click at [959, 285] on div "Taxas de entrega R$ 320,00" at bounding box center [958, 260] width 198 height 77
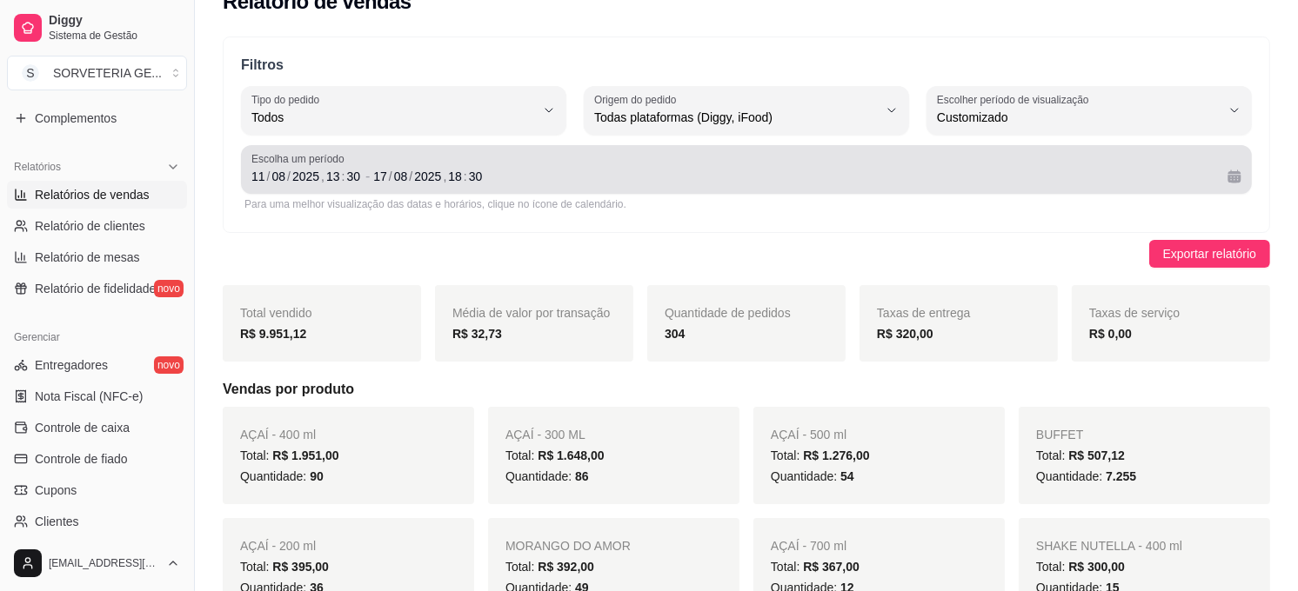
scroll to position [0, 0]
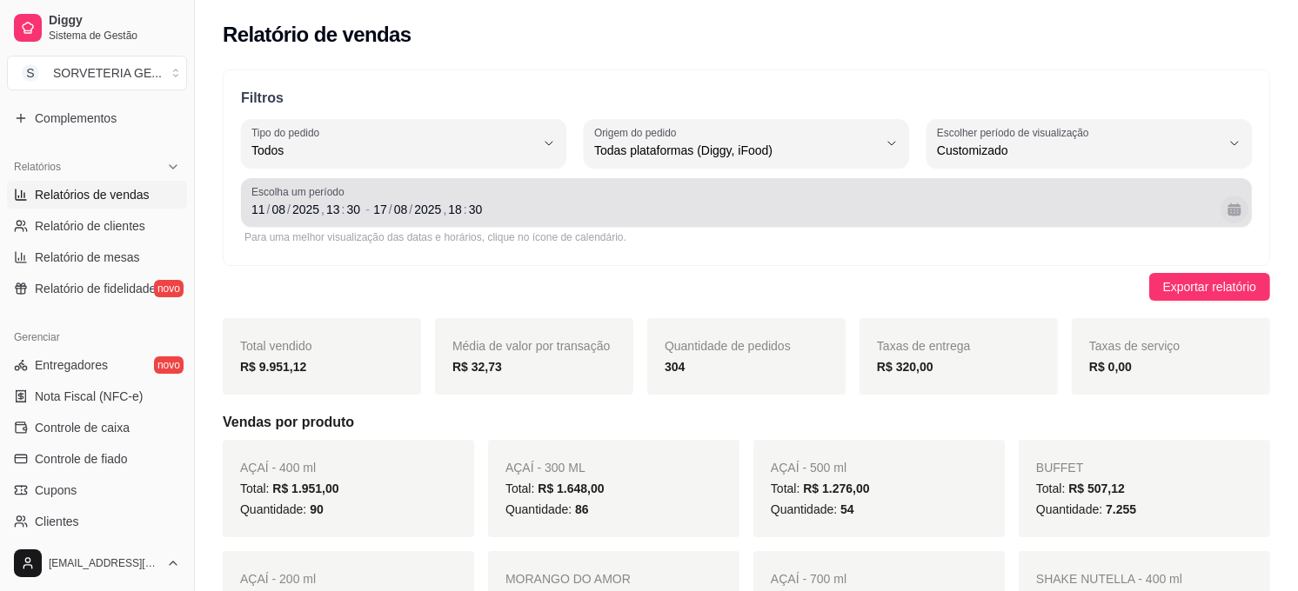
click at [1233, 210] on button "Calendário" at bounding box center [1234, 210] width 28 height 28
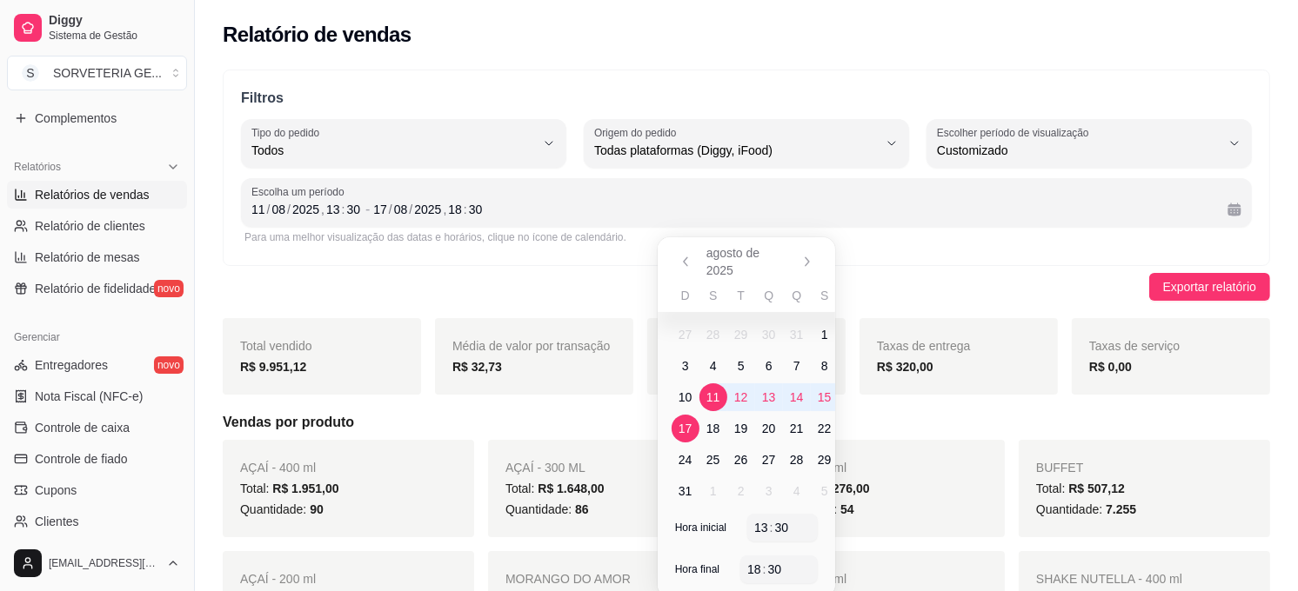
click at [951, 223] on div "Escolha um período [DATE] 13 : 30 - [DATE] 18 : 30" at bounding box center [746, 202] width 1011 height 49
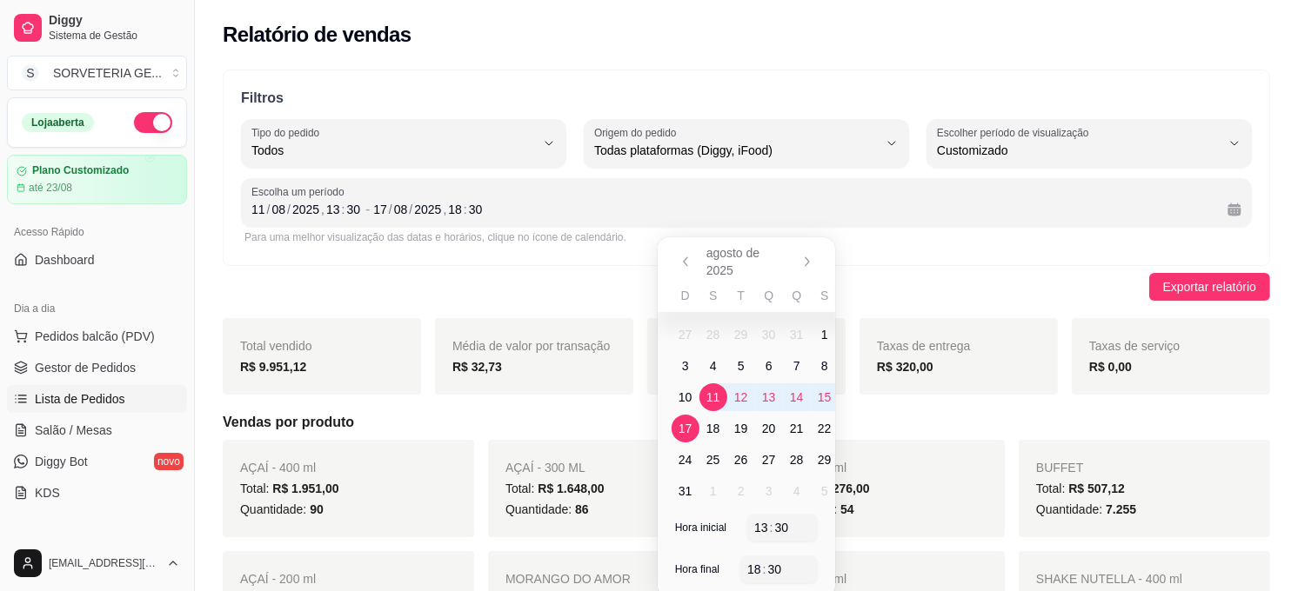
click at [78, 403] on span "Lista de Pedidos" at bounding box center [80, 398] width 90 height 17
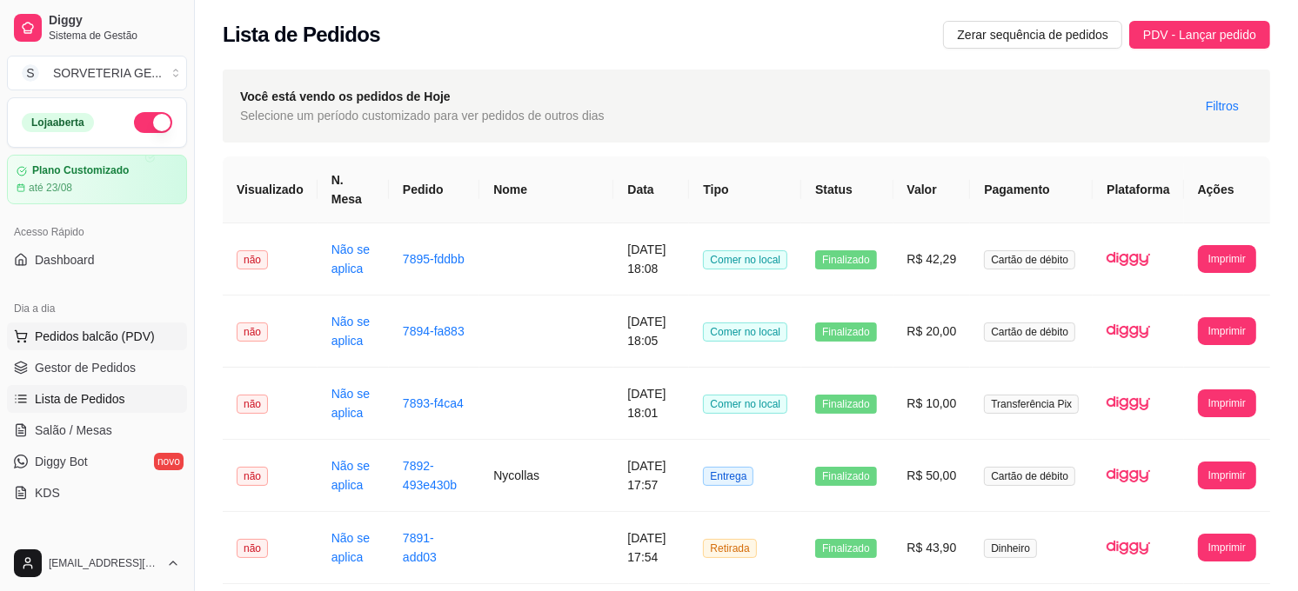
click at [99, 337] on span "Pedidos balcão (PDV)" at bounding box center [95, 336] width 120 height 17
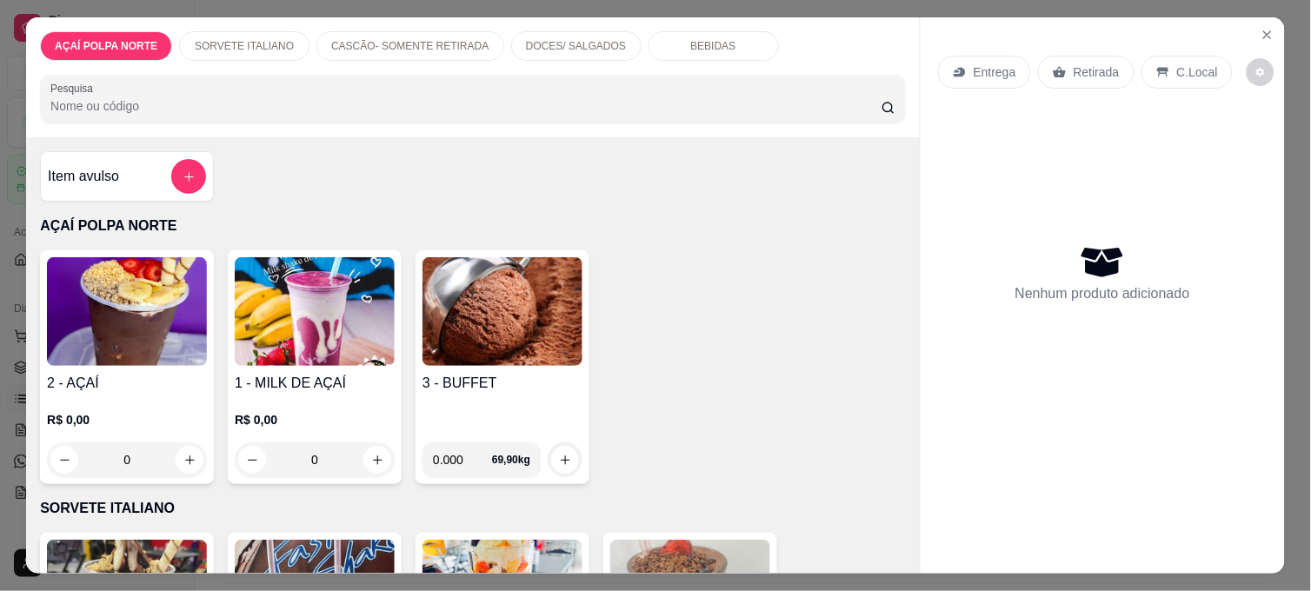
click at [150, 296] on img at bounding box center [127, 311] width 160 height 109
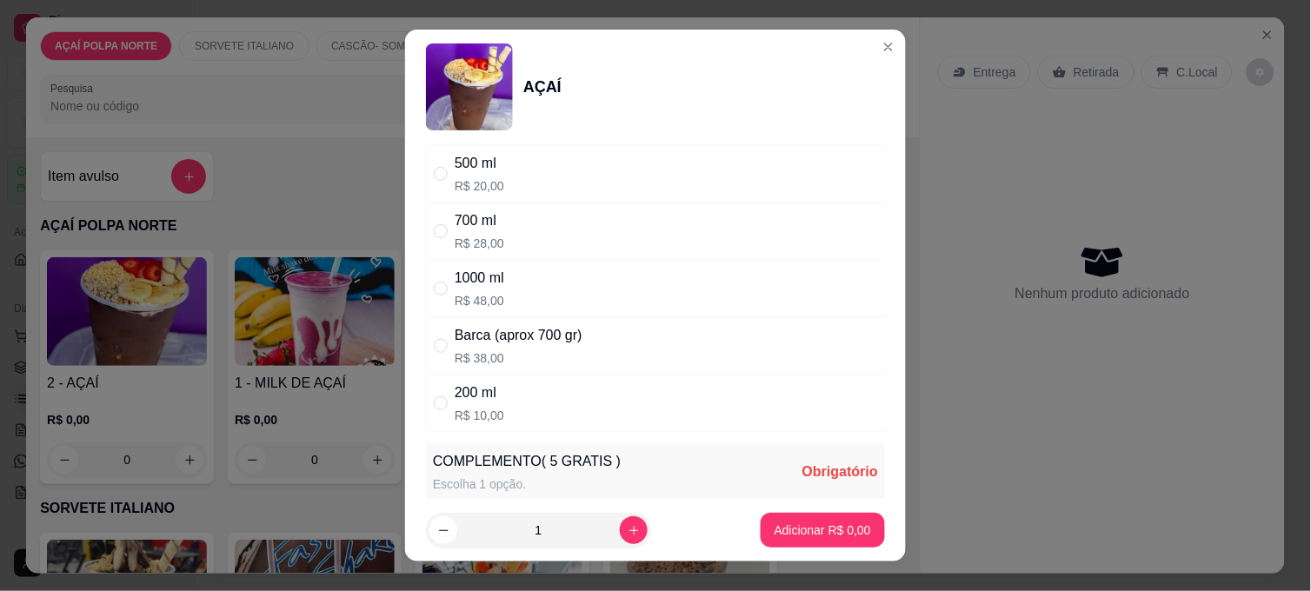
scroll to position [193, 0]
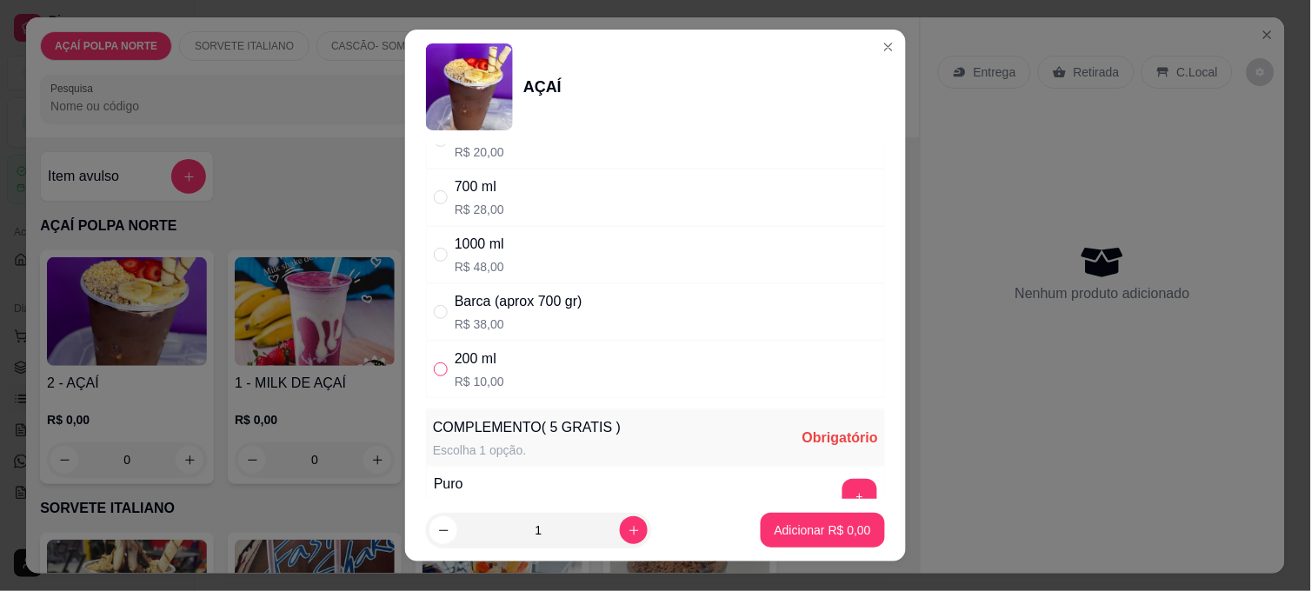
click at [438, 365] on input "" at bounding box center [441, 370] width 14 height 14
radio input "true"
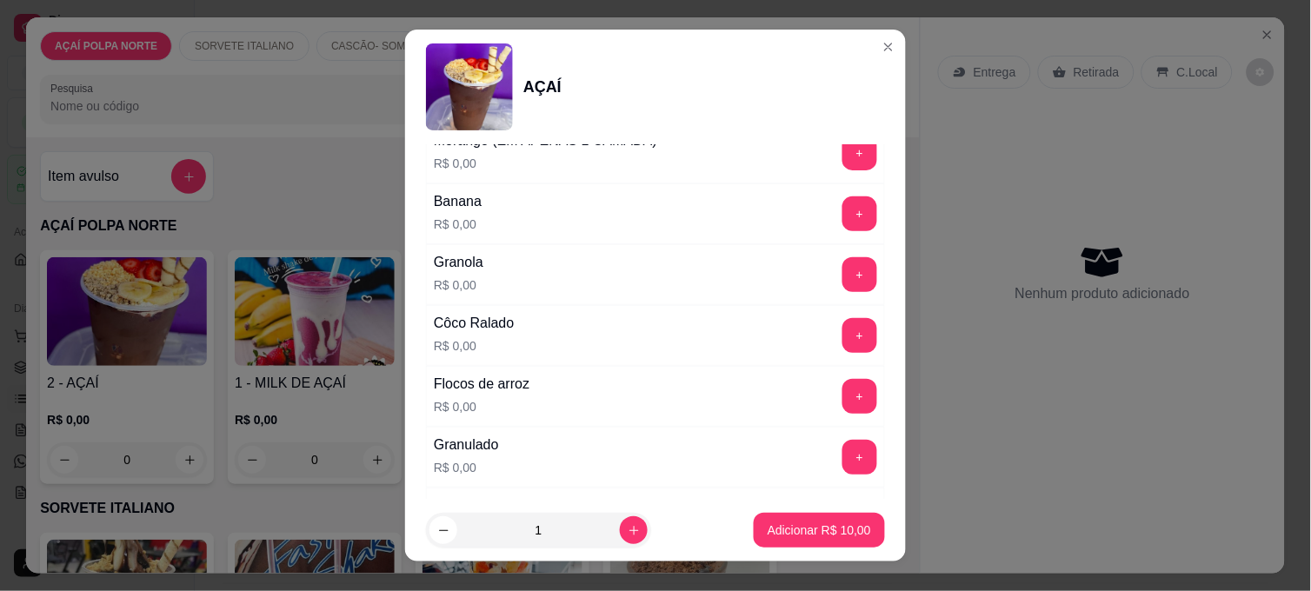
scroll to position [870, 0]
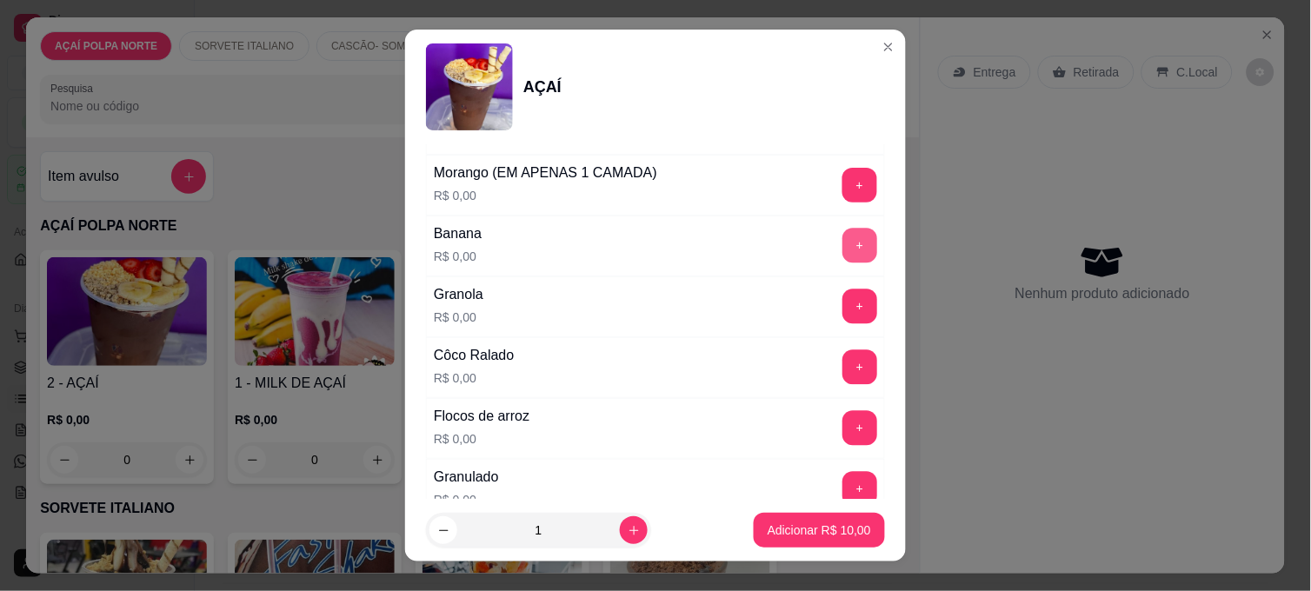
click at [843, 246] on button "+" at bounding box center [860, 246] width 35 height 35
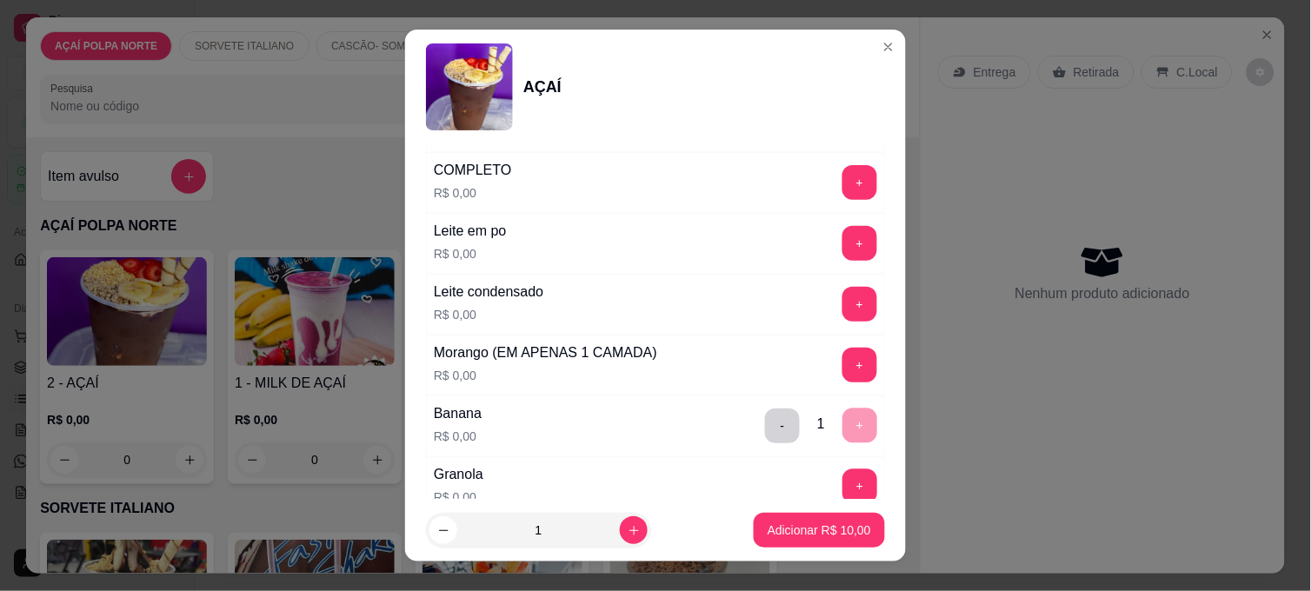
scroll to position [676, 0]
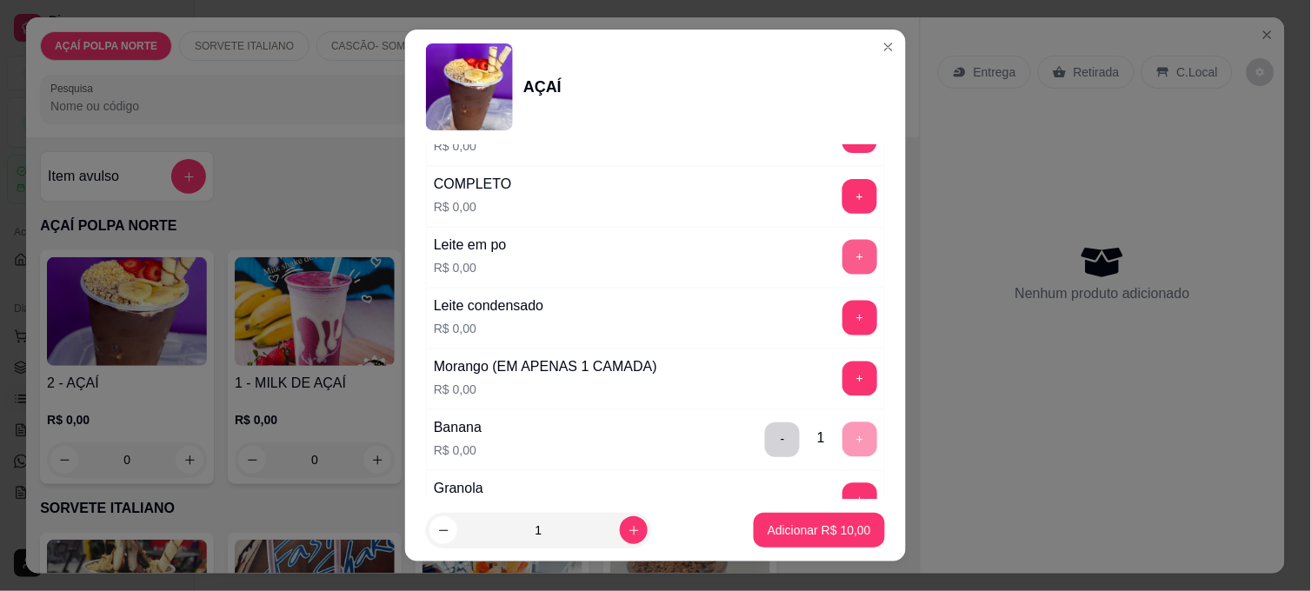
click at [843, 259] on button "+" at bounding box center [860, 257] width 35 height 35
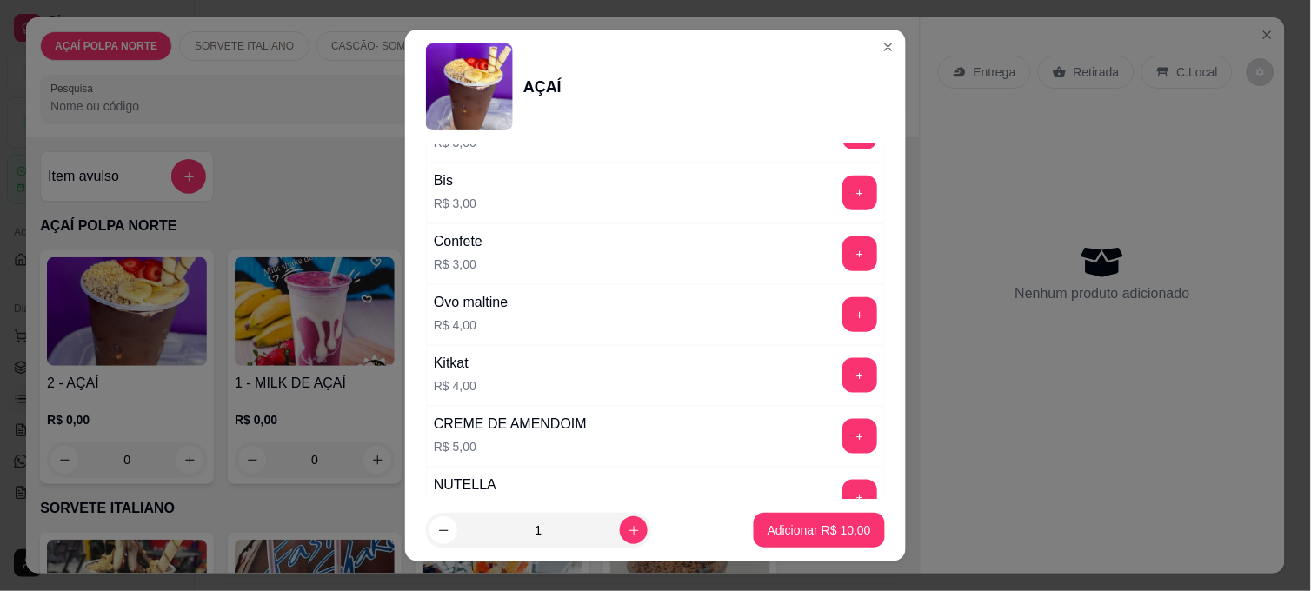
scroll to position [1932, 0]
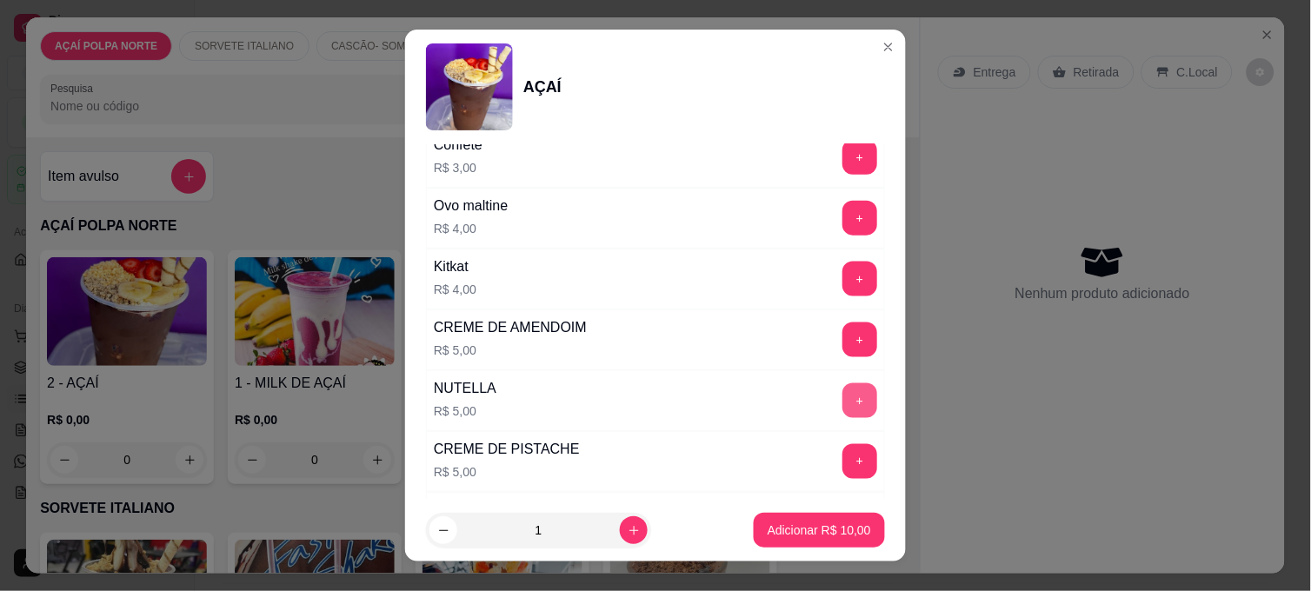
click at [843, 398] on button "+" at bounding box center [860, 401] width 35 height 35
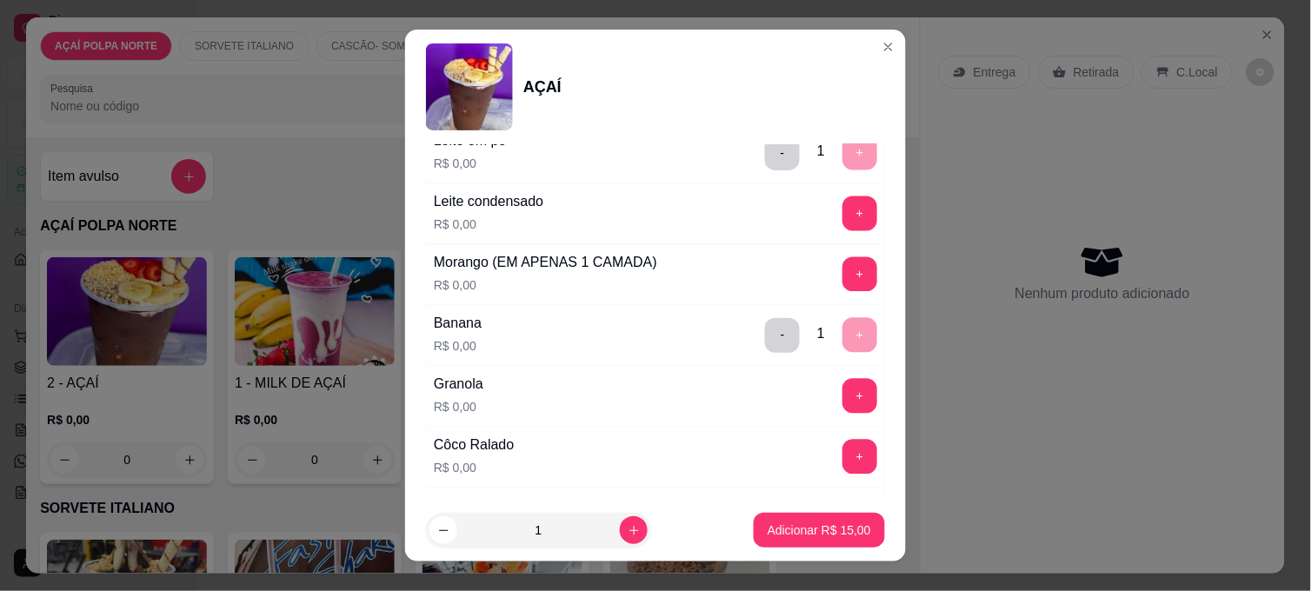
scroll to position [772, 0]
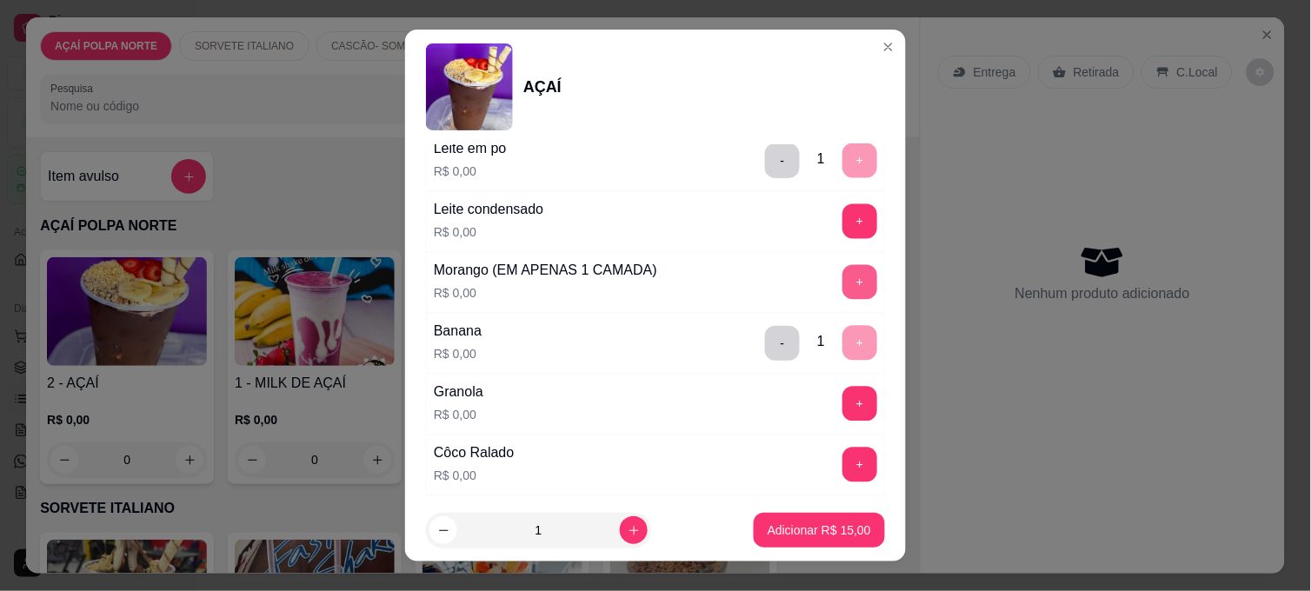
click at [843, 282] on button "+" at bounding box center [860, 282] width 35 height 35
click at [804, 523] on p "Adicionar R$ 15,00" at bounding box center [819, 530] width 103 height 17
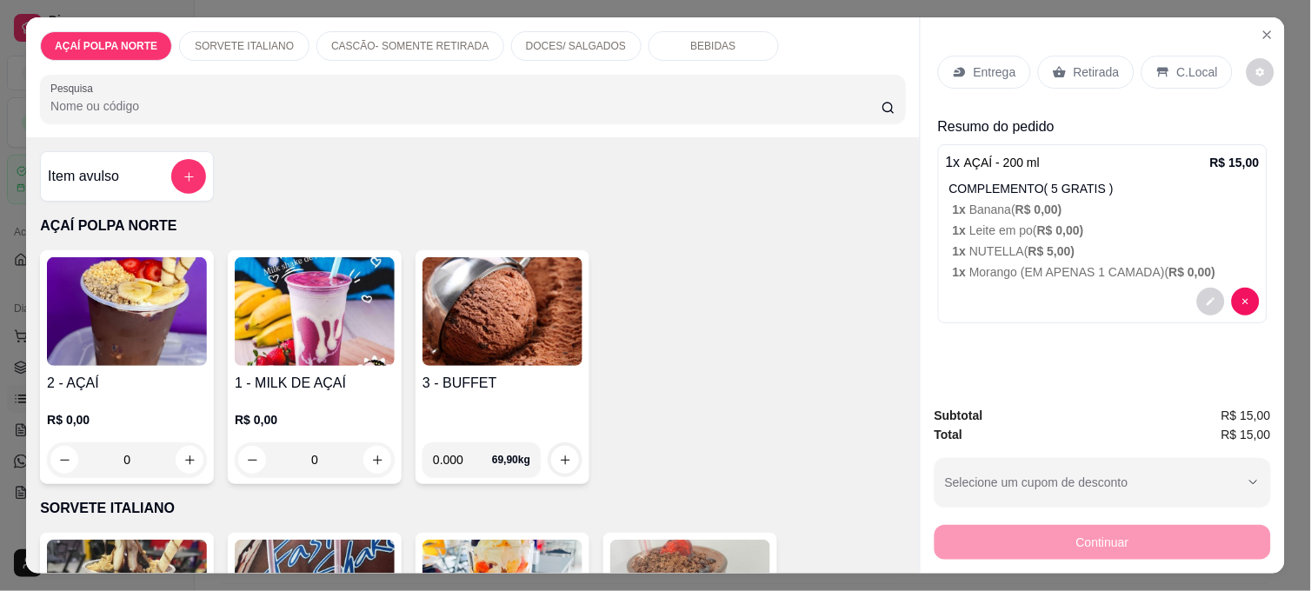
click at [1185, 63] on p "C.Local" at bounding box center [1198, 71] width 41 height 17
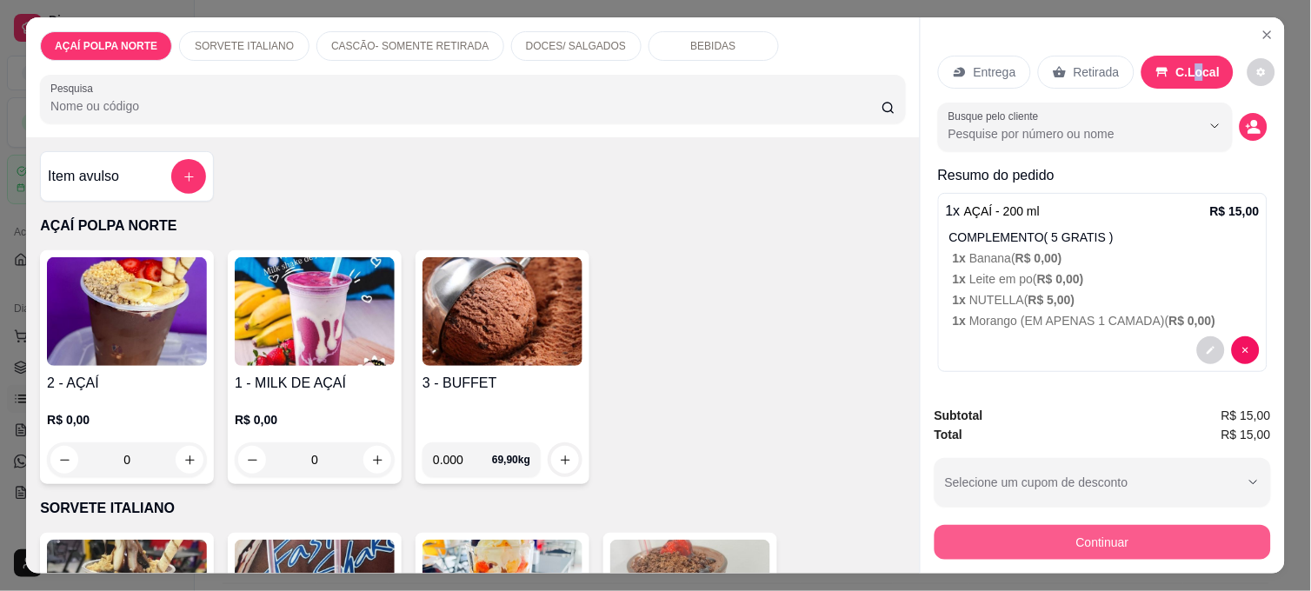
click at [1118, 537] on button "Continuar" at bounding box center [1103, 542] width 337 height 35
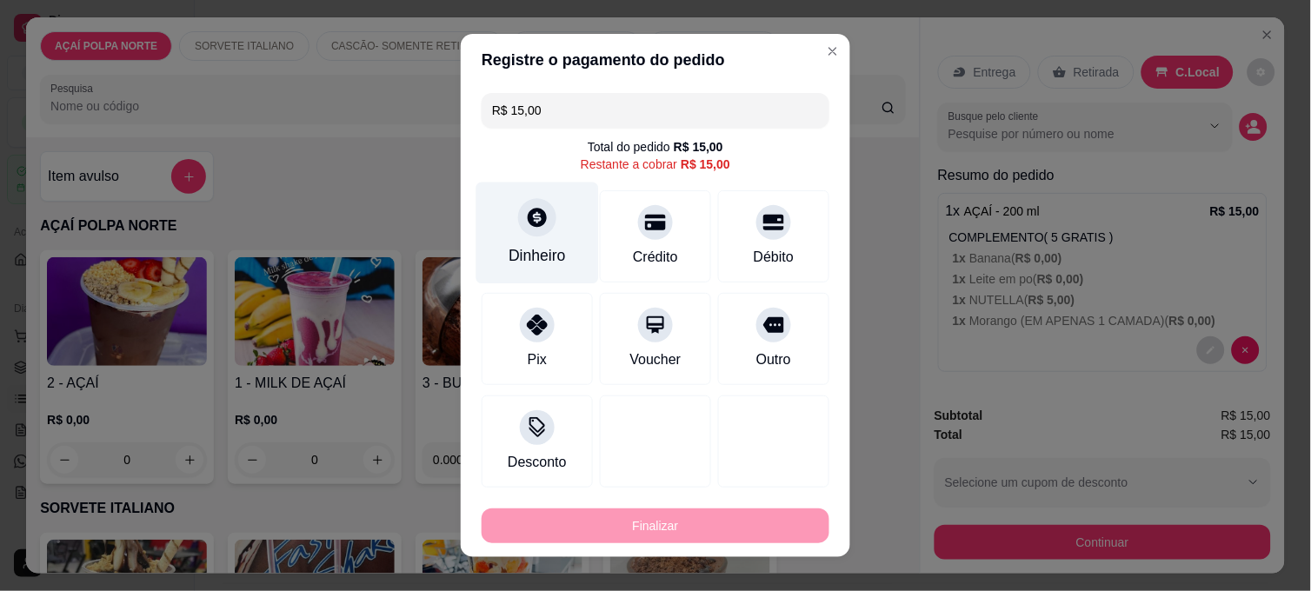
click at [553, 237] on div "Dinheiro" at bounding box center [538, 234] width 123 height 102
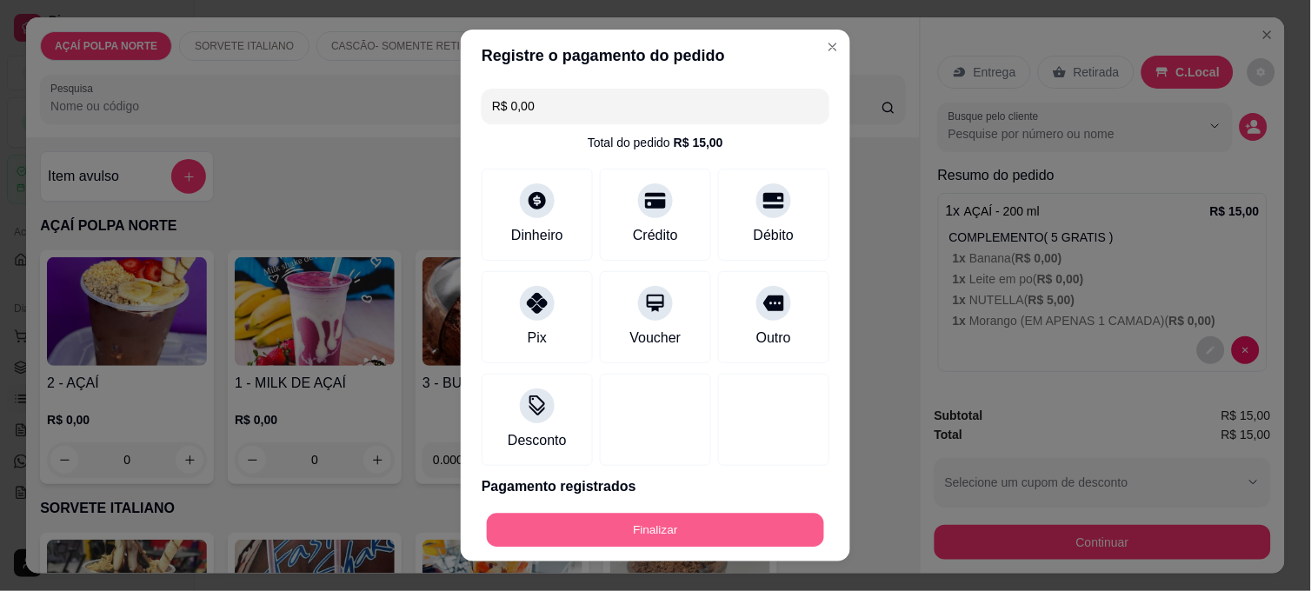
click at [698, 537] on button "Finalizar" at bounding box center [655, 531] width 337 height 34
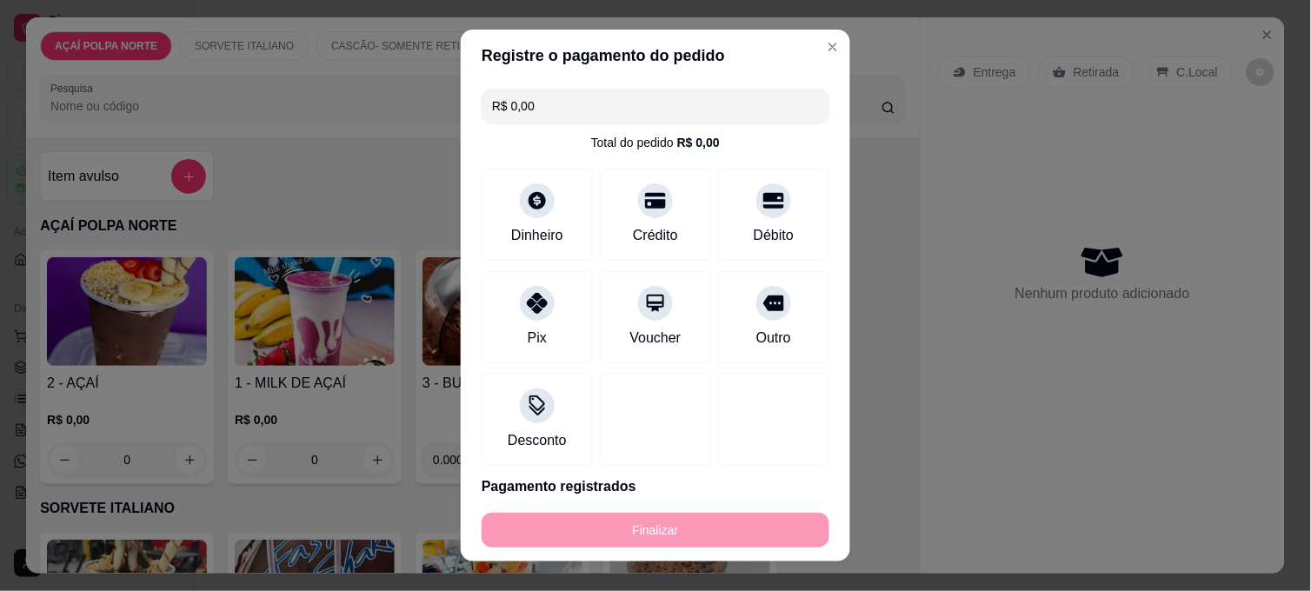
type input "-R$ 15,00"
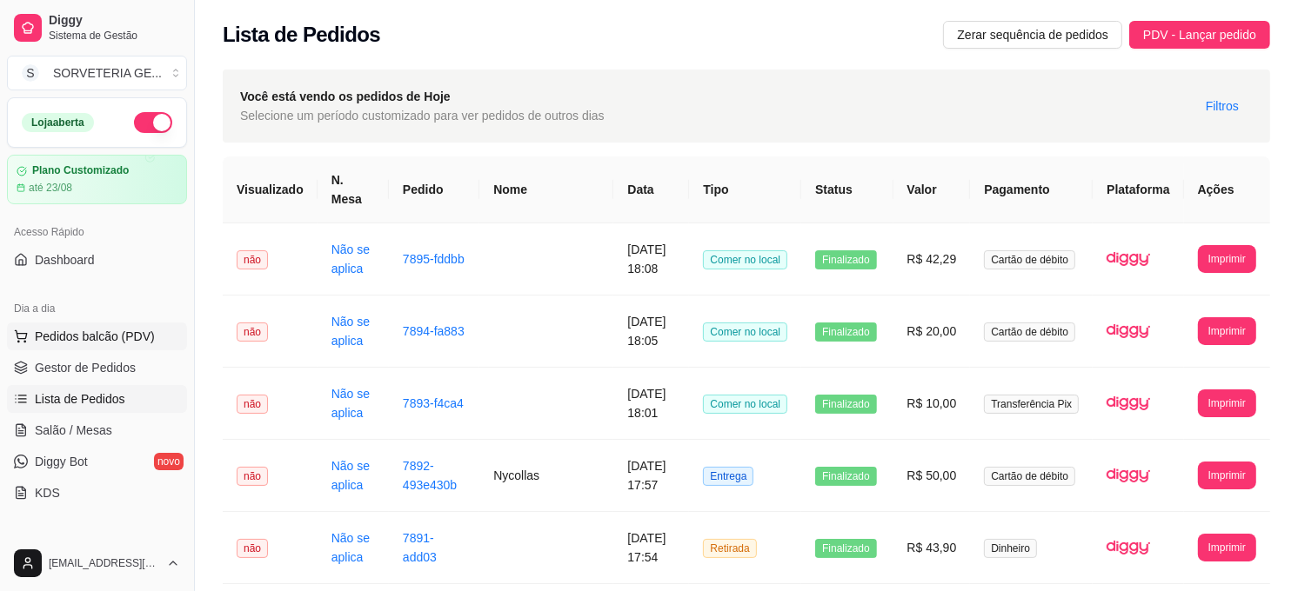
click at [107, 337] on span "Pedidos balcão (PDV)" at bounding box center [95, 336] width 120 height 17
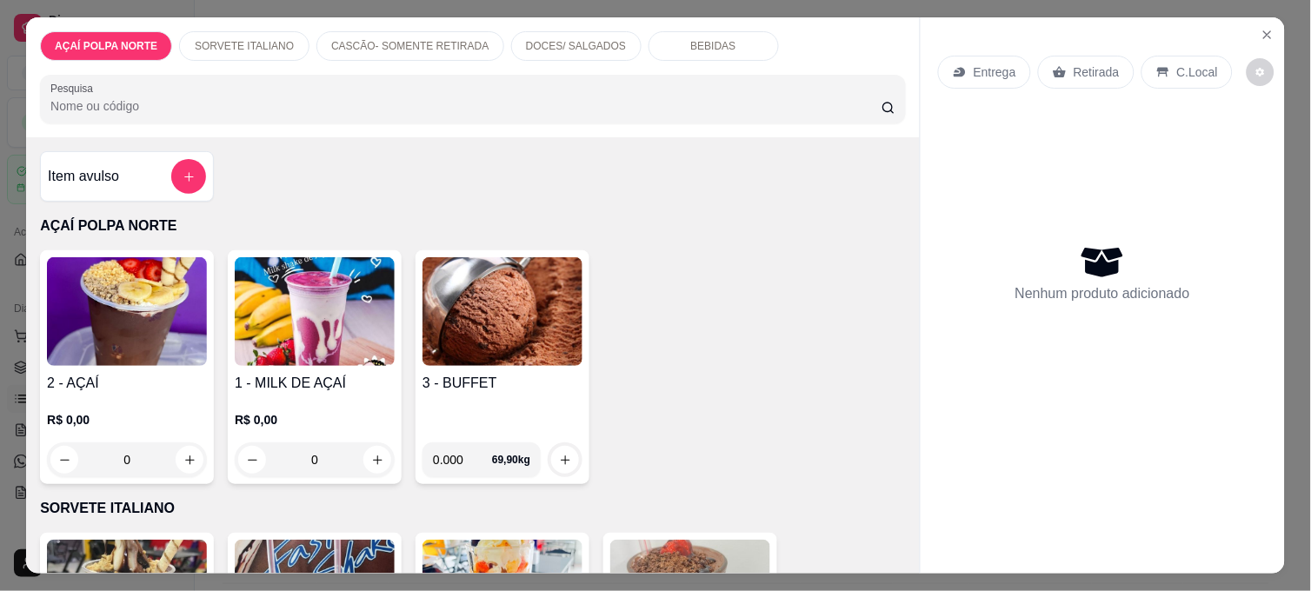
click at [132, 270] on img at bounding box center [127, 311] width 160 height 109
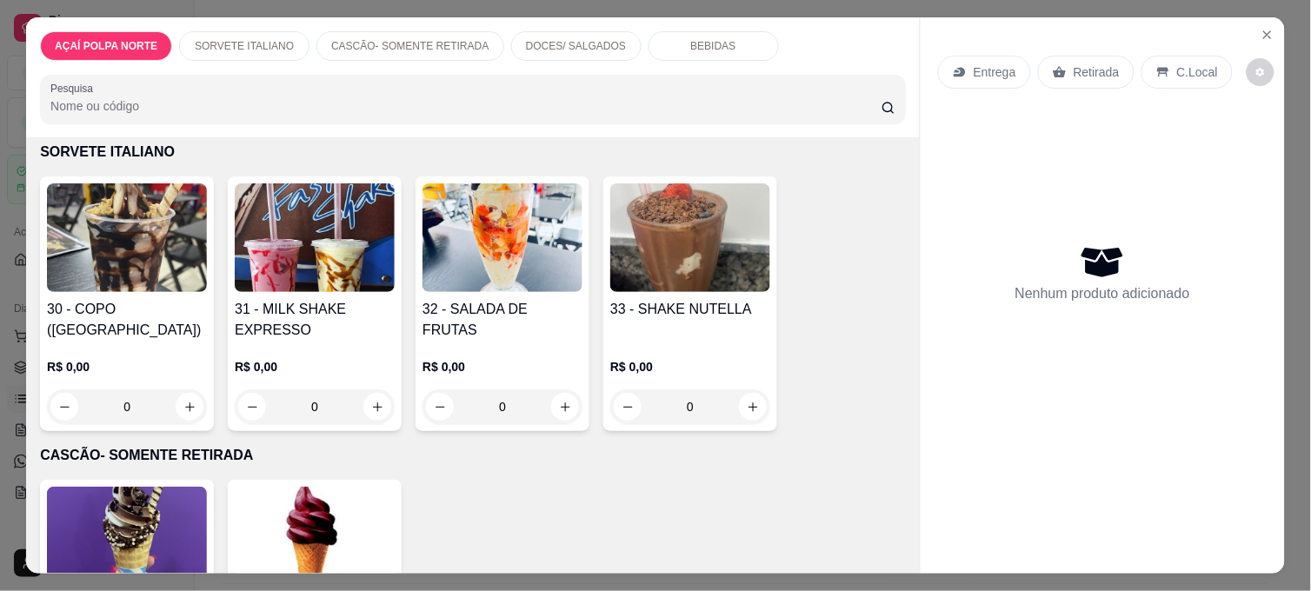
scroll to position [386, 0]
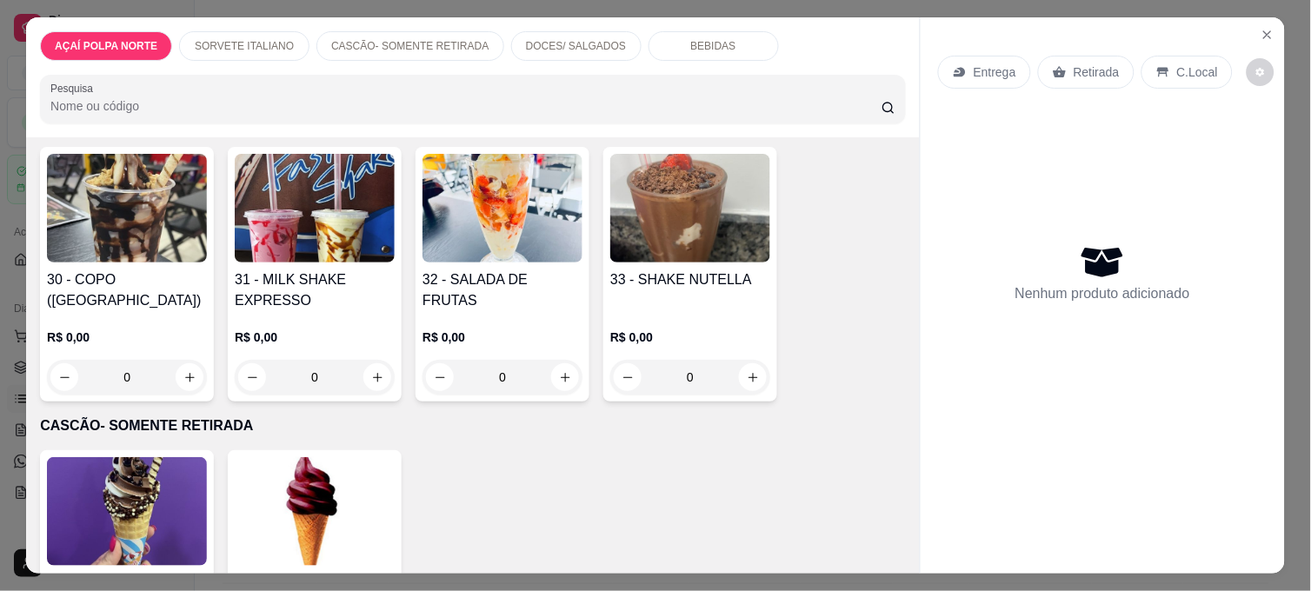
click at [517, 204] on img at bounding box center [503, 208] width 160 height 109
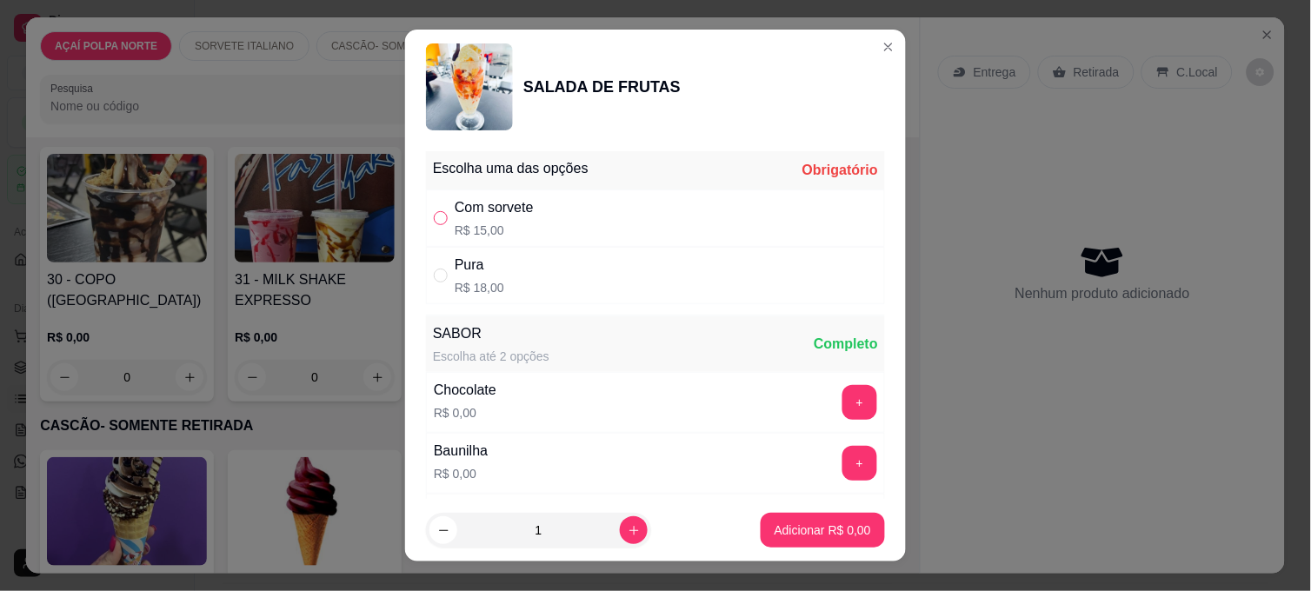
click at [437, 211] on input "" at bounding box center [441, 218] width 14 height 14
radio input "true"
click at [770, 532] on p "Adicionar R$ 15,00" at bounding box center [820, 530] width 101 height 17
type input "1"
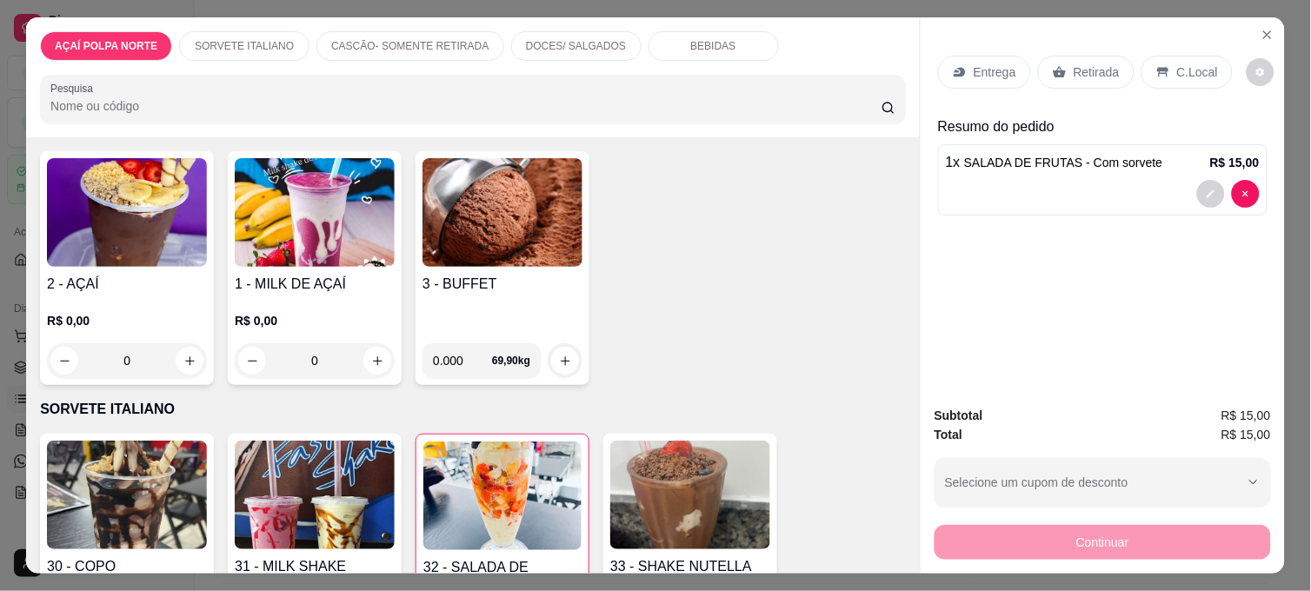
scroll to position [0, 0]
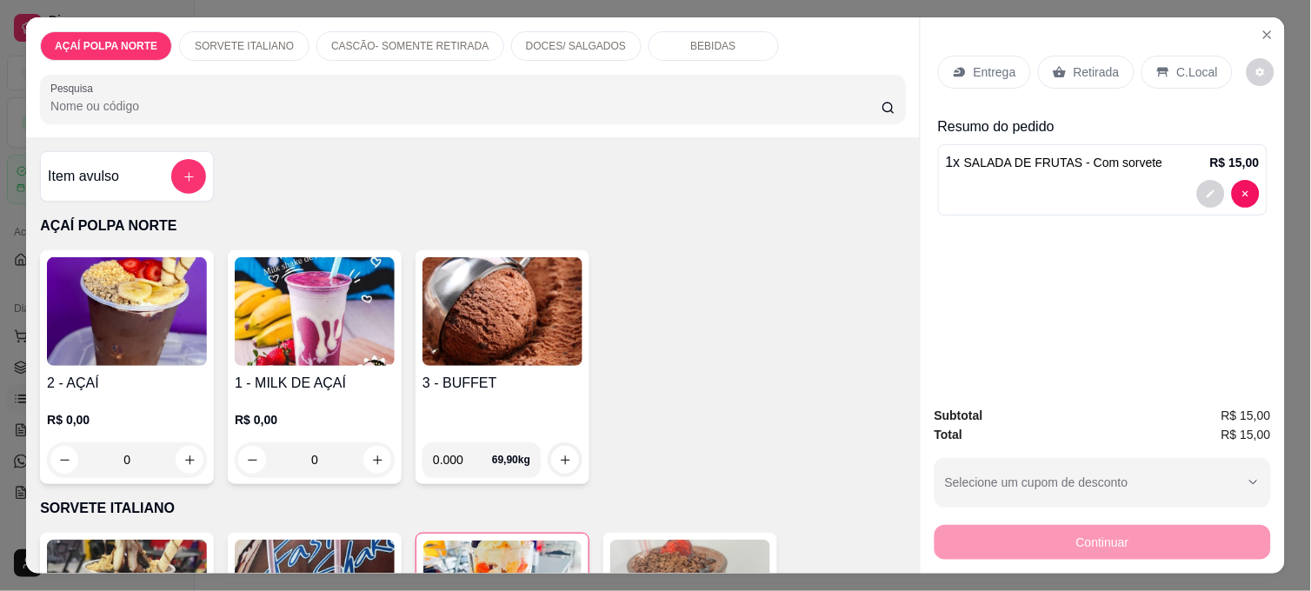
click at [123, 317] on img at bounding box center [127, 311] width 160 height 109
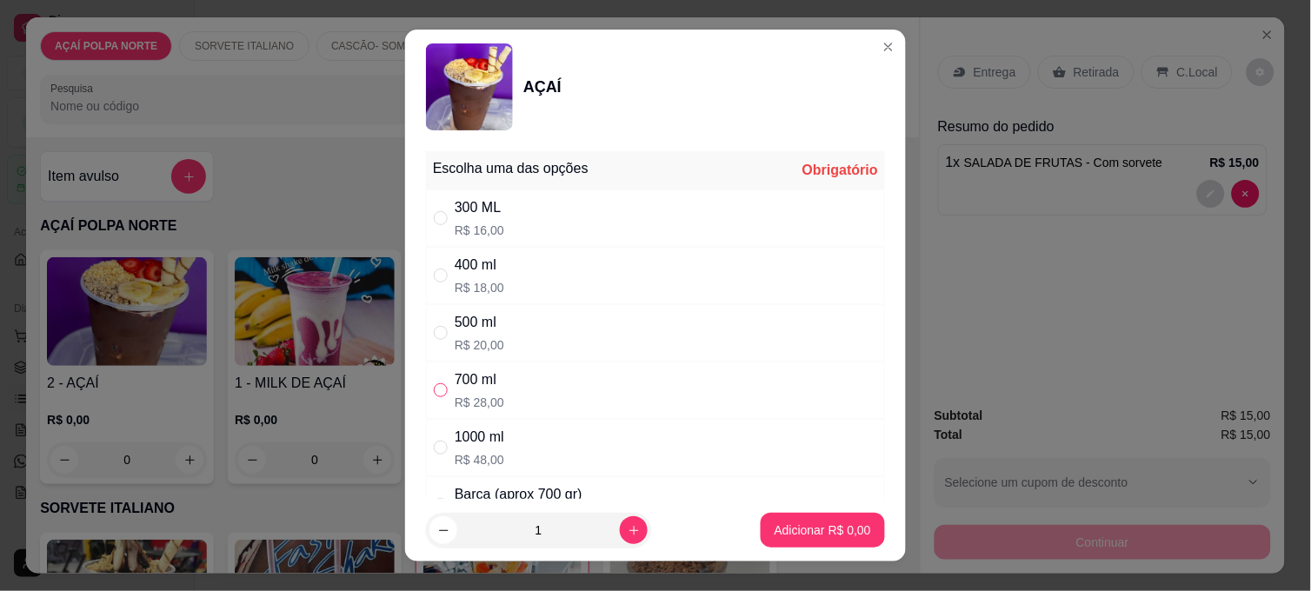
click at [434, 383] on label "" at bounding box center [441, 390] width 14 height 19
click at [434, 384] on input "" at bounding box center [441, 391] width 14 height 14
click at [437, 389] on input "" at bounding box center [441, 391] width 14 height 14
radio input "true"
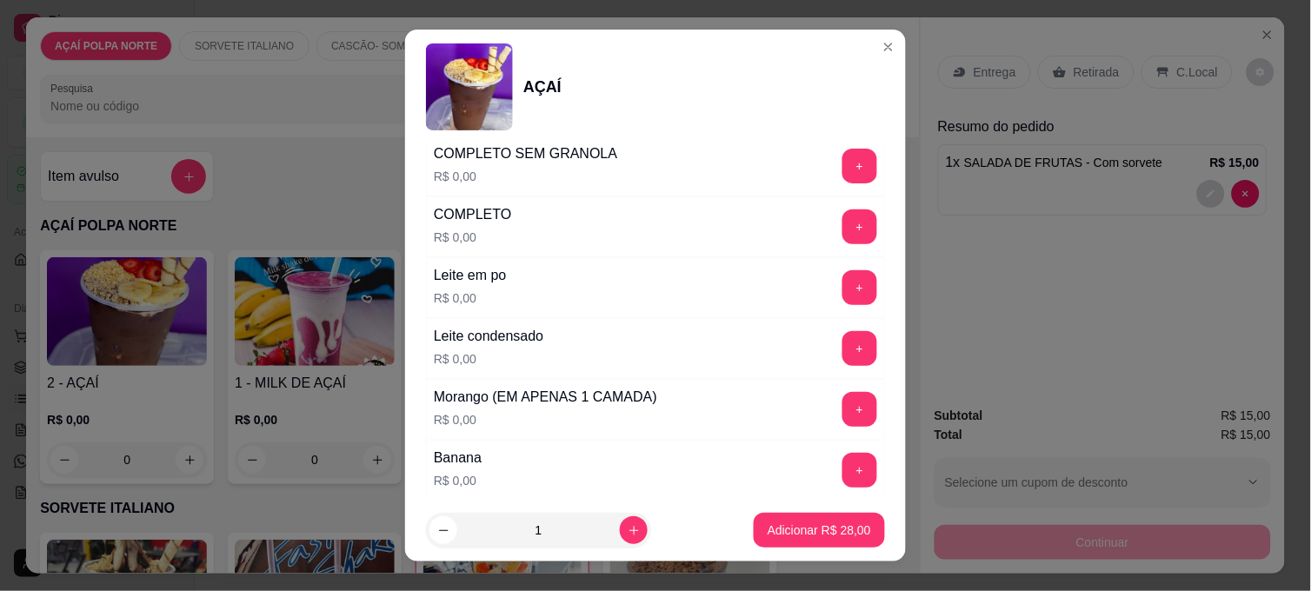
scroll to position [676, 0]
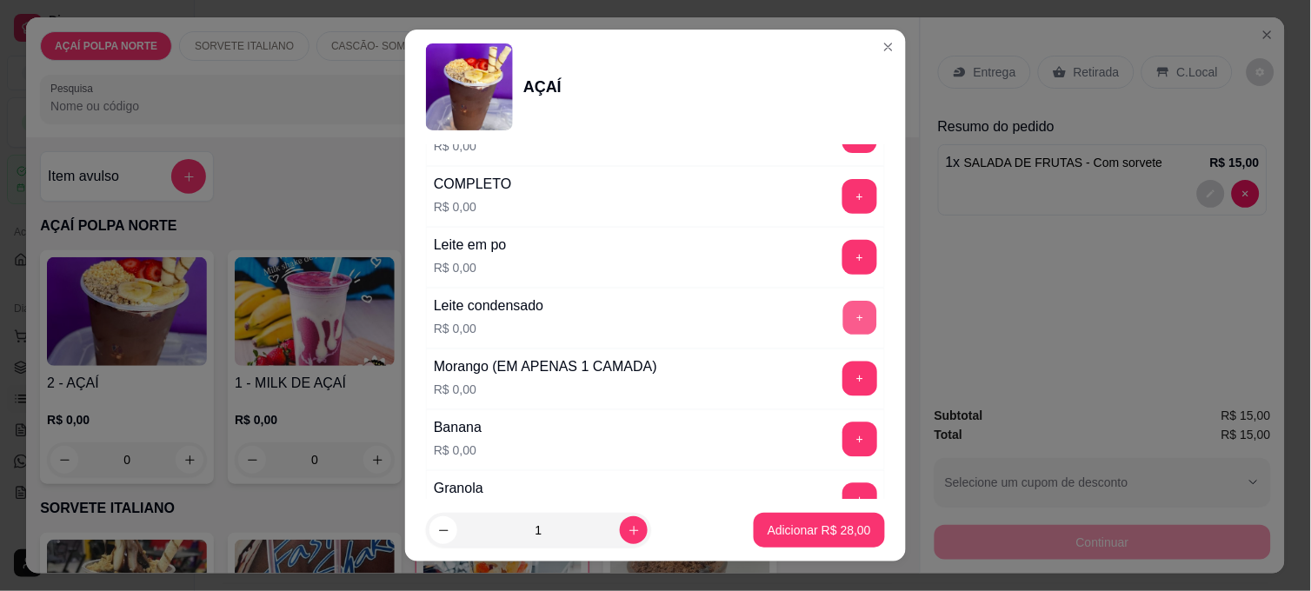
click at [844, 314] on button "+" at bounding box center [861, 319] width 34 height 34
click at [843, 244] on button "+" at bounding box center [860, 257] width 35 height 35
click at [836, 484] on div "+" at bounding box center [860, 501] width 49 height 35
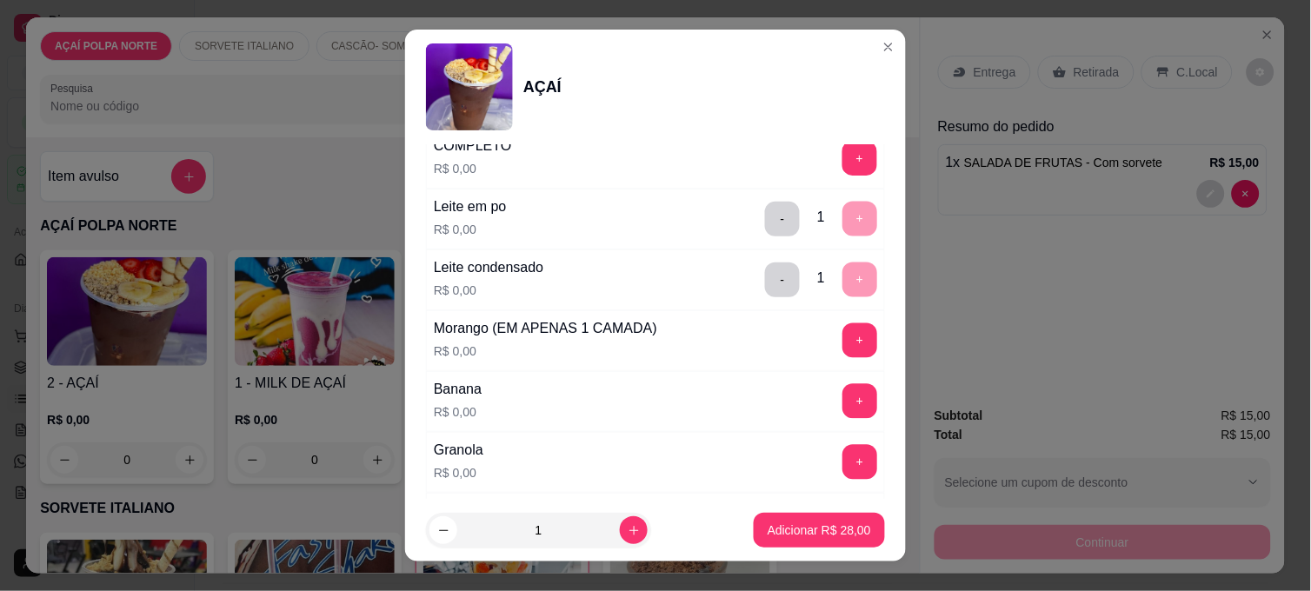
scroll to position [772, 0]
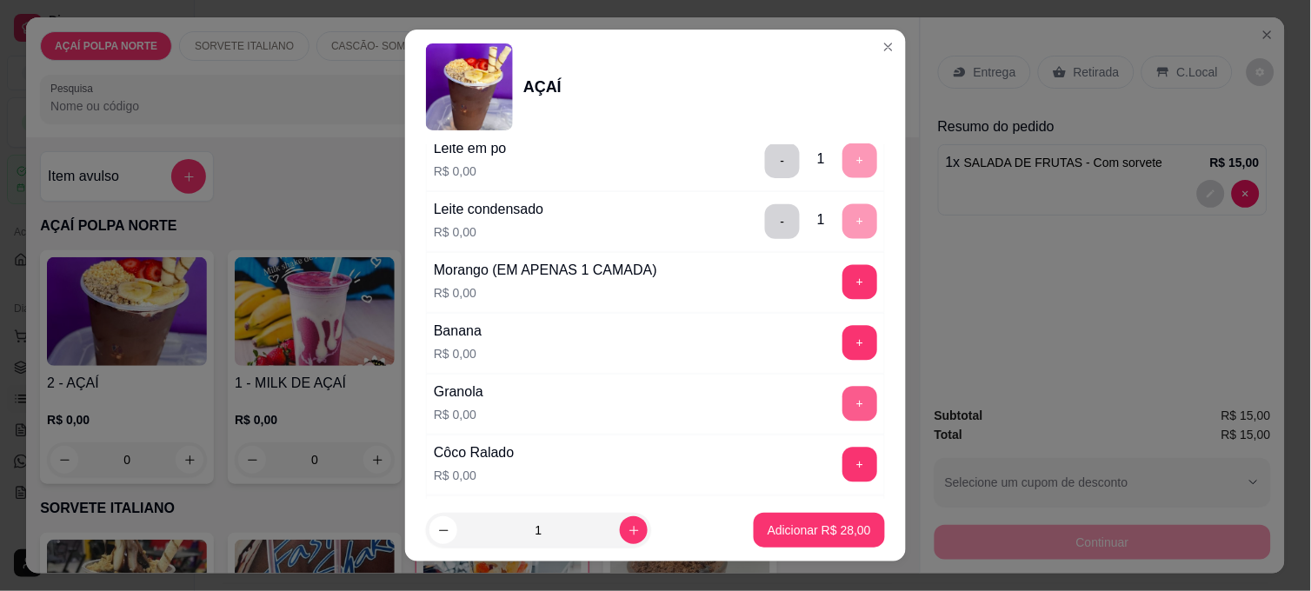
click at [843, 407] on button "+" at bounding box center [860, 404] width 35 height 35
click at [812, 518] on button "Adicionar R$ 28,00" at bounding box center [819, 530] width 131 height 35
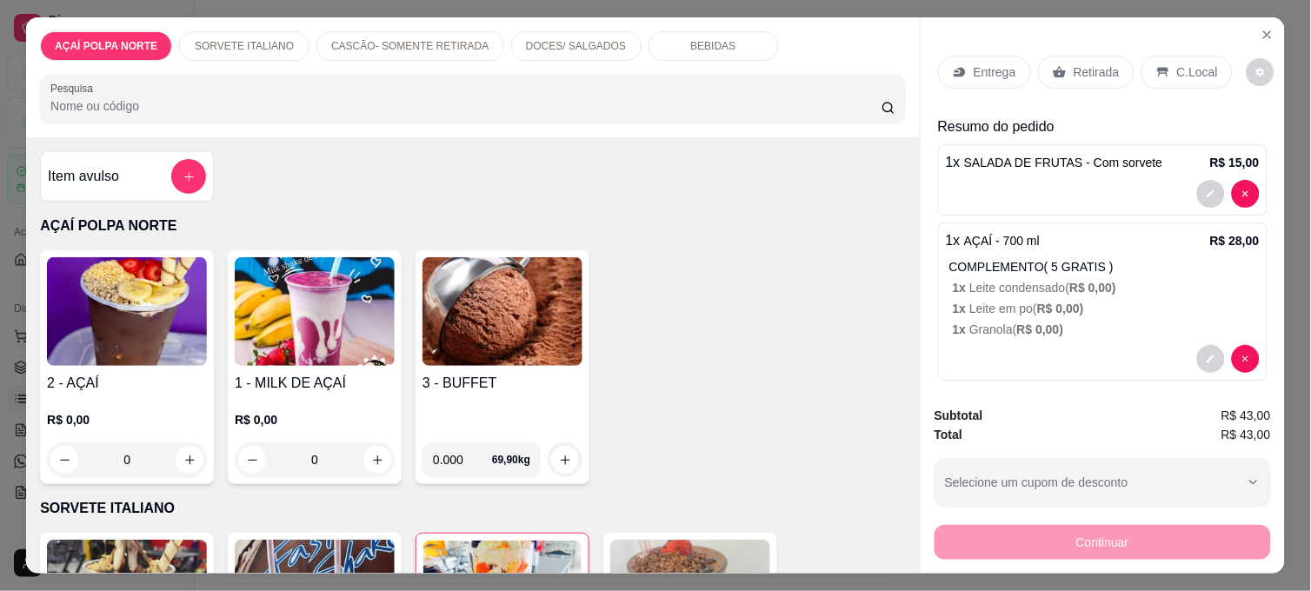
drag, startPoint x: 1175, startPoint y: 67, endPoint x: 1167, endPoint y: 79, distance: 14.5
click at [1178, 68] on p "C.Local" at bounding box center [1198, 71] width 41 height 17
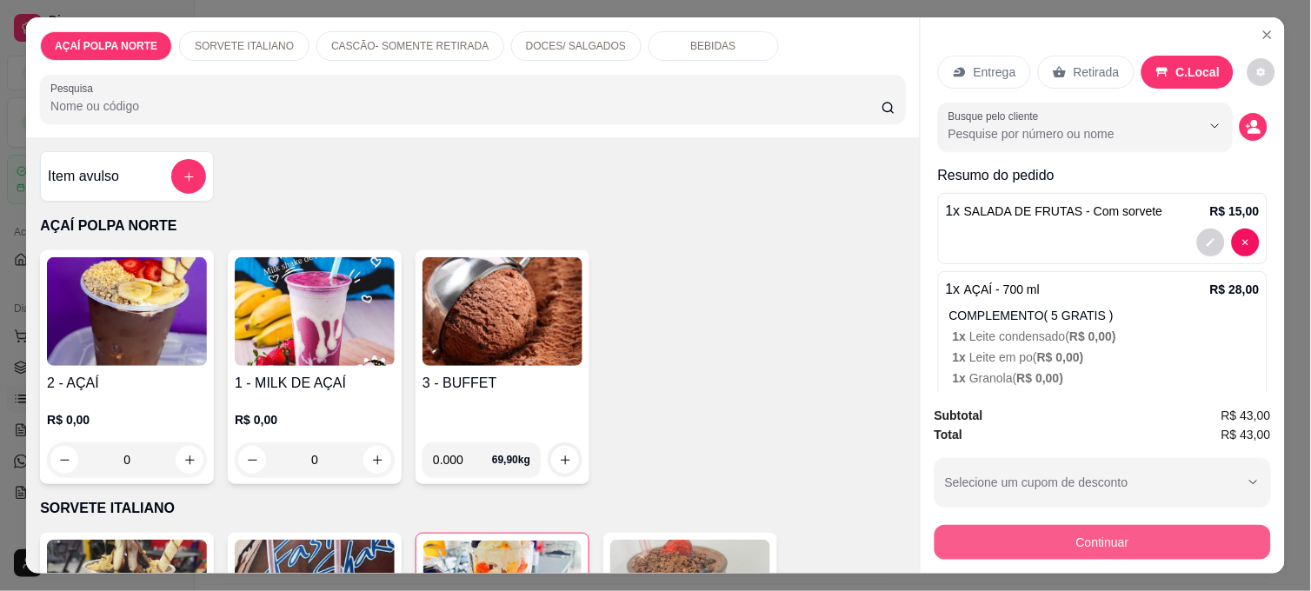
click at [1090, 533] on button "Continuar" at bounding box center [1103, 542] width 337 height 35
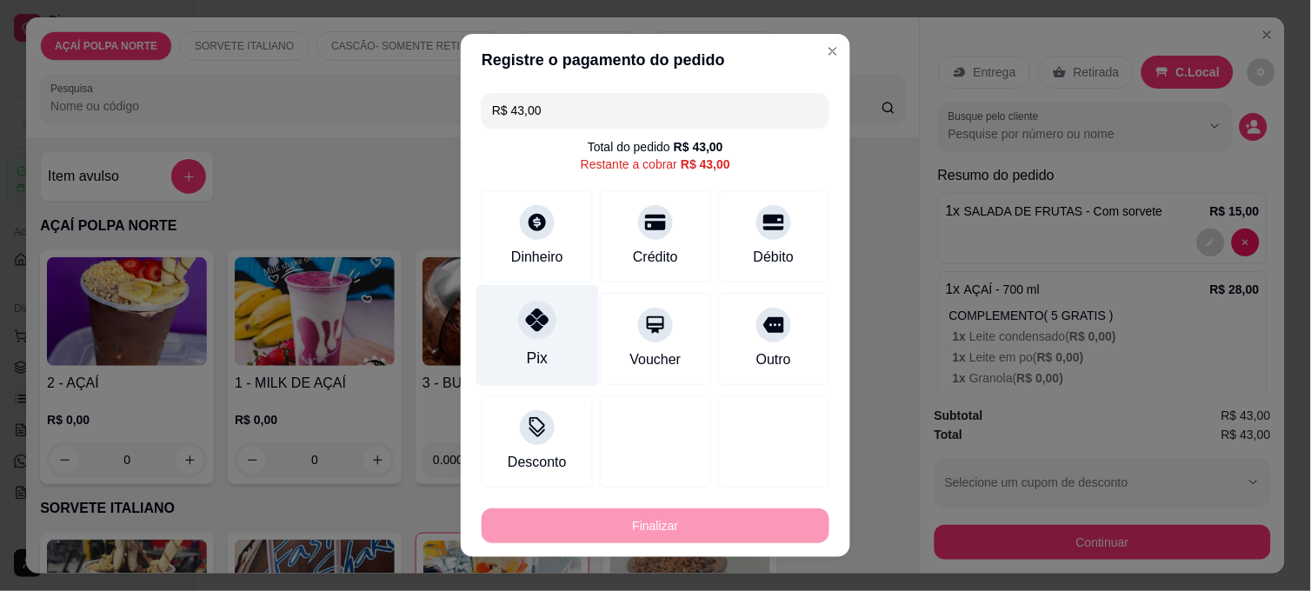
click at [548, 337] on div "Pix" at bounding box center [538, 336] width 123 height 102
type input "R$ 0,00"
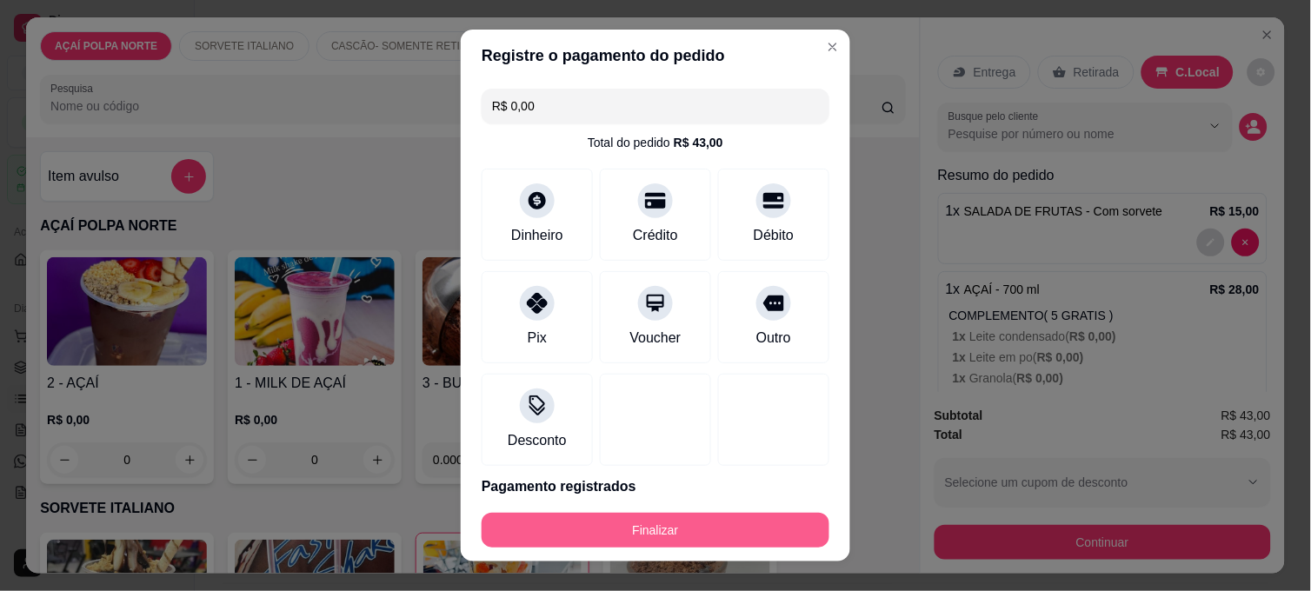
click at [664, 524] on button "Finalizar" at bounding box center [656, 530] width 348 height 35
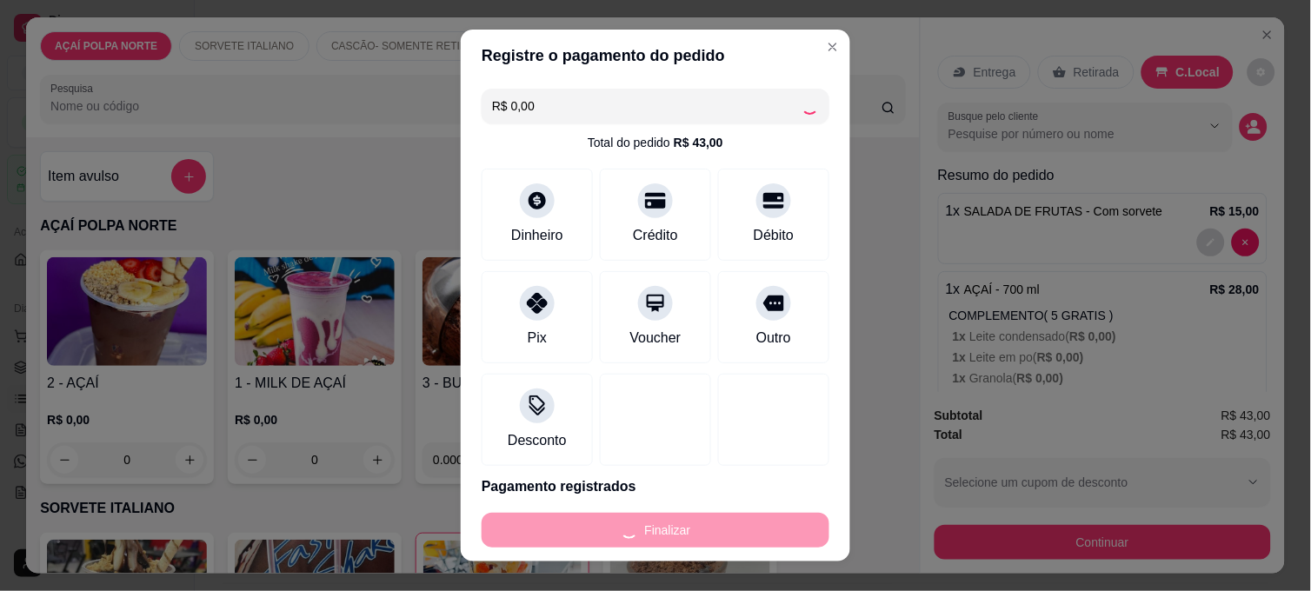
type input "0"
type input "-R$ 43,00"
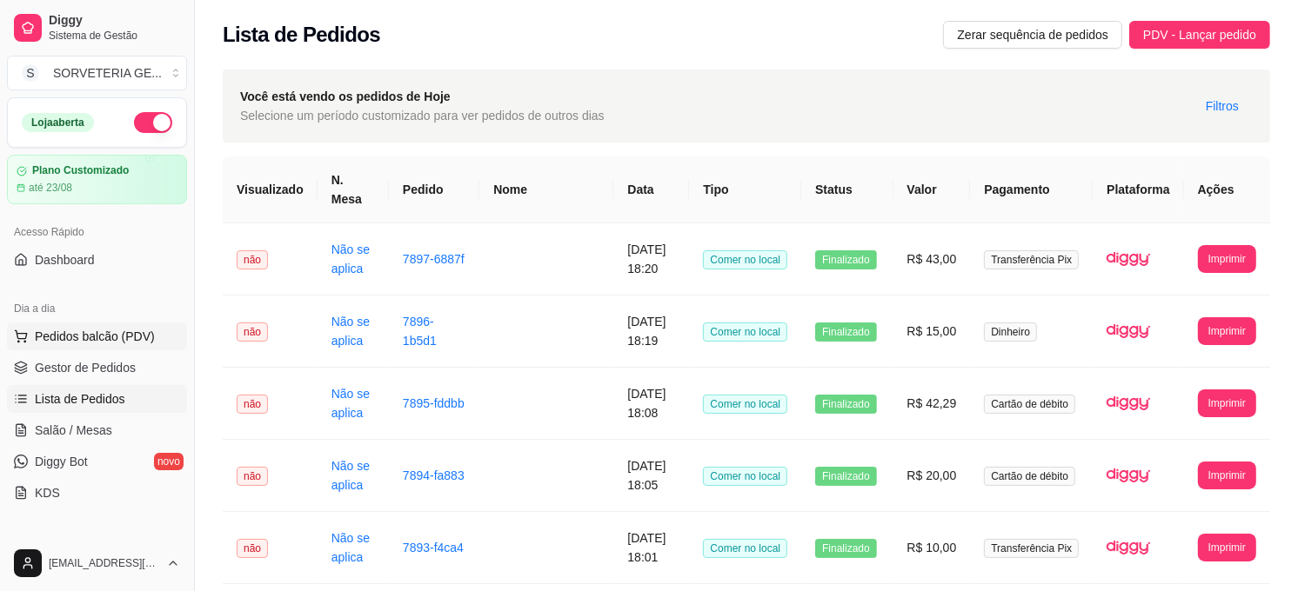
click at [106, 341] on span "Pedidos balcão (PDV)" at bounding box center [95, 336] width 120 height 17
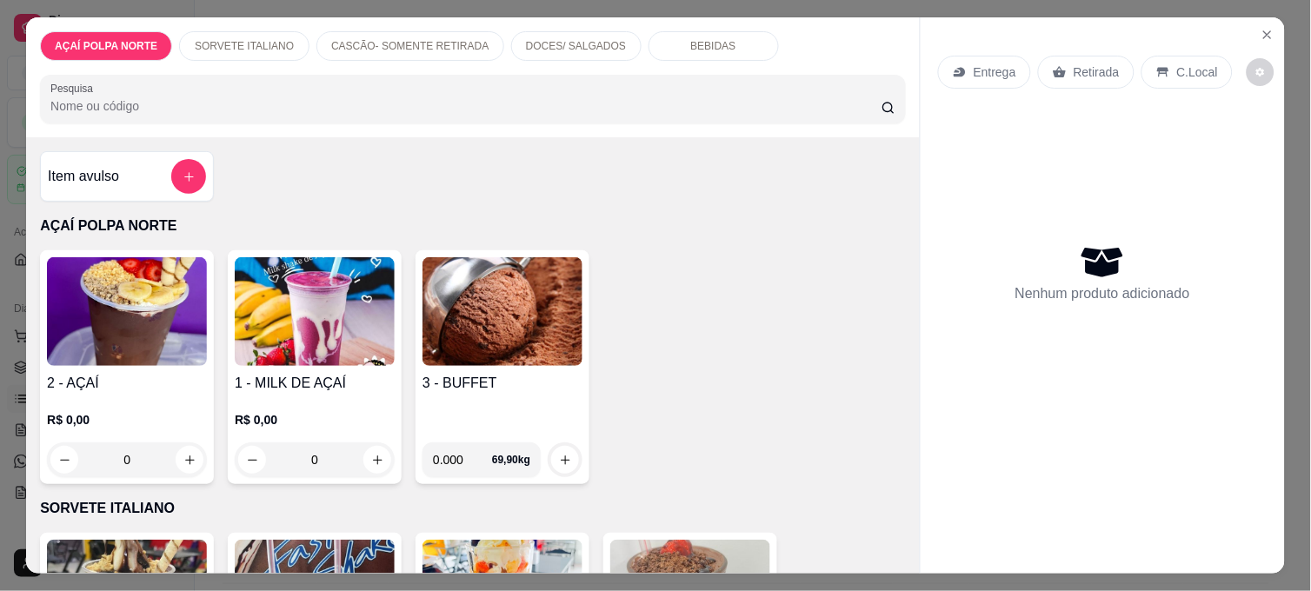
click at [134, 340] on img at bounding box center [127, 311] width 160 height 109
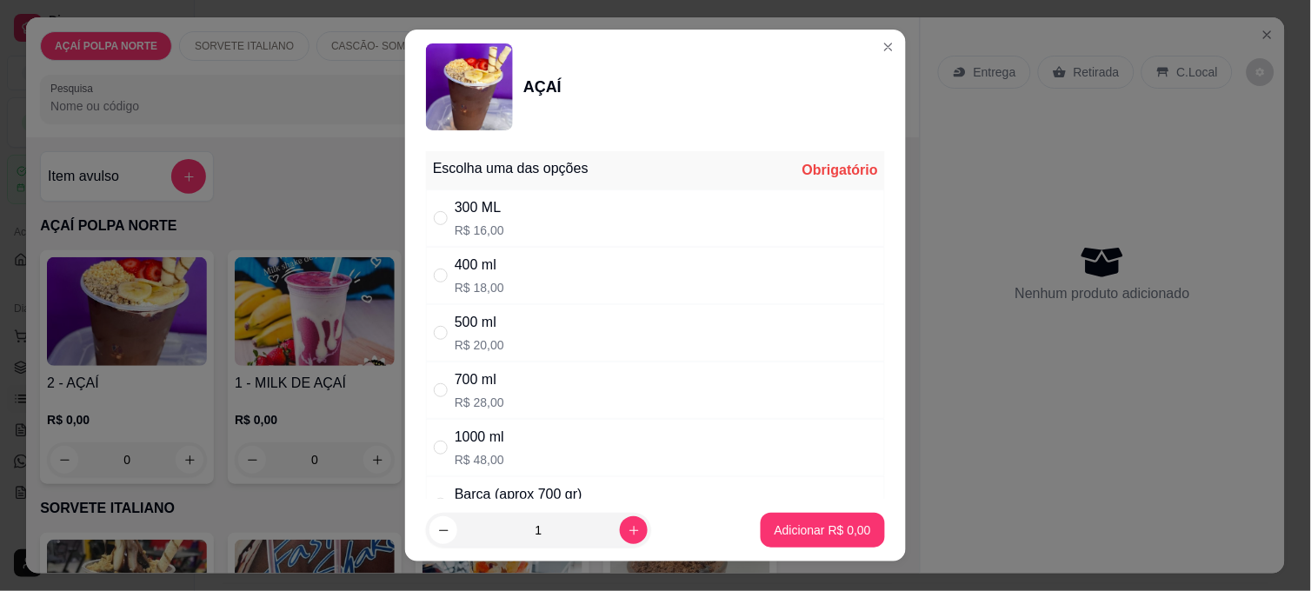
click at [510, 197] on div "300 ML R$ 16,00" at bounding box center [655, 218] width 459 height 57
radio input "true"
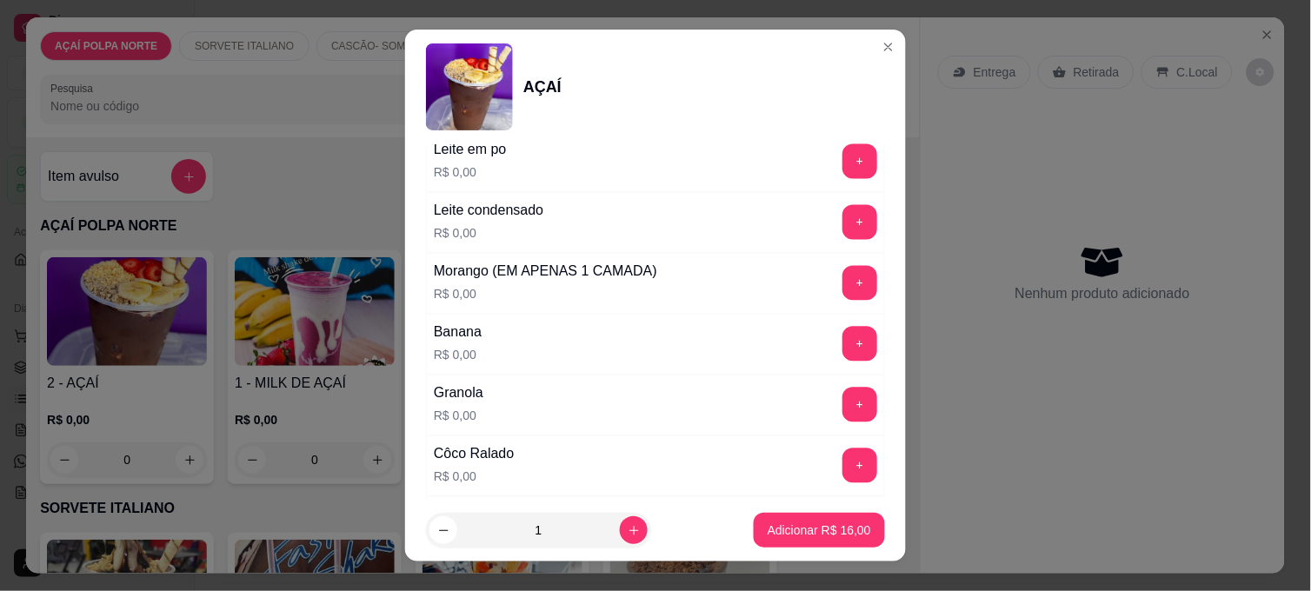
scroll to position [772, 0]
click at [843, 277] on button "+" at bounding box center [860, 282] width 35 height 35
click at [843, 334] on button "+" at bounding box center [860, 343] width 35 height 35
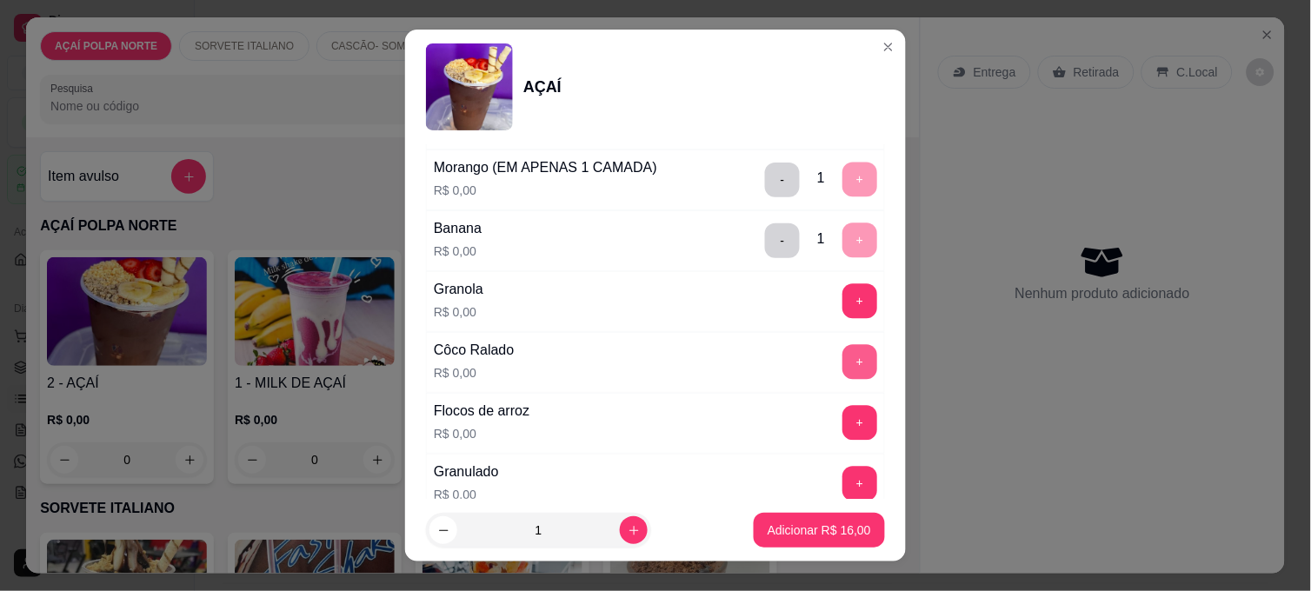
scroll to position [966, 0]
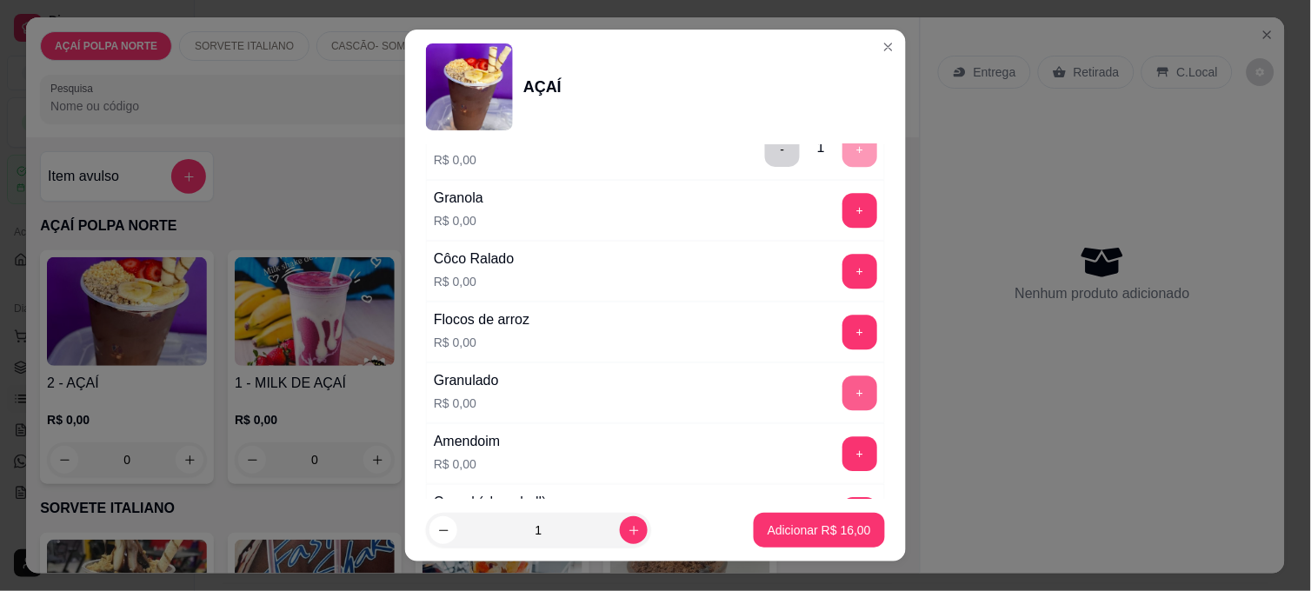
click at [843, 402] on button "+" at bounding box center [860, 393] width 35 height 35
click at [845, 524] on p "Adicionar R$ 16,00" at bounding box center [820, 530] width 101 height 17
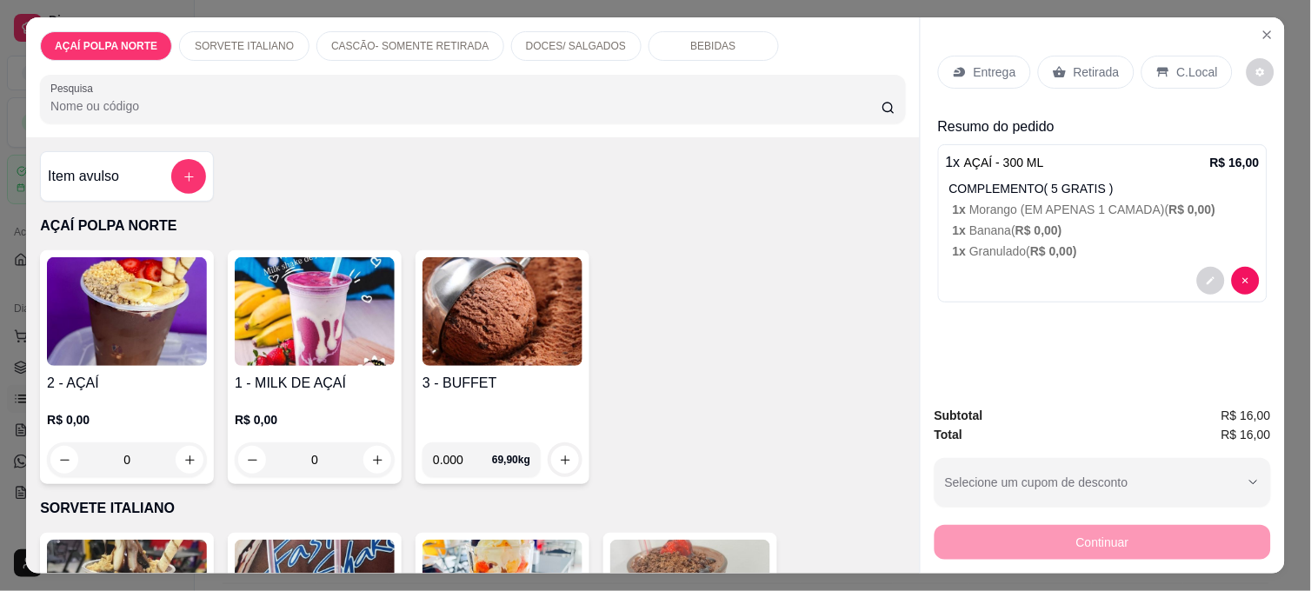
click at [158, 357] on img at bounding box center [127, 311] width 160 height 109
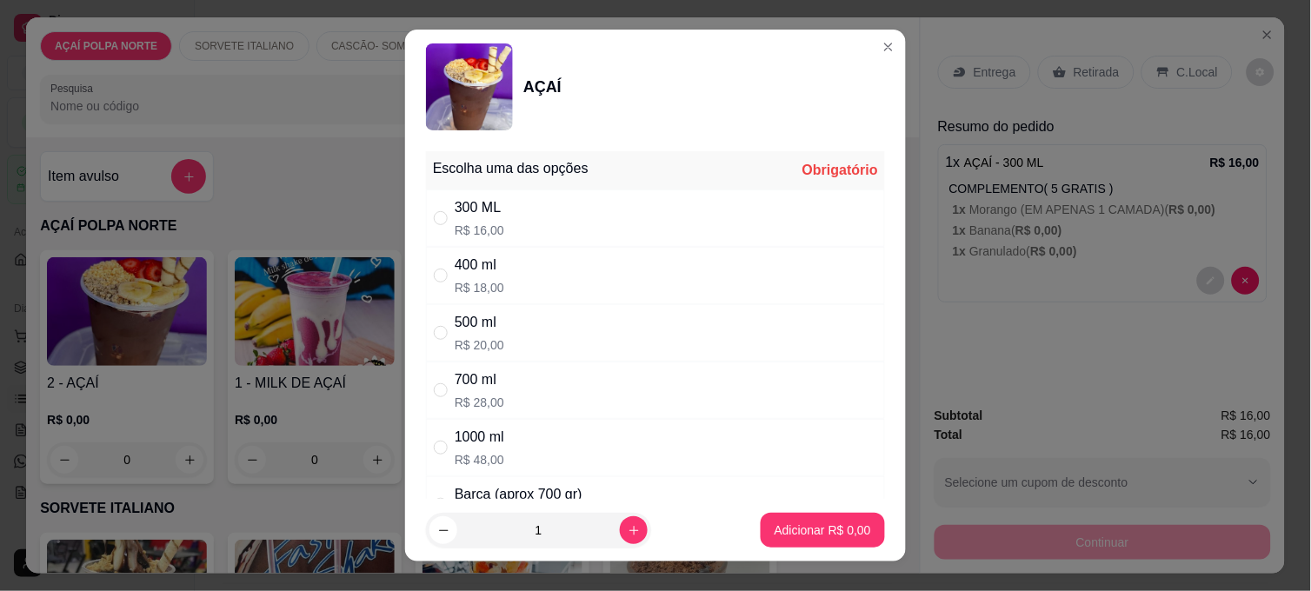
click at [514, 233] on div "300 ML R$ 16,00" at bounding box center [655, 218] width 459 height 57
radio input "true"
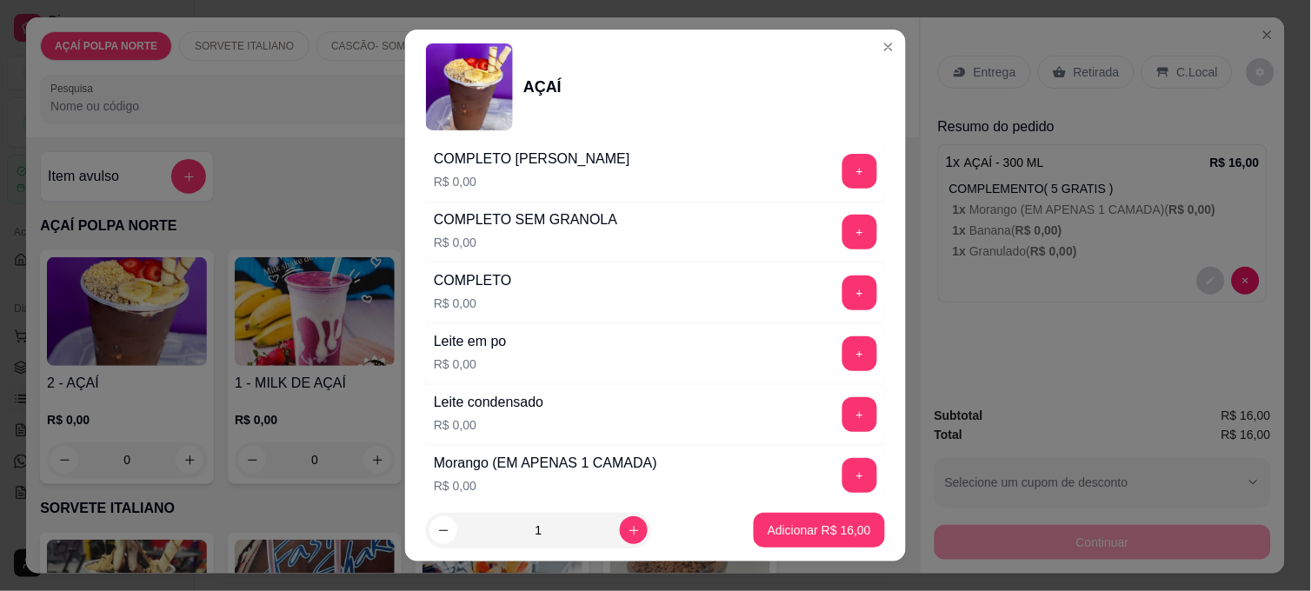
scroll to position [676, 0]
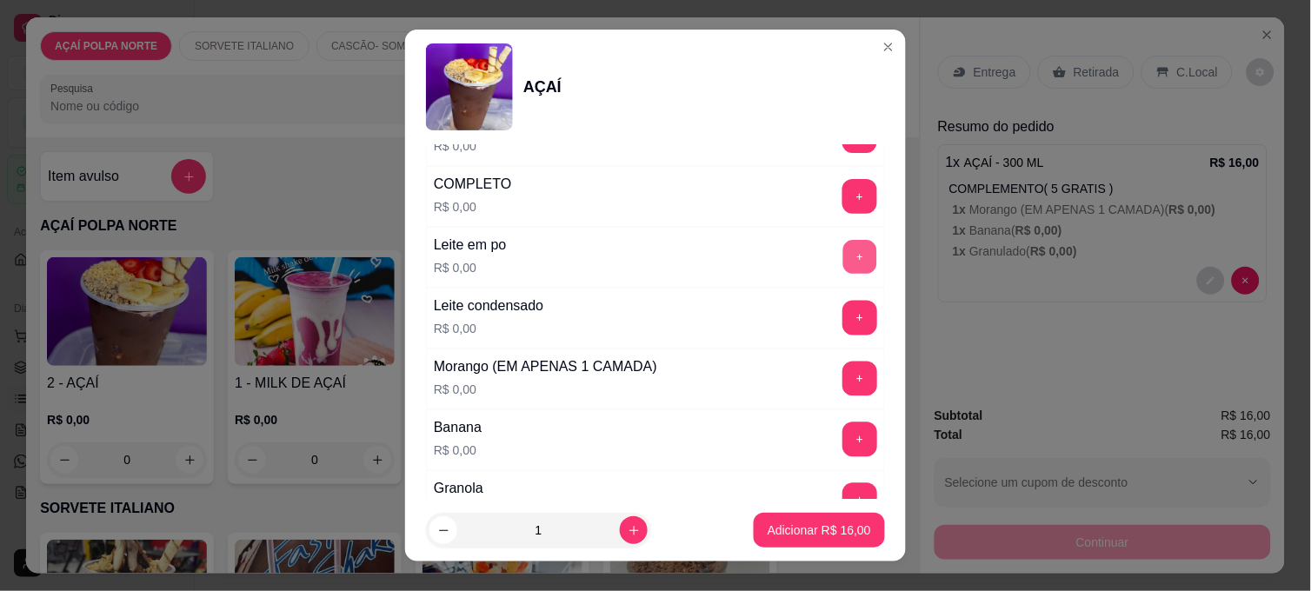
click at [844, 254] on button "+" at bounding box center [861, 258] width 34 height 34
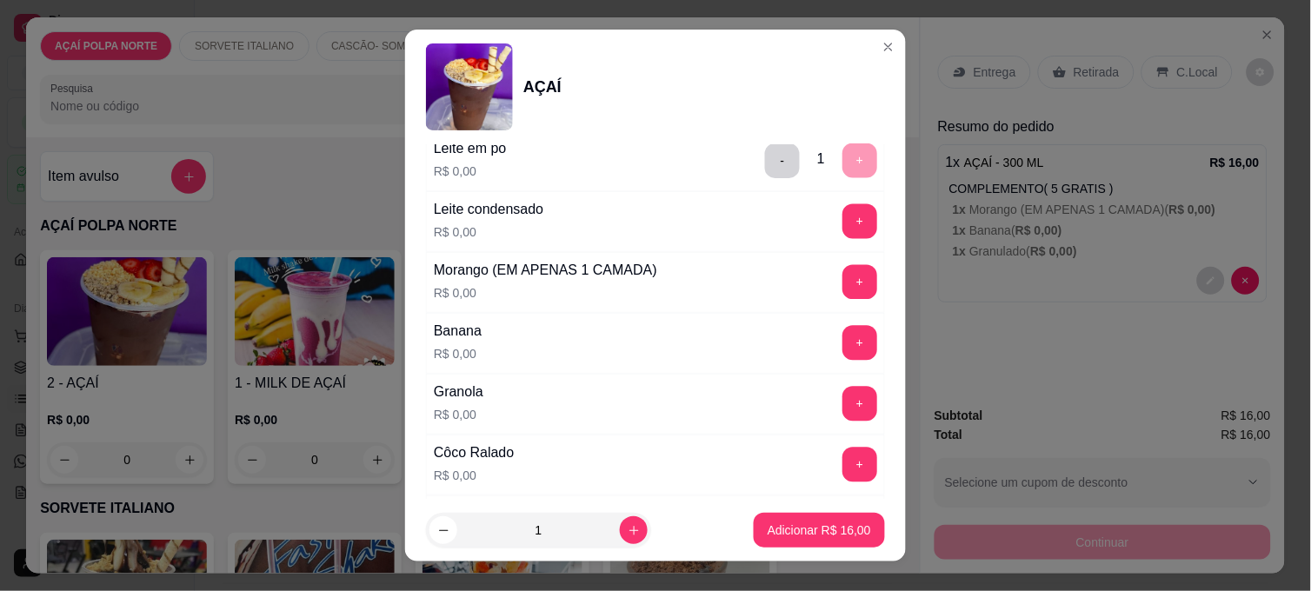
scroll to position [870, 0]
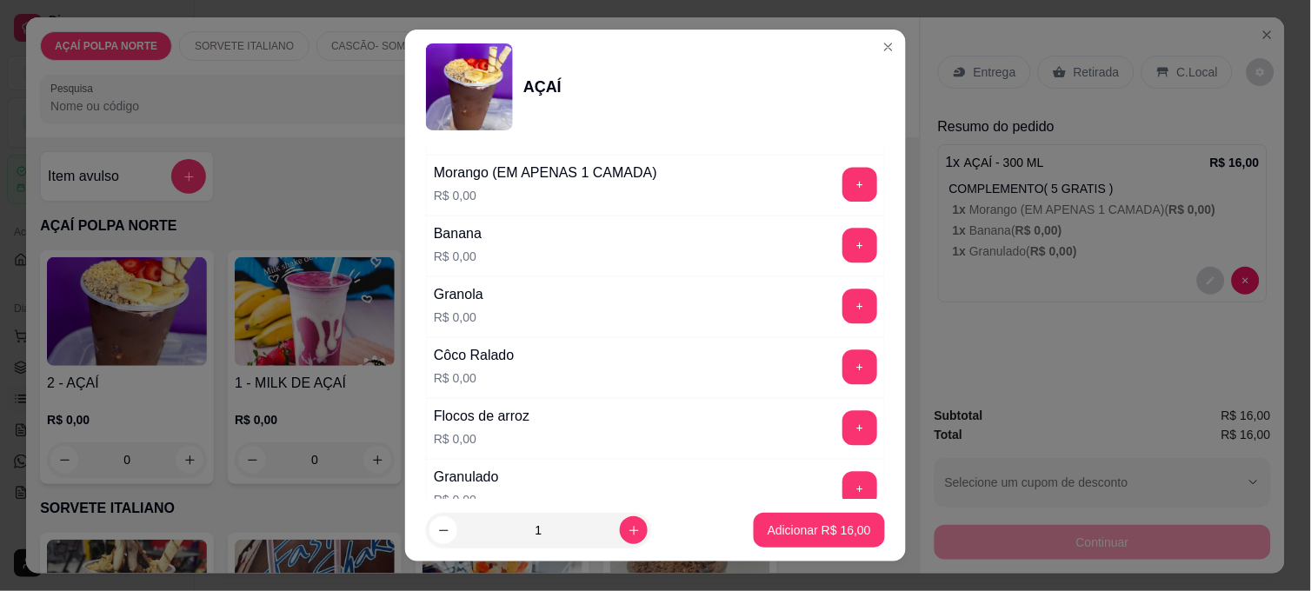
click at [836, 416] on div "+" at bounding box center [860, 428] width 49 height 35
click at [843, 430] on button "+" at bounding box center [860, 428] width 35 height 35
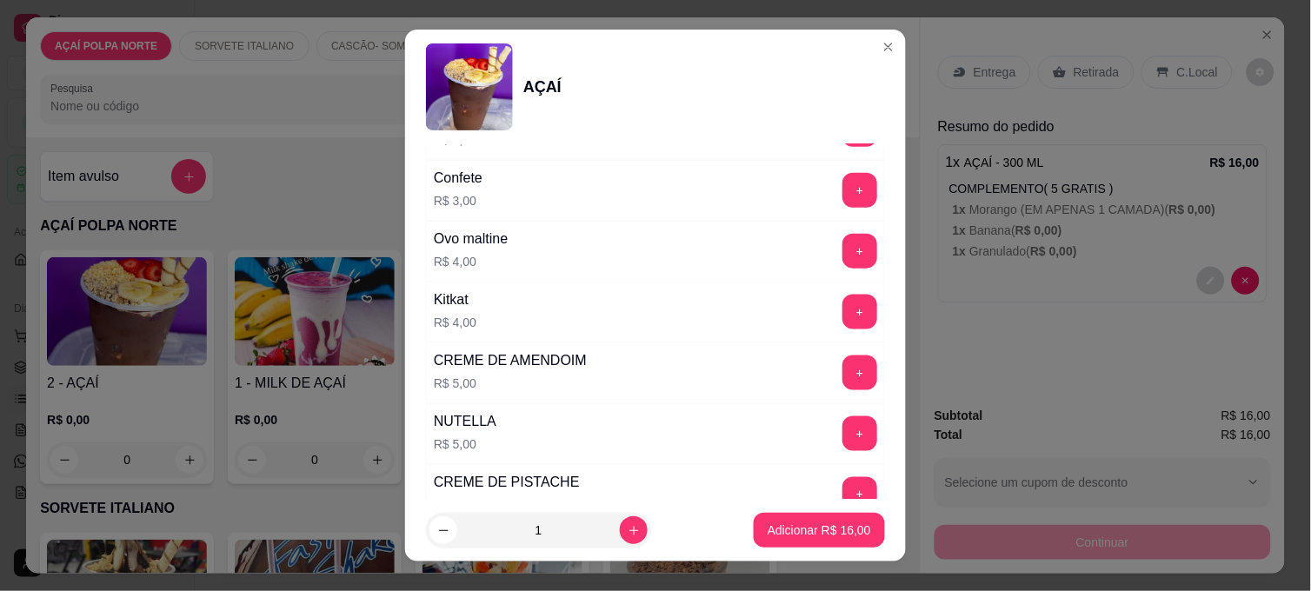
scroll to position [2123, 0]
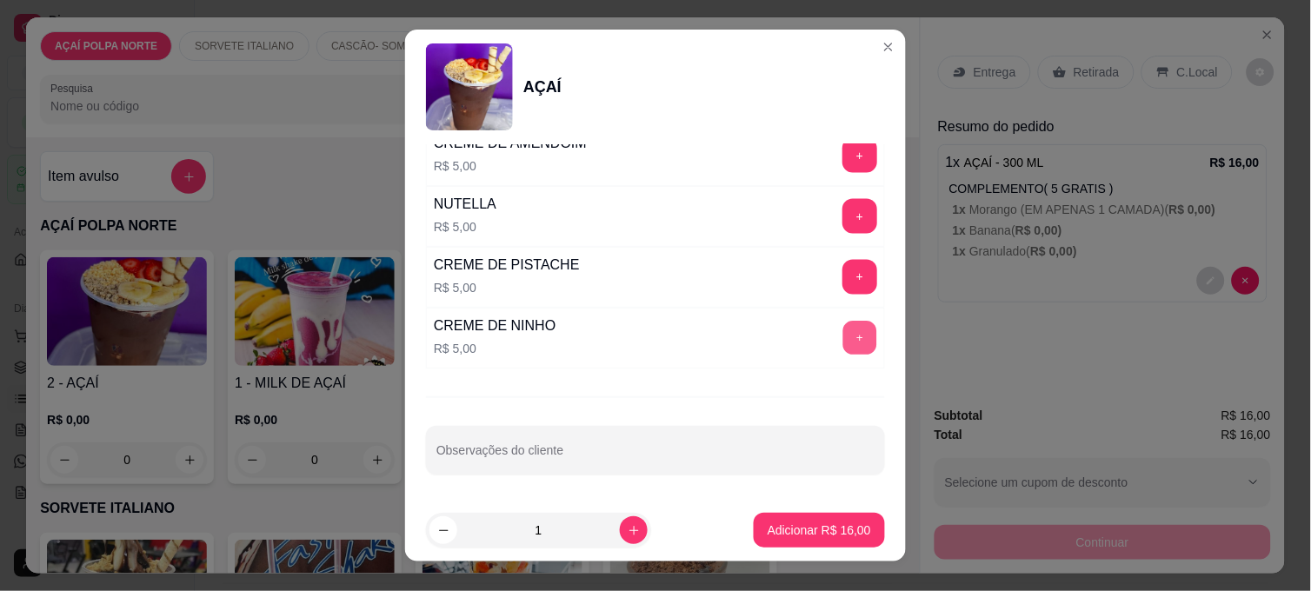
click at [844, 350] on button "+" at bounding box center [861, 339] width 34 height 34
click at [839, 518] on button "Adicionar R$ 21,00" at bounding box center [820, 531] width 128 height 34
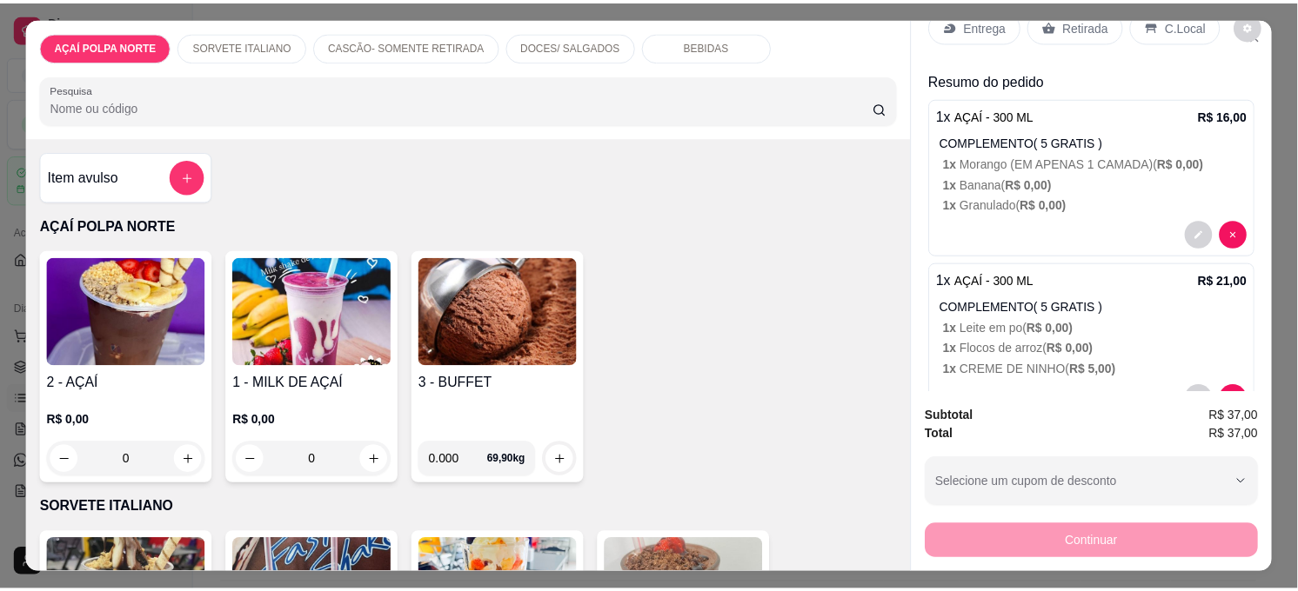
scroll to position [0, 0]
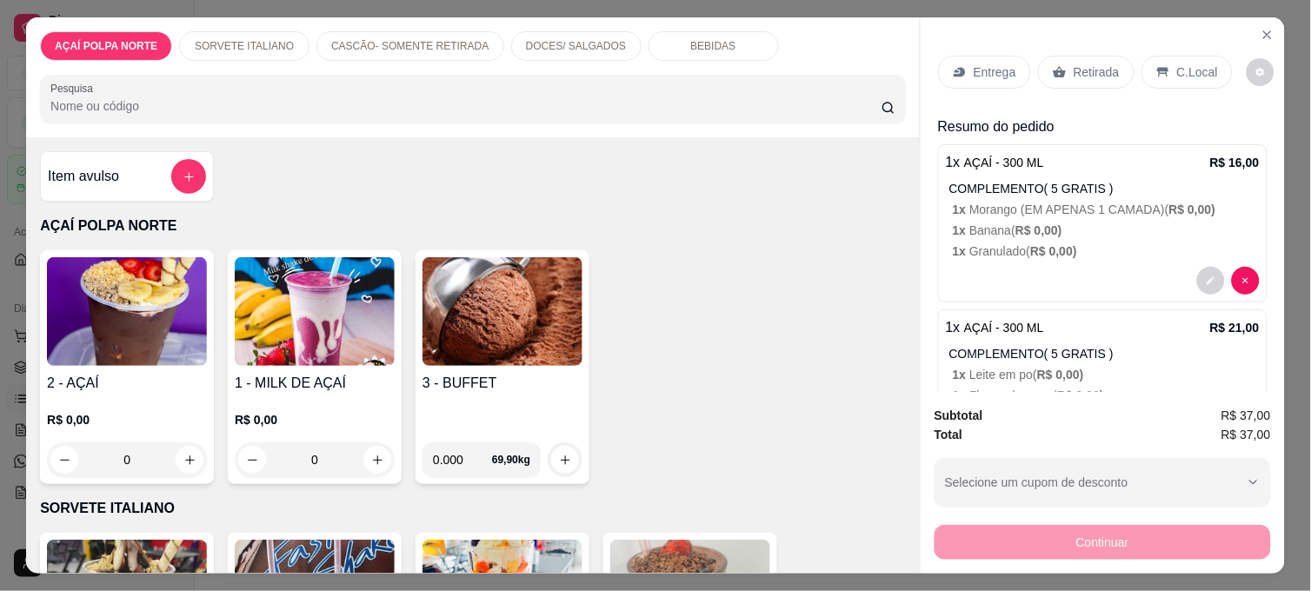
click at [1074, 72] on p "Retirada" at bounding box center [1097, 71] width 46 height 17
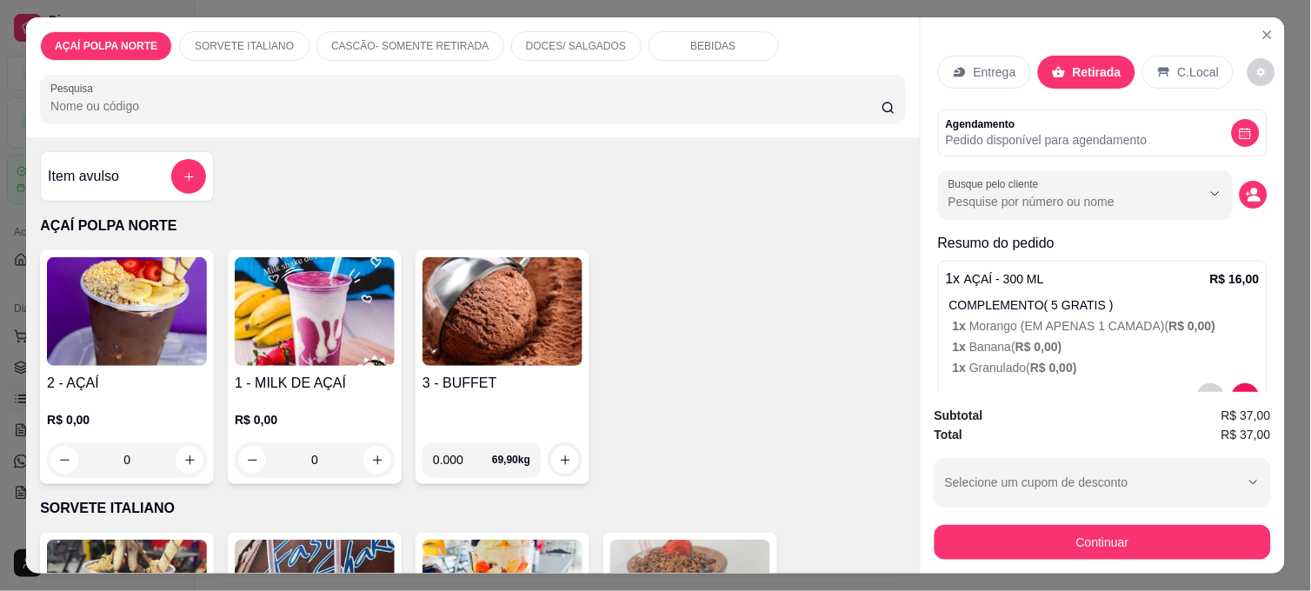
click at [1124, 521] on div "Continuar" at bounding box center [1103, 540] width 337 height 39
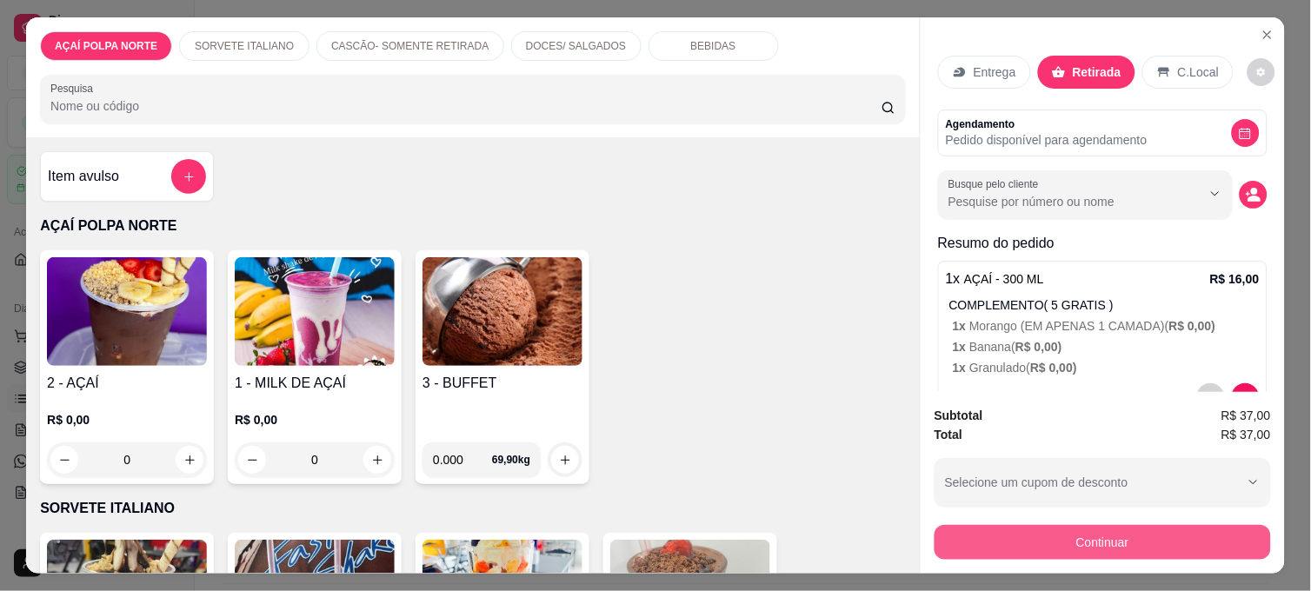
click at [1126, 532] on button "Continuar" at bounding box center [1103, 542] width 337 height 35
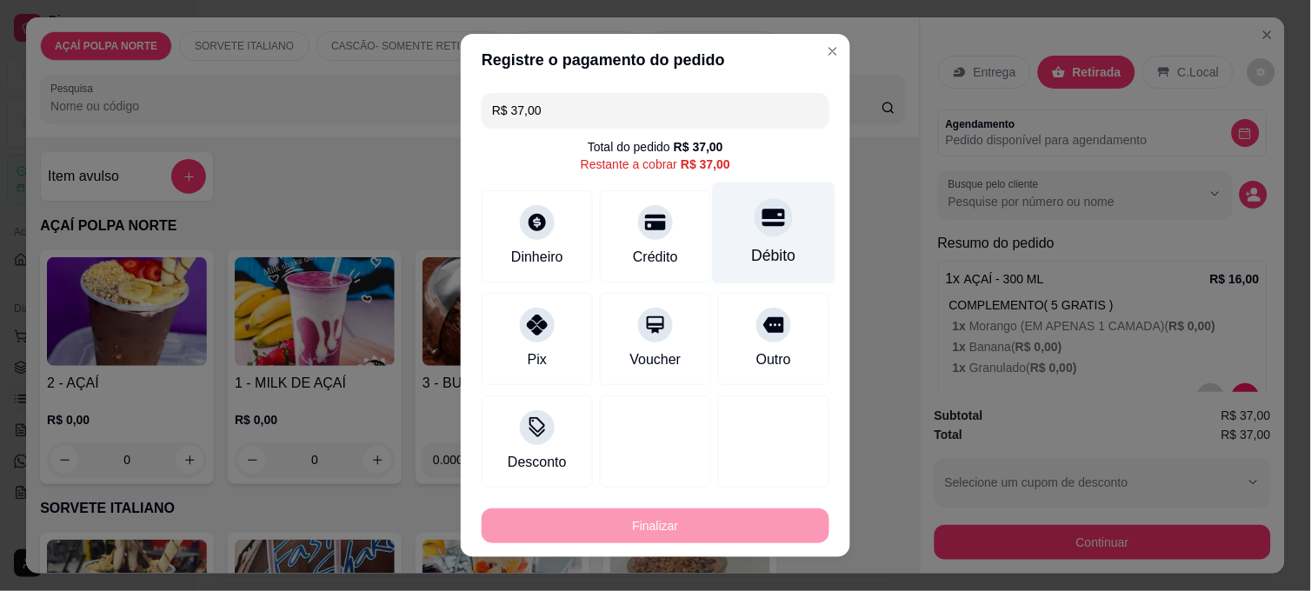
click at [755, 232] on div at bounding box center [774, 217] width 38 height 38
type input "R$ 0,00"
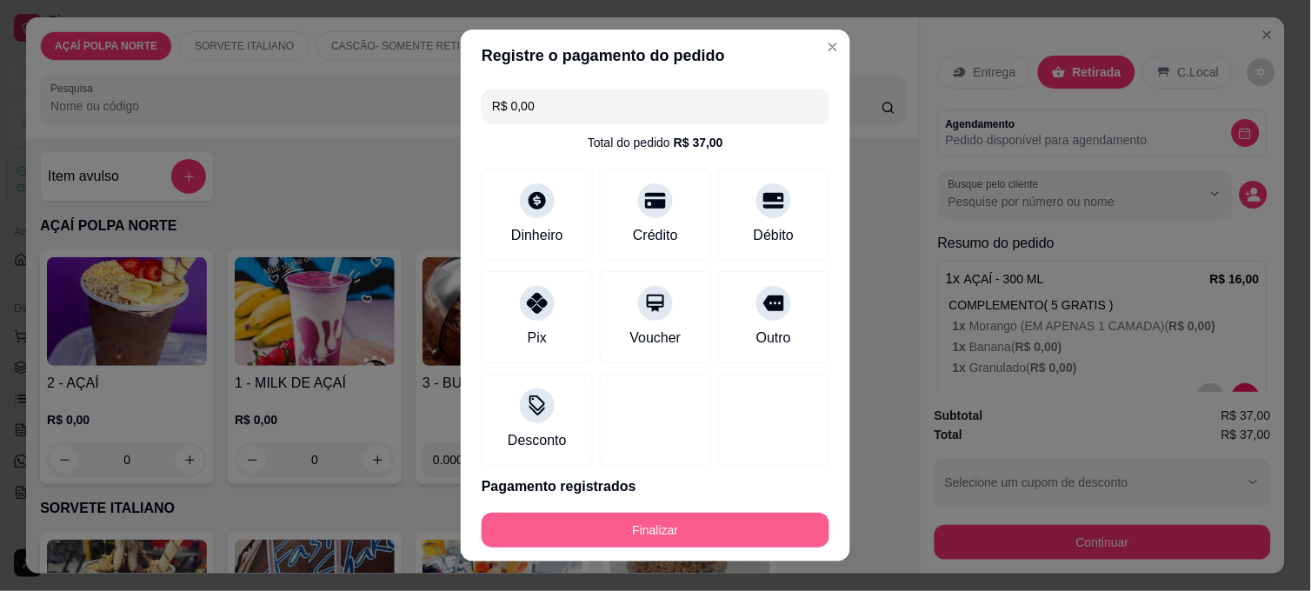
click at [699, 516] on button "Finalizar" at bounding box center [656, 530] width 348 height 35
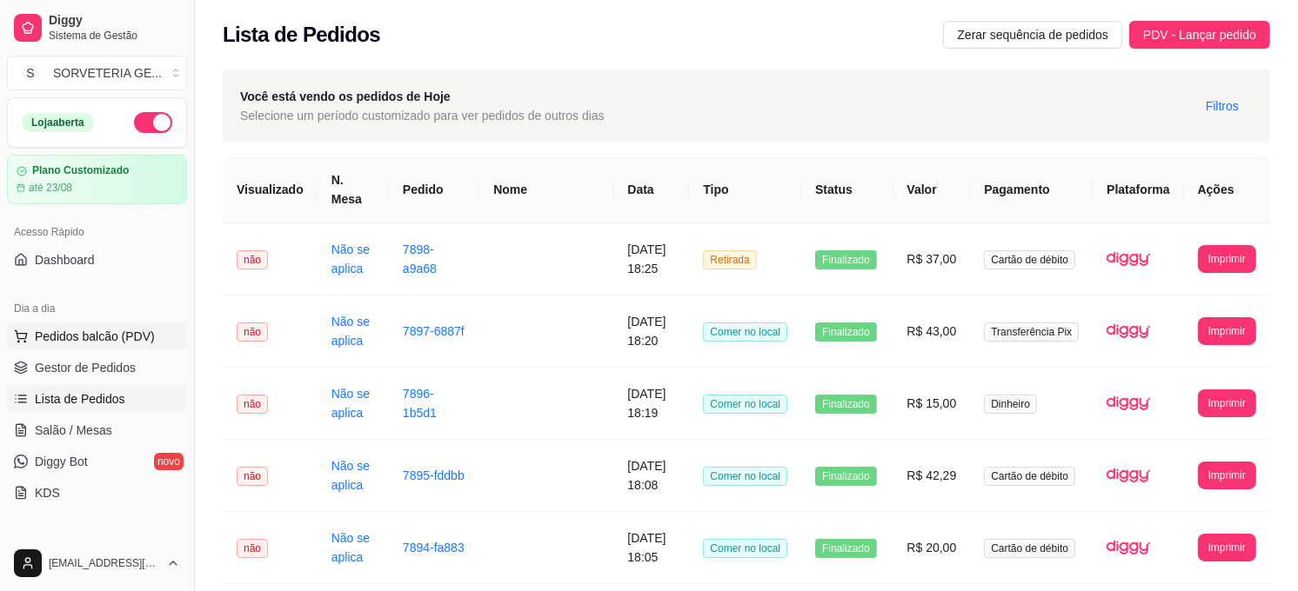
click at [84, 329] on span "Pedidos balcão (PDV)" at bounding box center [95, 336] width 120 height 17
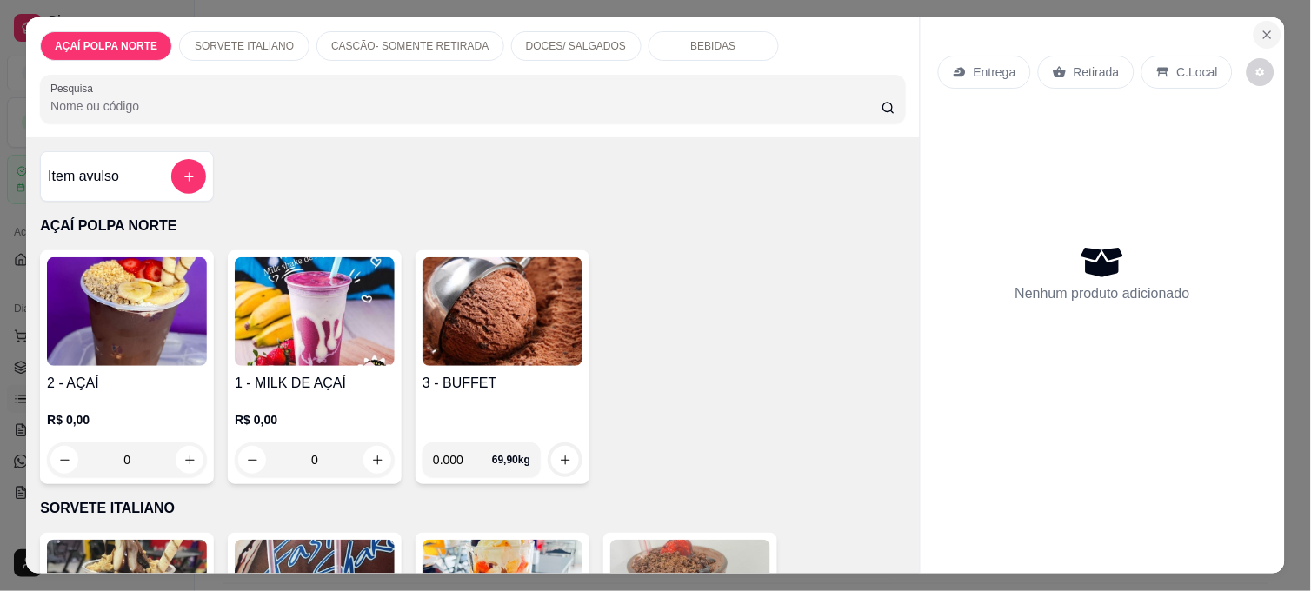
click at [1263, 28] on icon "Close" at bounding box center [1268, 35] width 14 height 14
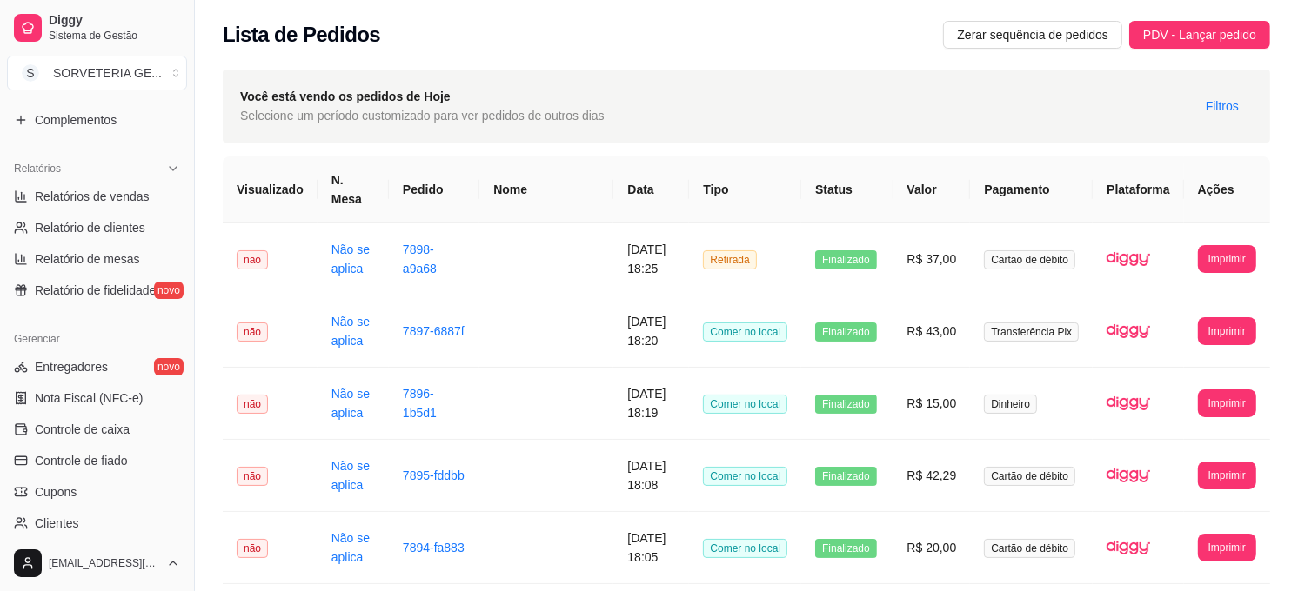
scroll to position [483, 0]
click at [93, 430] on span "Controle de caixa" at bounding box center [82, 427] width 95 height 17
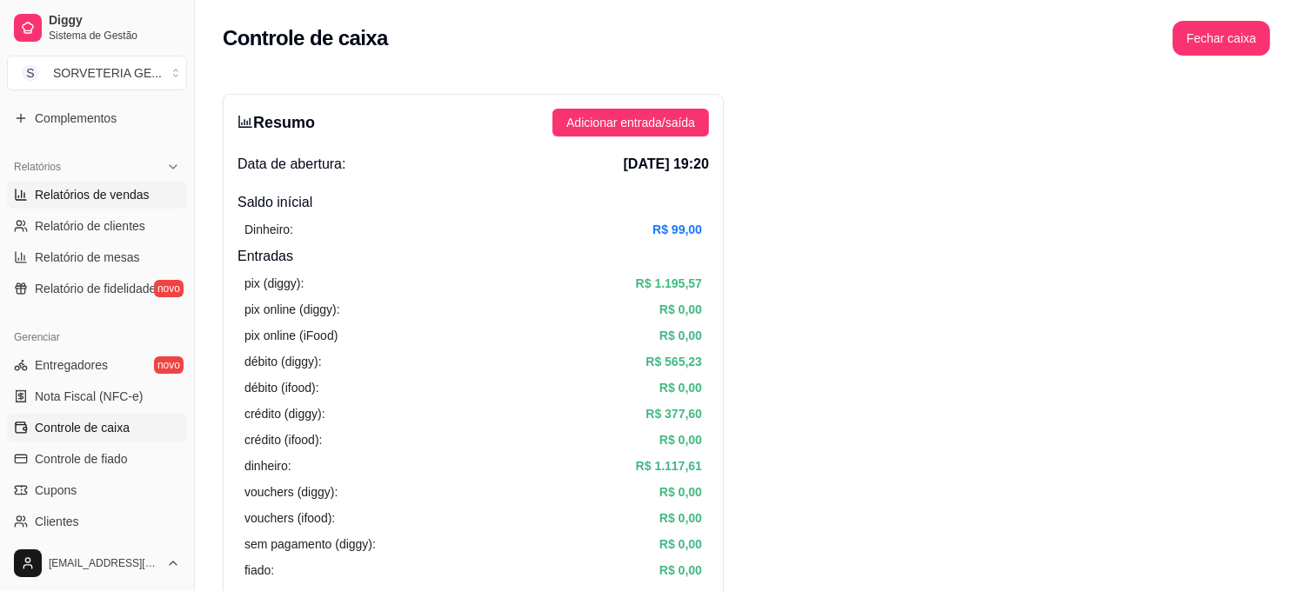
click at [140, 183] on link "Relatórios de vendas" at bounding box center [97, 195] width 180 height 28
select select "ALL"
select select "0"
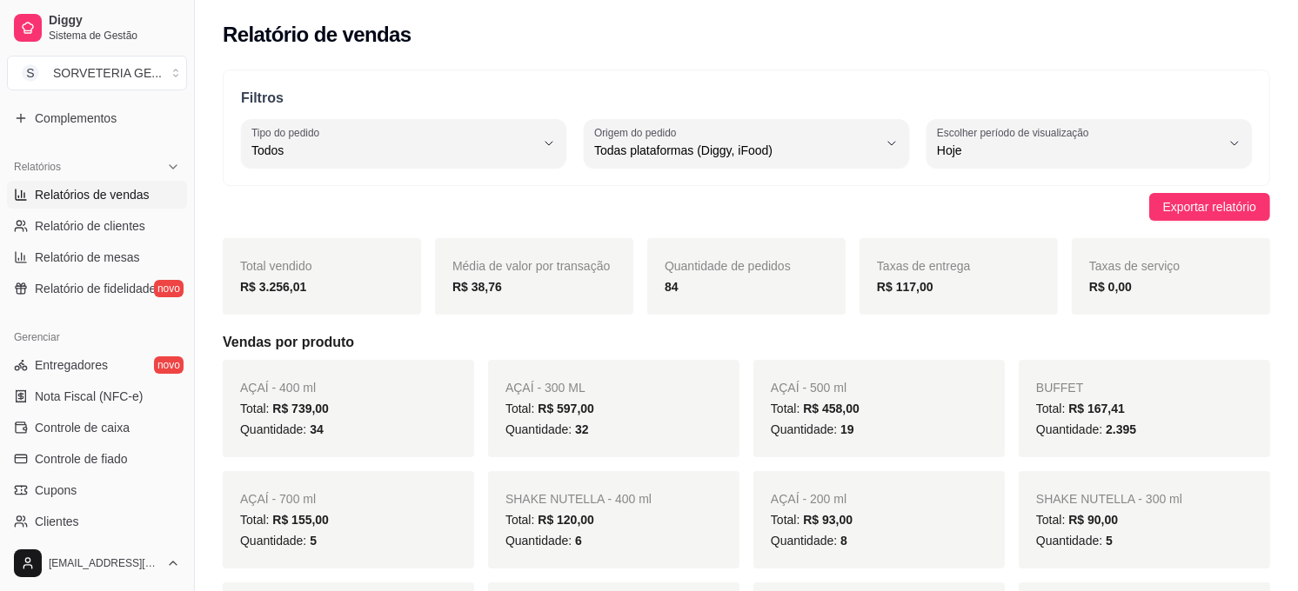
click at [970, 274] on div "Taxas de entrega R$ 117,00" at bounding box center [958, 276] width 198 height 77
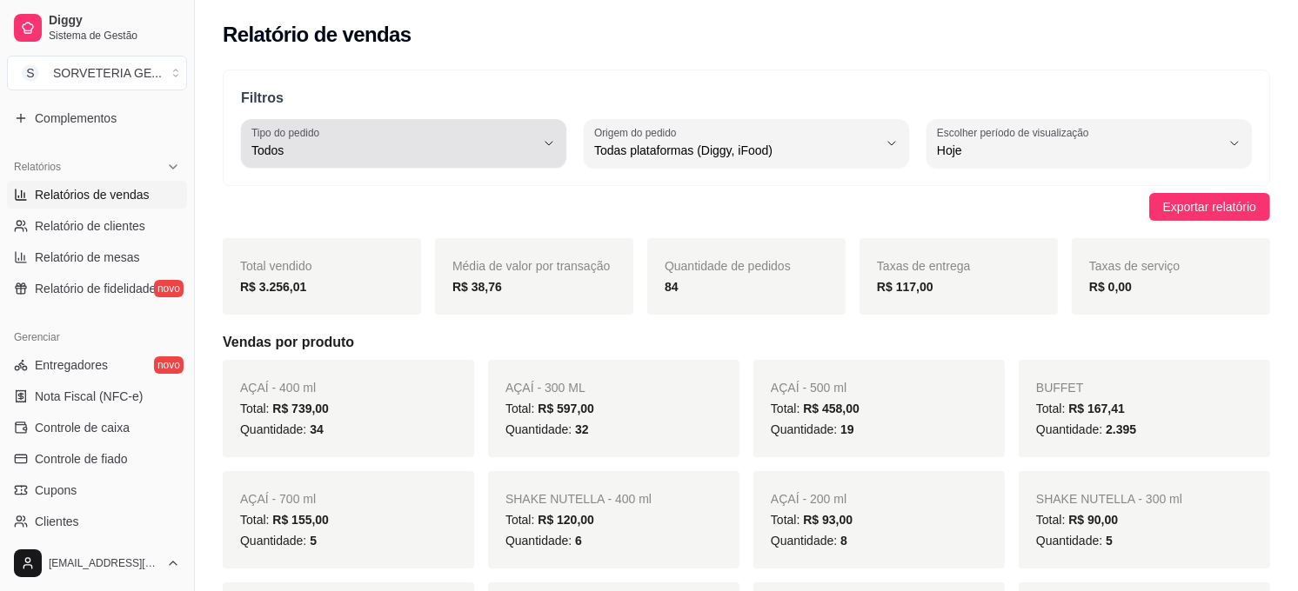
click at [541, 150] on button "Tipo do pedido Todos" at bounding box center [403, 143] width 325 height 49
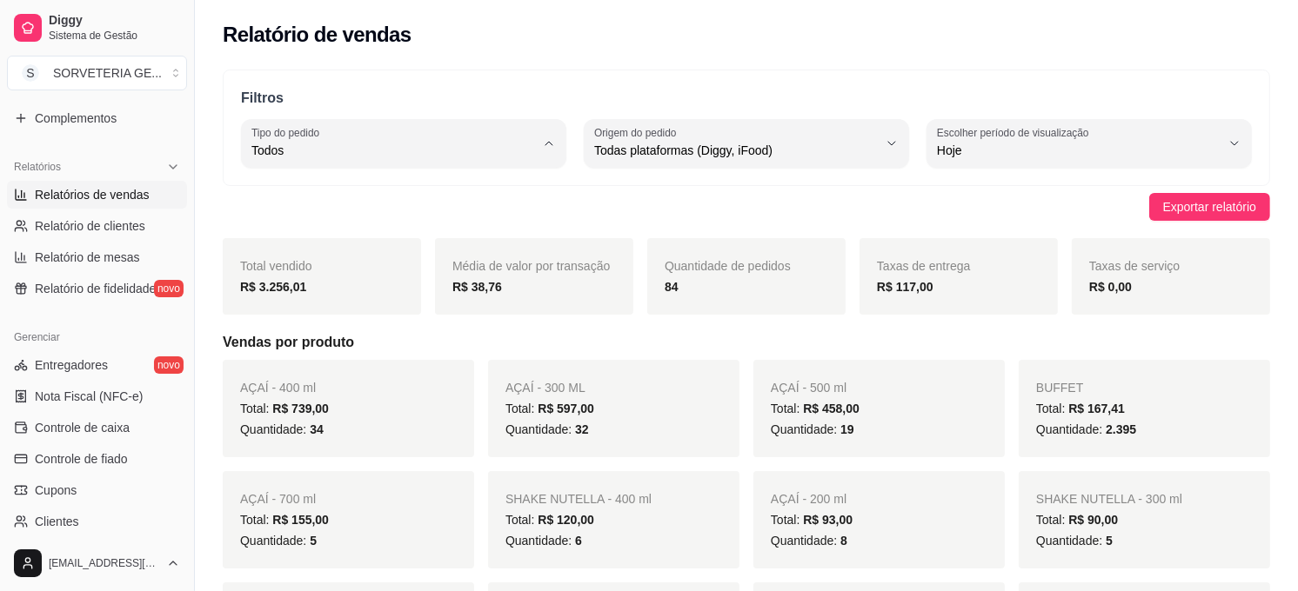
click at [384, 222] on span "Entrega" at bounding box center [395, 220] width 269 height 17
type input "DELIVERY"
select select "DELIVERY"
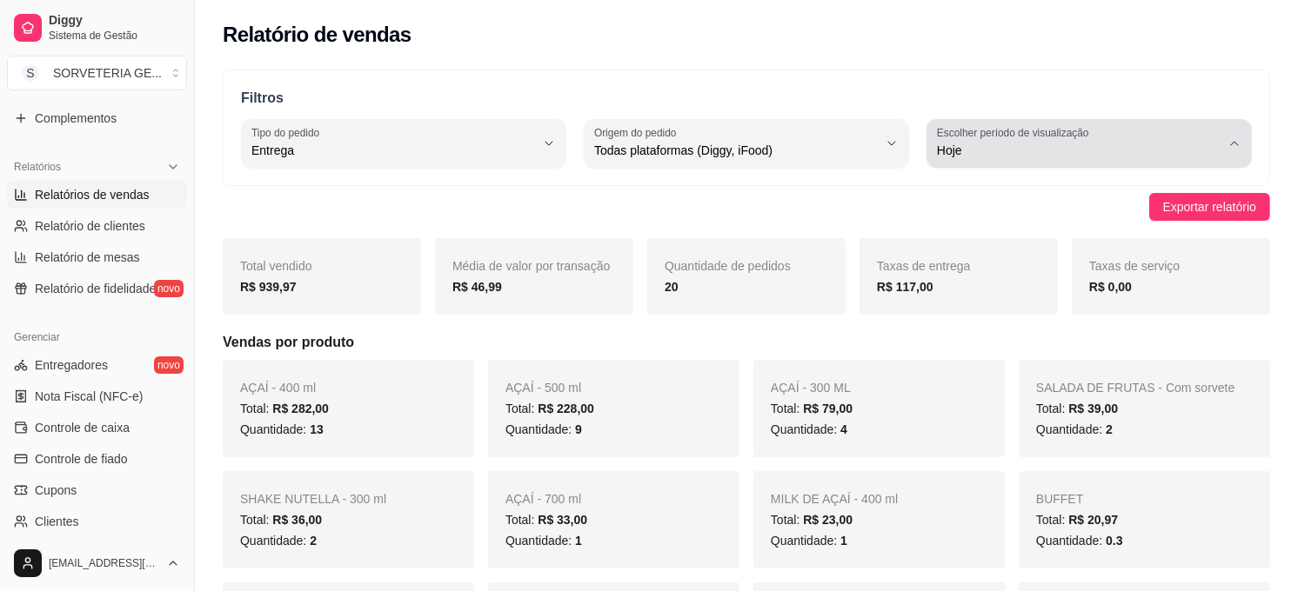
click at [1211, 150] on span "Hoje" at bounding box center [1079, 150] width 284 height 17
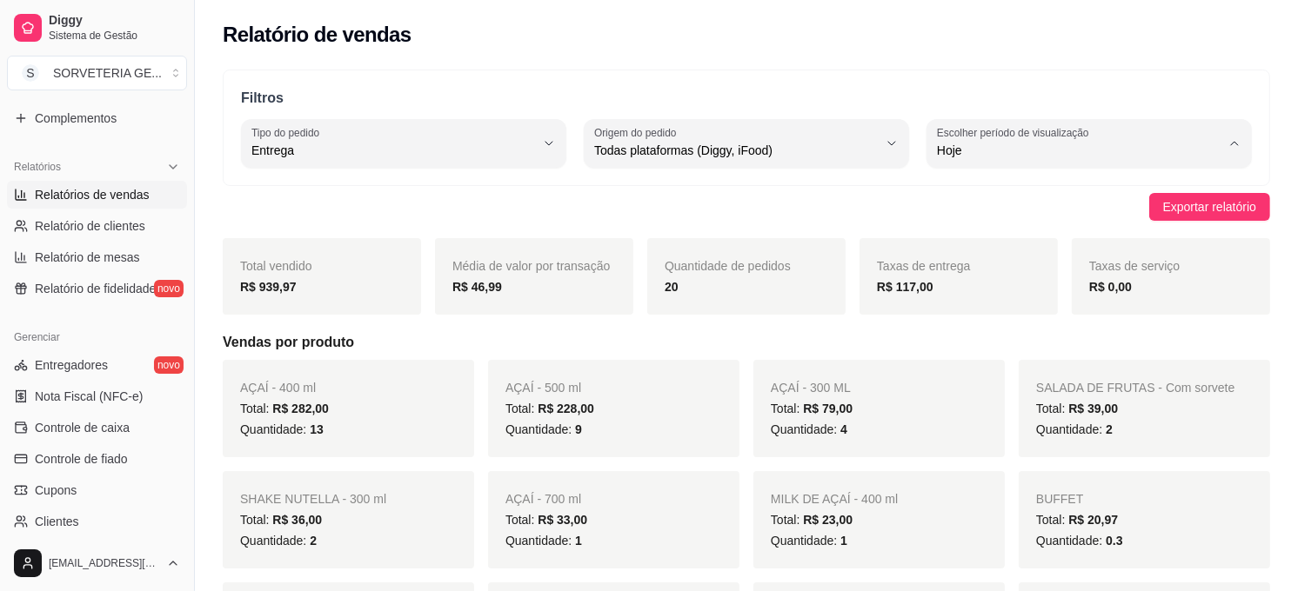
click at [1009, 363] on span "Customizado" at bounding box center [1080, 362] width 269 height 17
type input "-1"
select select "-1"
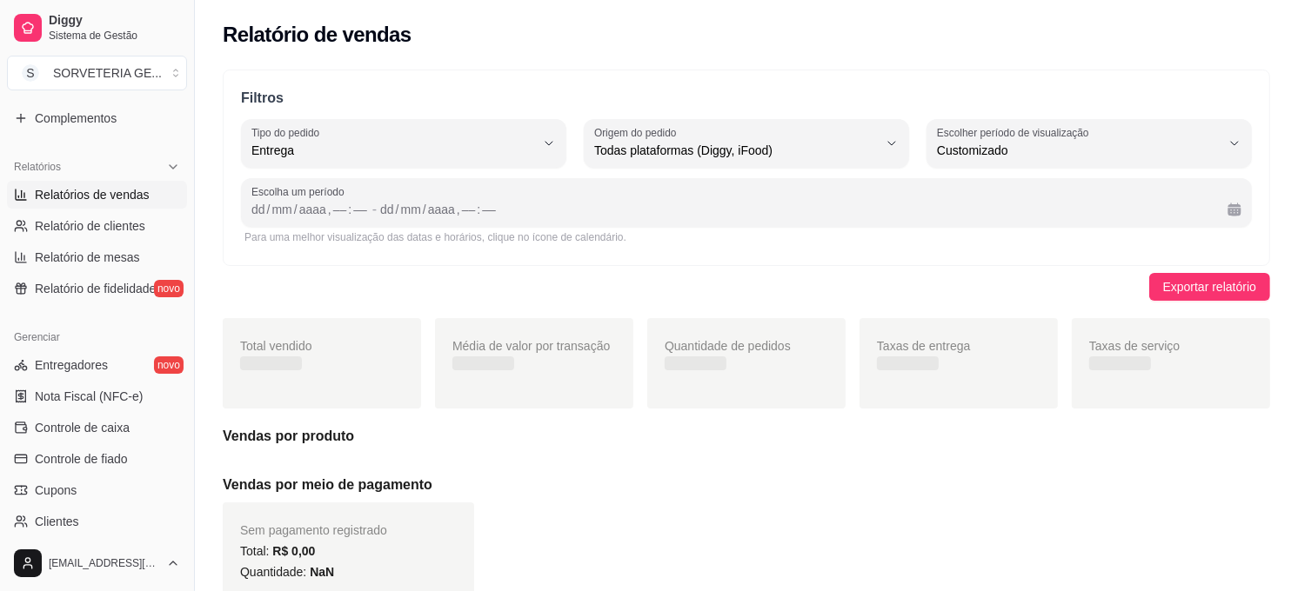
scroll to position [16, 0]
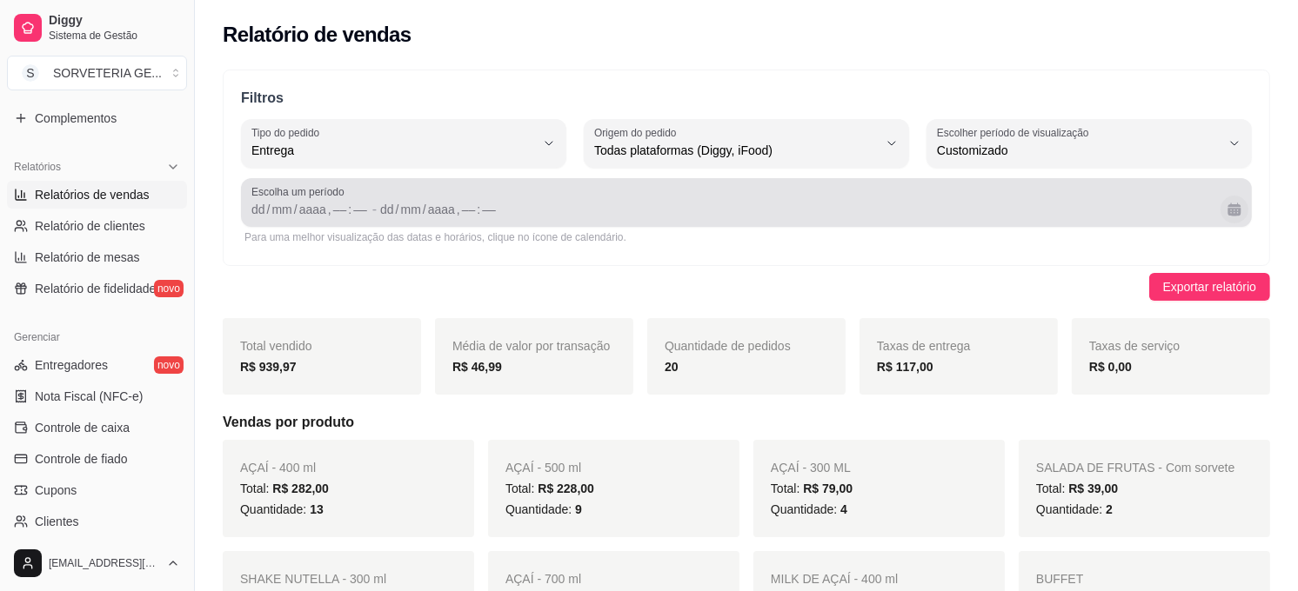
click at [1224, 203] on button "Calendário" at bounding box center [1234, 210] width 28 height 28
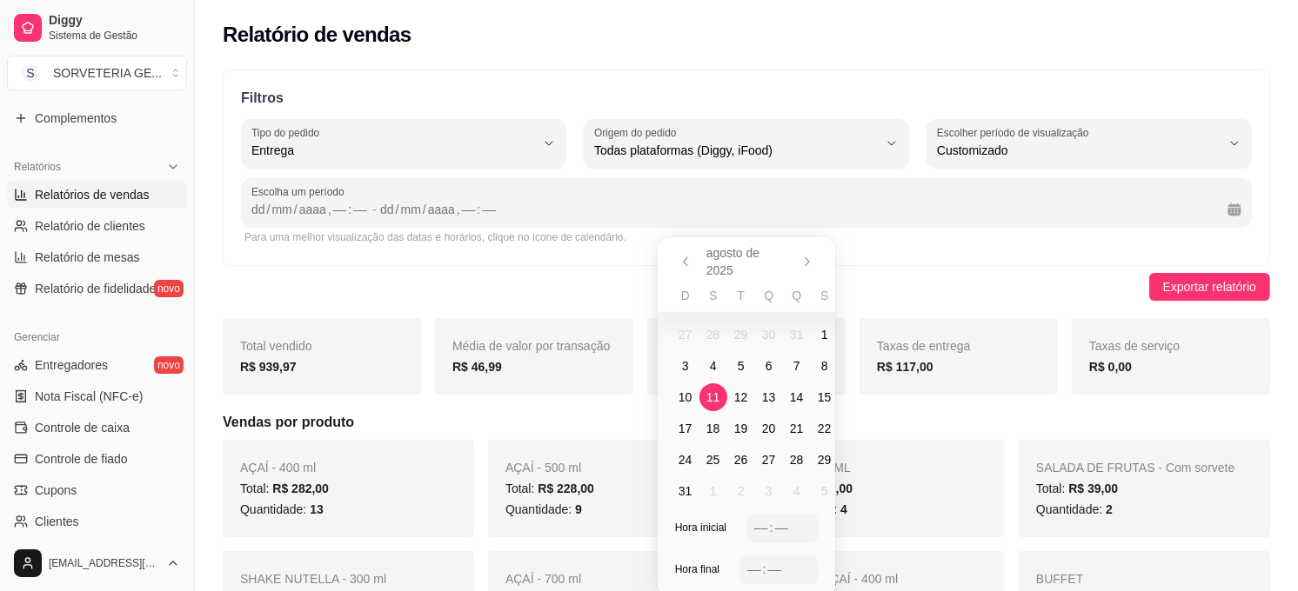
click at [715, 393] on span "11" at bounding box center [713, 397] width 14 height 17
click at [684, 431] on span "17" at bounding box center [685, 428] width 14 height 17
click at [768, 520] on div ":" at bounding box center [771, 527] width 7 height 17
click at [766, 577] on div "––" at bounding box center [774, 569] width 17 height 17
click at [757, 572] on div "––" at bounding box center [753, 569] width 17 height 17
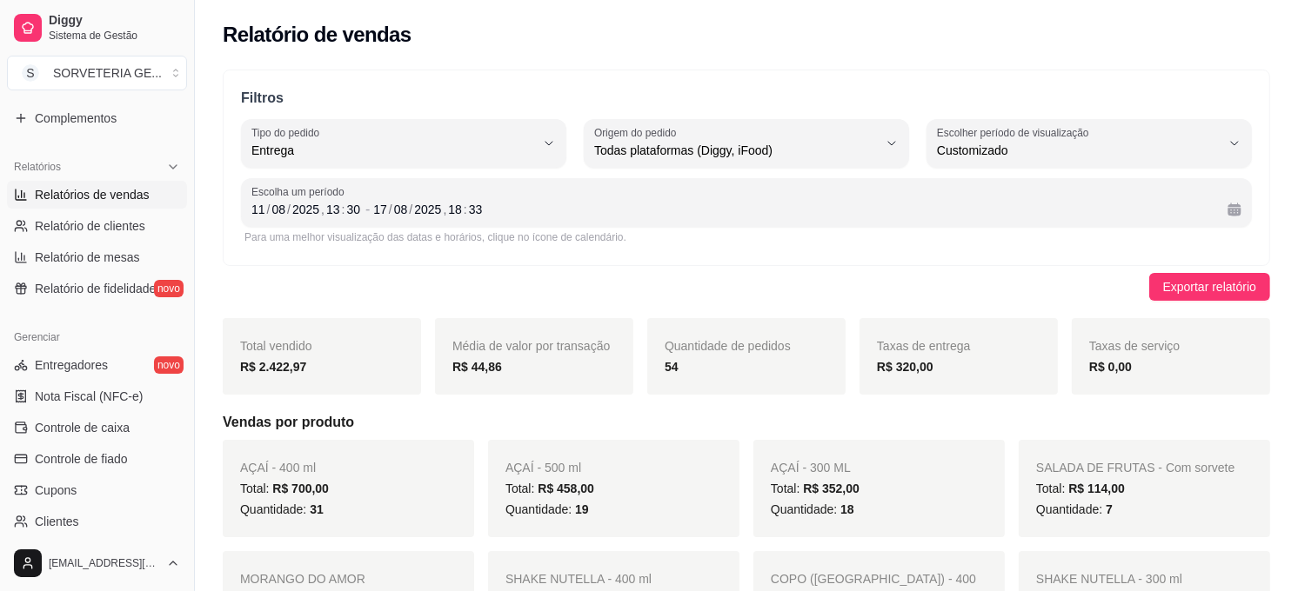
click at [1052, 294] on div "Exportar relatório" at bounding box center [746, 287] width 1047 height 28
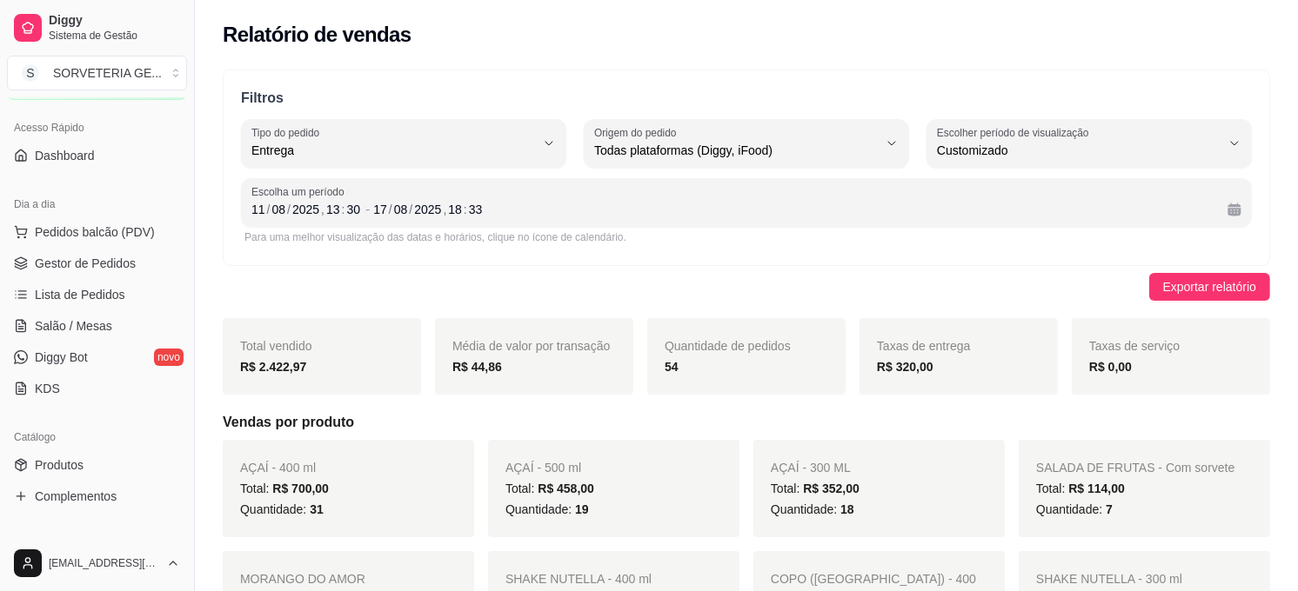
scroll to position [0, 0]
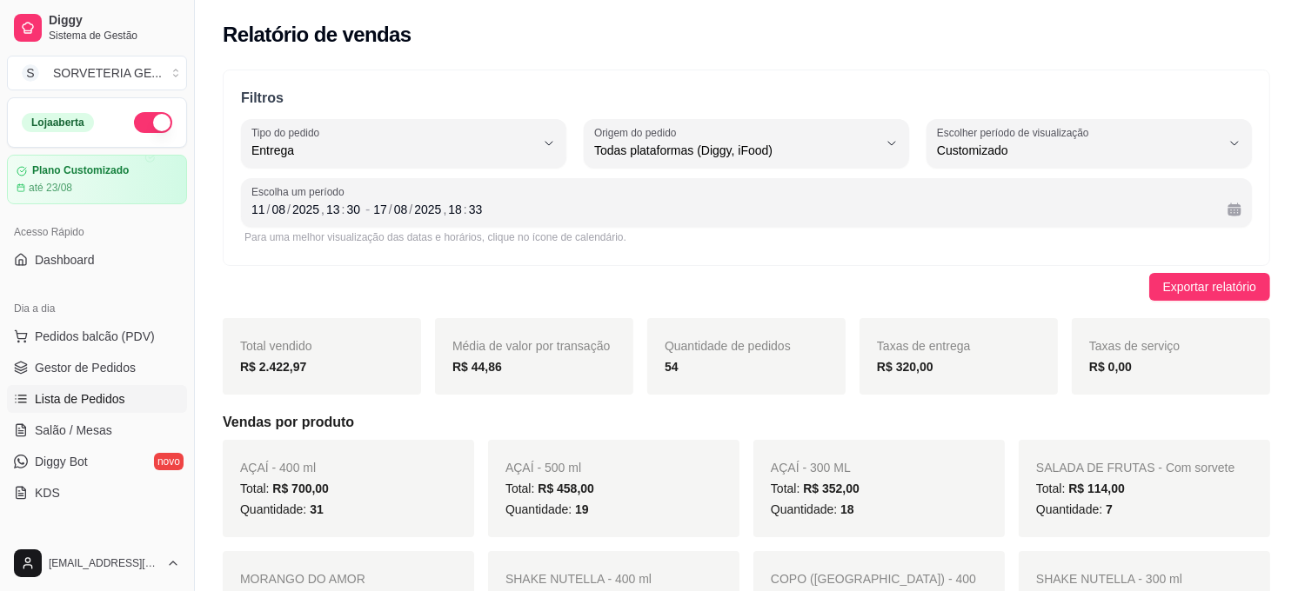
click at [99, 396] on span "Lista de Pedidos" at bounding box center [80, 398] width 90 height 17
